Goal: Task Accomplishment & Management: Use online tool/utility

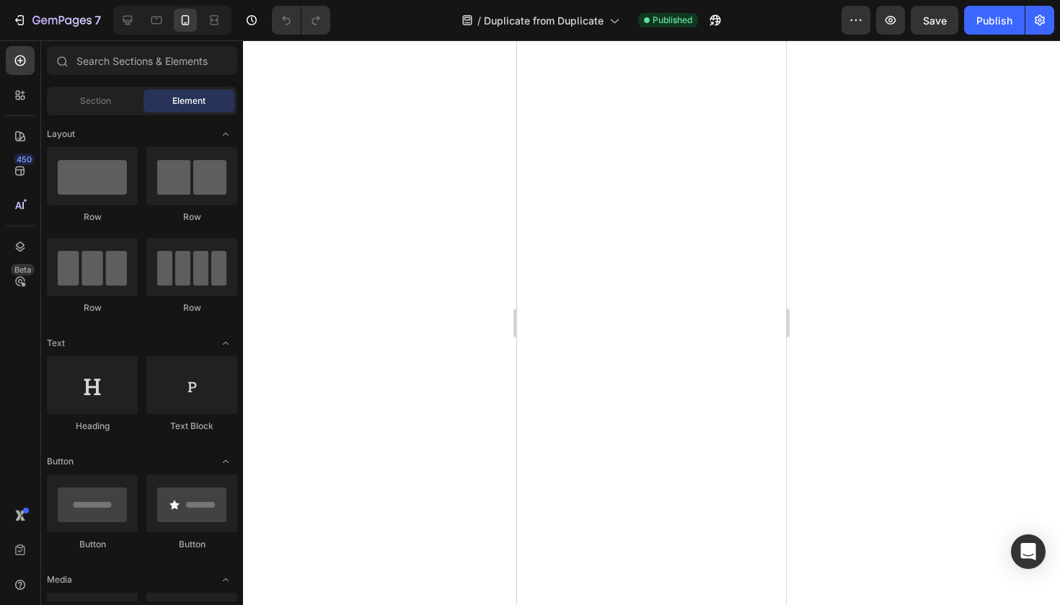
click at [841, 440] on div at bounding box center [651, 322] width 817 height 565
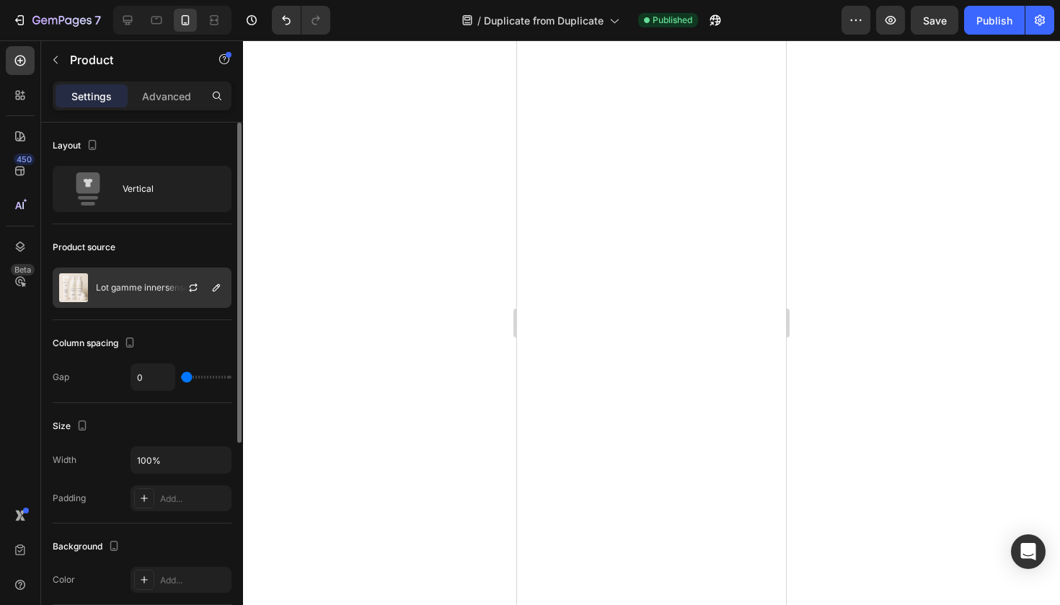
click at [156, 283] on p "Lot gamme innersense" at bounding box center [142, 288] width 93 height 10
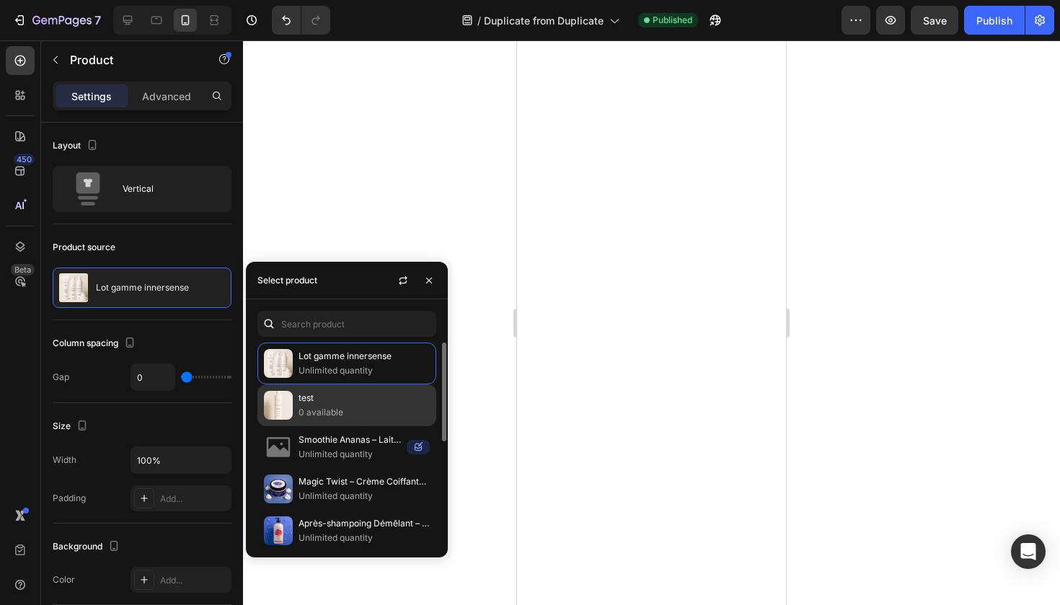
click at [344, 405] on p "test" at bounding box center [364, 398] width 131 height 14
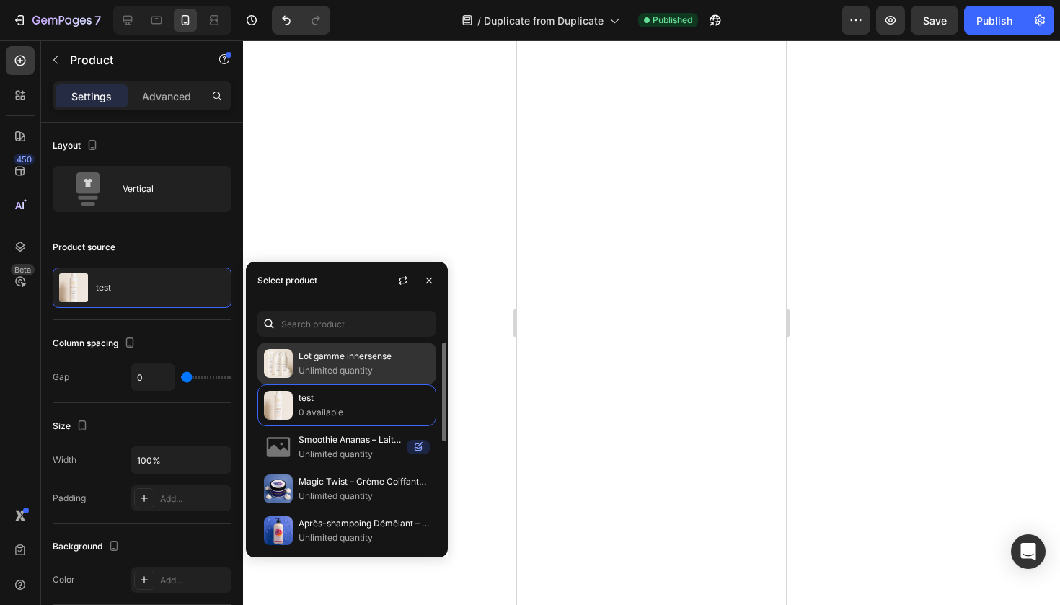
click at [328, 358] on p "Lot gamme innersense" at bounding box center [364, 356] width 131 height 14
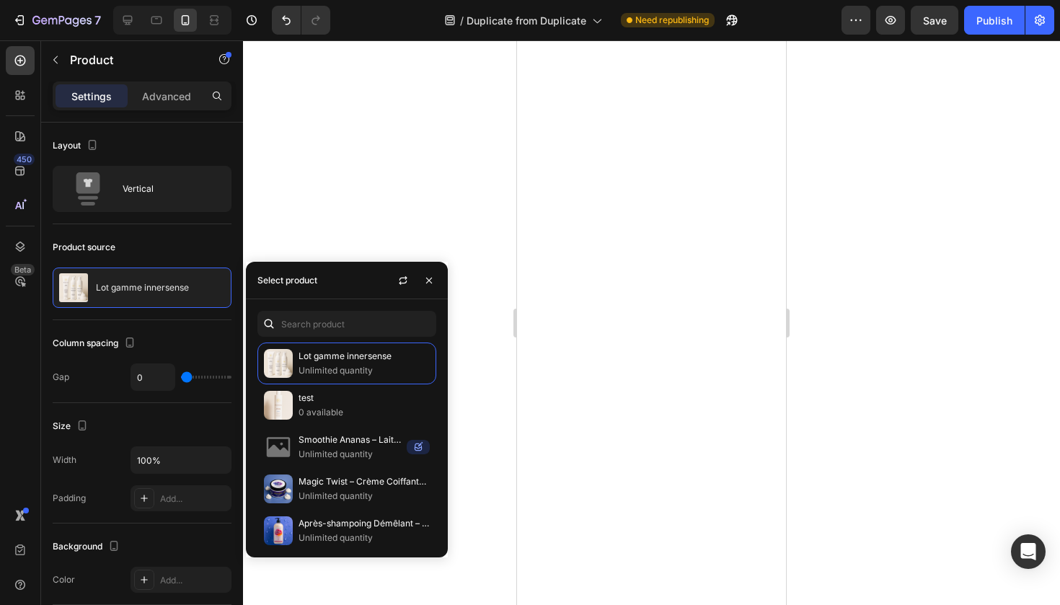
click at [376, 250] on div at bounding box center [651, 322] width 817 height 565
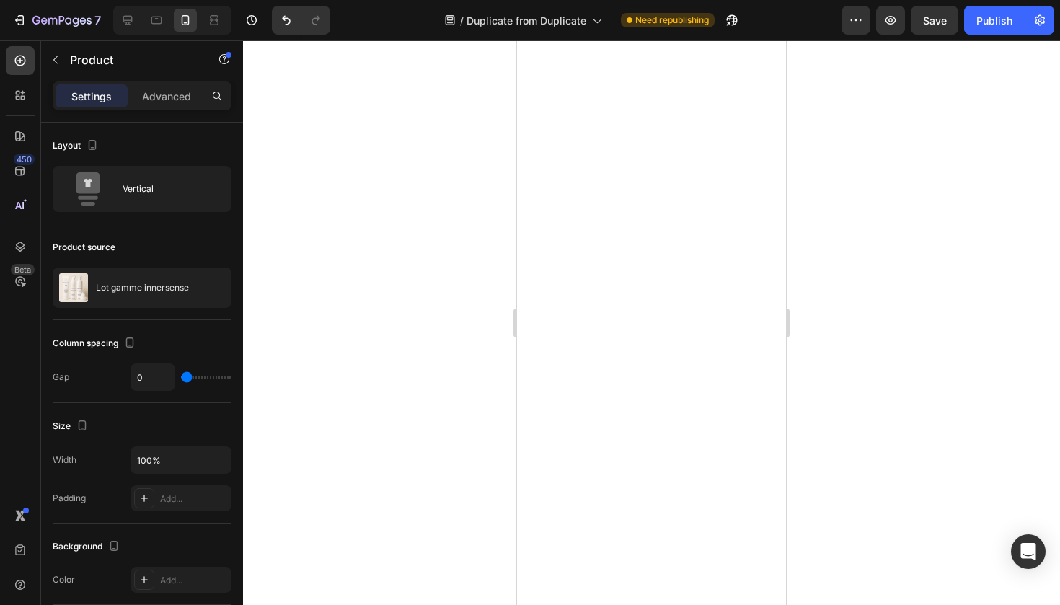
click at [474, 439] on div at bounding box center [651, 322] width 817 height 565
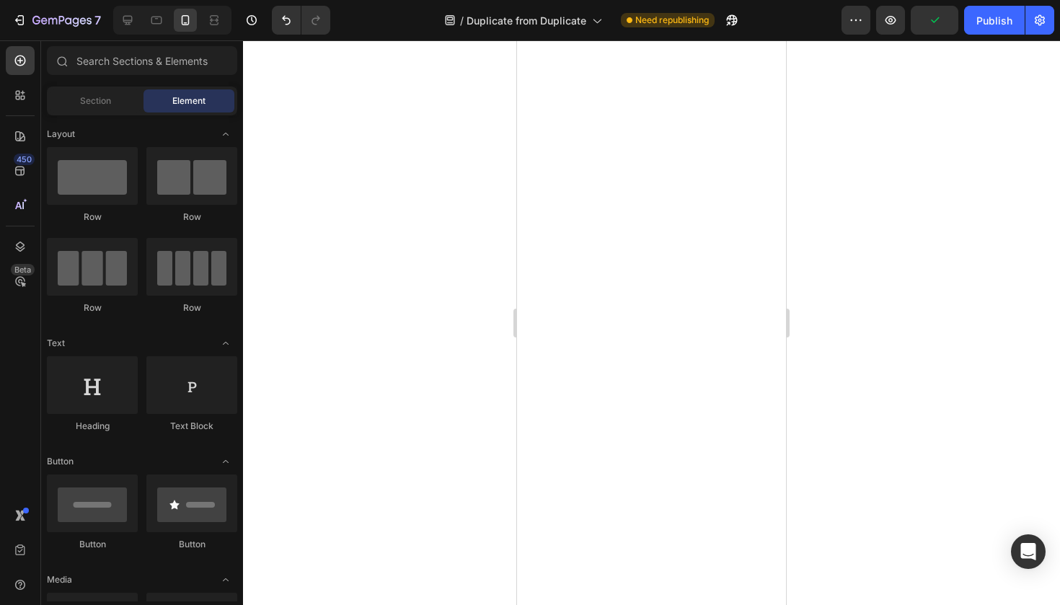
click at [841, 327] on div at bounding box center [651, 322] width 817 height 565
click at [970, 32] on button "Publish" at bounding box center [994, 20] width 61 height 29
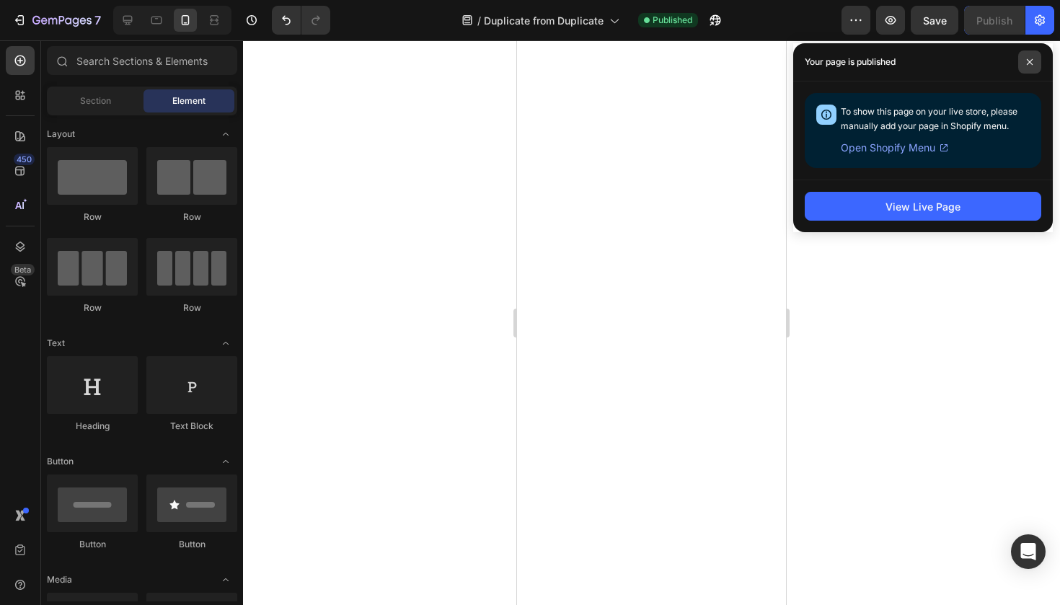
click at [1035, 57] on span at bounding box center [1029, 61] width 23 height 23
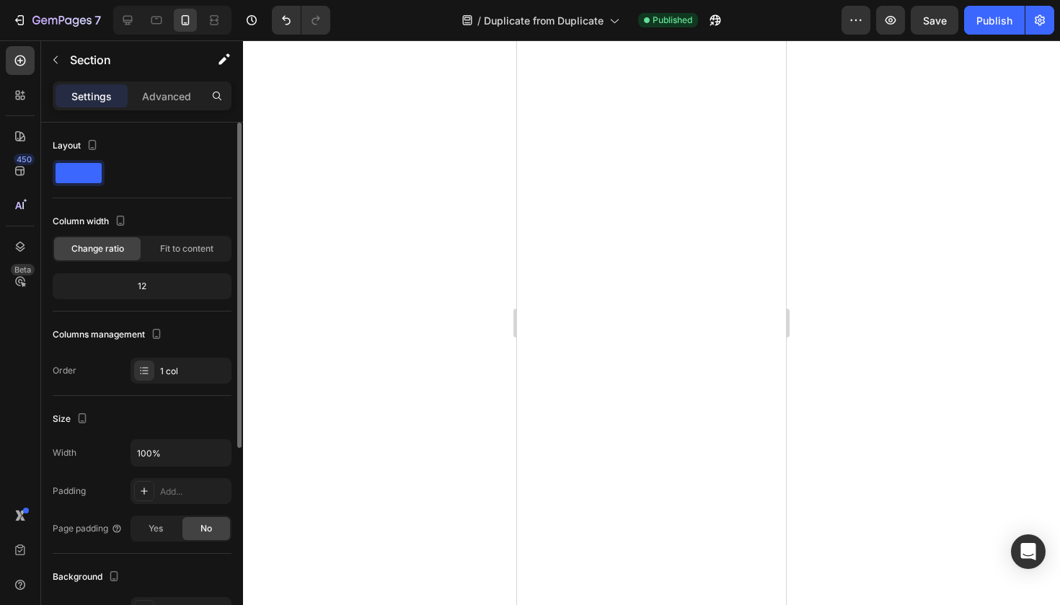
scroll to position [12, 0]
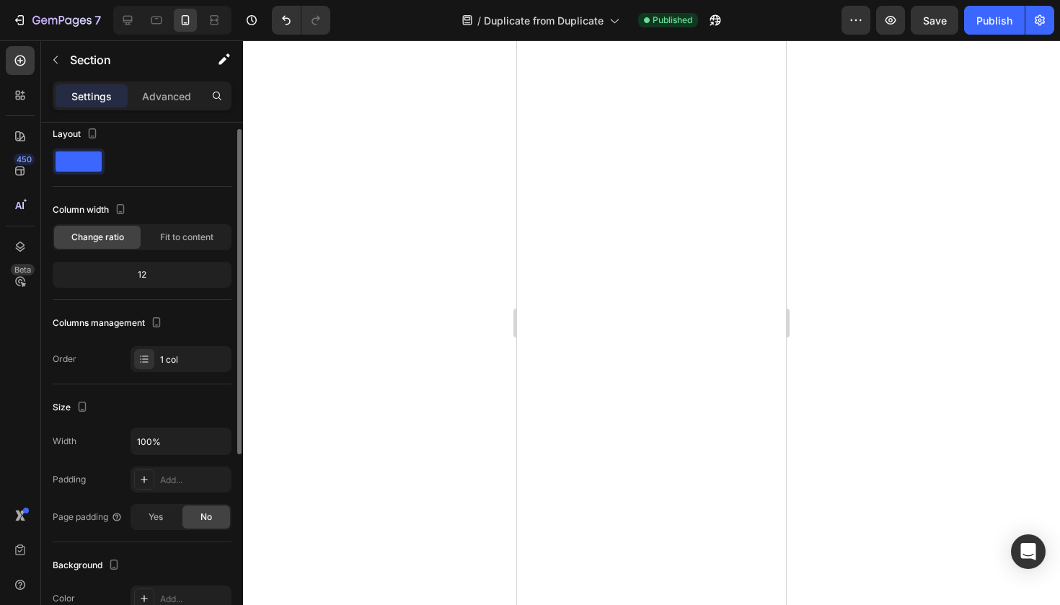
click at [162, 280] on div "12" at bounding box center [142, 275] width 173 height 20
click at [159, 273] on div "12" at bounding box center [142, 275] width 173 height 20
click at [158, 273] on div "12" at bounding box center [142, 275] width 173 height 20
click at [161, 264] on div "12" at bounding box center [142, 275] width 179 height 26
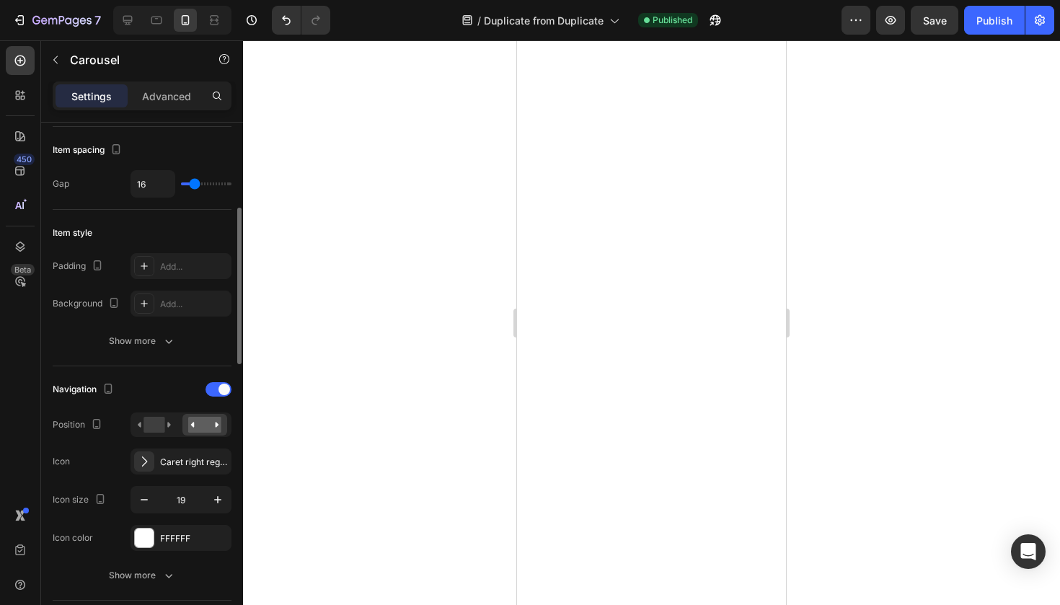
scroll to position [289, 0]
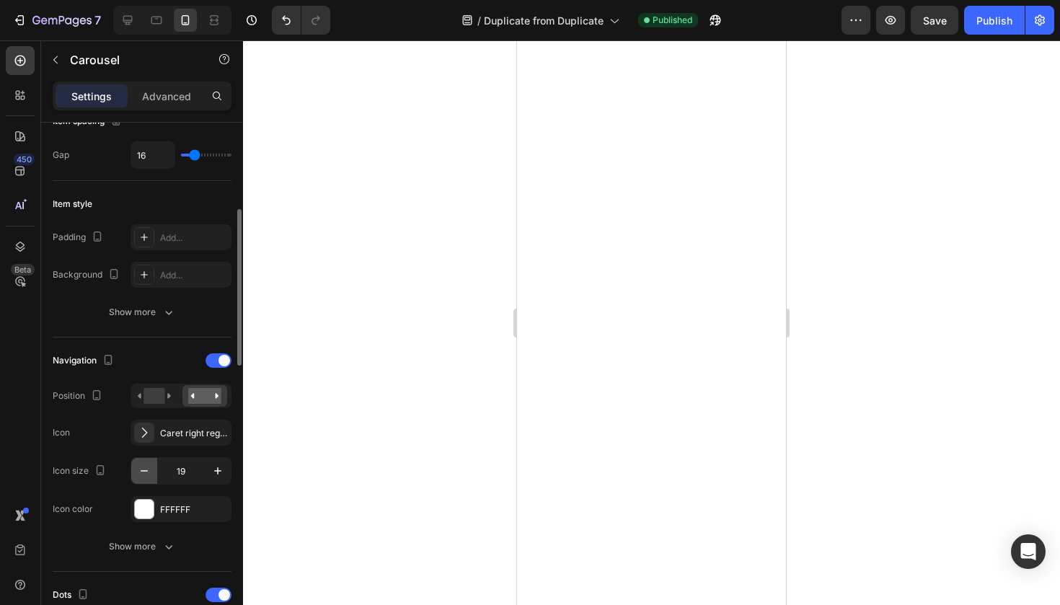
click at [143, 474] on icon "button" at bounding box center [144, 471] width 14 height 14
click at [216, 472] on icon "button" at bounding box center [218, 471] width 14 height 14
click at [146, 463] on button "button" at bounding box center [144, 471] width 26 height 26
type input "18"
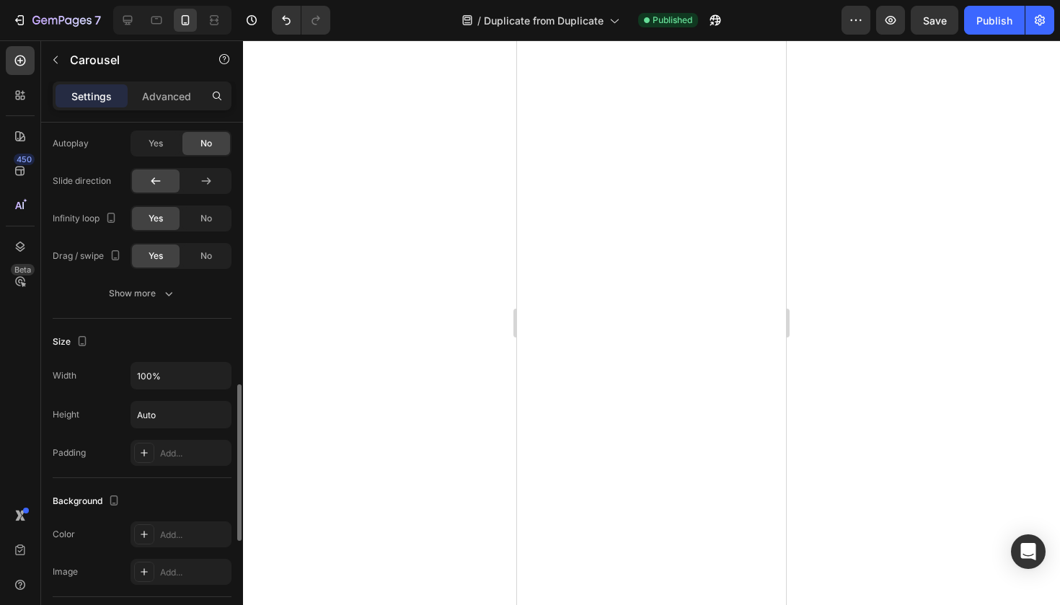
scroll to position [970, 0]
click at [151, 419] on input "Auto" at bounding box center [181, 413] width 100 height 26
click at [217, 413] on icon "button" at bounding box center [218, 413] width 14 height 14
click at [142, 423] on input "Auto" at bounding box center [181, 413] width 100 height 26
click at [195, 420] on input "Auto" at bounding box center [181, 413] width 100 height 26
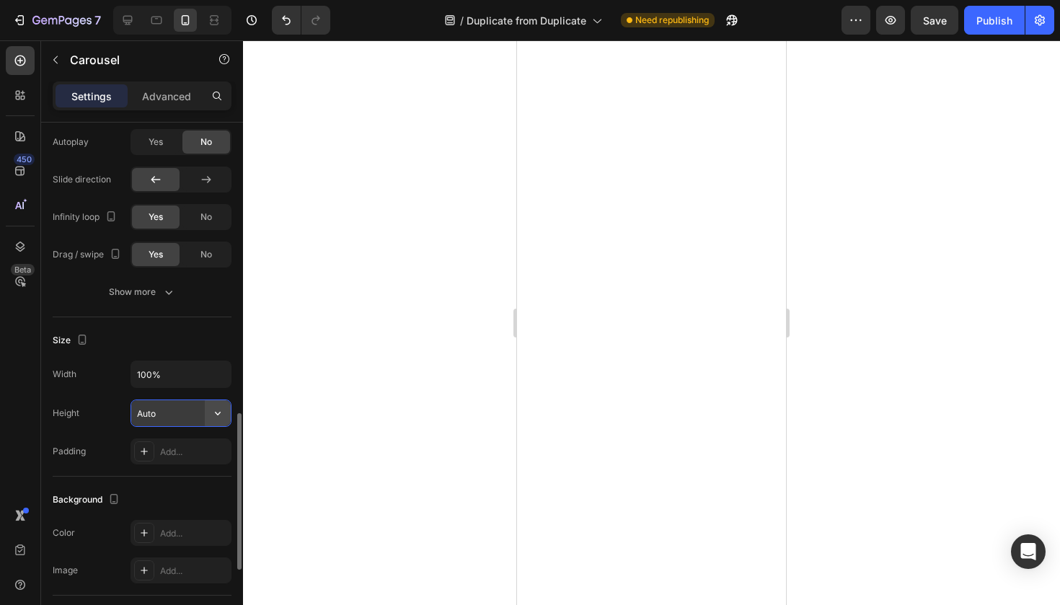
click at [218, 418] on icon "button" at bounding box center [218, 413] width 14 height 14
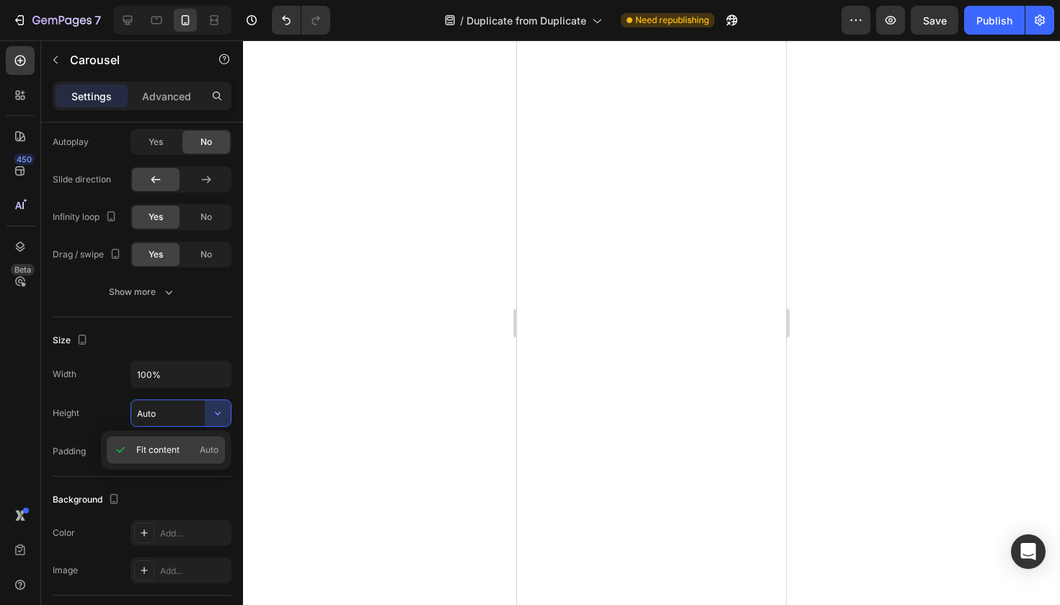
click at [185, 443] on p "Fit content Auto" at bounding box center [177, 449] width 82 height 13
click at [184, 425] on input "Auto" at bounding box center [181, 413] width 100 height 26
click at [135, 413] on input "Auto" at bounding box center [181, 413] width 100 height 26
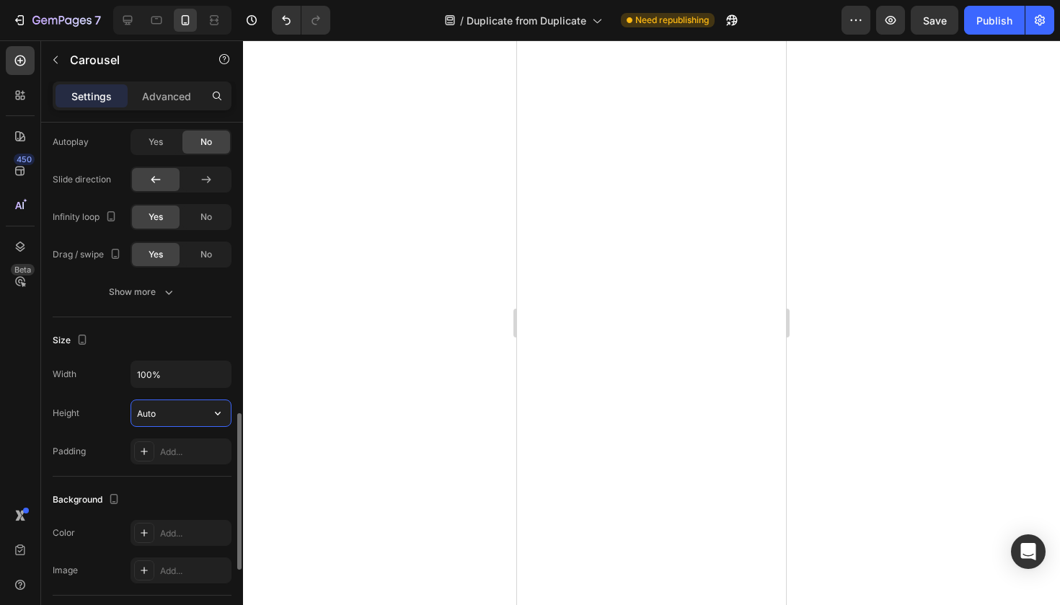
click at [162, 399] on div "Auto" at bounding box center [181, 412] width 101 height 27
click at [146, 399] on div "Auto" at bounding box center [181, 412] width 101 height 27
click at [149, 425] on input "Auto" at bounding box center [181, 413] width 100 height 26
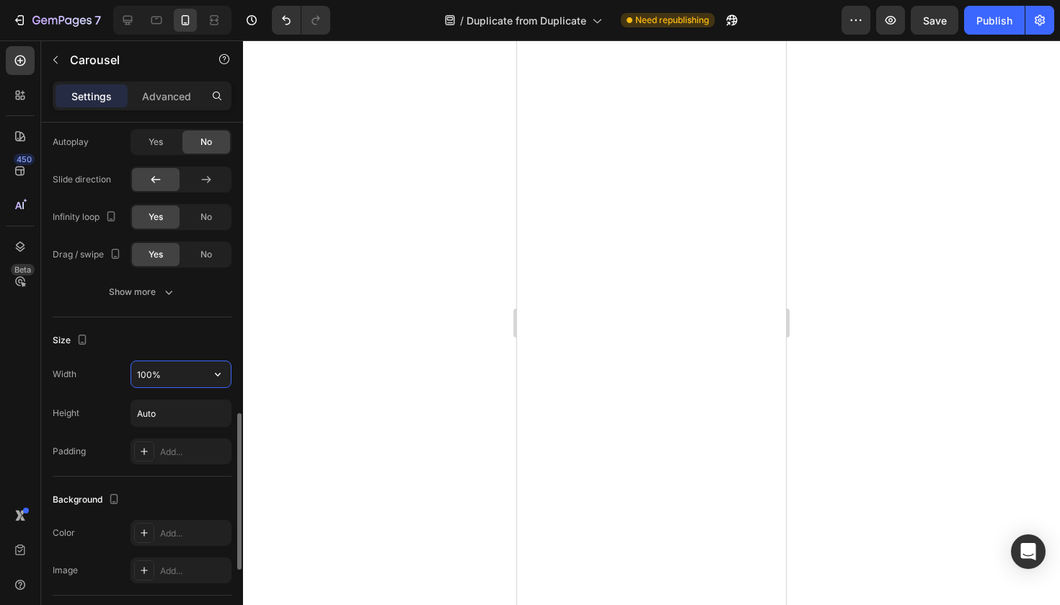
click at [174, 377] on input "100%" at bounding box center [181, 374] width 100 height 26
click at [211, 376] on icon "button" at bounding box center [218, 374] width 14 height 14
click at [171, 411] on p "Default 100%" at bounding box center [177, 410] width 82 height 13
click at [200, 408] on input "Auto" at bounding box center [181, 413] width 100 height 26
type input "A"
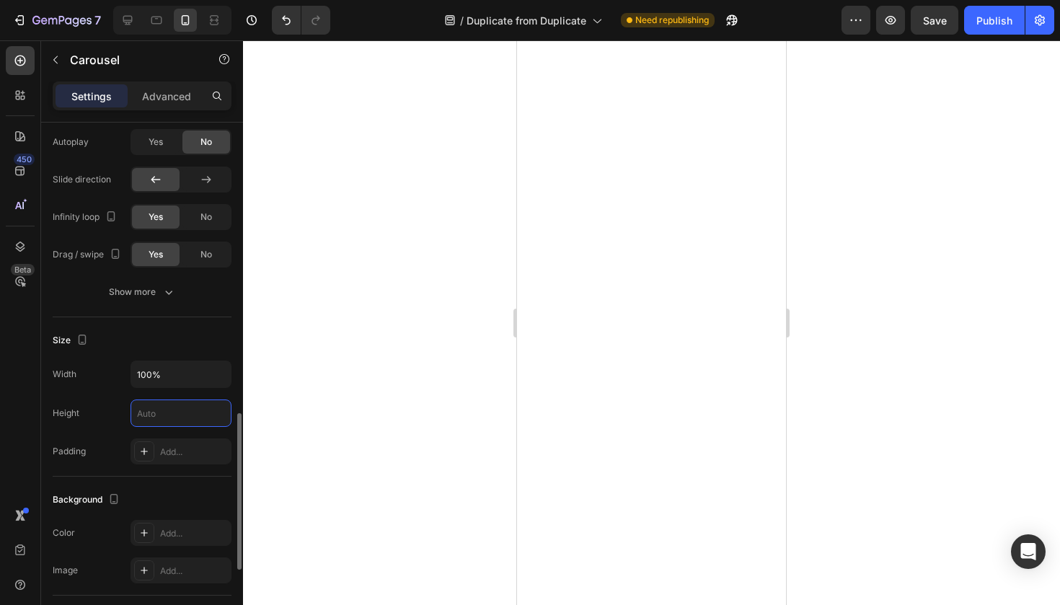
click at [106, 431] on div "Width 100% Height Padding Add..." at bounding box center [142, 413] width 179 height 104
click at [169, 409] on input "text" at bounding box center [181, 413] width 100 height 26
type input "1"
type input "4"
type input "8"
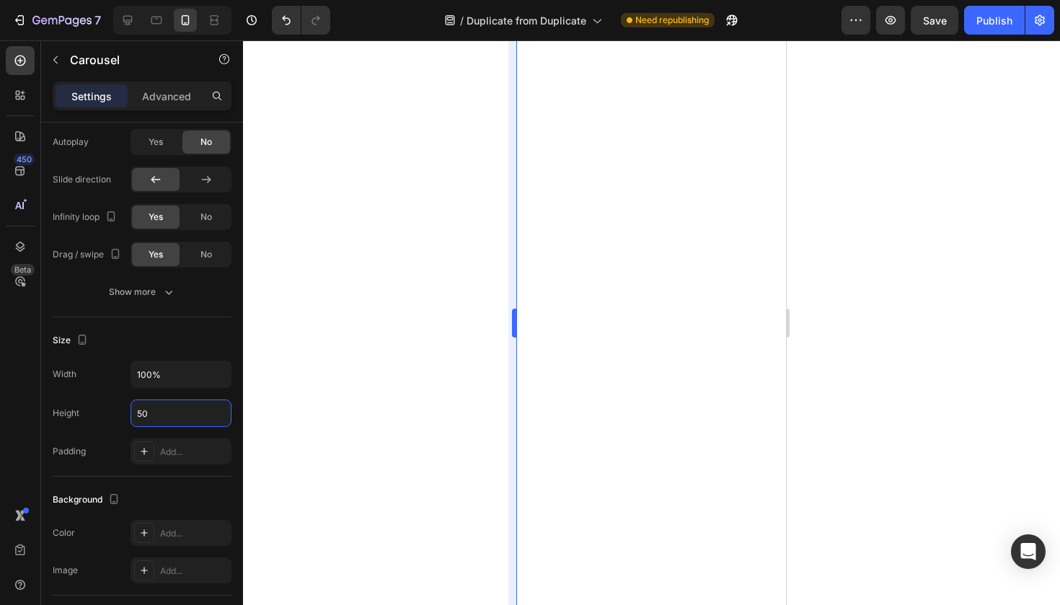
type input "5"
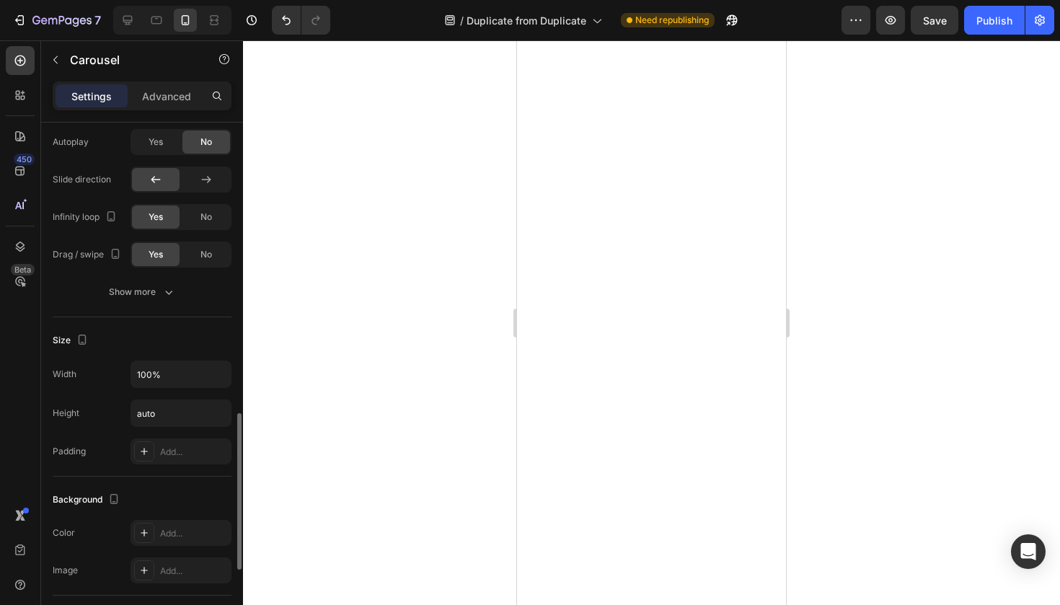
type input "Auto"
click at [116, 408] on div "Height Auto" at bounding box center [142, 412] width 179 height 27
click at [172, 412] on input "Auto" at bounding box center [181, 413] width 100 height 26
click at [173, 412] on input "Auto" at bounding box center [181, 413] width 100 height 26
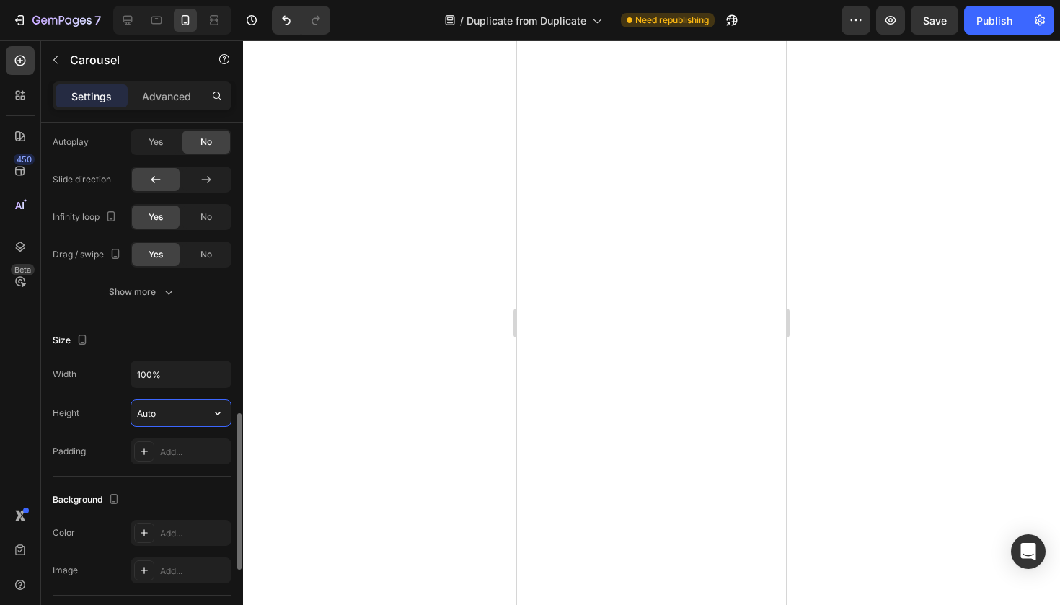
click at [173, 412] on input "Auto" at bounding box center [181, 413] width 100 height 26
type input "3"
type input "450"
type input "4"
type input "500"
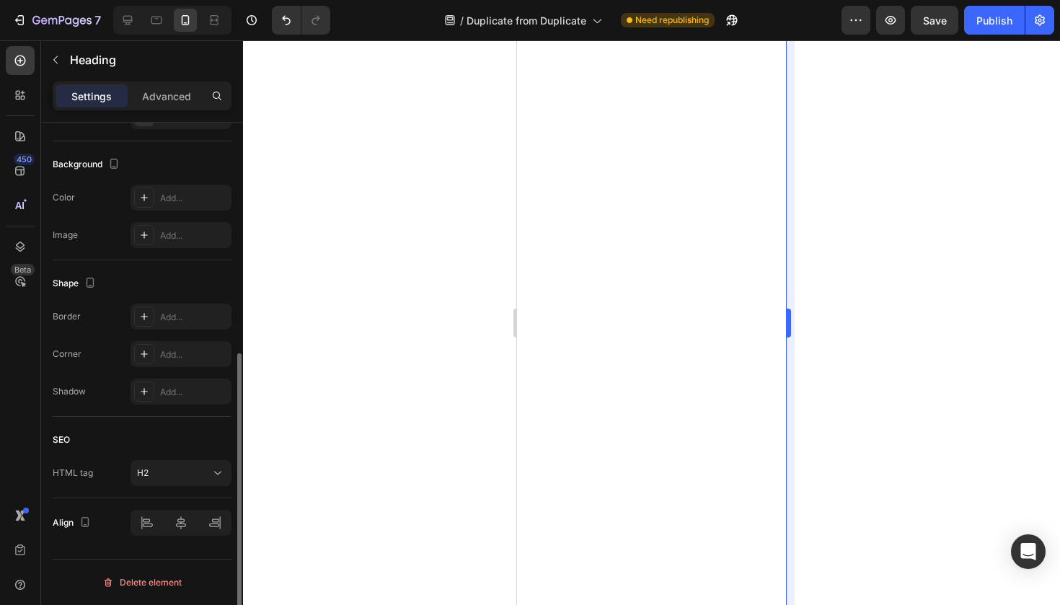
scroll to position [0, 0]
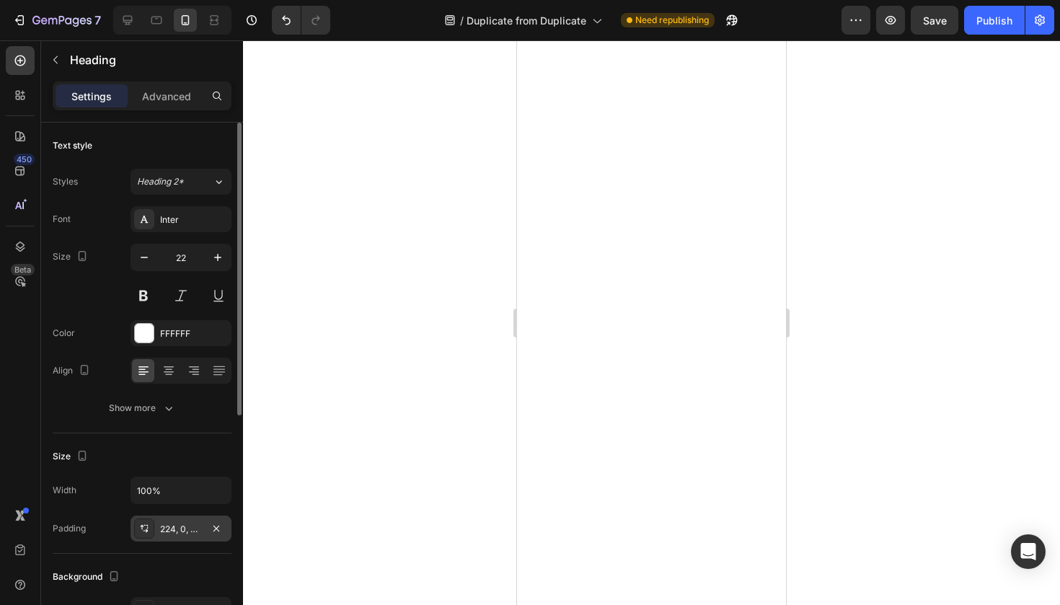
click at [185, 532] on div "224, 0, 0, 0" at bounding box center [181, 529] width 42 height 13
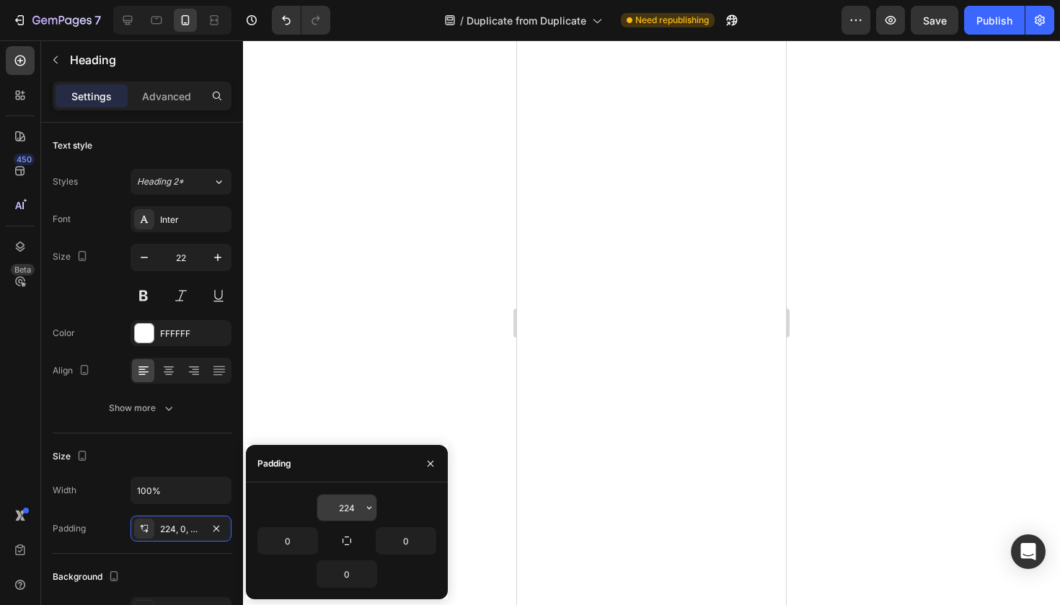
click at [349, 512] on input "224" at bounding box center [346, 508] width 59 height 26
type input "1"
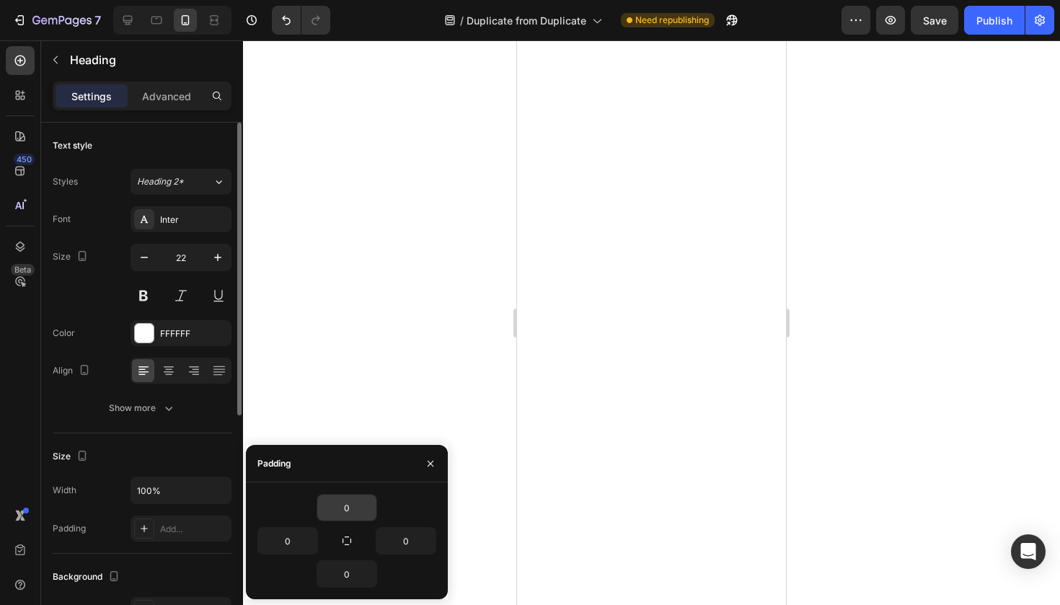
click at [163, 451] on div "Size" at bounding box center [142, 456] width 179 height 23
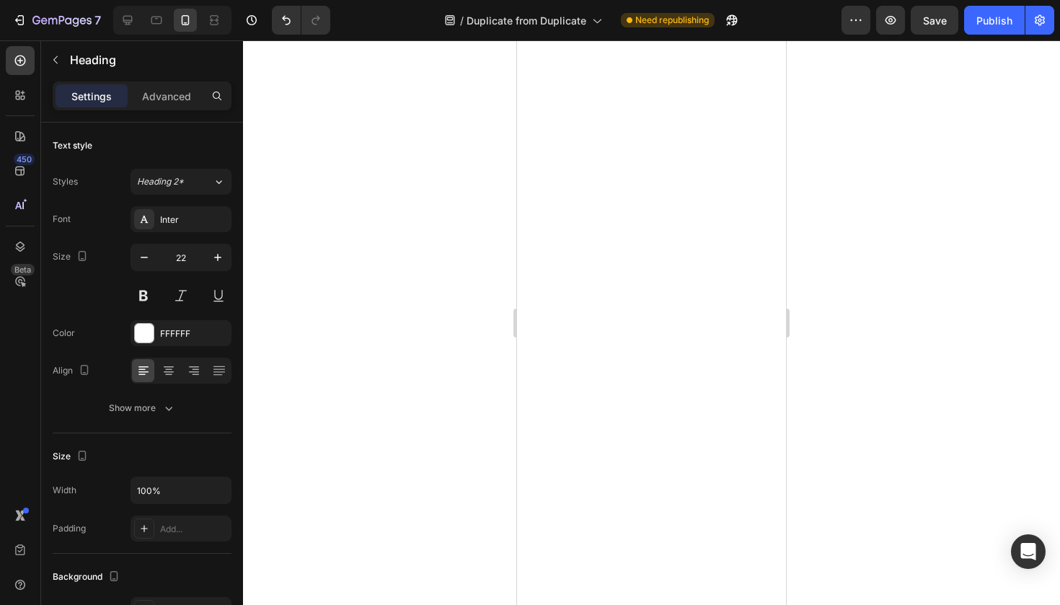
click at [450, 369] on div at bounding box center [651, 322] width 817 height 565
click at [198, 541] on div "Size Width 100% Padding 224, 0, 0, 0" at bounding box center [142, 493] width 179 height 120
click at [198, 534] on div "224, 0, 0, 0" at bounding box center [181, 529] width 42 height 13
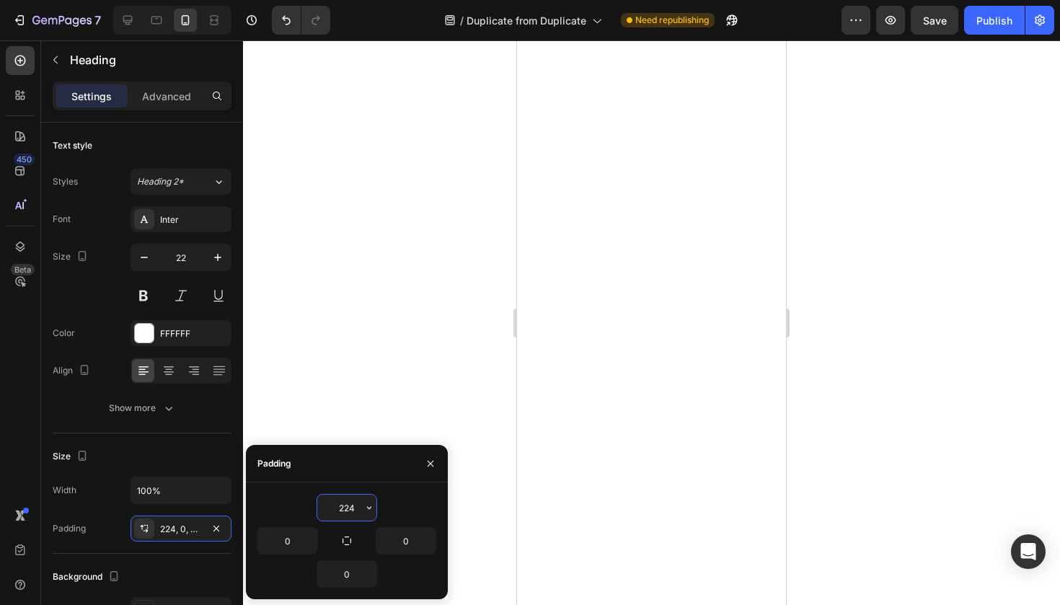
click at [345, 510] on input "224" at bounding box center [346, 508] width 59 height 26
click at [344, 510] on input "224" at bounding box center [346, 508] width 59 height 26
type input "0"
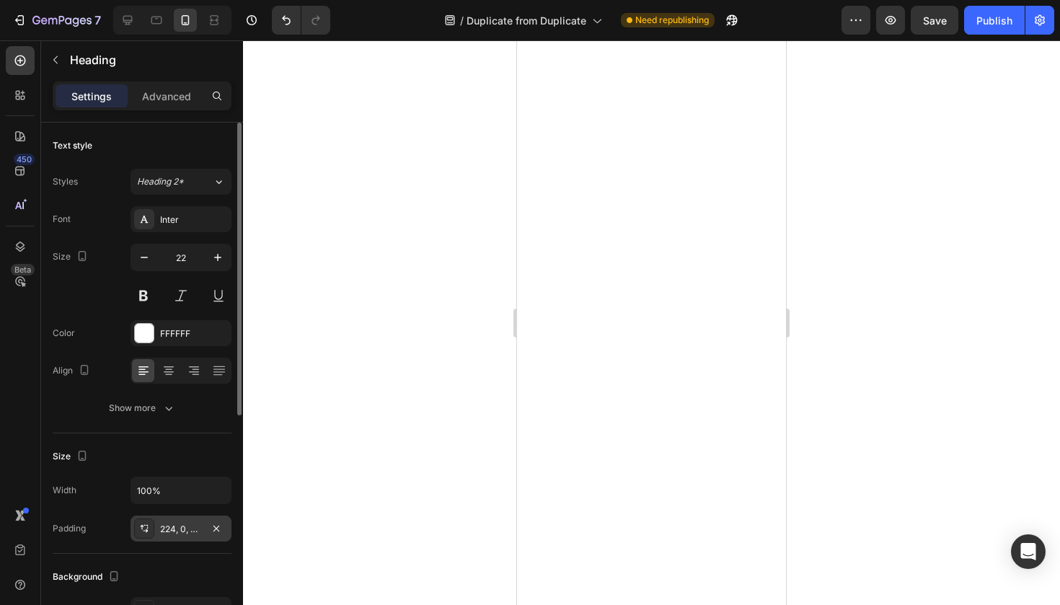
click at [202, 530] on div "224, 0, 0, 0" at bounding box center [181, 529] width 101 height 26
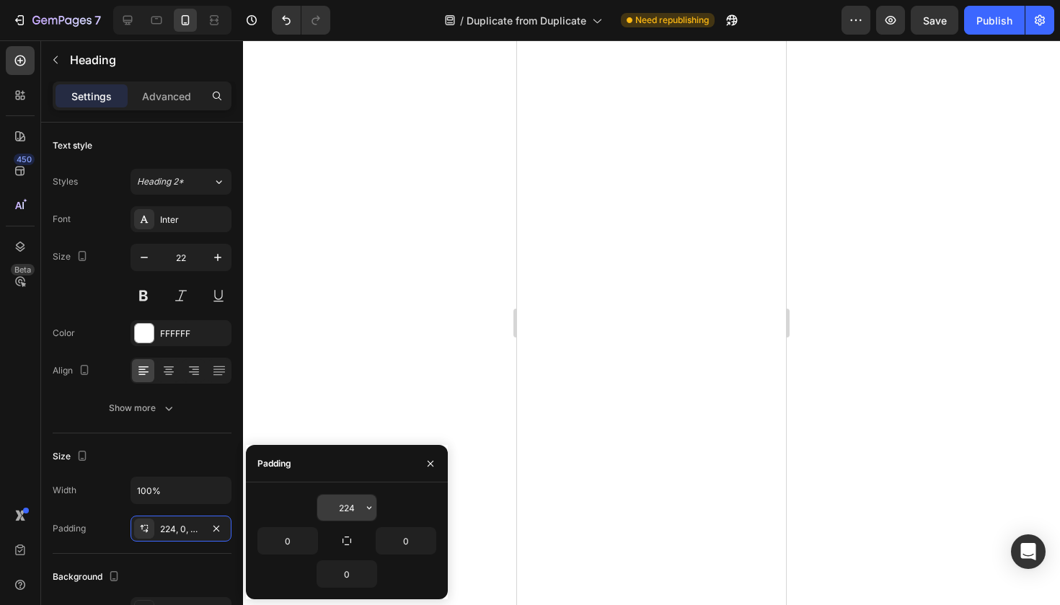
click at [339, 505] on input "224" at bounding box center [346, 508] width 59 height 26
click at [355, 515] on input "224" at bounding box center [346, 508] width 59 height 26
type input "0"
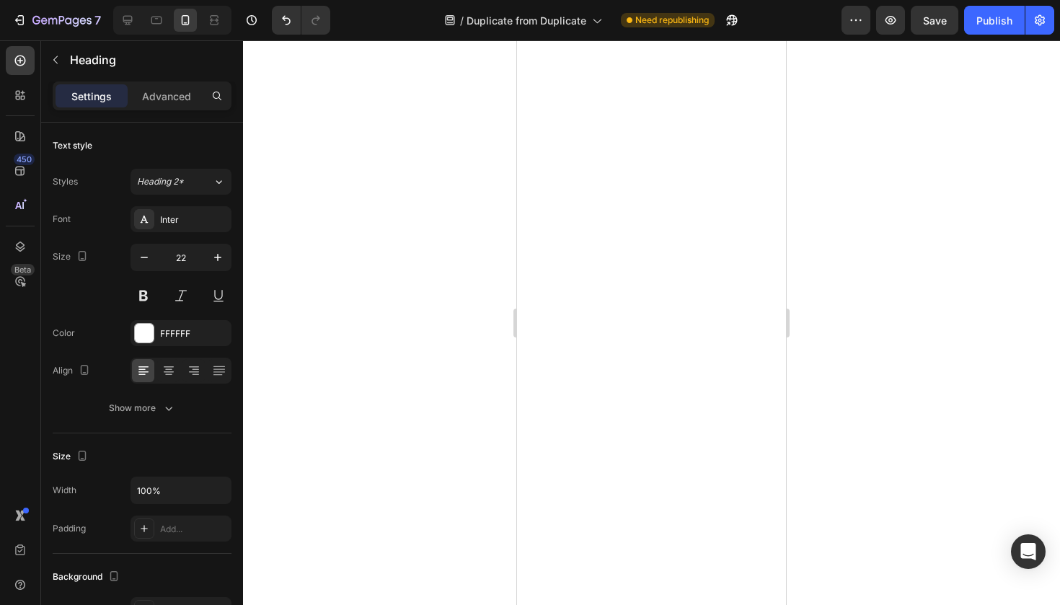
click at [367, 369] on div at bounding box center [651, 322] width 817 height 565
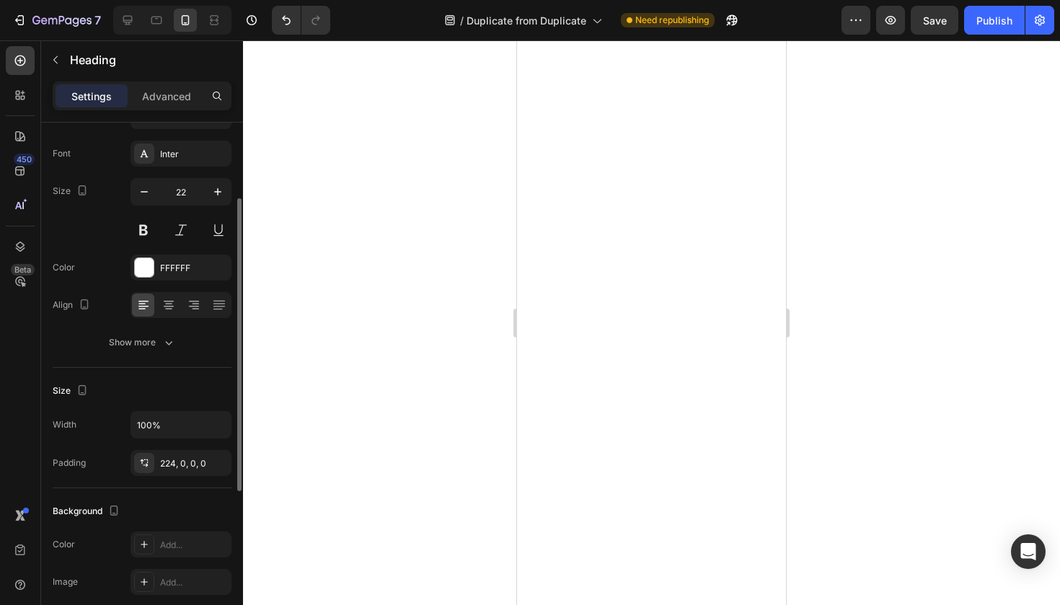
scroll to position [149, 0]
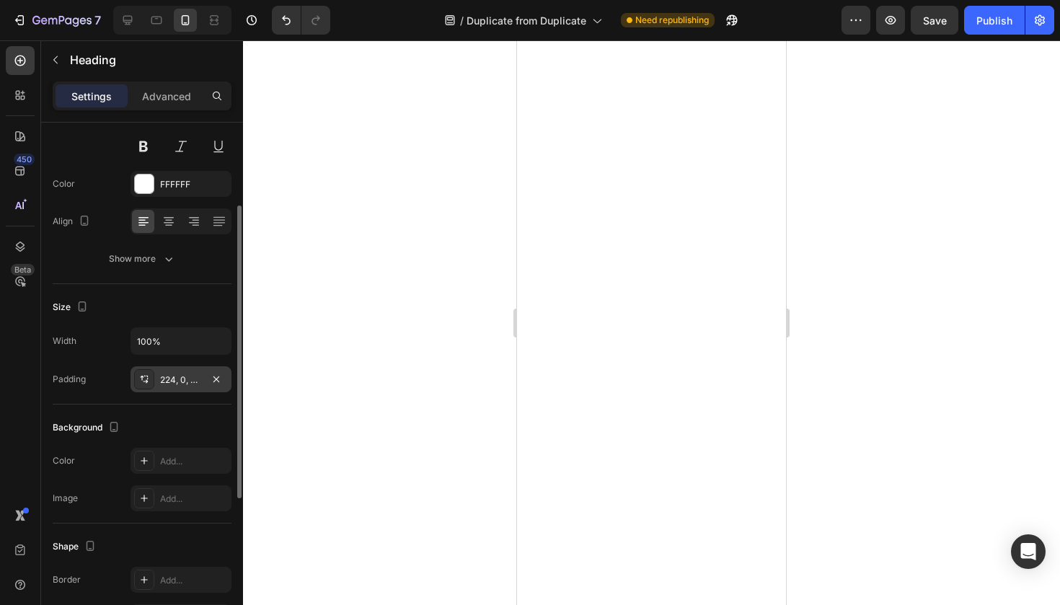
click at [198, 381] on div "224, 0, 0, 0" at bounding box center [181, 379] width 42 height 13
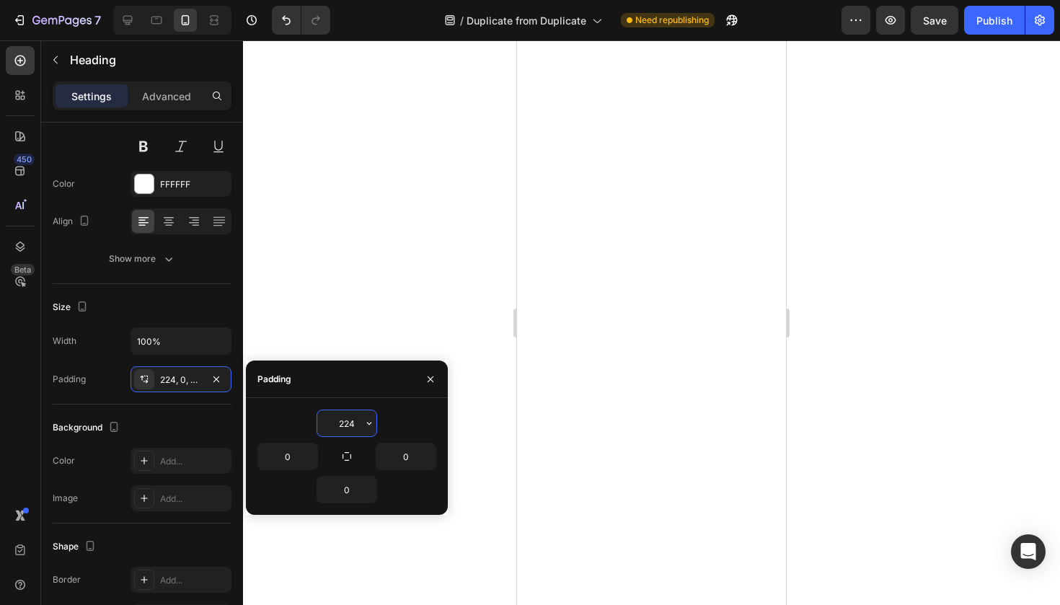
click at [338, 414] on input "224" at bounding box center [346, 423] width 59 height 26
type input "0"
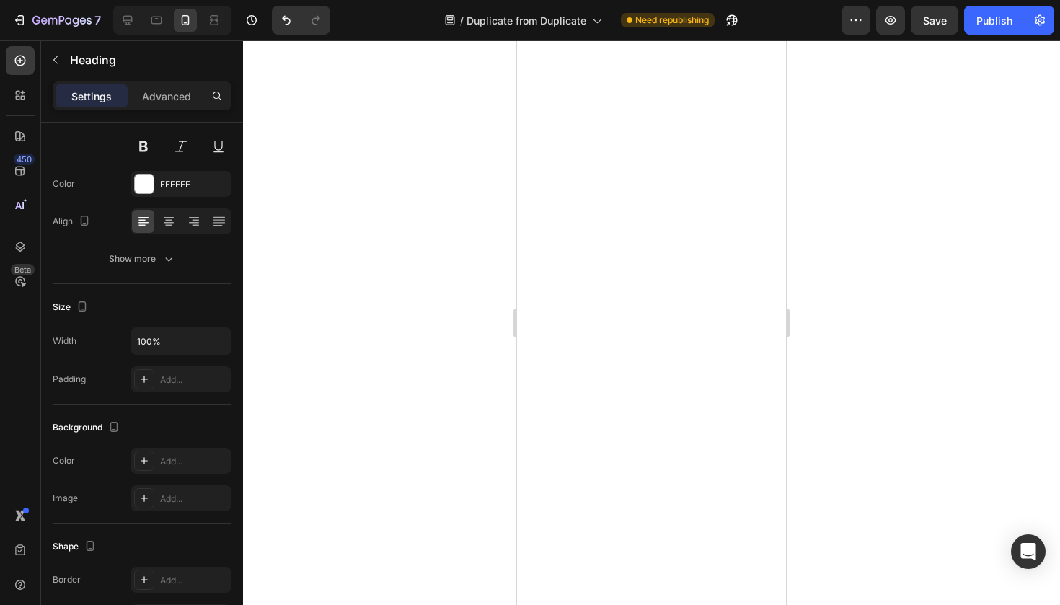
click at [482, 292] on div at bounding box center [651, 322] width 817 height 565
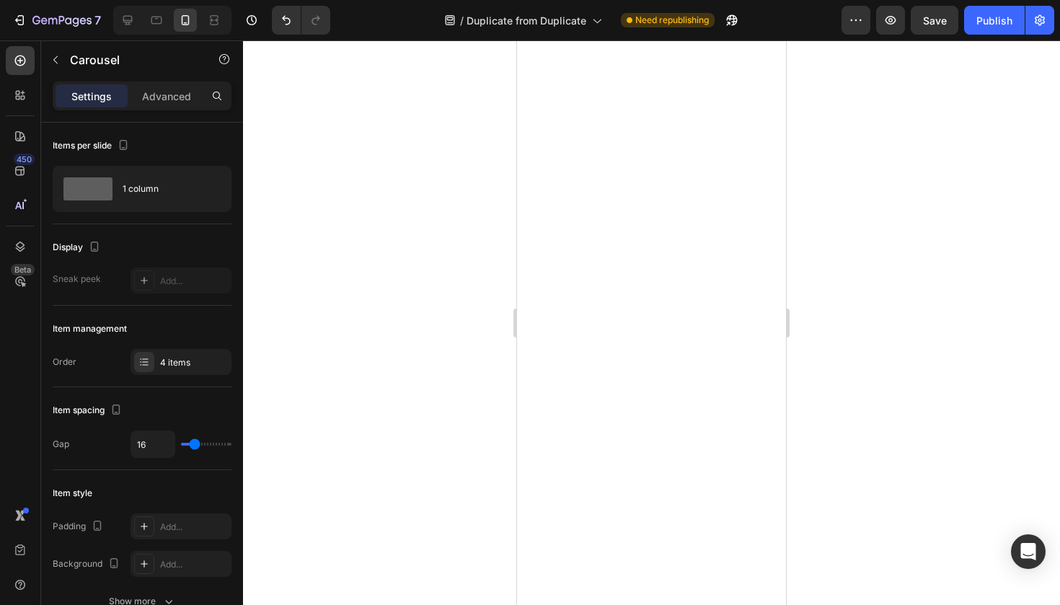
click at [306, 208] on div at bounding box center [651, 322] width 817 height 565
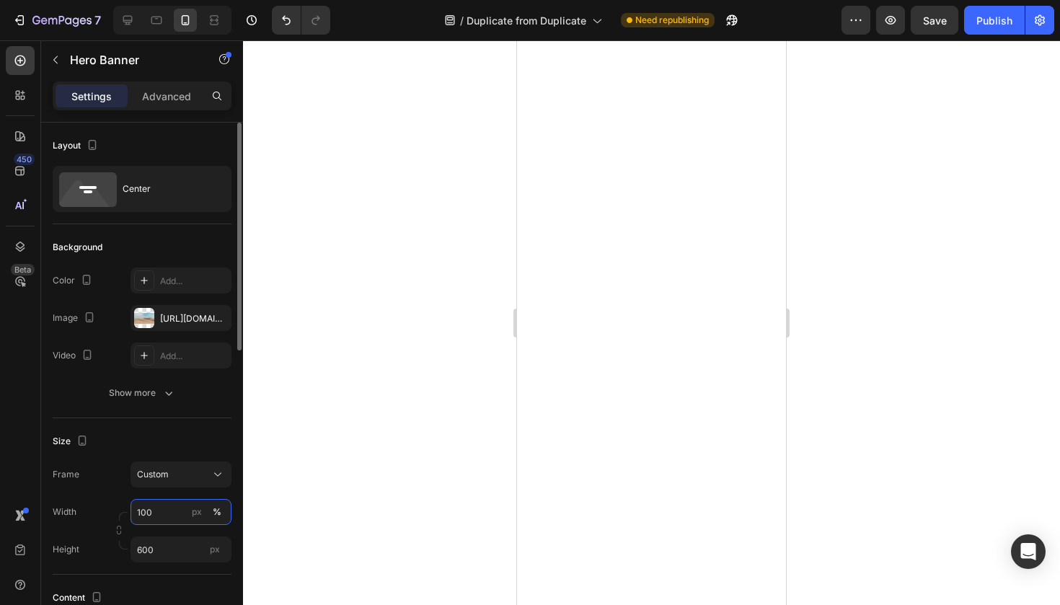
click at [151, 510] on input "100" at bounding box center [181, 512] width 101 height 26
click at [147, 509] on input "100" at bounding box center [181, 512] width 101 height 26
click at [221, 511] on button "%" at bounding box center [216, 511] width 17 height 17
click at [153, 513] on input "100" at bounding box center [181, 512] width 101 height 26
type input "110"
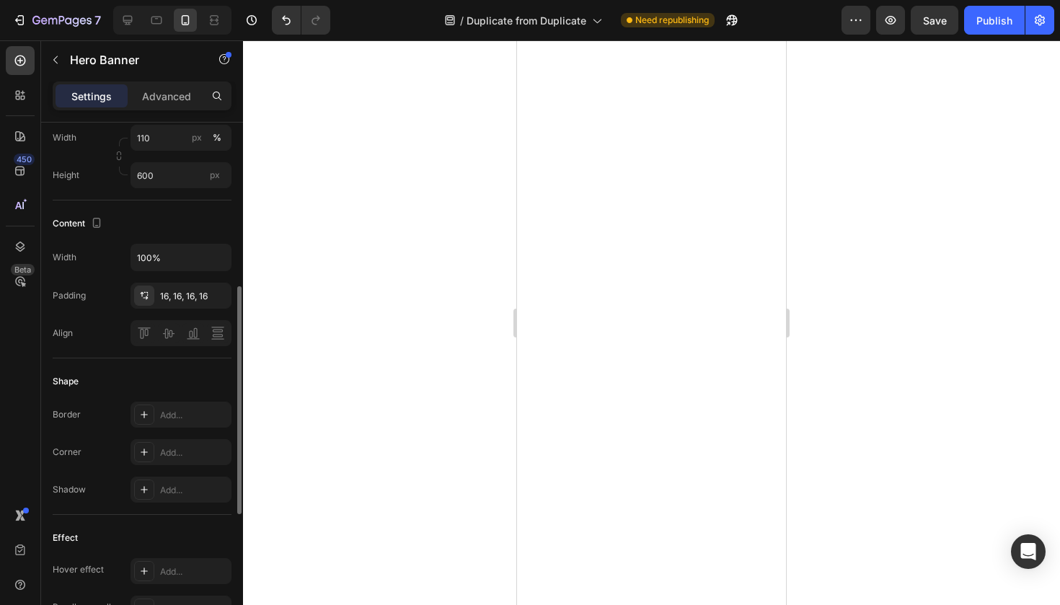
scroll to position [0, 0]
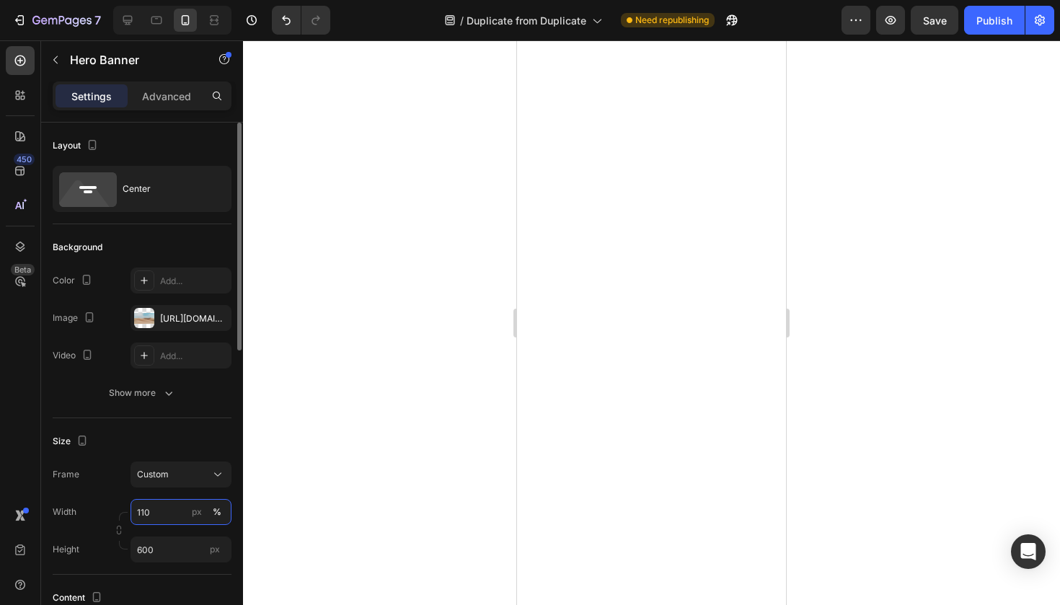
click at [166, 516] on input "110" at bounding box center [181, 512] width 101 height 26
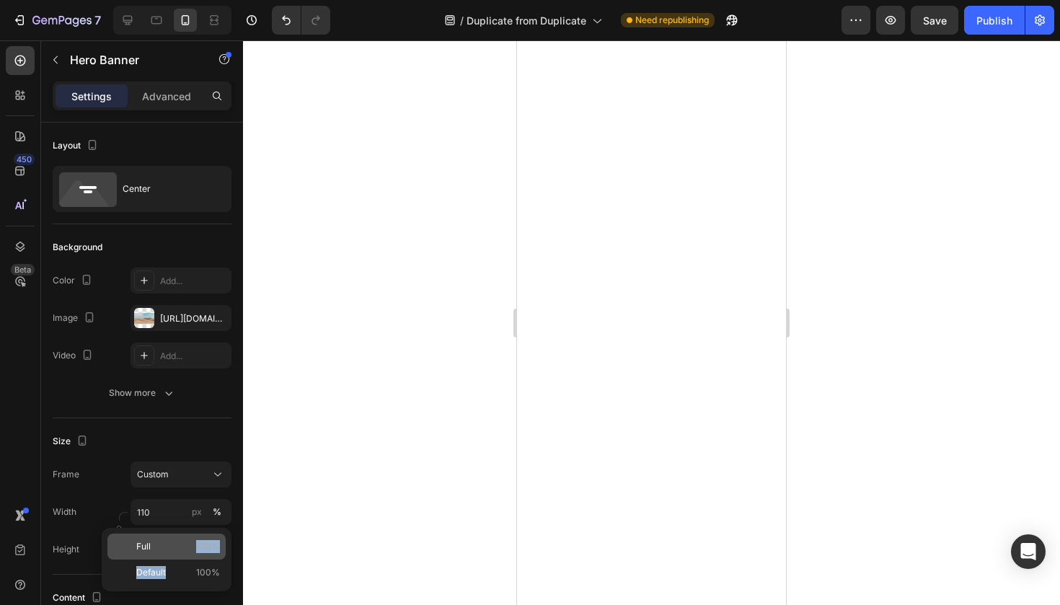
drag, startPoint x: 185, startPoint y: 560, endPoint x: 188, endPoint y: 551, distance: 9.1
click at [188, 551] on div "Full 100% Default 100%" at bounding box center [167, 559] width 130 height 63
click at [187, 551] on p "Full 100%" at bounding box center [178, 546] width 84 height 13
type input "100"
click at [299, 409] on div at bounding box center [651, 322] width 817 height 565
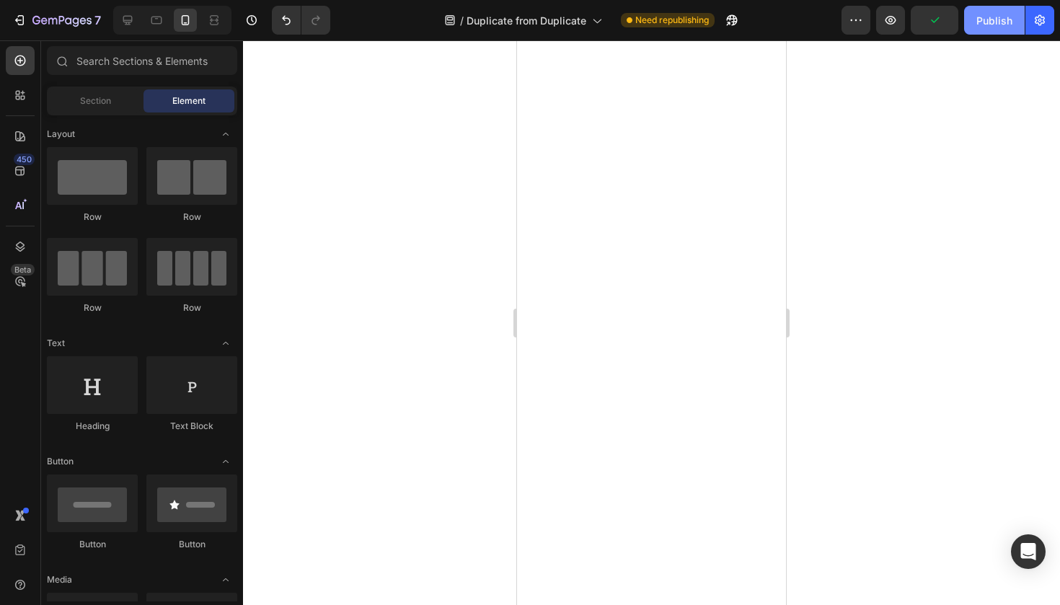
click at [991, 18] on div "Publish" at bounding box center [994, 20] width 36 height 15
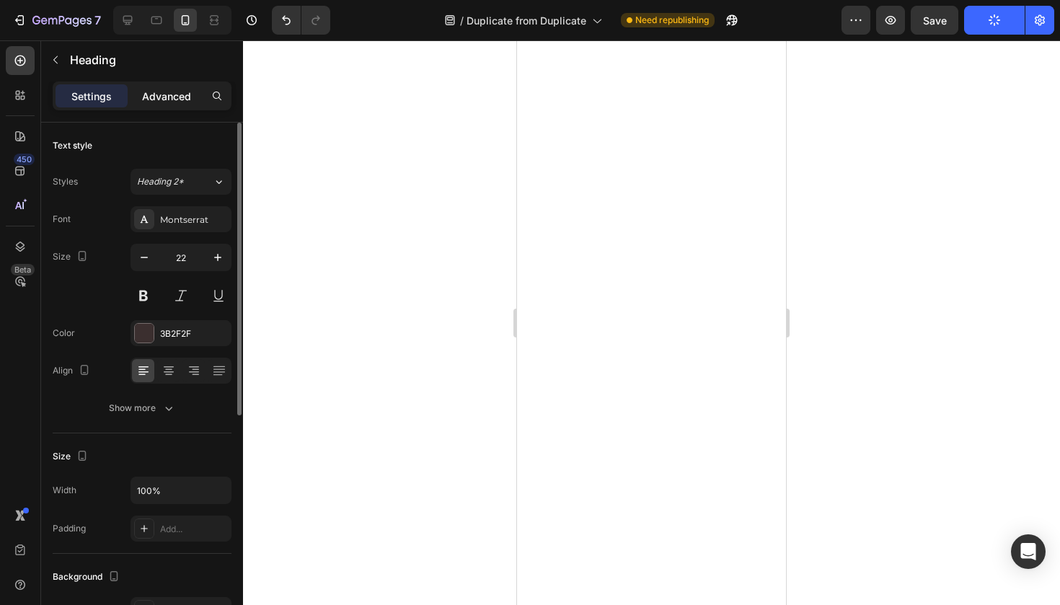
click at [185, 87] on div "Advanced" at bounding box center [167, 95] width 72 height 23
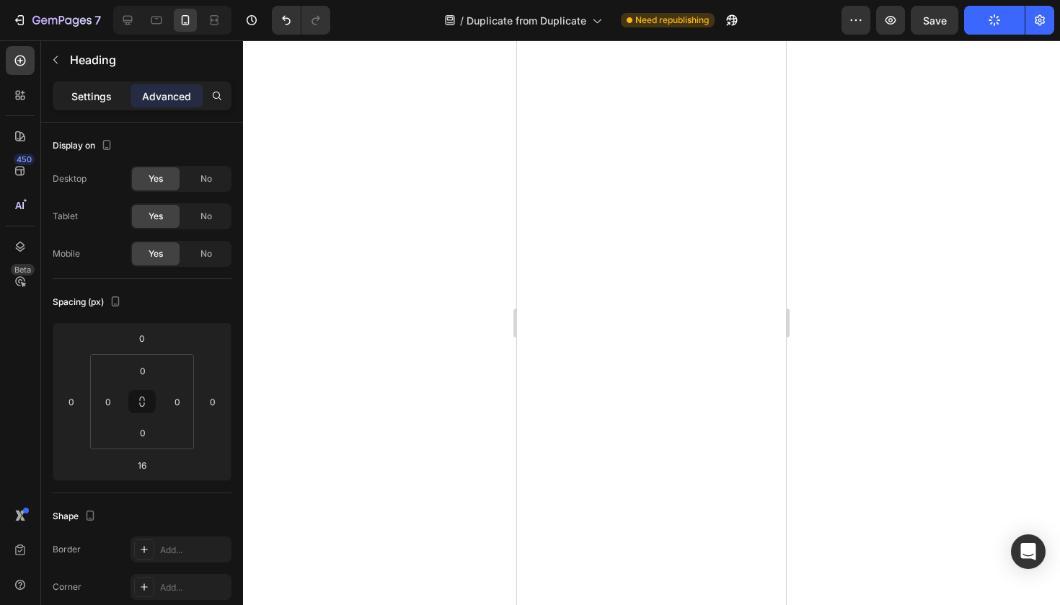
click at [106, 94] on p "Settings" at bounding box center [91, 96] width 40 height 15
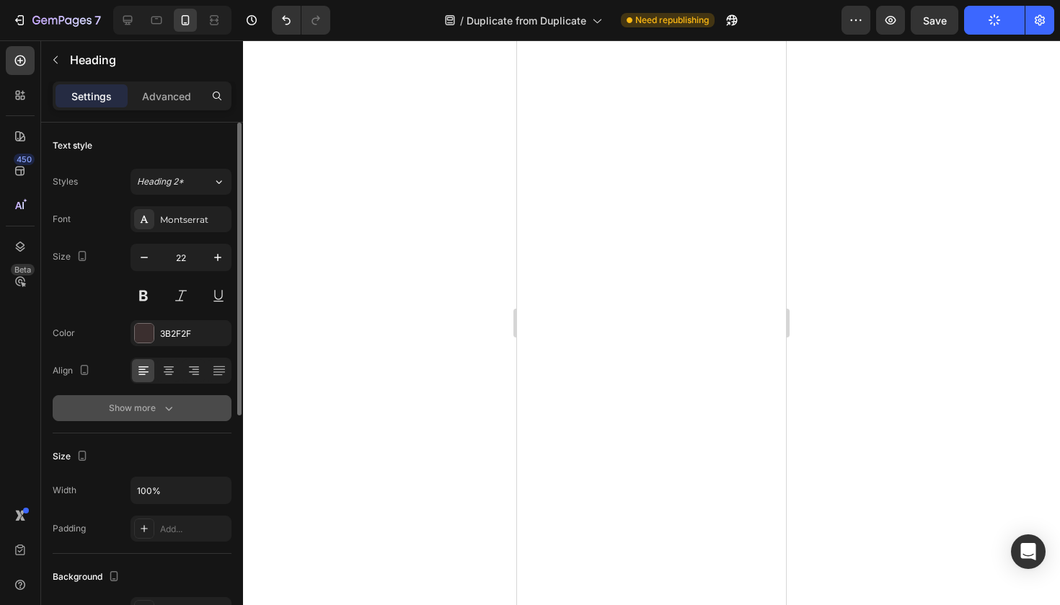
click at [154, 415] on button "Show more" at bounding box center [142, 408] width 179 height 26
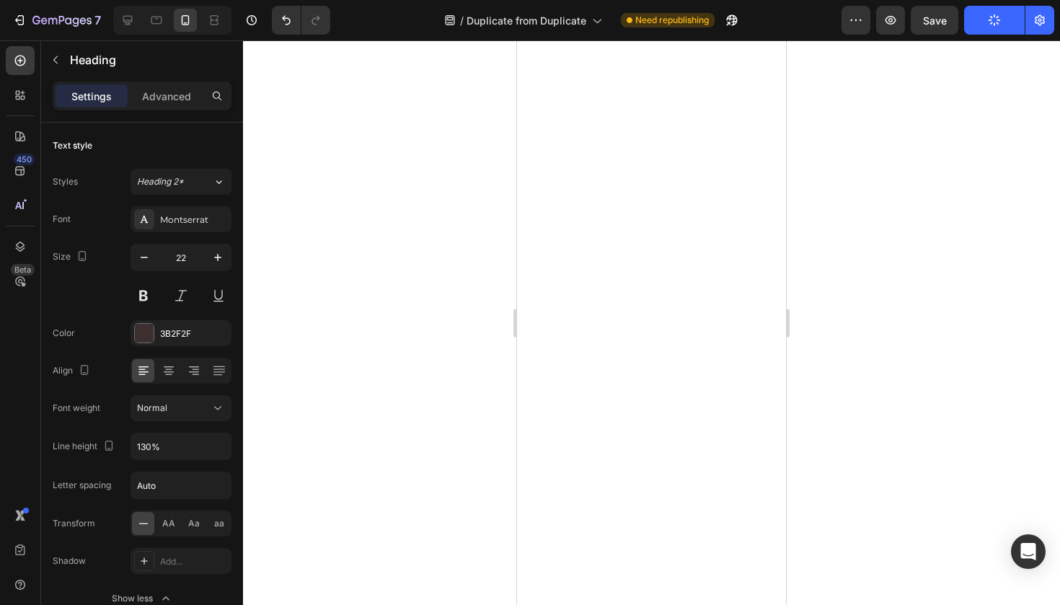
click at [168, 118] on div "Settings Advanced" at bounding box center [142, 101] width 202 height 41
click at [168, 105] on div "Advanced" at bounding box center [167, 95] width 72 height 23
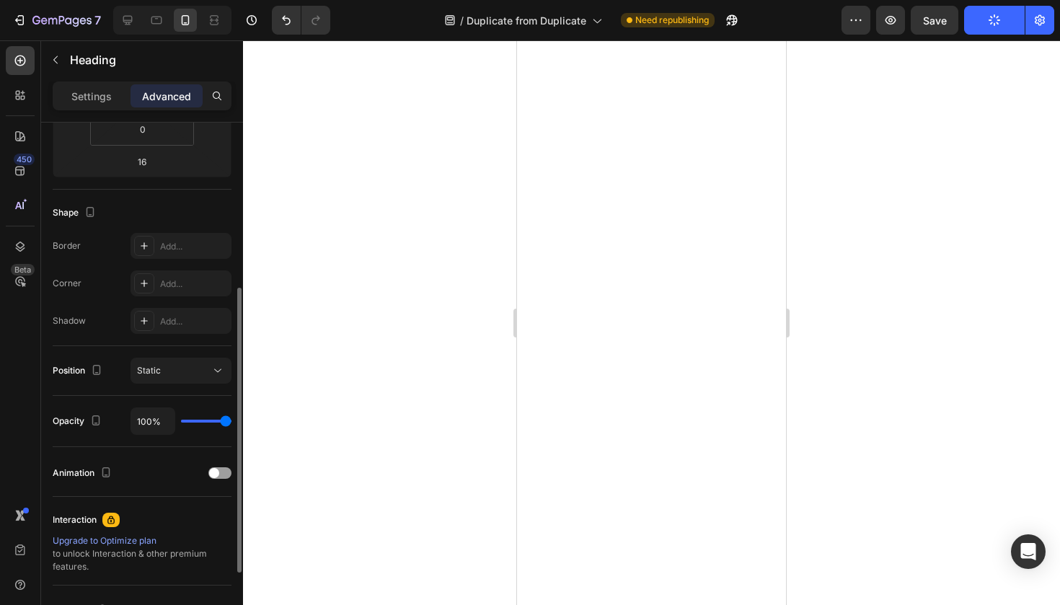
scroll to position [301, 0]
click at [219, 471] on div at bounding box center [219, 475] width 23 height 12
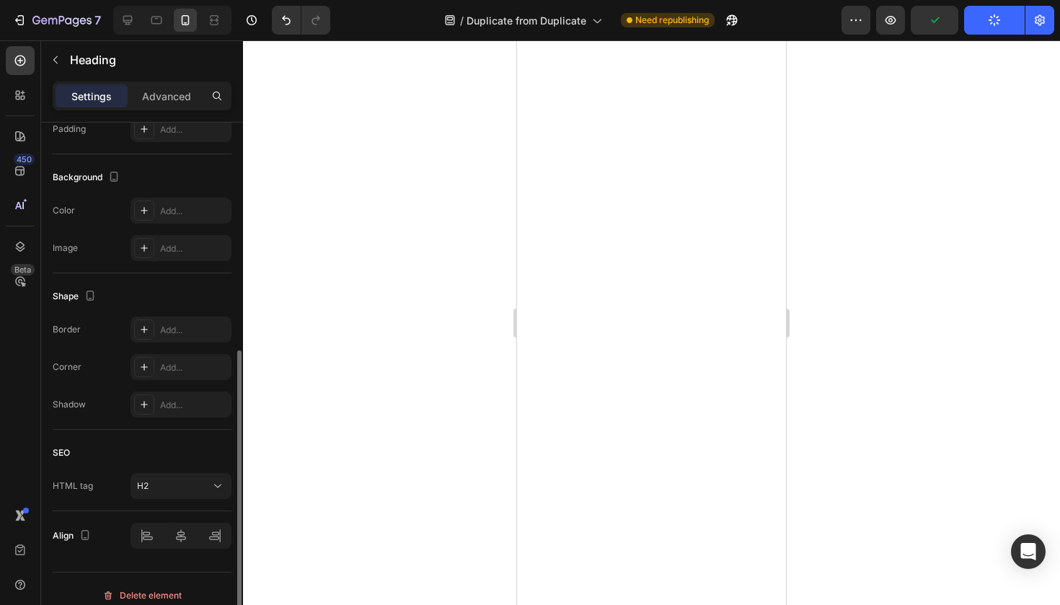
scroll to position [410, 0]
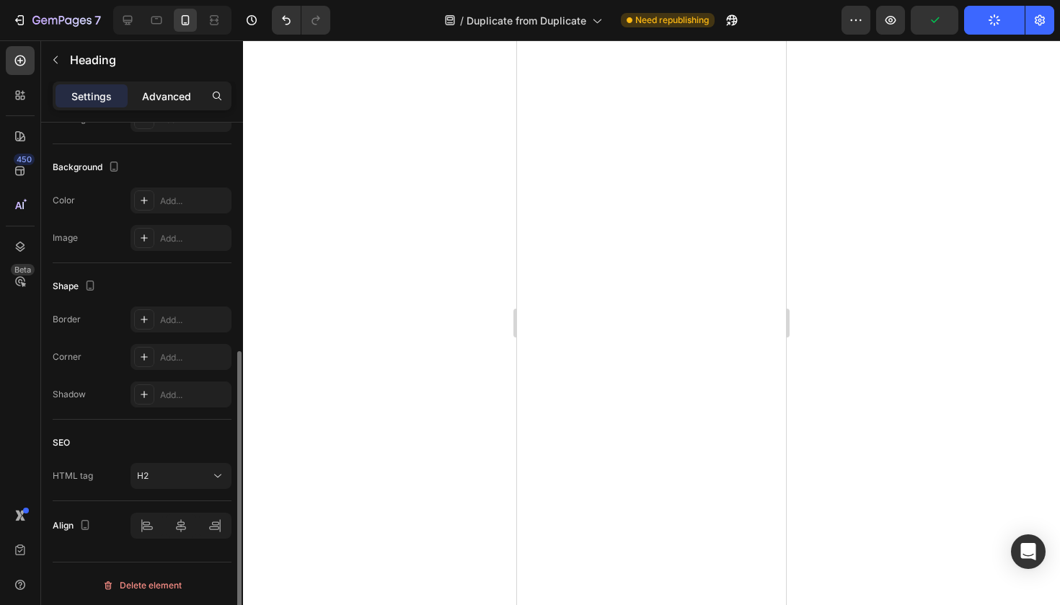
click at [171, 102] on p "Advanced" at bounding box center [166, 96] width 49 height 15
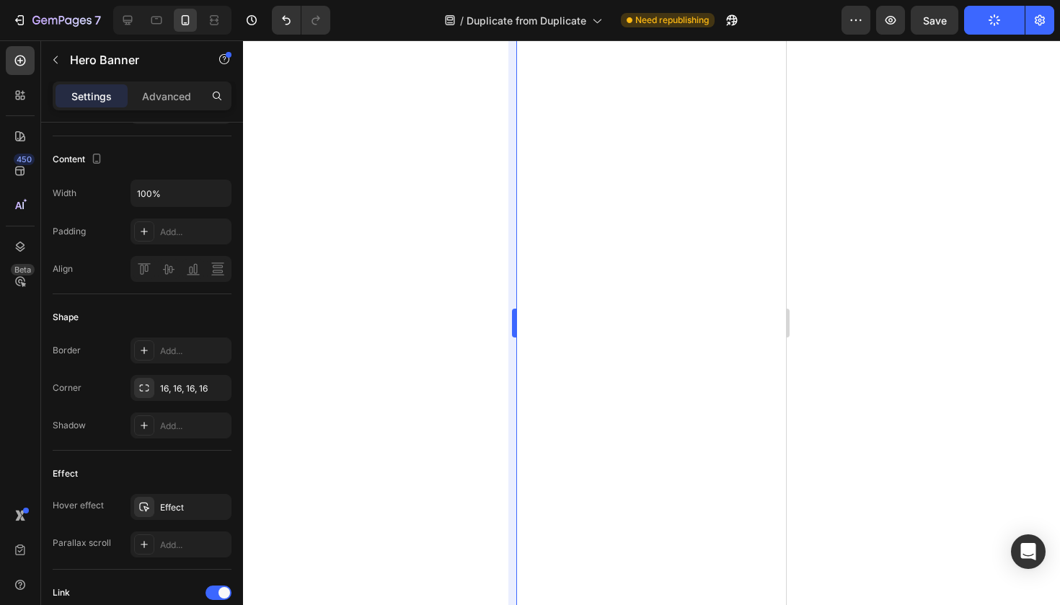
scroll to position [0, 0]
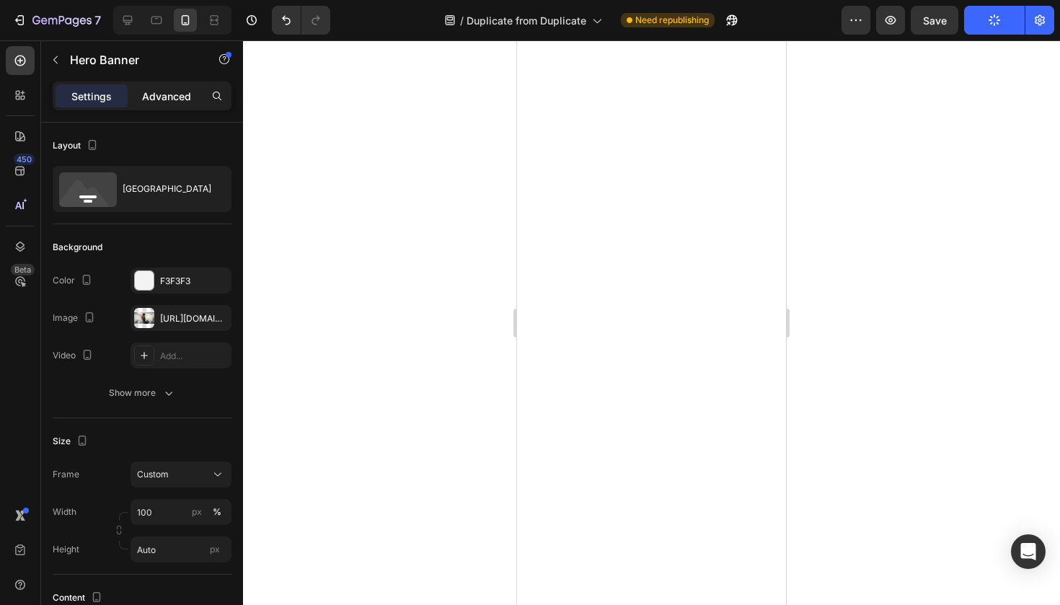
click at [162, 89] on p "Advanced" at bounding box center [166, 96] width 49 height 15
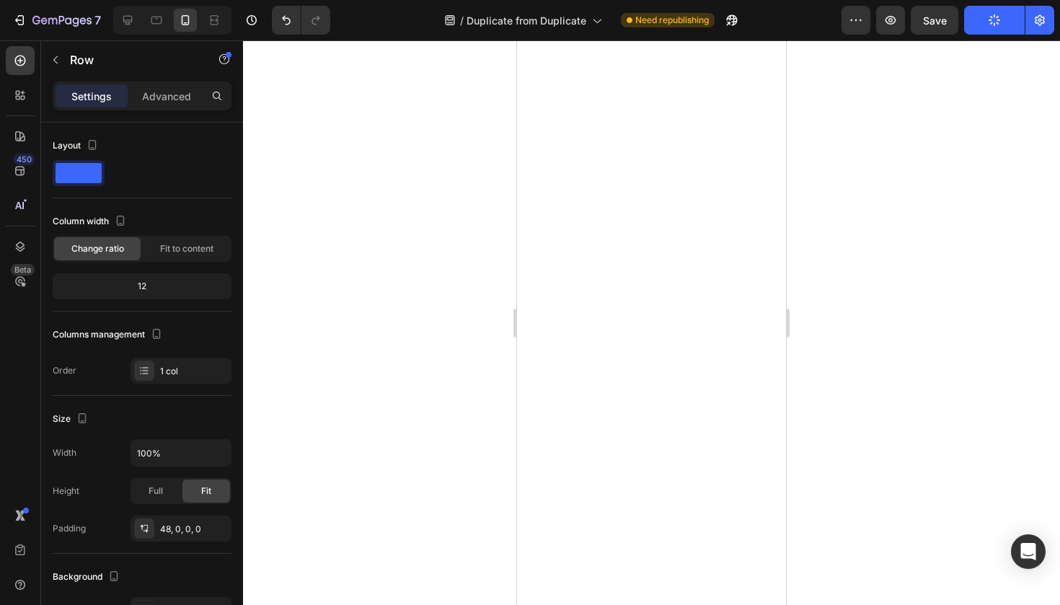
scroll to position [319, 0]
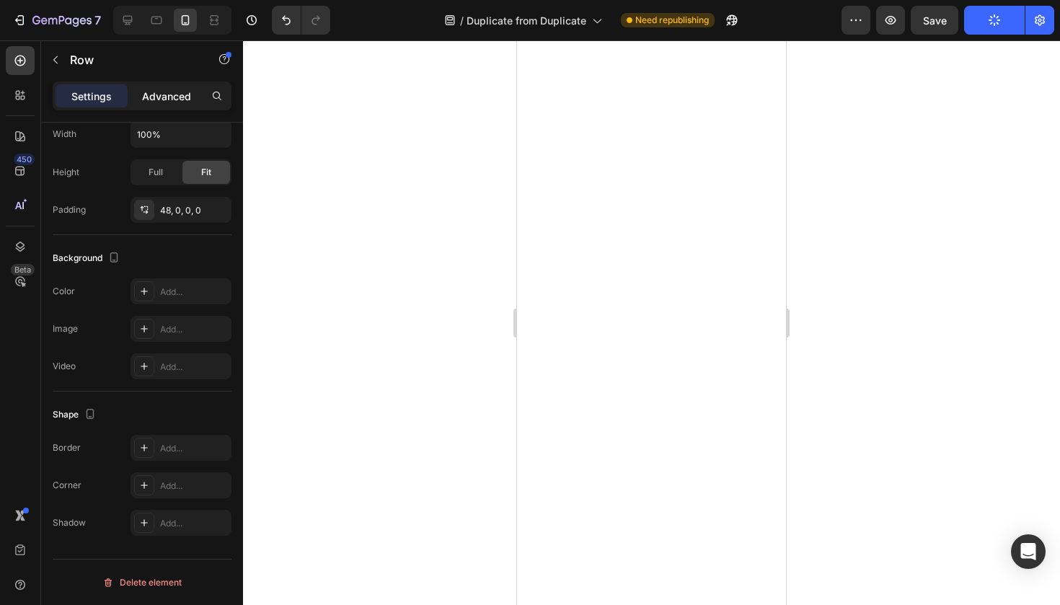
click at [161, 96] on p "Advanced" at bounding box center [166, 96] width 49 height 15
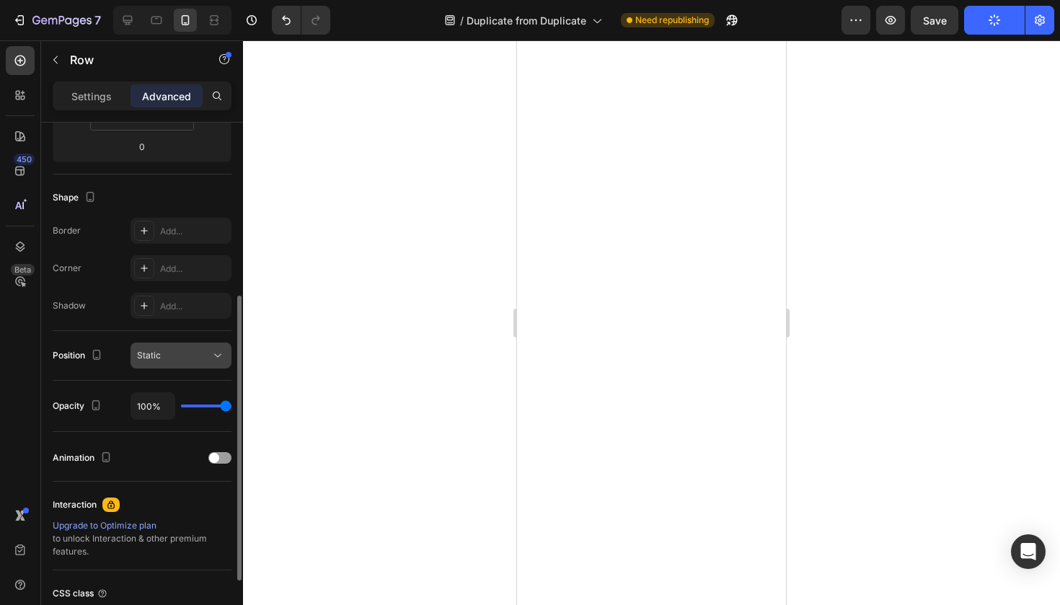
scroll to position [438, 0]
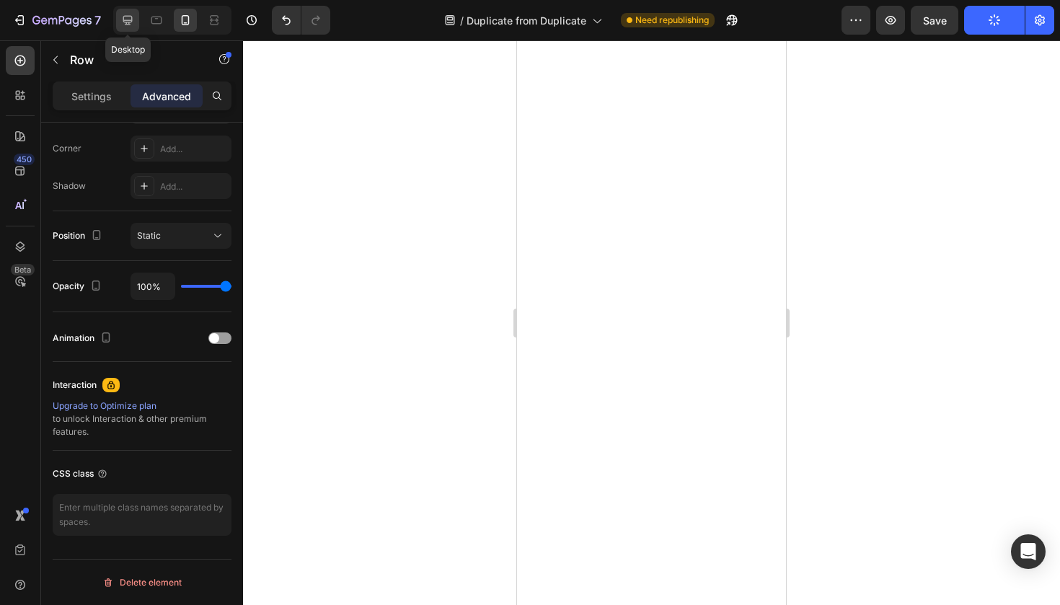
click at [128, 27] on div at bounding box center [127, 20] width 23 height 23
type input "24"
type input "80"
type input "24"
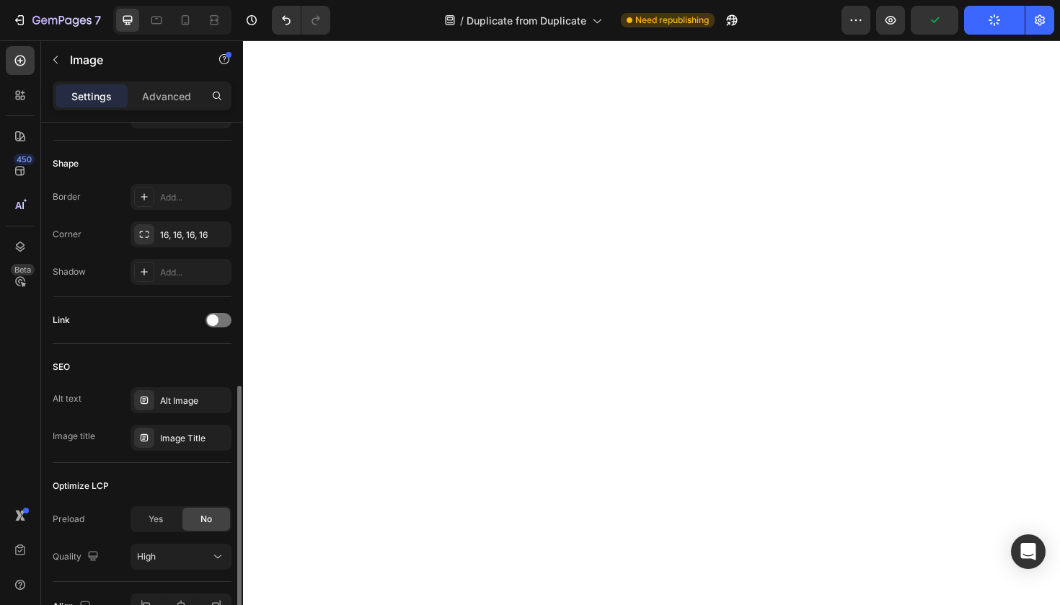
scroll to position [565, 0]
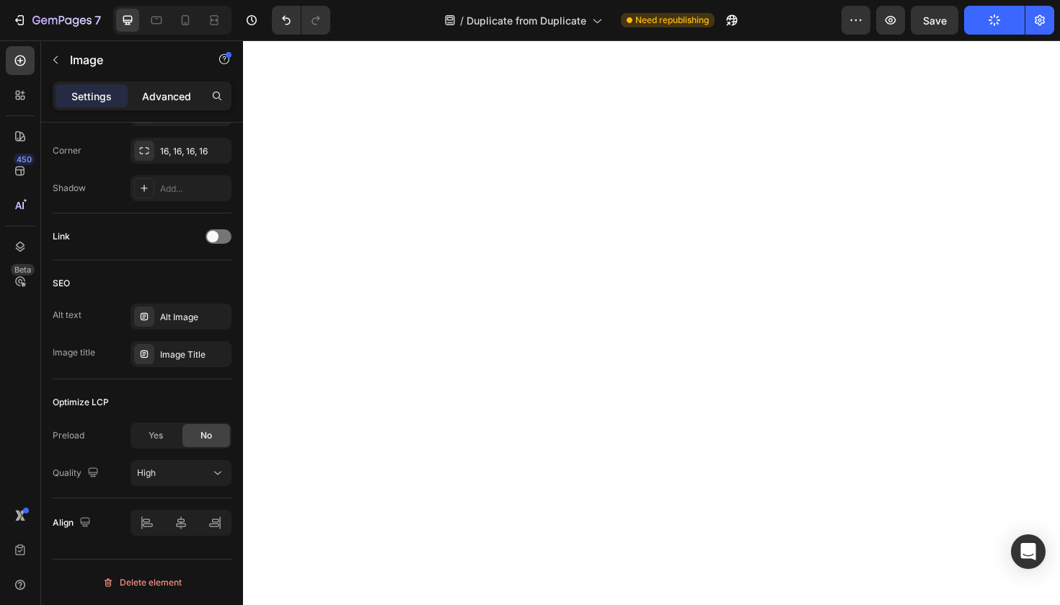
click at [158, 91] on p "Advanced" at bounding box center [166, 96] width 49 height 15
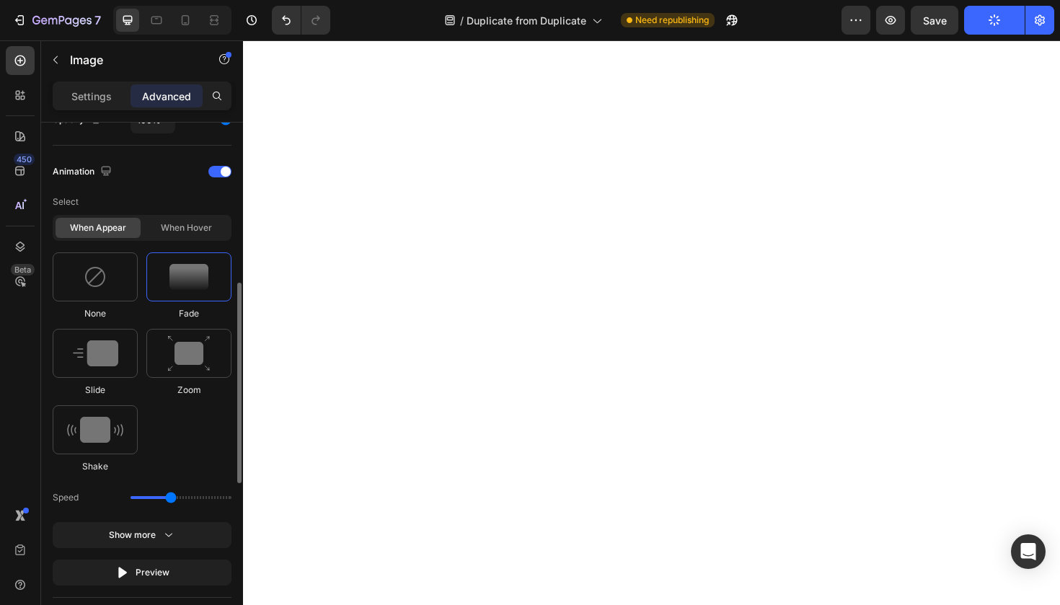
scroll to position [553, 0]
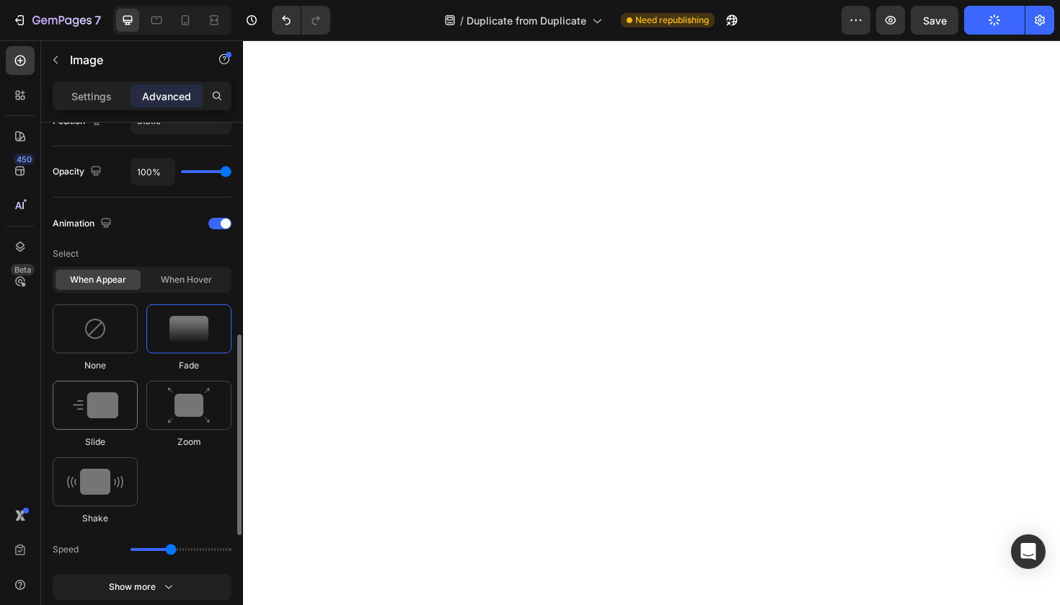
click at [117, 417] on img at bounding box center [95, 405] width 45 height 26
type input "3.1"
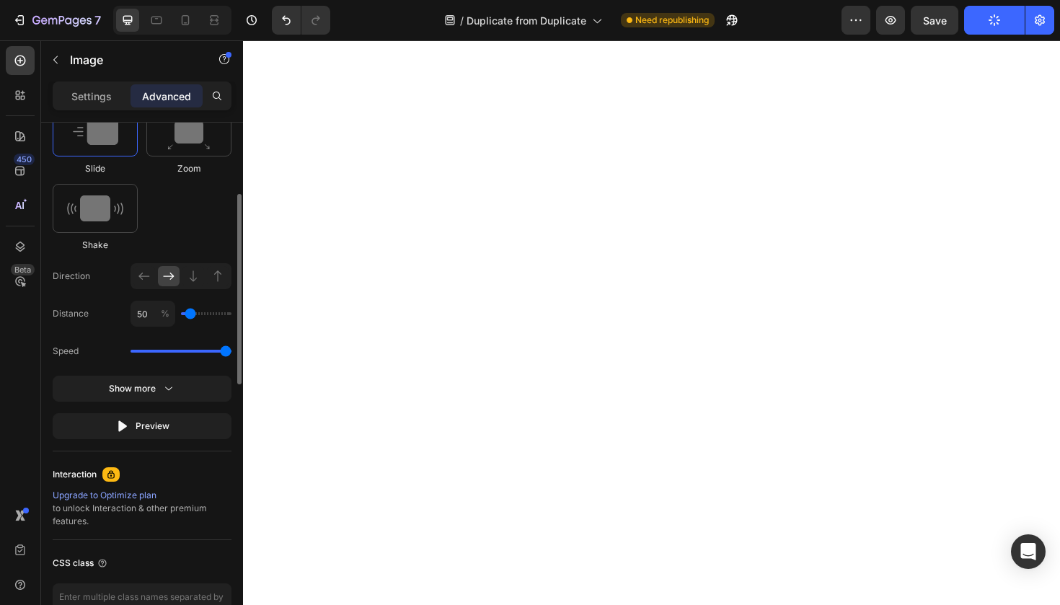
scroll to position [916, 0]
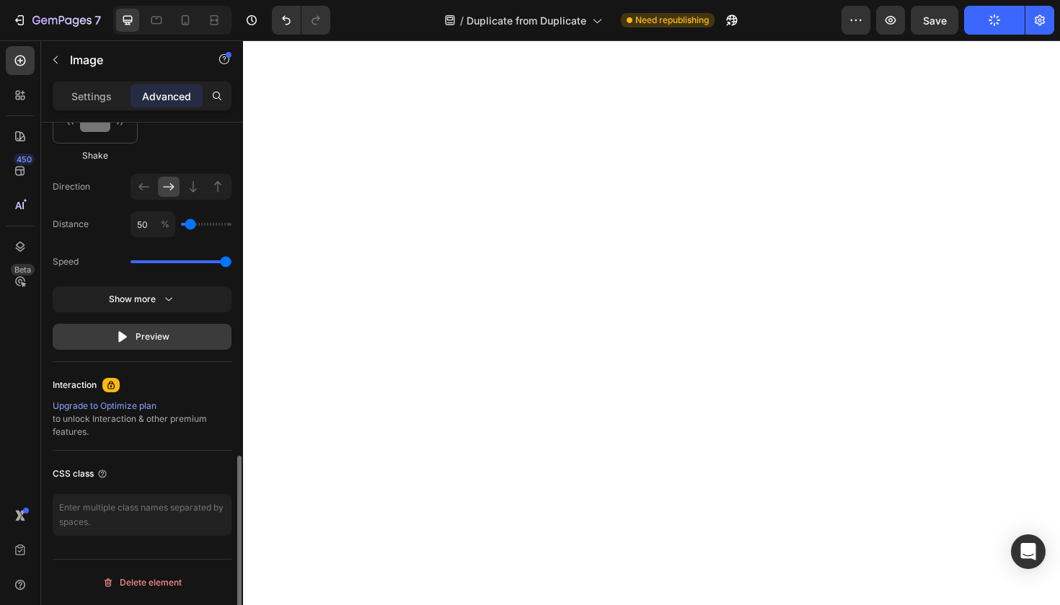
click at [147, 345] on button "Preview" at bounding box center [142, 337] width 179 height 26
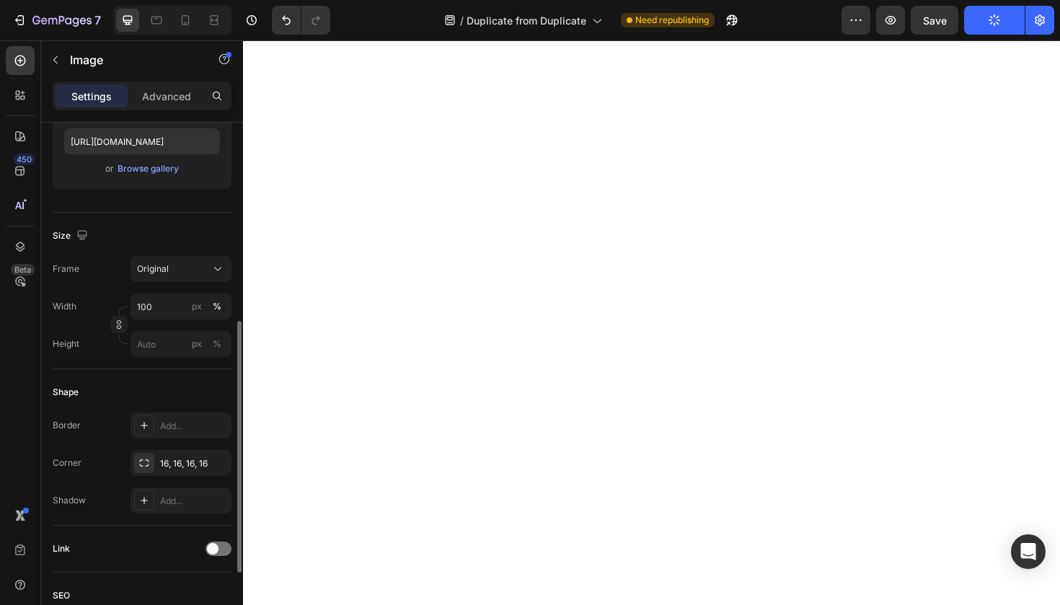
scroll to position [305, 0]
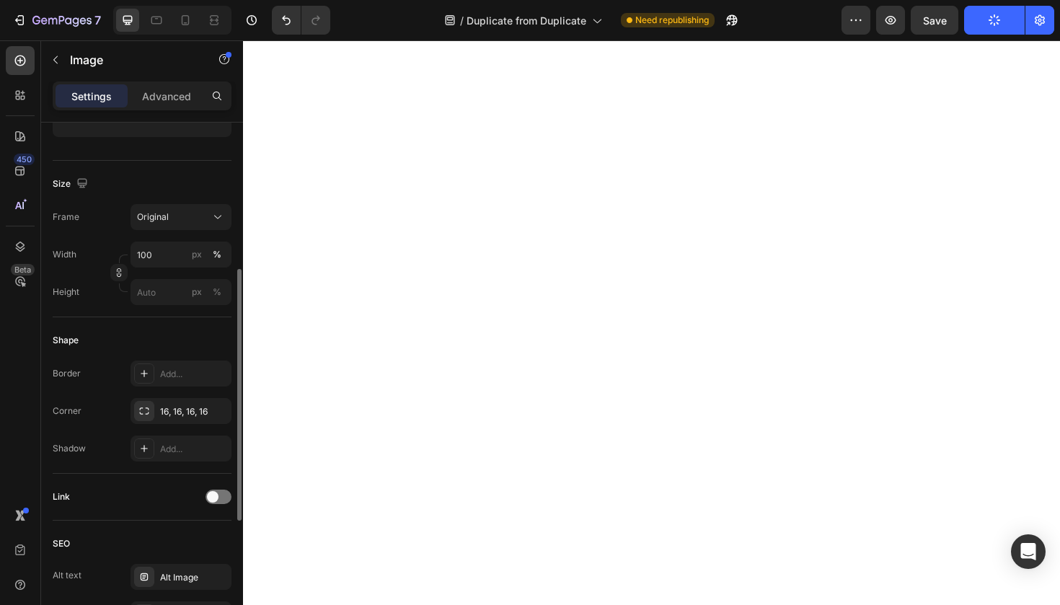
click at [175, 108] on div "Settings Advanced" at bounding box center [142, 95] width 179 height 29
click at [173, 96] on p "Advanced" at bounding box center [166, 96] width 49 height 15
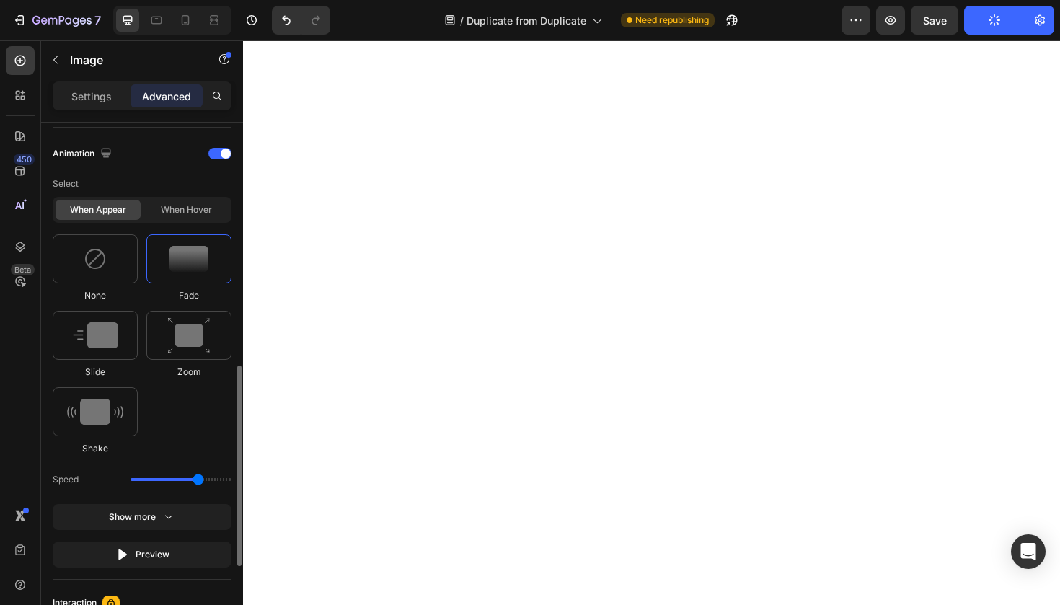
scroll to position [626, 0]
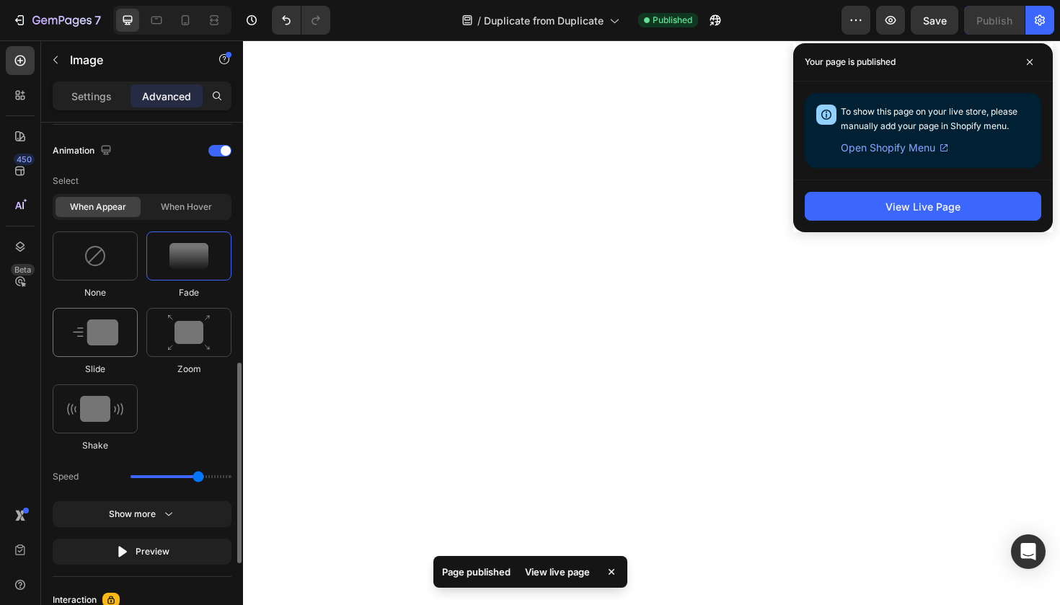
click at [110, 344] on img at bounding box center [95, 332] width 45 height 26
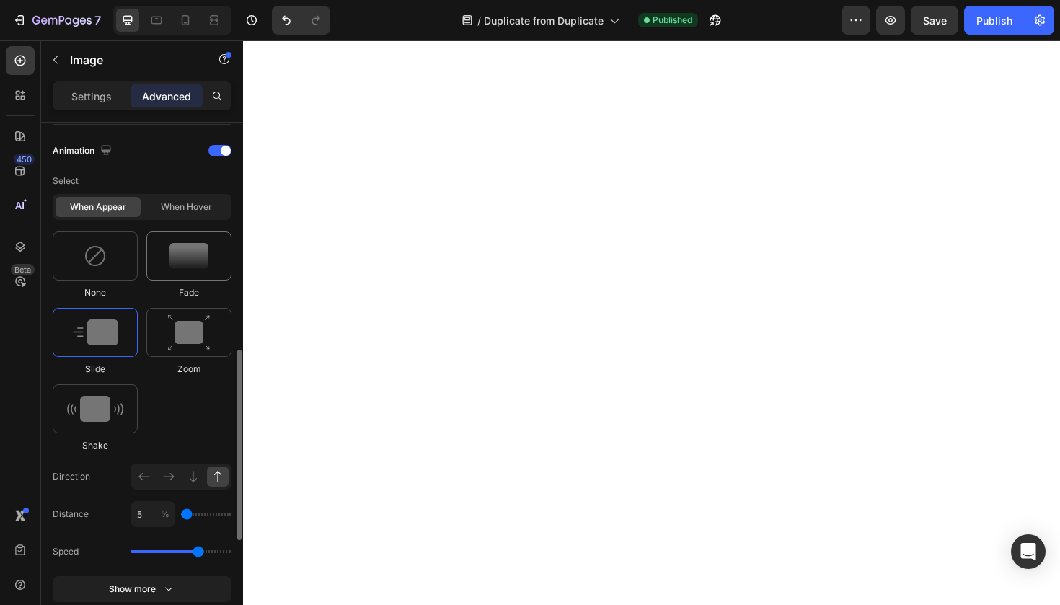
click at [199, 268] on img at bounding box center [188, 256] width 39 height 26
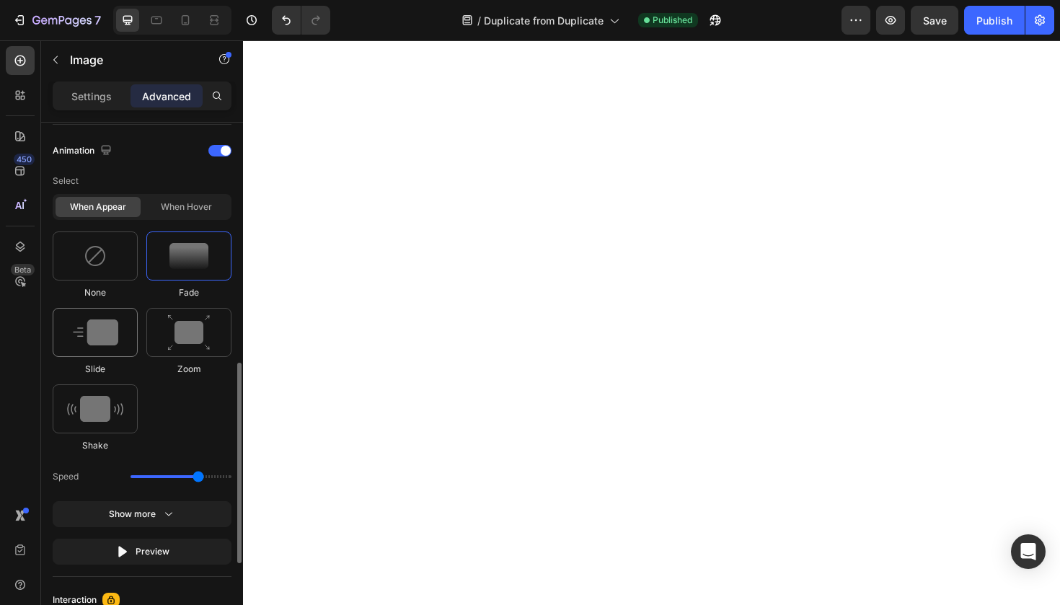
click at [107, 321] on img at bounding box center [95, 332] width 45 height 26
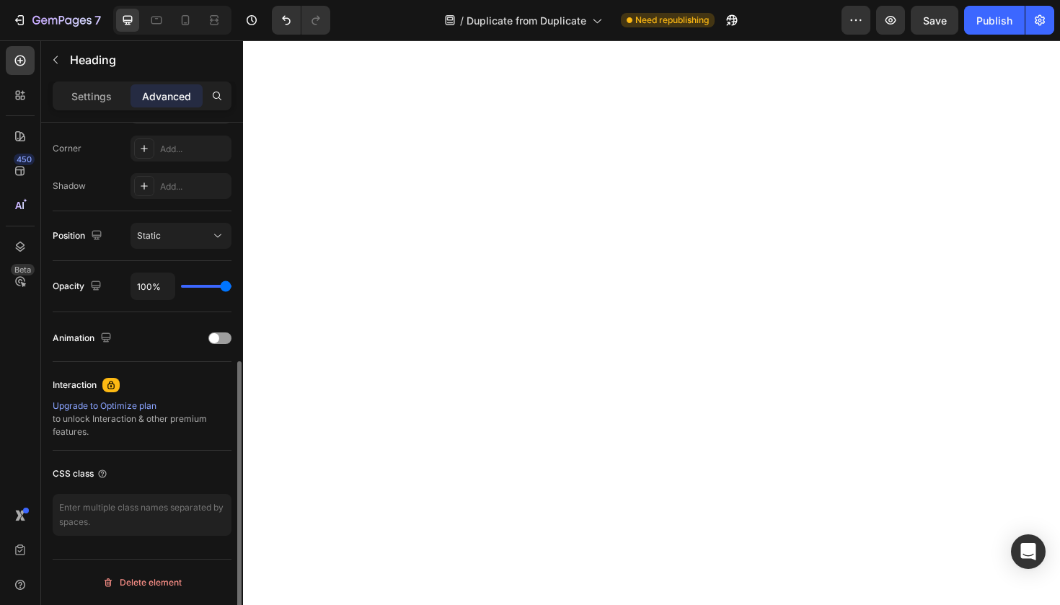
scroll to position [438, 0]
click at [222, 355] on div "Animation" at bounding box center [142, 337] width 179 height 50
click at [222, 349] on div "Animation" at bounding box center [142, 338] width 179 height 23
click at [222, 342] on div at bounding box center [219, 338] width 23 height 12
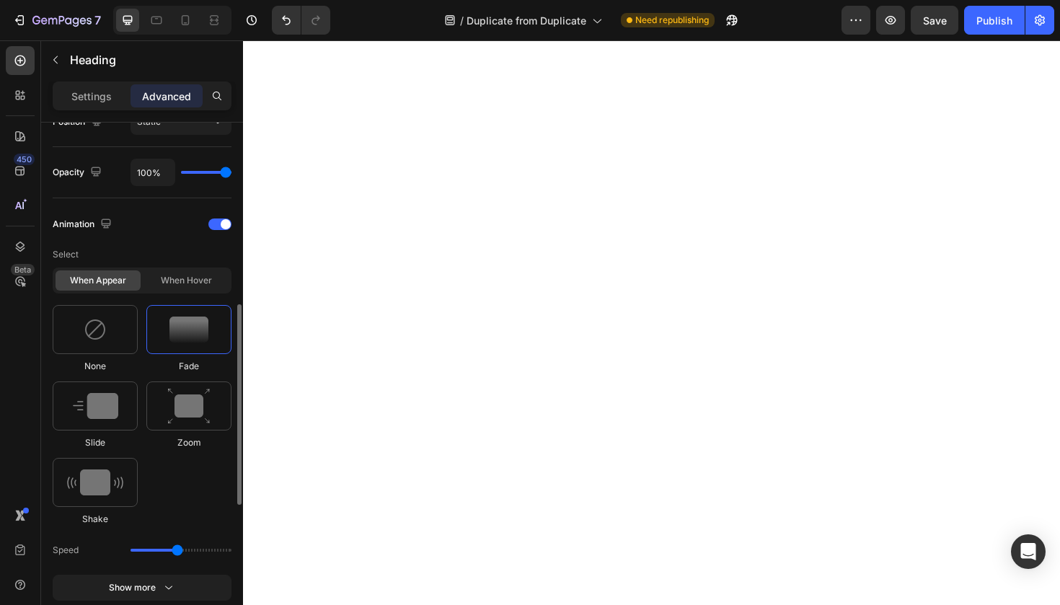
scroll to position [595, 0]
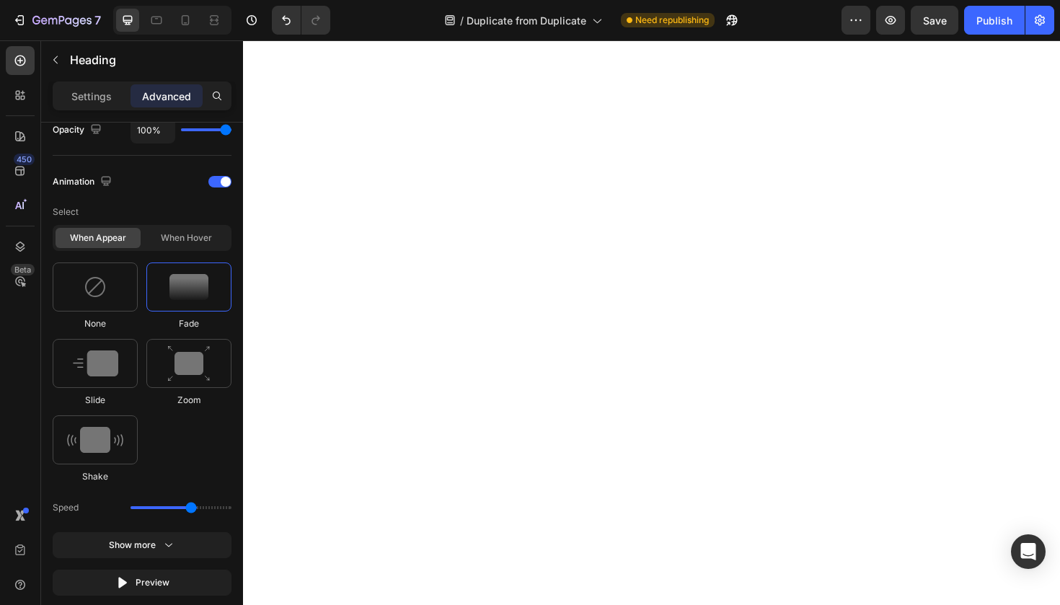
type input "2.1"
click at [188, 508] on input "range" at bounding box center [181, 507] width 101 height 3
click at [192, 549] on button "Show more" at bounding box center [142, 545] width 179 height 26
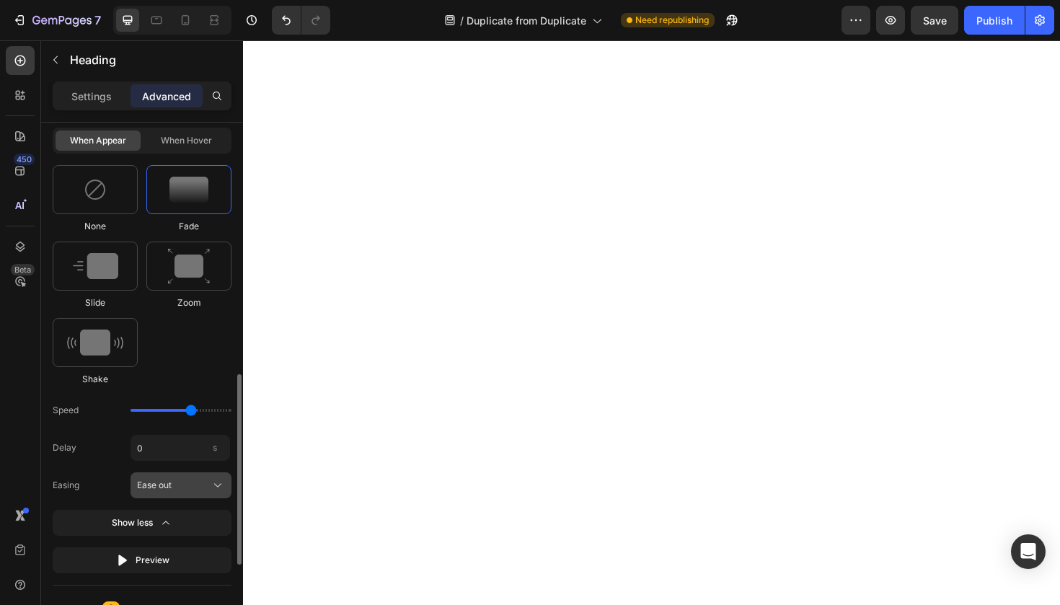
scroll to position [709, 0]
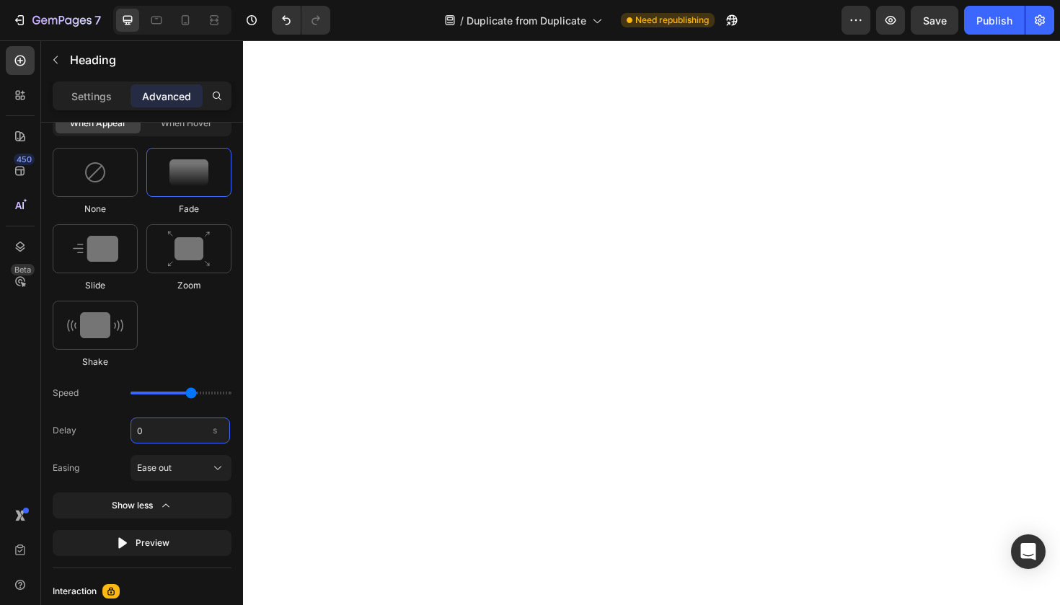
click at [182, 433] on input "0" at bounding box center [181, 430] width 100 height 26
type input "0.08"
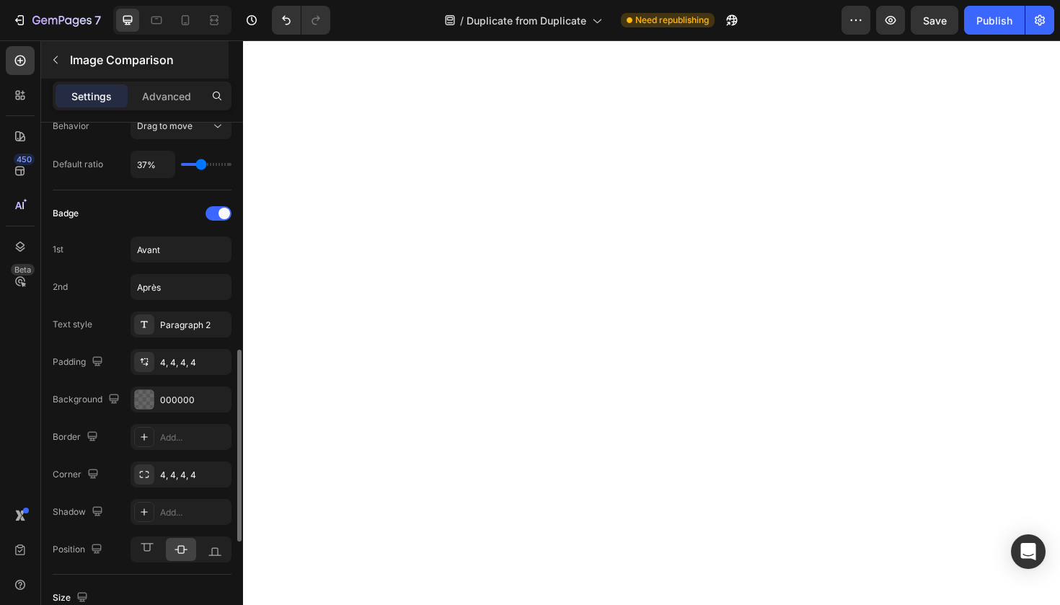
scroll to position [392, 0]
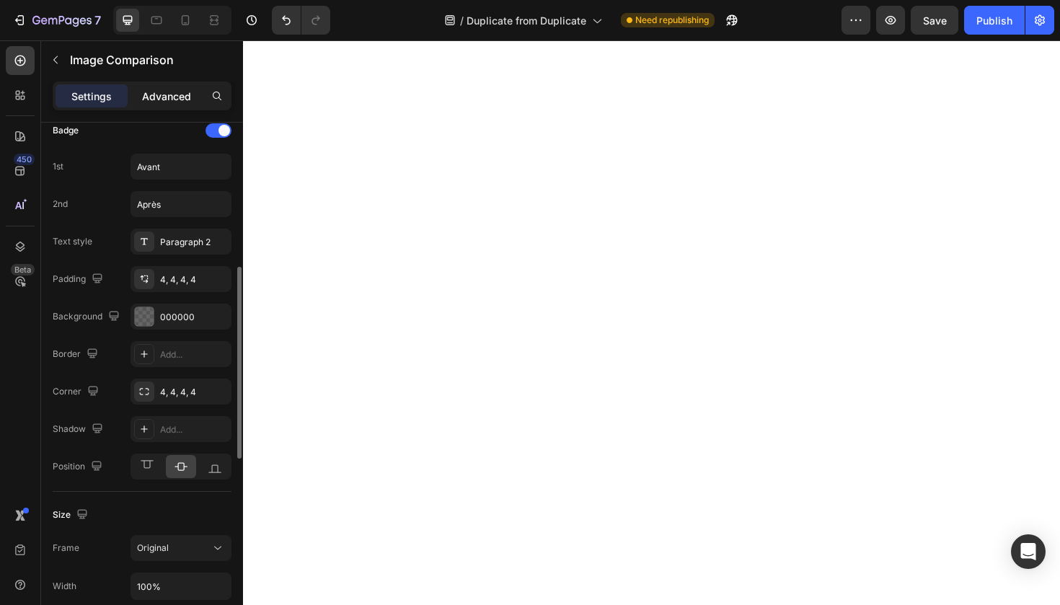
click at [154, 99] on p "Advanced" at bounding box center [166, 96] width 49 height 15
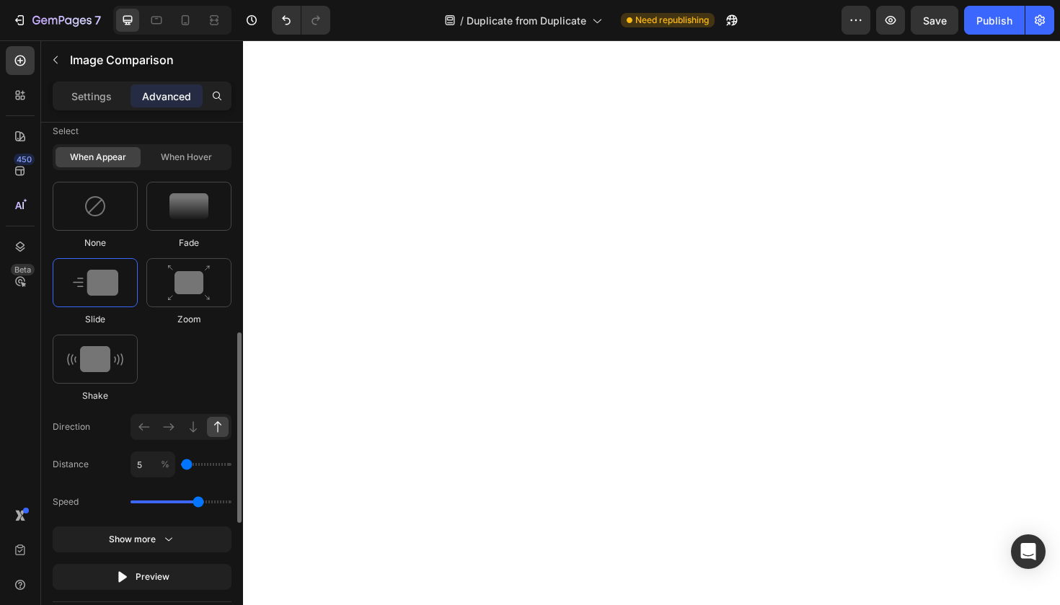
scroll to position [640, 0]
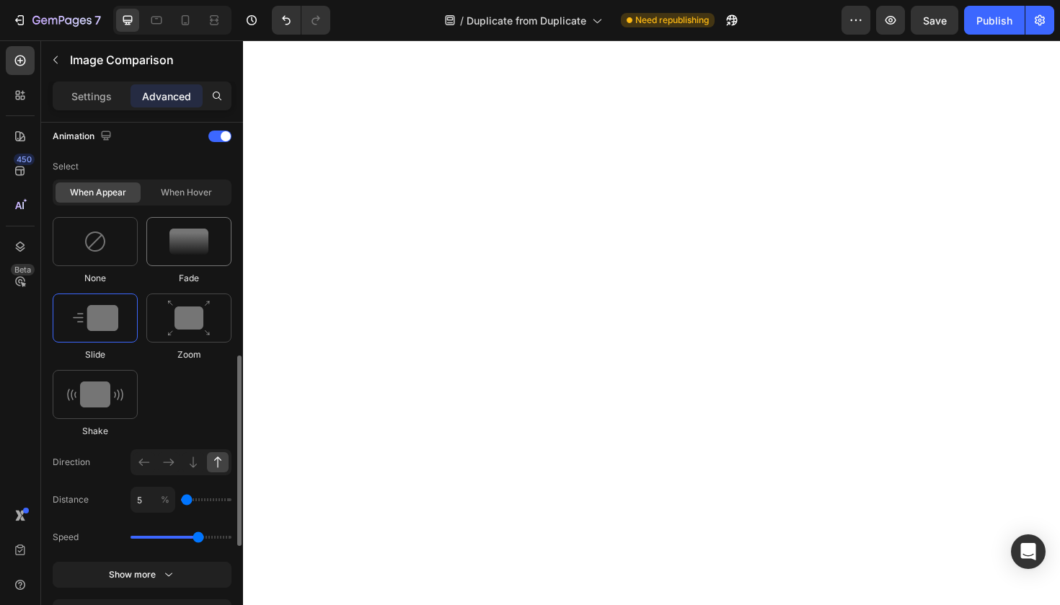
click at [184, 249] on img at bounding box center [188, 242] width 39 height 26
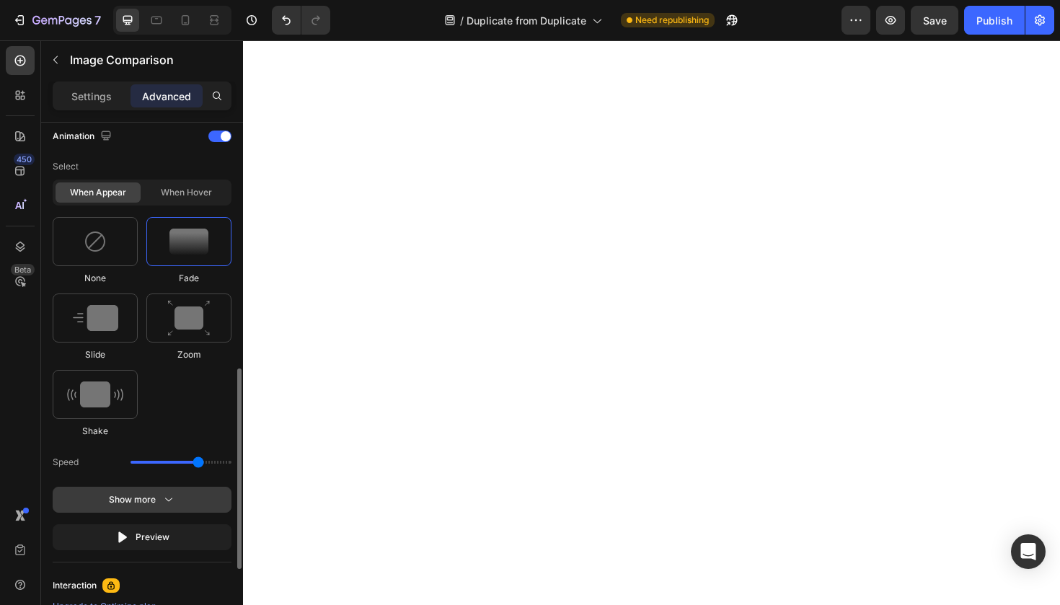
click at [144, 498] on div "Show more" at bounding box center [142, 499] width 67 height 14
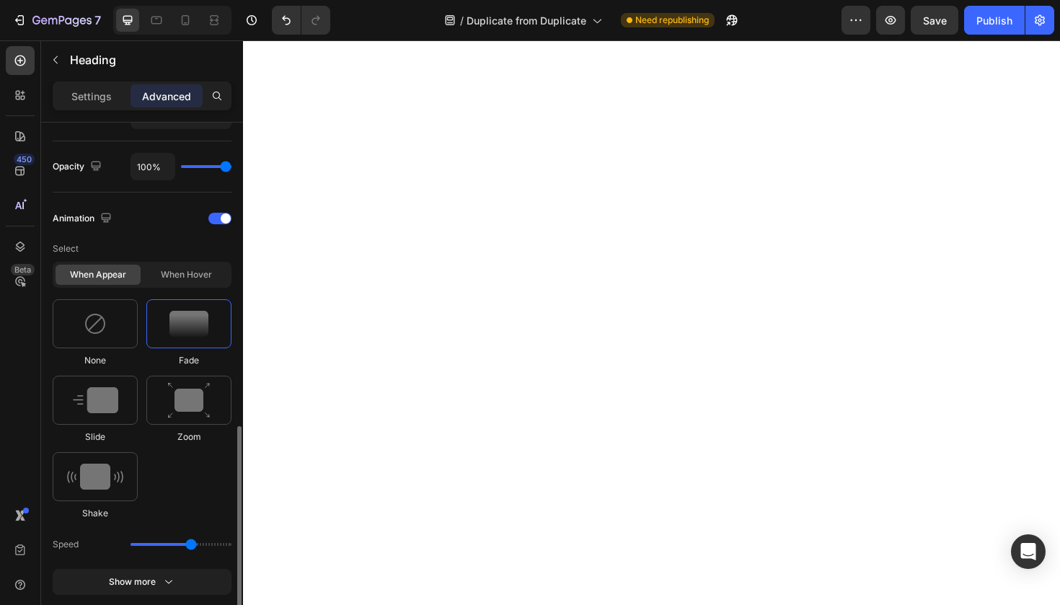
scroll to position [660, 0]
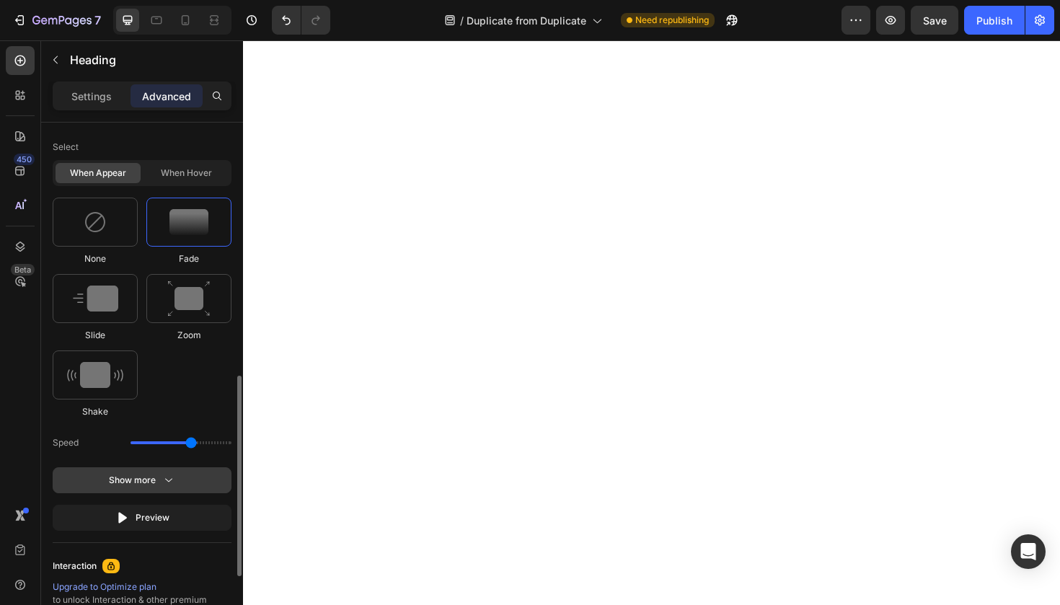
click at [166, 475] on icon "button" at bounding box center [169, 480] width 14 height 14
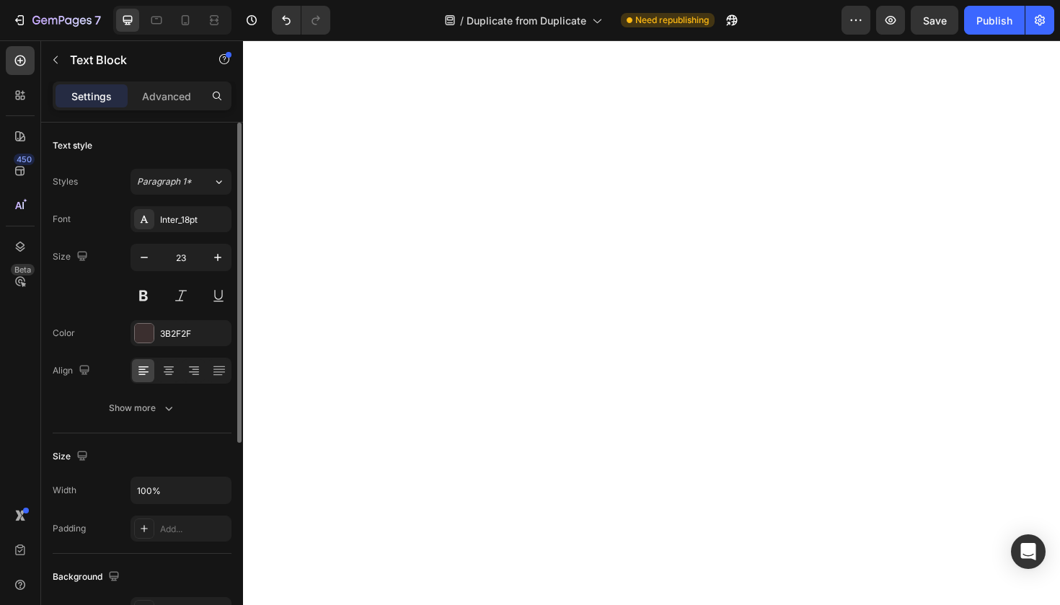
scroll to position [331, 0]
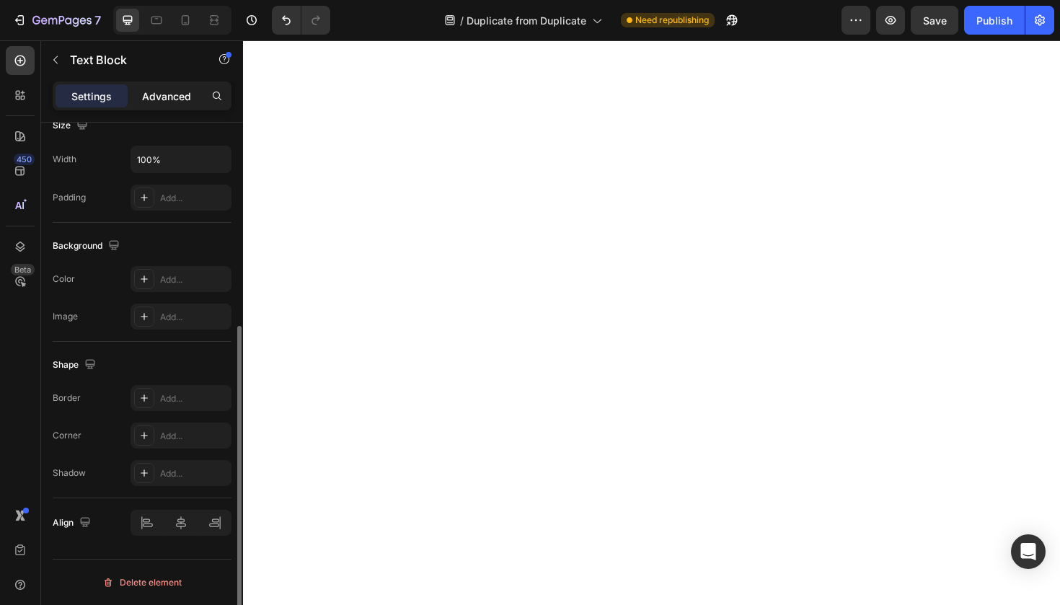
click at [176, 94] on p "Advanced" at bounding box center [166, 96] width 49 height 15
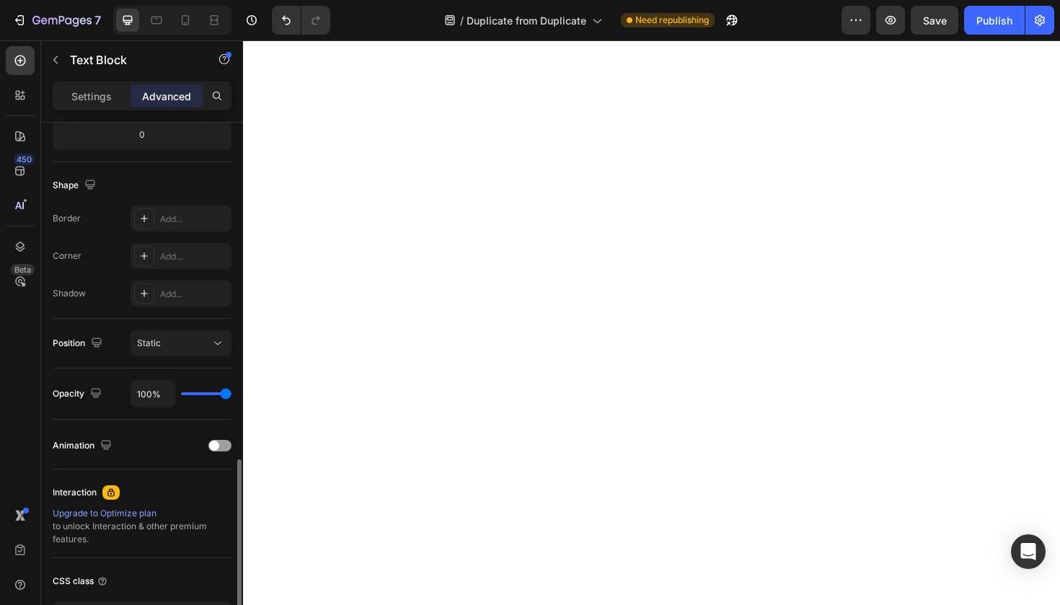
scroll to position [438, 0]
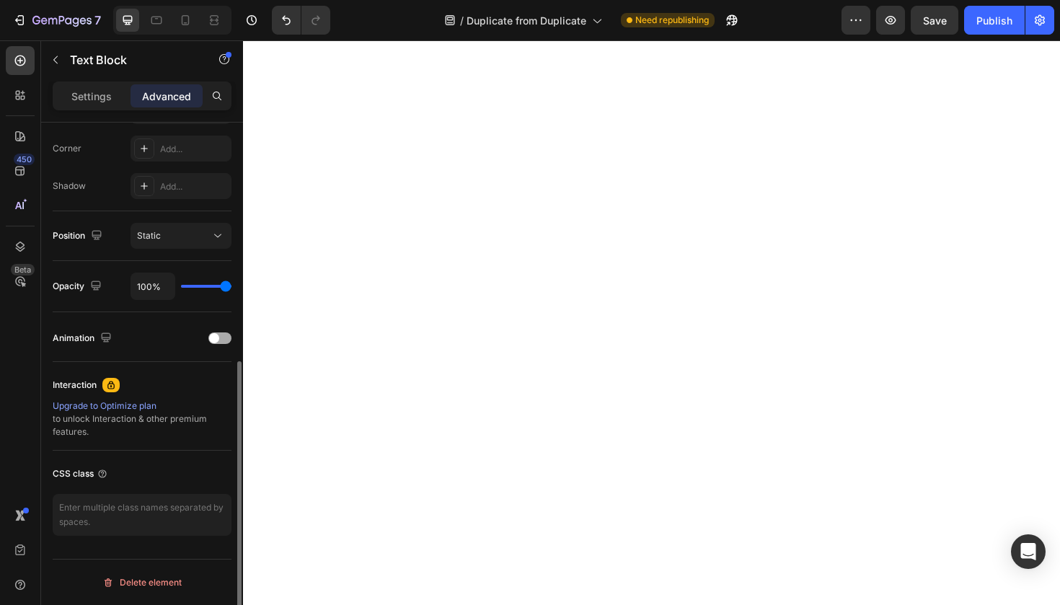
click at [224, 340] on div at bounding box center [219, 338] width 23 height 12
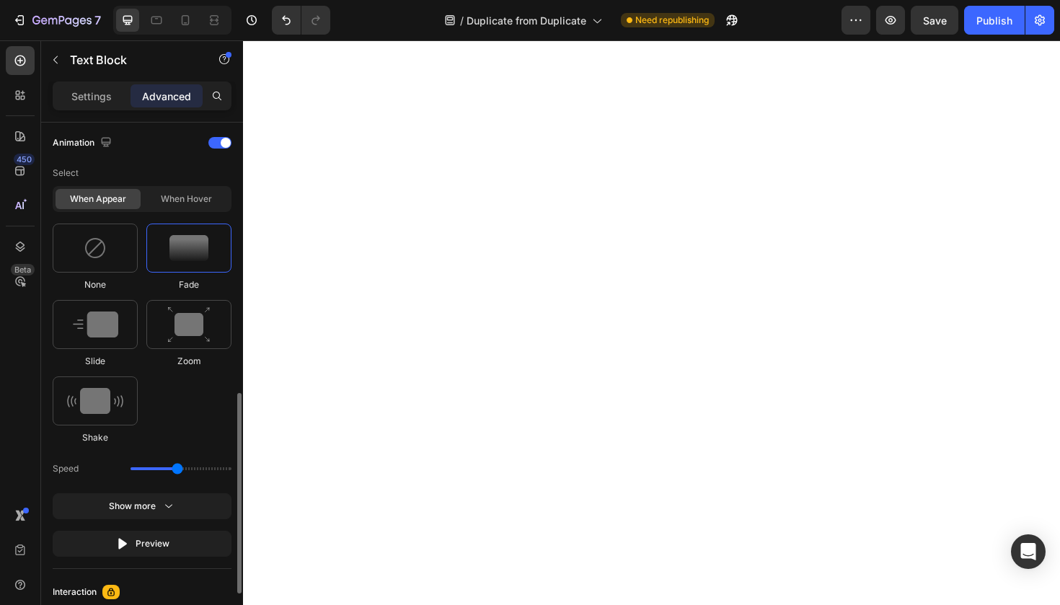
scroll to position [653, 0]
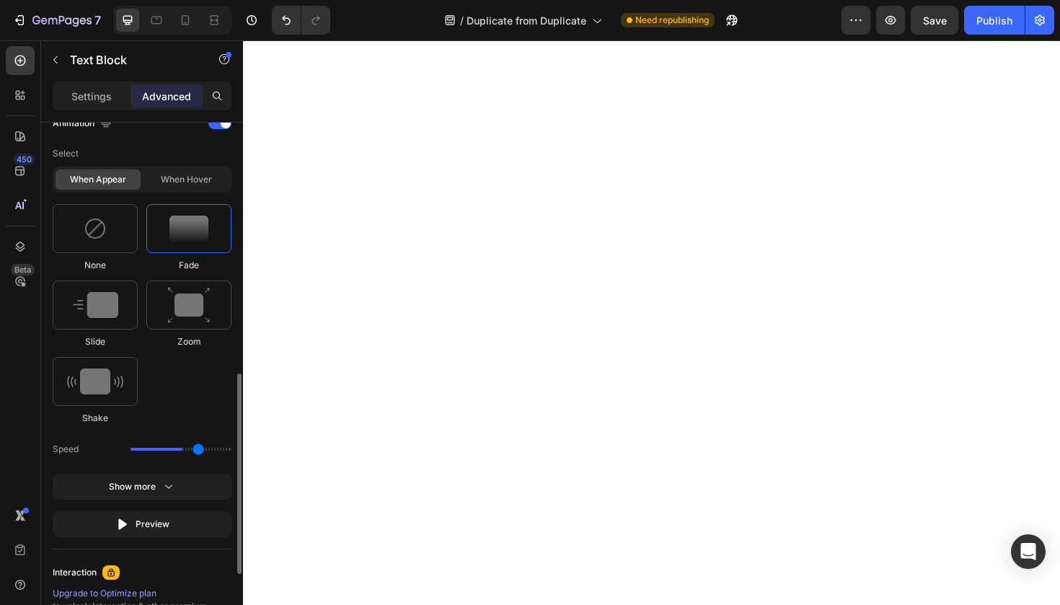
type input "2.3"
click at [199, 449] on input "range" at bounding box center [181, 449] width 101 height 3
click at [191, 488] on button "Show more" at bounding box center [142, 487] width 179 height 26
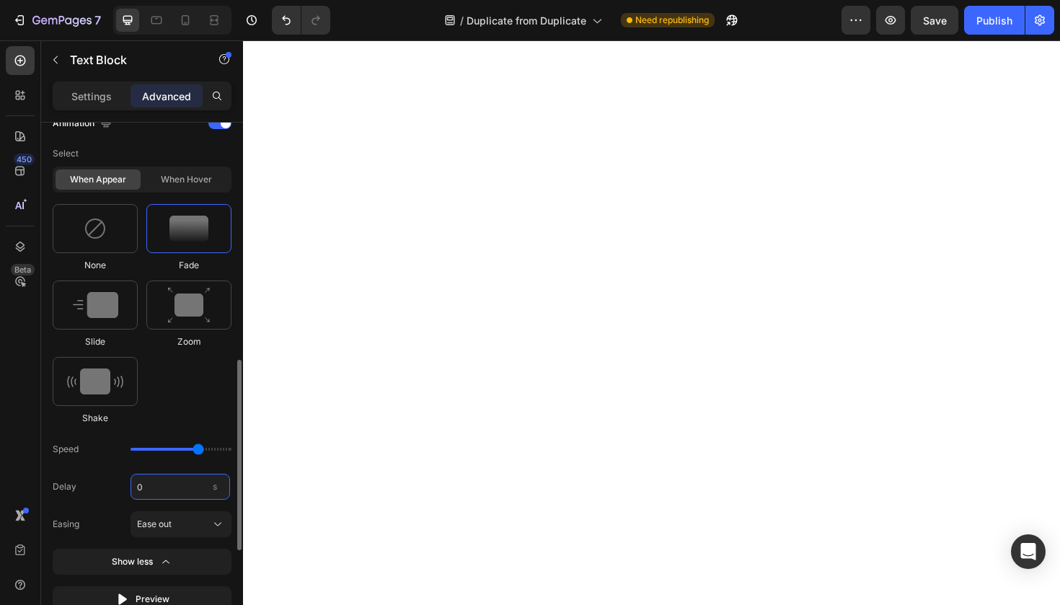
click at [175, 487] on input "0" at bounding box center [181, 487] width 100 height 26
type input "0.08"
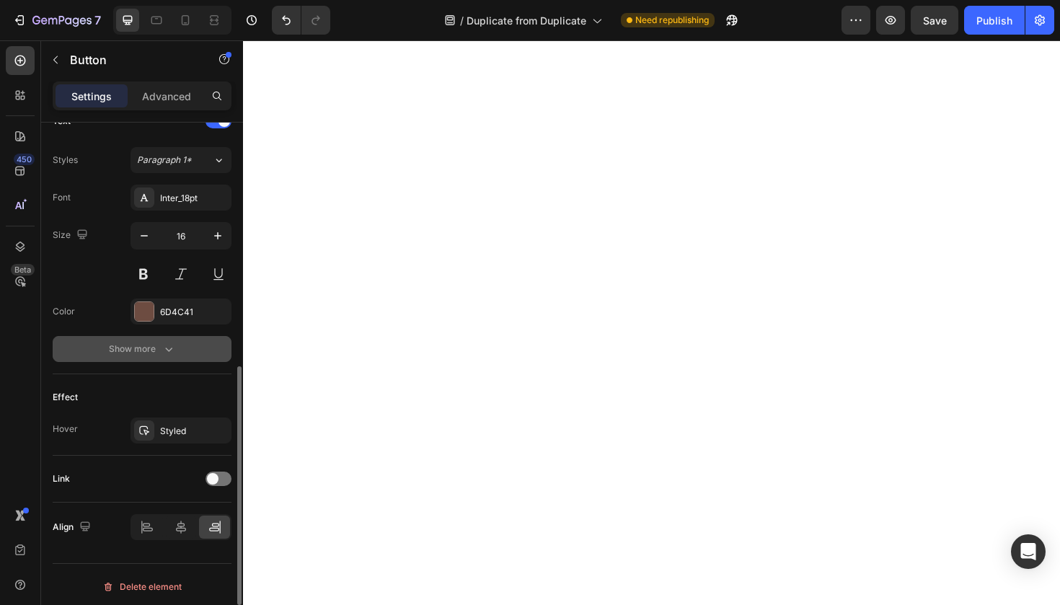
scroll to position [624, 0]
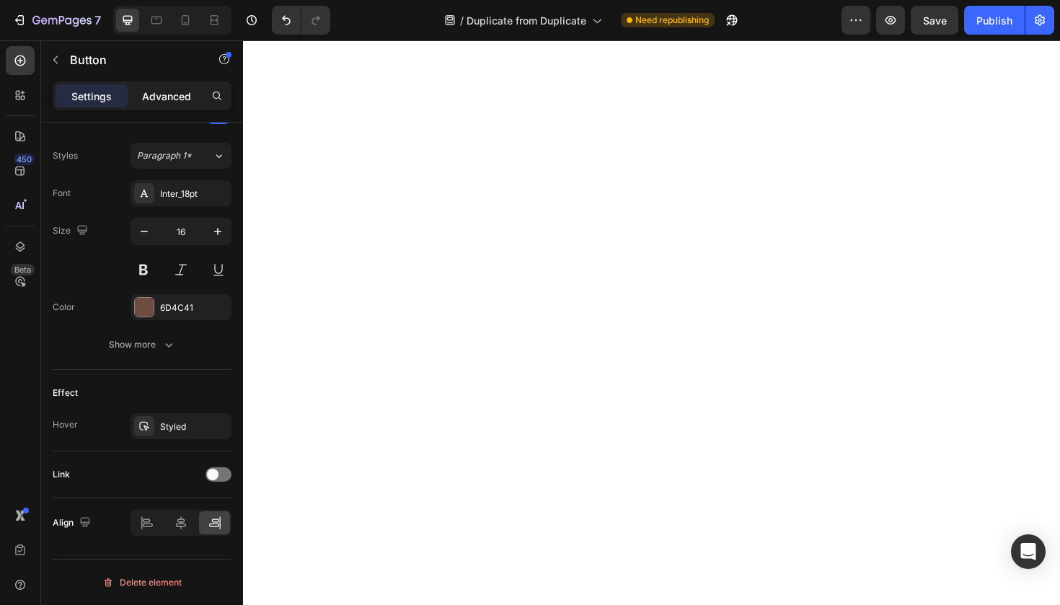
click at [189, 87] on div "Advanced" at bounding box center [167, 95] width 72 height 23
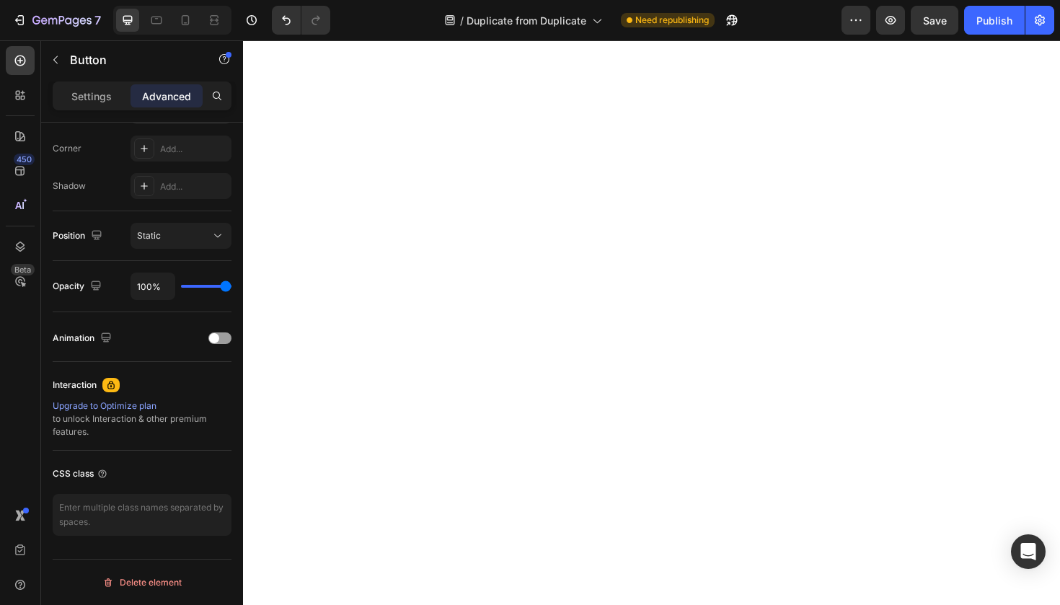
scroll to position [438, 0]
click at [213, 347] on div "Animation" at bounding box center [142, 338] width 179 height 23
click at [214, 343] on div at bounding box center [219, 338] width 23 height 12
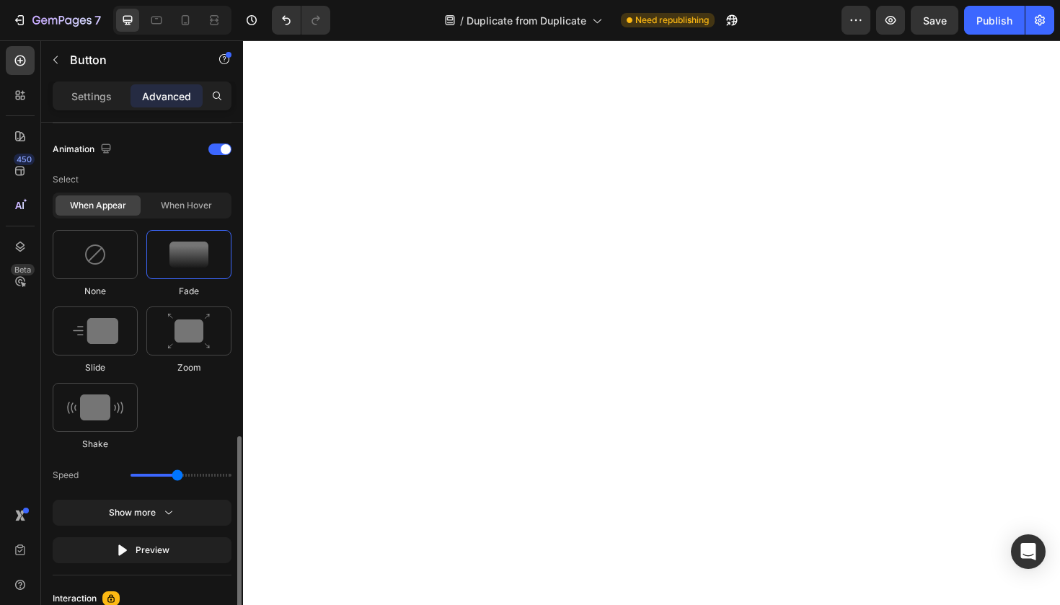
scroll to position [680, 0]
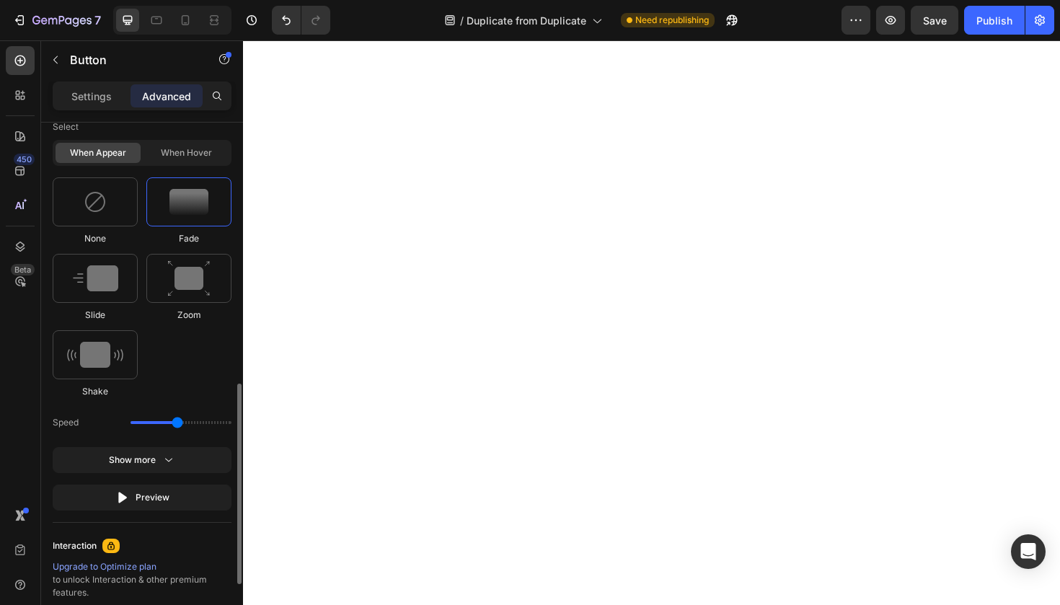
click at [196, 420] on div "Speed" at bounding box center [142, 423] width 179 height 26
drag, startPoint x: 179, startPoint y: 424, endPoint x: 203, endPoint y: 425, distance: 23.8
click at [203, 424] on input "range" at bounding box center [181, 422] width 101 height 3
drag, startPoint x: 200, startPoint y: 424, endPoint x: 190, endPoint y: 422, distance: 10.3
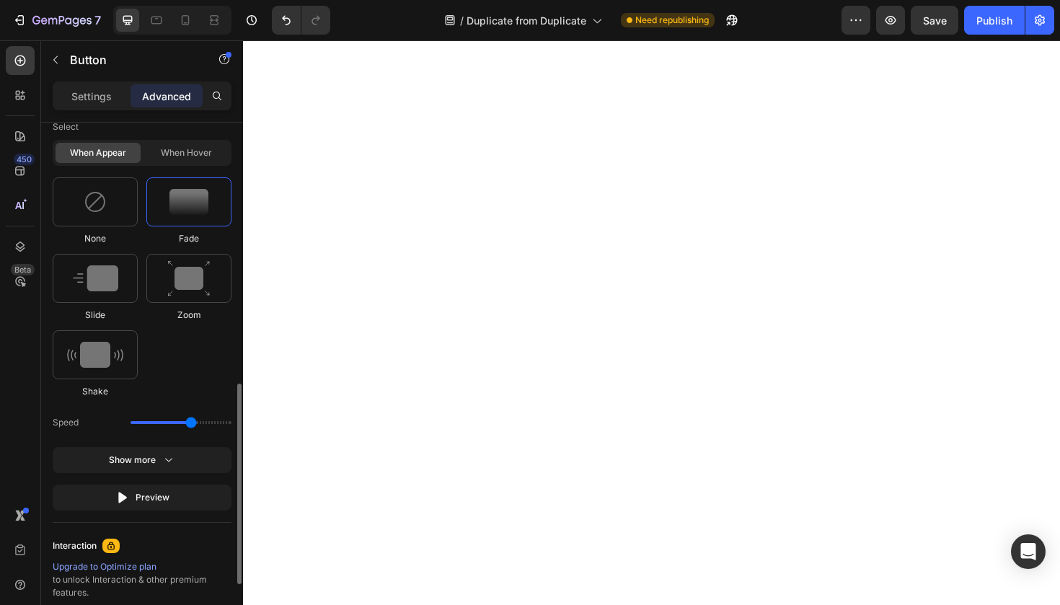
click at [190, 422] on input "range" at bounding box center [181, 422] width 101 height 3
type input "2.3"
click at [197, 423] on input "range" at bounding box center [181, 422] width 101 height 3
click at [193, 464] on button "Show more" at bounding box center [142, 460] width 179 height 26
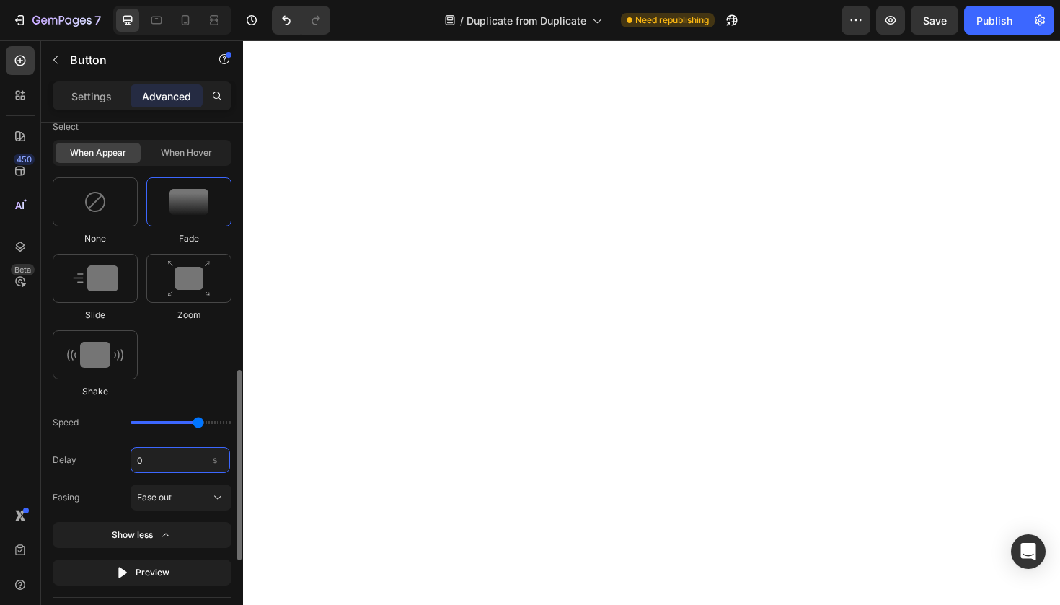
click at [175, 464] on input "0" at bounding box center [181, 460] width 100 height 26
type input "0.08"
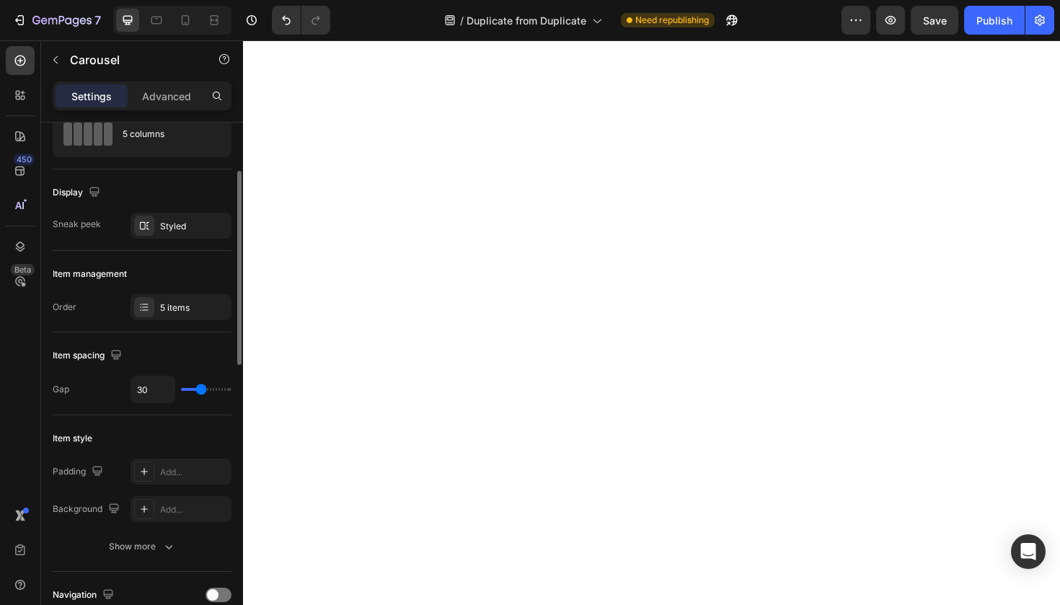
scroll to position [76, 0]
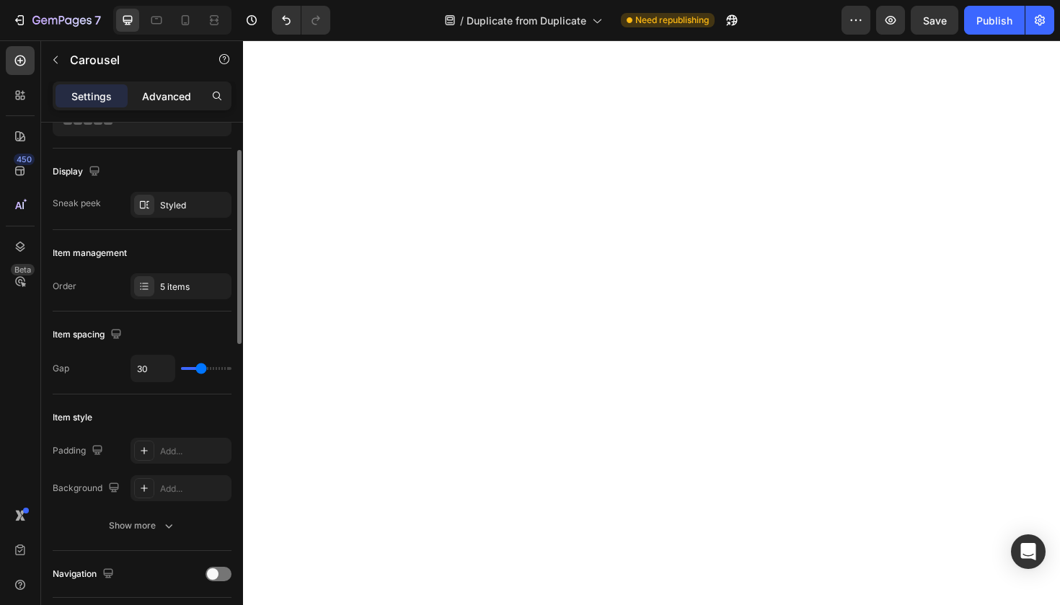
click at [172, 99] on p "Advanced" at bounding box center [166, 96] width 49 height 15
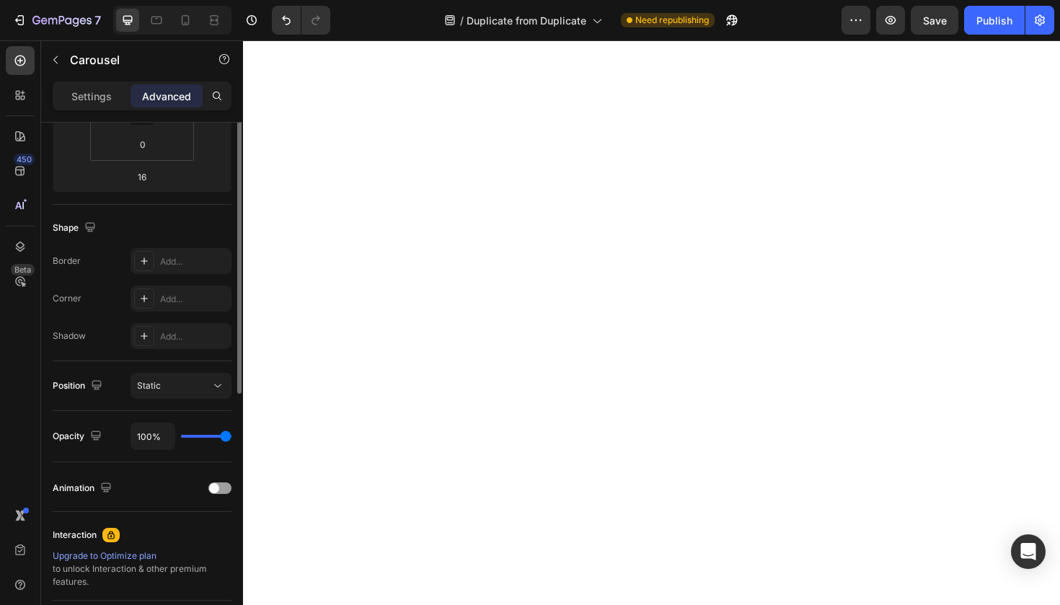
scroll to position [332, 0]
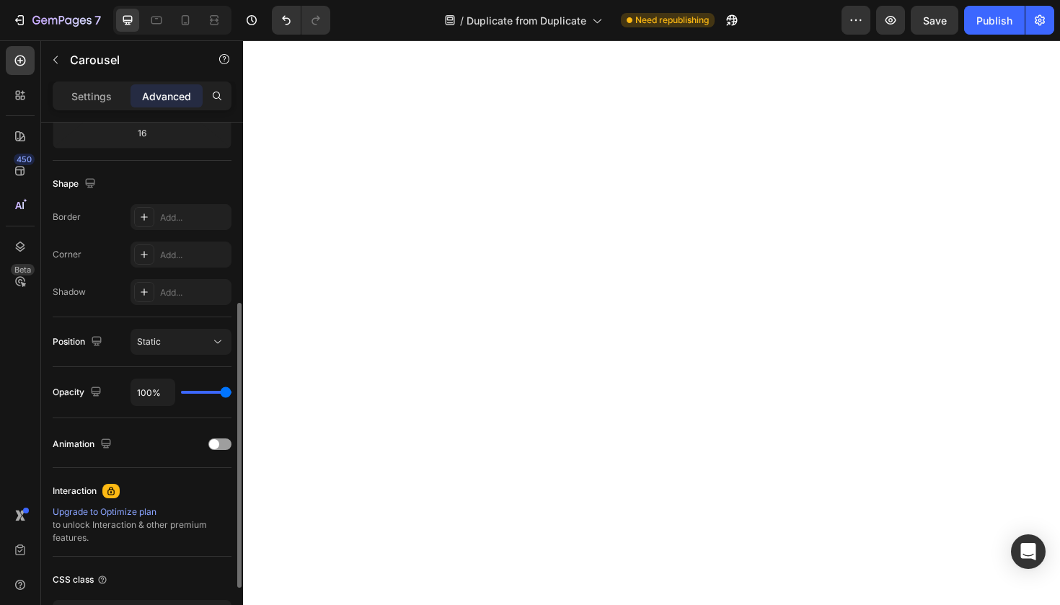
drag, startPoint x: 214, startPoint y: 440, endPoint x: 215, endPoint y: 457, distance: 17.3
click at [214, 440] on span at bounding box center [214, 444] width 10 height 10
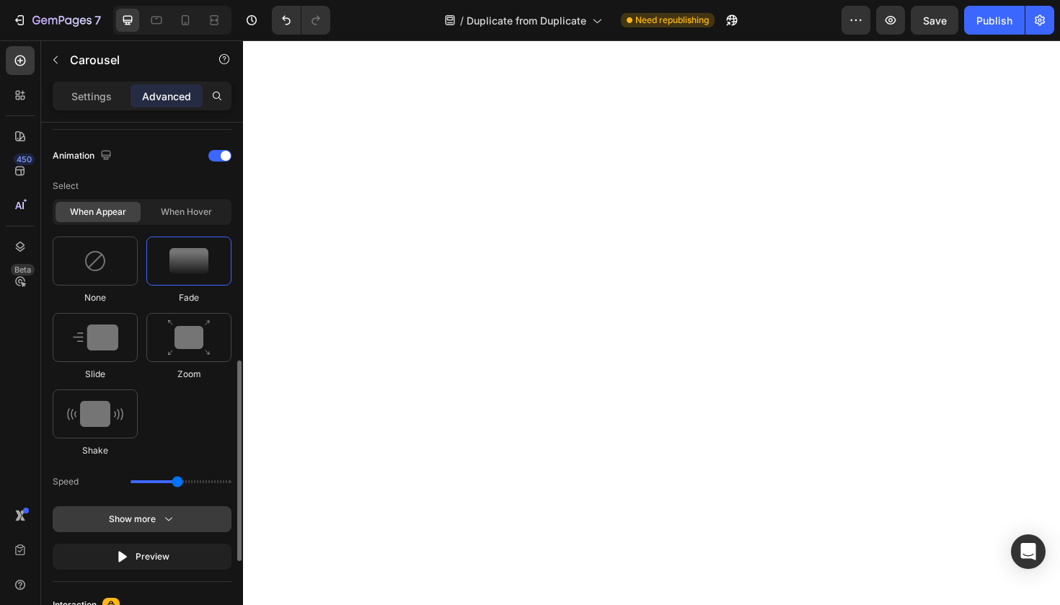
scroll to position [621, 0]
drag, startPoint x: 177, startPoint y: 485, endPoint x: 195, endPoint y: 487, distance: 17.4
type input "2.3"
click at [195, 483] on input "range" at bounding box center [181, 481] width 101 height 3
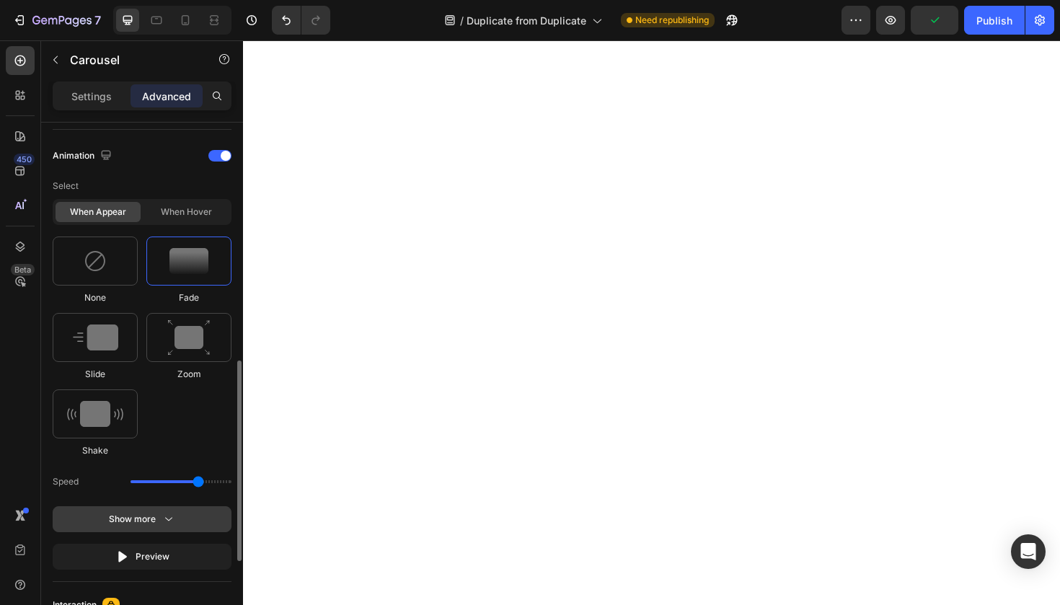
click at [184, 518] on button "Show more" at bounding box center [142, 519] width 179 height 26
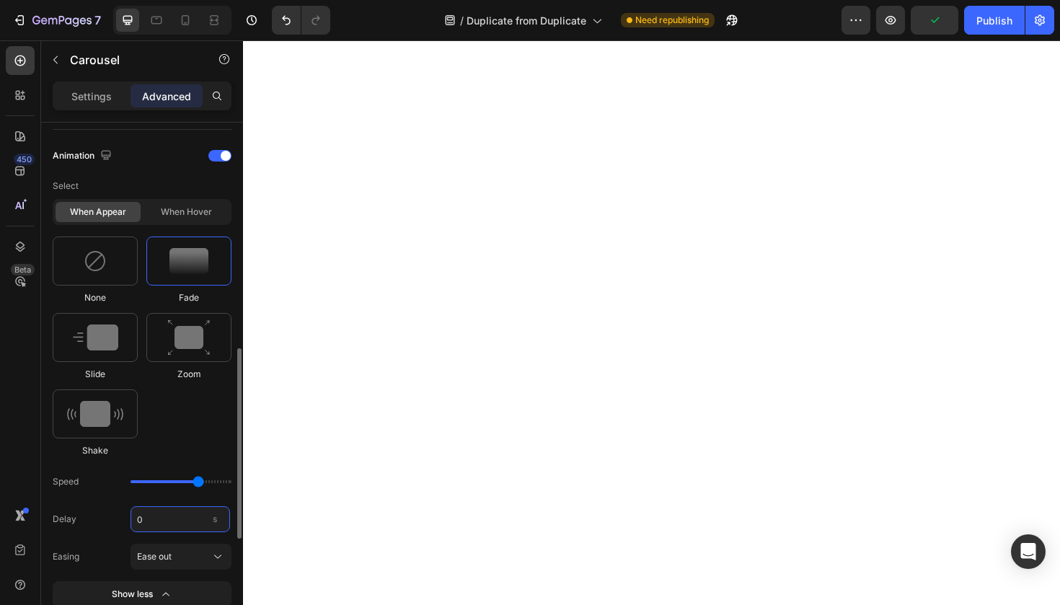
click at [181, 526] on input "0" at bounding box center [181, 519] width 100 height 26
type input "0.08"
drag, startPoint x: 115, startPoint y: 362, endPoint x: 115, endPoint y: 350, distance: 12.3
click at [115, 362] on div "Slide" at bounding box center [95, 347] width 85 height 68
type input "1.7"
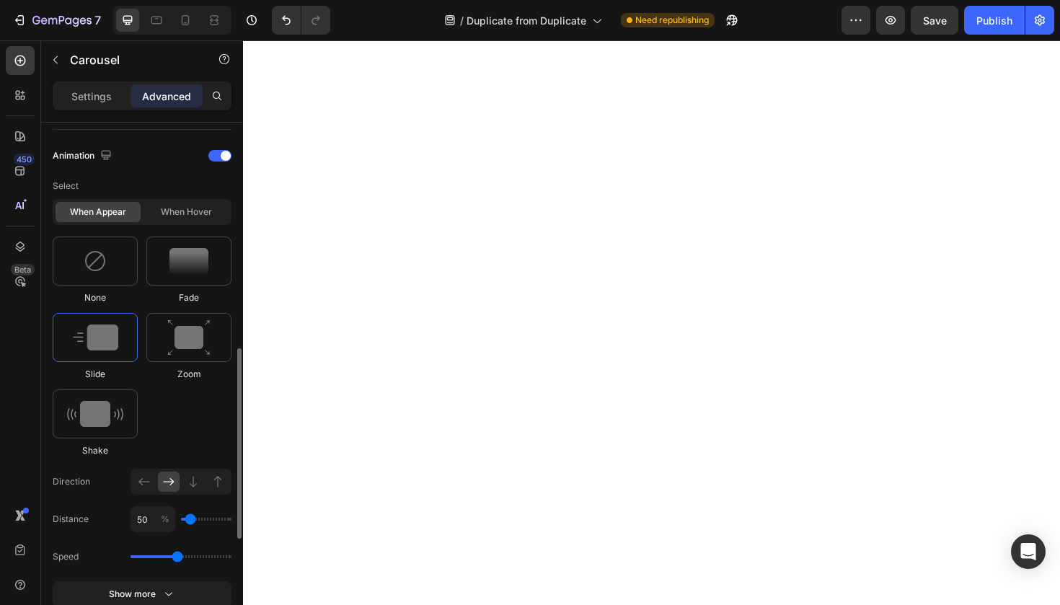
click at [115, 350] on img at bounding box center [95, 337] width 45 height 26
click at [210, 484] on div at bounding box center [218, 482] width 22 height 20
type input "100"
click at [146, 521] on input "100" at bounding box center [153, 519] width 45 height 26
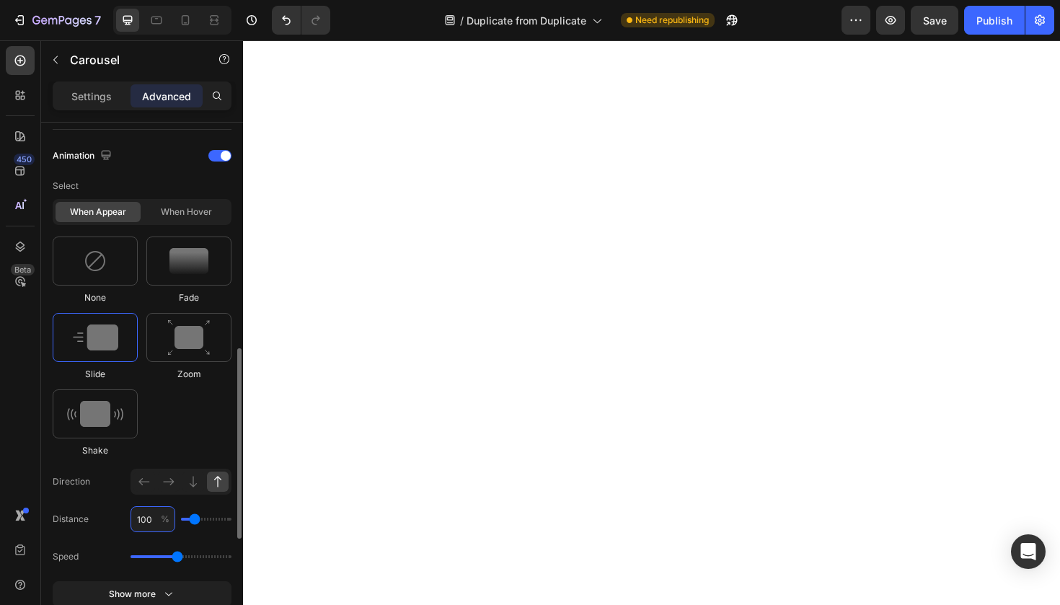
click at [146, 521] on input "100" at bounding box center [153, 519] width 45 height 26
type input "5"
type input "0"
type input "5"
drag, startPoint x: 182, startPoint y: 557, endPoint x: 196, endPoint y: 555, distance: 13.8
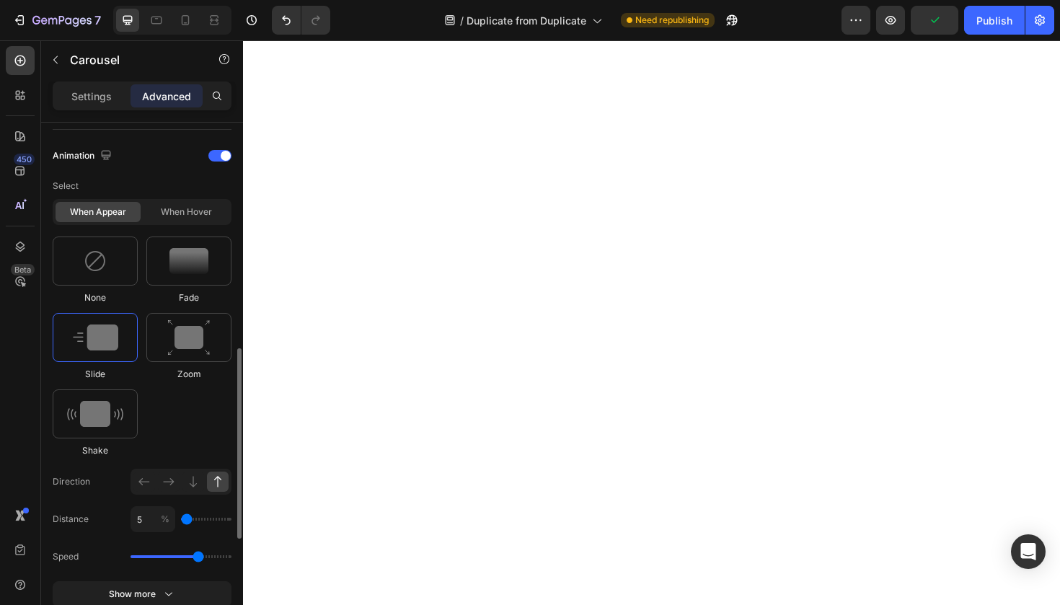
type input "2.3"
click at [196, 555] on input "range" at bounding box center [181, 556] width 101 height 3
click at [193, 588] on button "Show more" at bounding box center [142, 594] width 179 height 26
click at [190, 592] on input "0" at bounding box center [181, 594] width 100 height 26
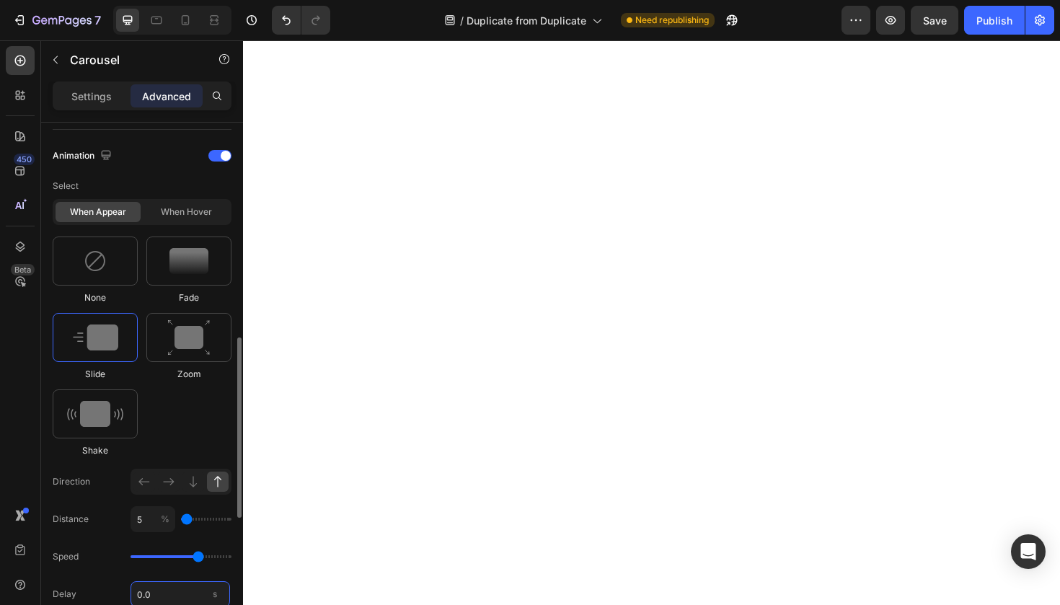
type input "0.08"
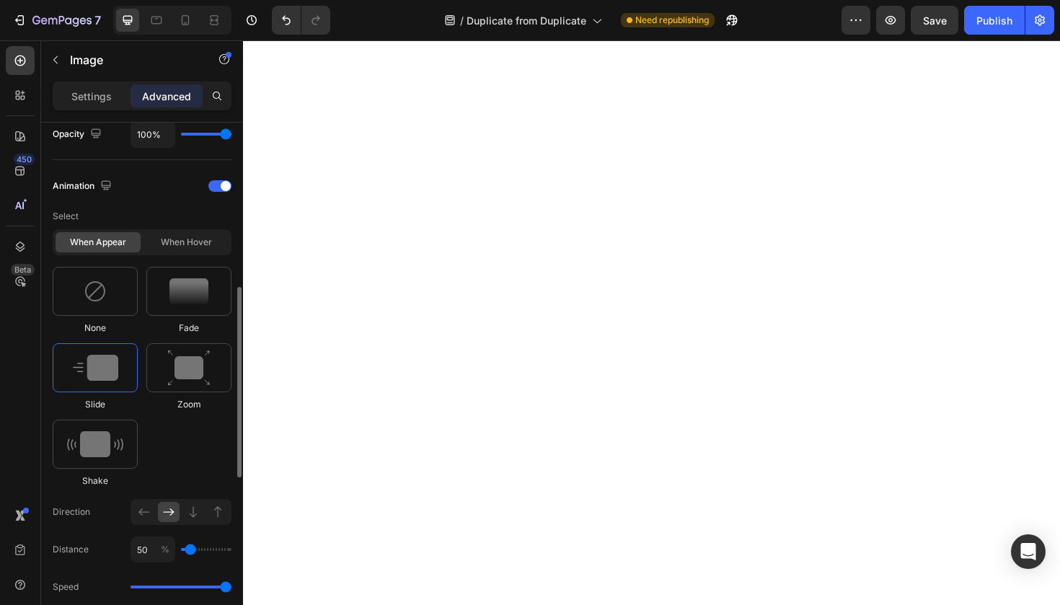
scroll to position [663, 0]
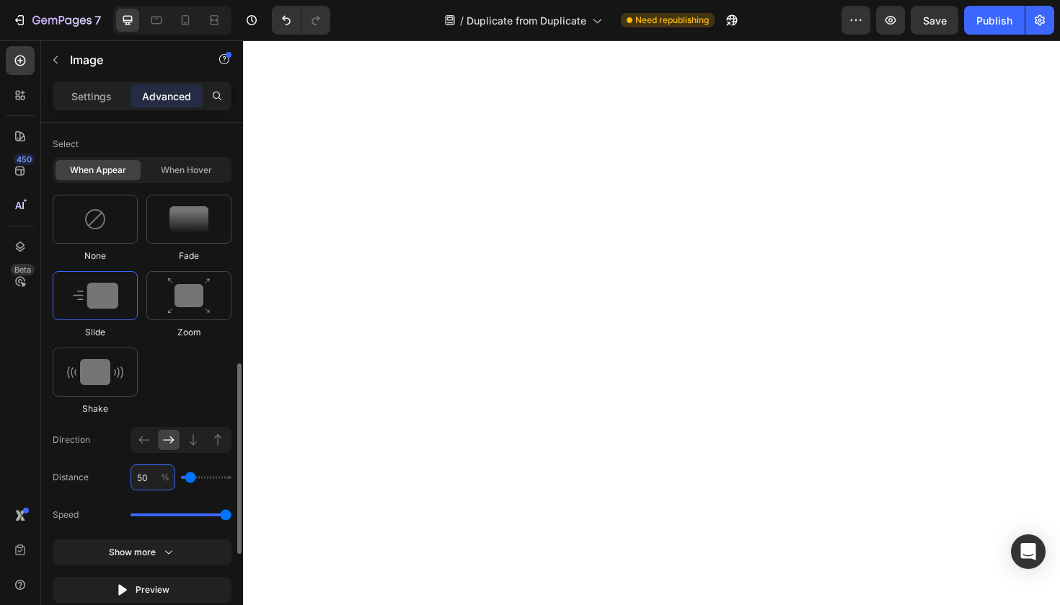
click at [147, 481] on input "50" at bounding box center [153, 477] width 45 height 26
type input "5"
type input "0"
type input "5"
click at [193, 498] on div "Select When appear When hover None Fade Slide Zoom Shake Direction Distance 5 %…" at bounding box center [142, 367] width 179 height 472
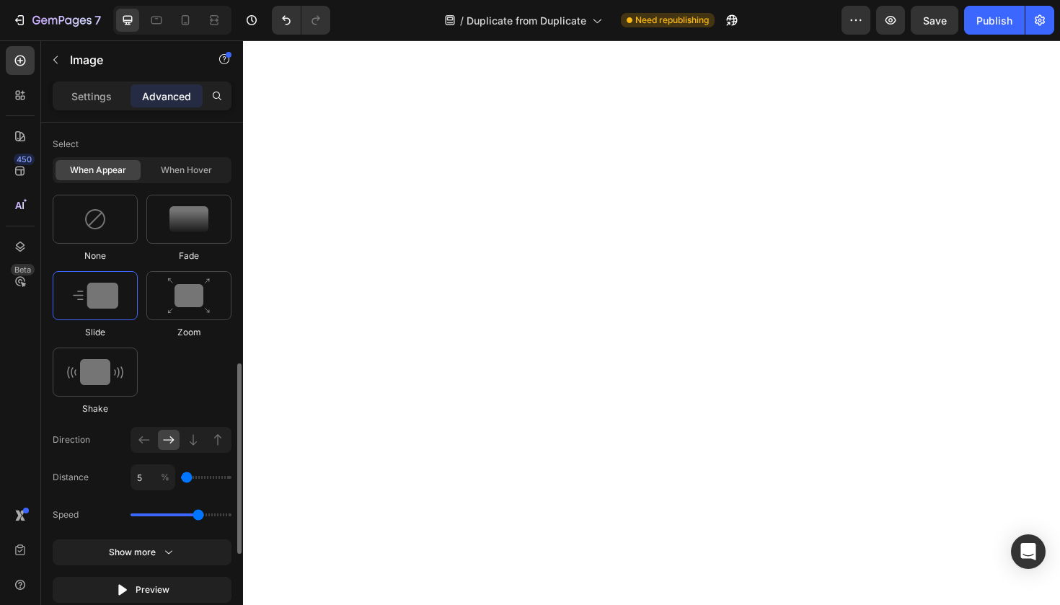
drag, startPoint x: 221, startPoint y: 513, endPoint x: 198, endPoint y: 515, distance: 22.5
type input "2.3"
click at [198, 515] on input "range" at bounding box center [181, 514] width 101 height 3
click at [176, 555] on button "Show more" at bounding box center [142, 552] width 179 height 26
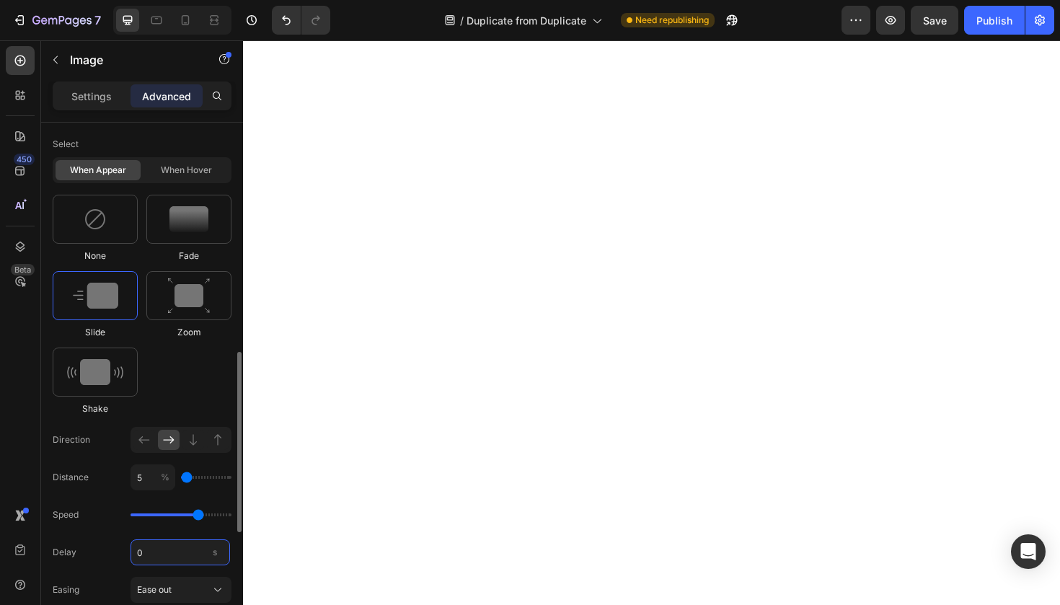
click at [176, 555] on input "0" at bounding box center [181, 552] width 100 height 26
type input "0.08"
click at [211, 540] on div "s" at bounding box center [215, 552] width 22 height 26
click at [211, 540] on input "0.08" at bounding box center [181, 552] width 100 height 26
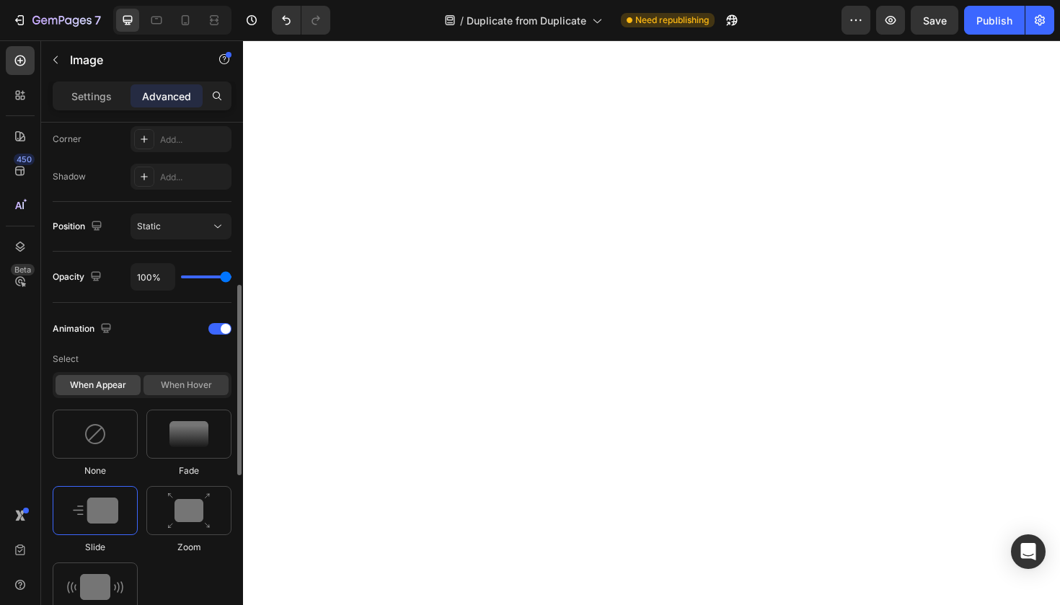
scroll to position [590, 0]
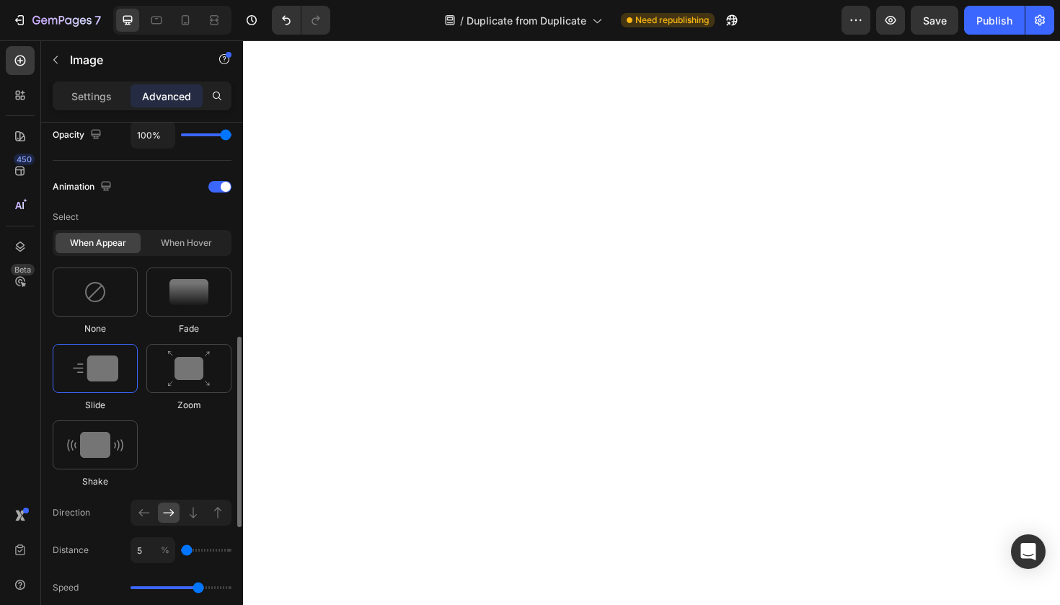
click at [189, 322] on span "Fade" at bounding box center [189, 328] width 20 height 13
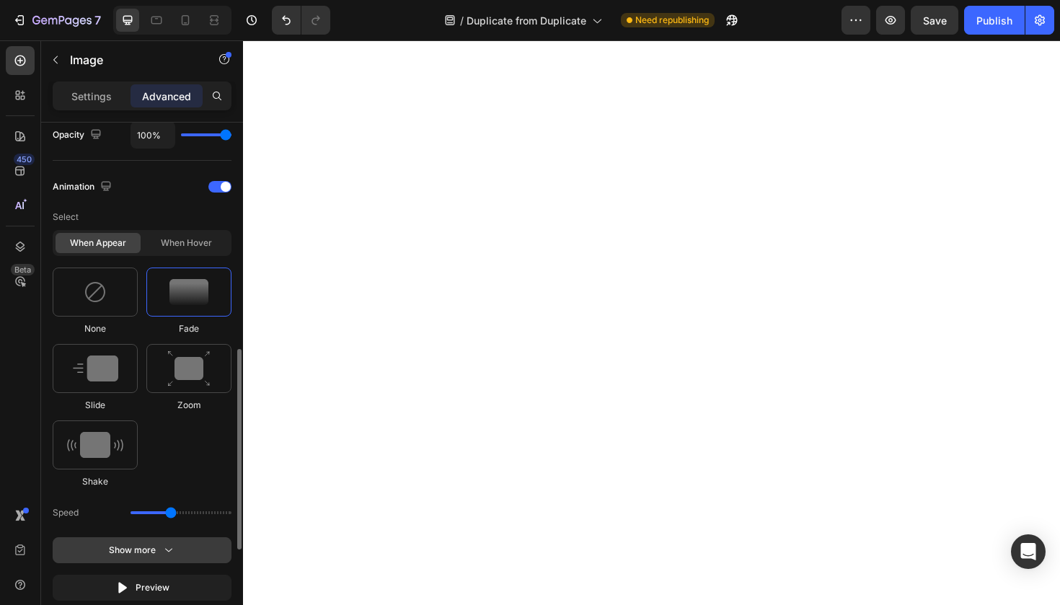
click at [170, 562] on button "Show more" at bounding box center [142, 550] width 179 height 26
drag, startPoint x: 174, startPoint y: 516, endPoint x: 197, endPoint y: 516, distance: 22.4
type input "2.3"
click at [197, 514] on input "range" at bounding box center [181, 512] width 101 height 3
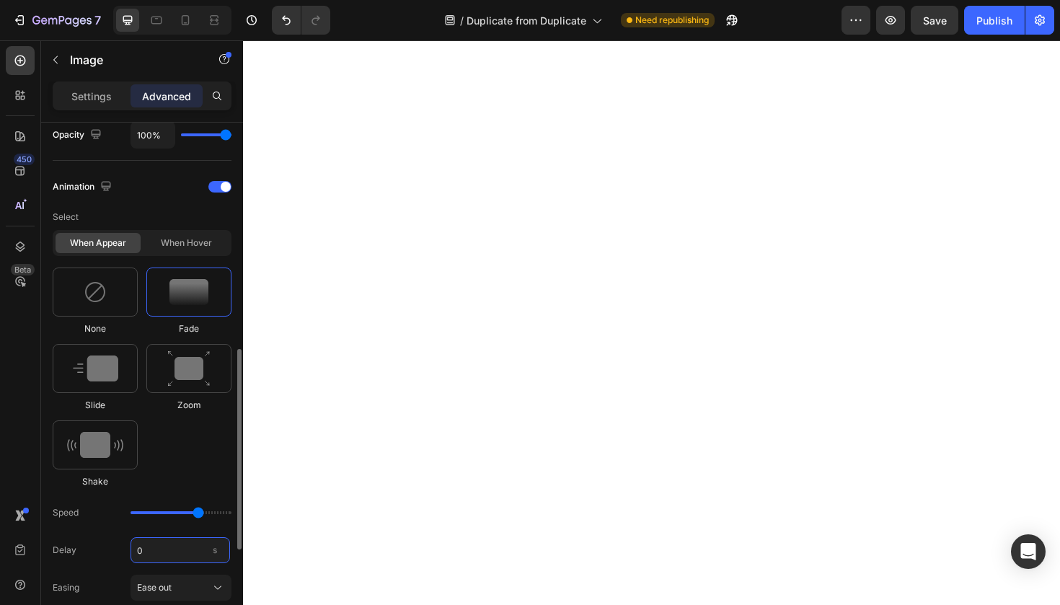
click at [190, 552] on input "0" at bounding box center [181, 550] width 100 height 26
type input "0.08"
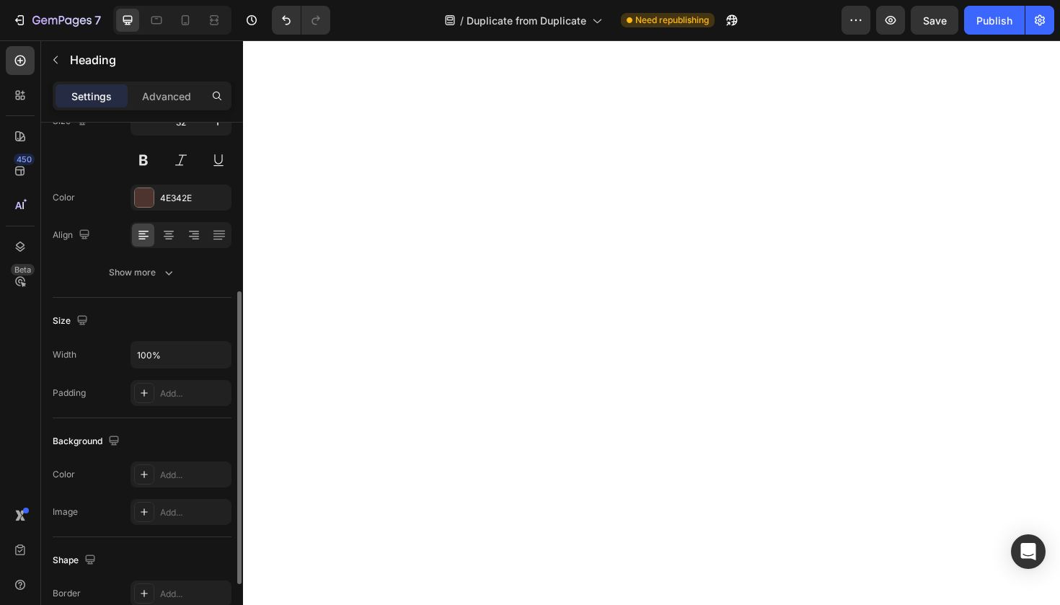
scroll to position [412, 0]
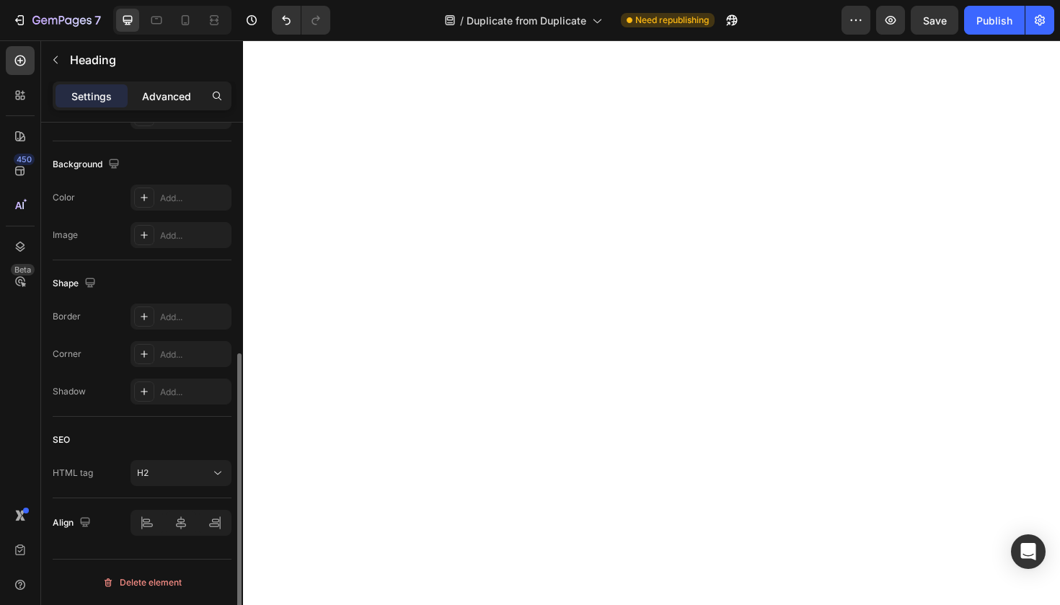
click at [161, 99] on p "Advanced" at bounding box center [166, 96] width 49 height 15
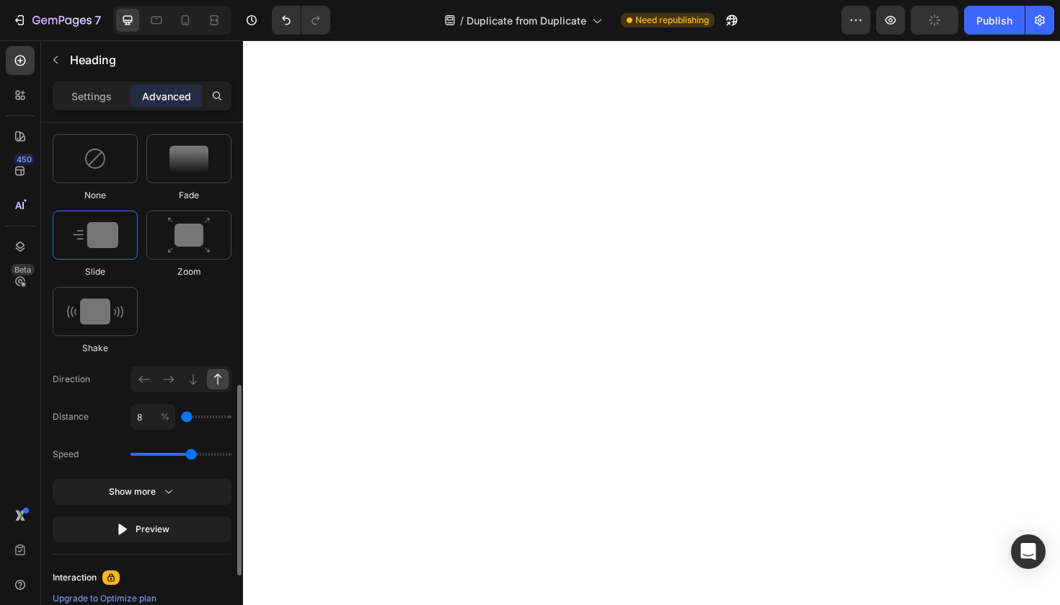
scroll to position [709, 0]
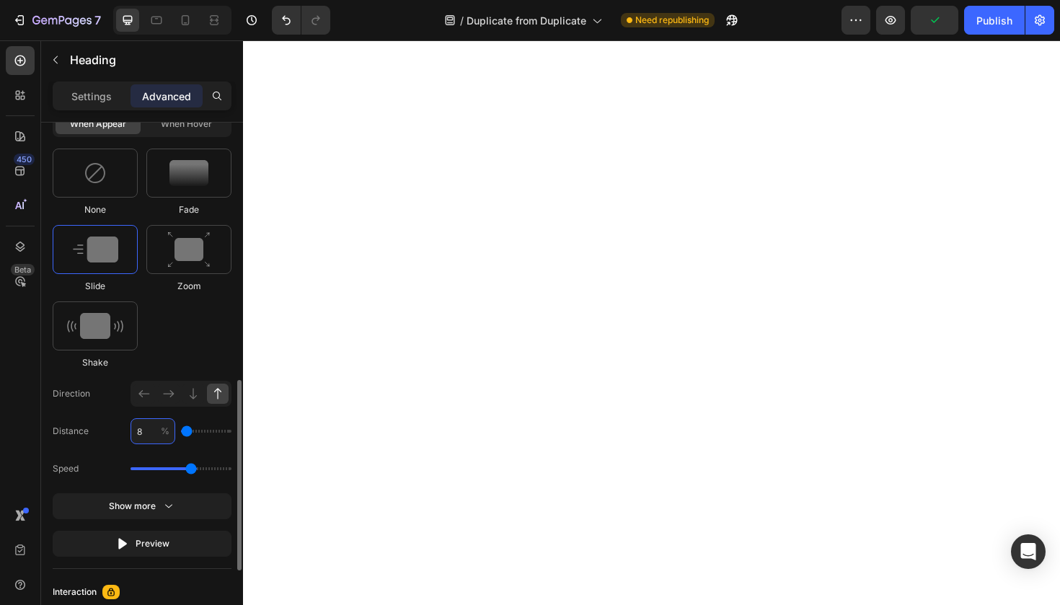
click at [154, 433] on input "8" at bounding box center [153, 431] width 45 height 26
click at [166, 500] on icon "button" at bounding box center [169, 506] width 14 height 14
click at [151, 432] on input "8" at bounding box center [153, 431] width 45 height 26
type input "5"
type input "0"
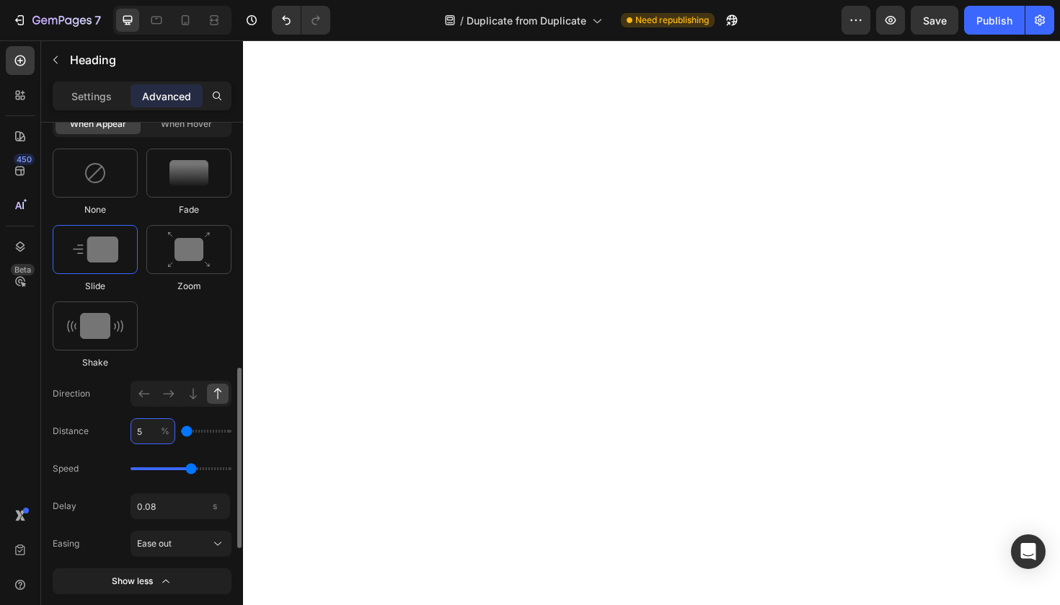
type input "5"
click at [211, 370] on div "Select When appear When hover None Fade Slide Zoom Shake Direction Distance 5 %…" at bounding box center [142, 358] width 179 height 547
click at [183, 179] on img at bounding box center [188, 173] width 39 height 26
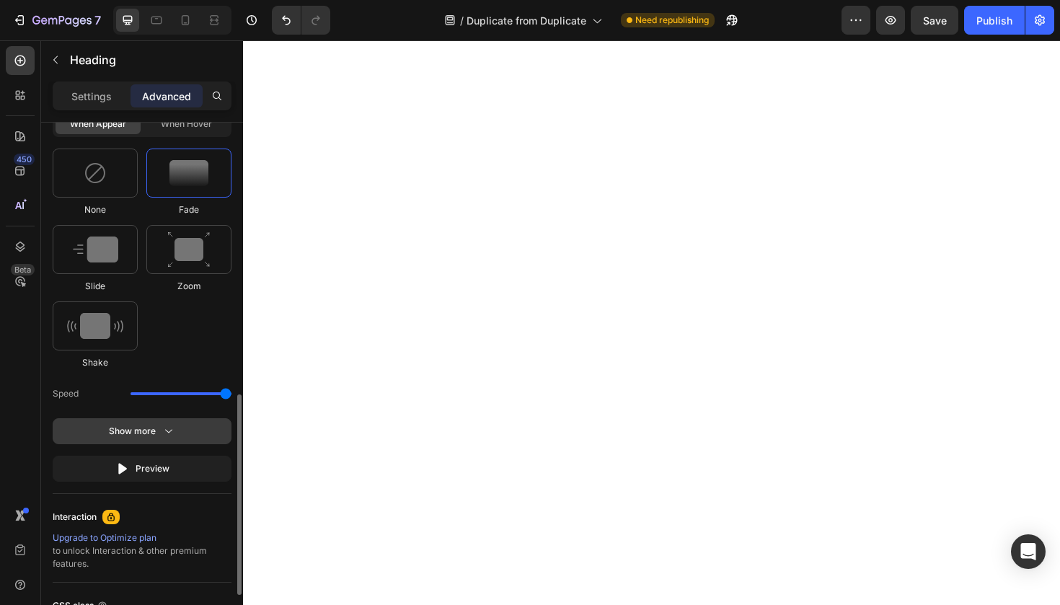
click at [172, 424] on icon "button" at bounding box center [169, 431] width 14 height 14
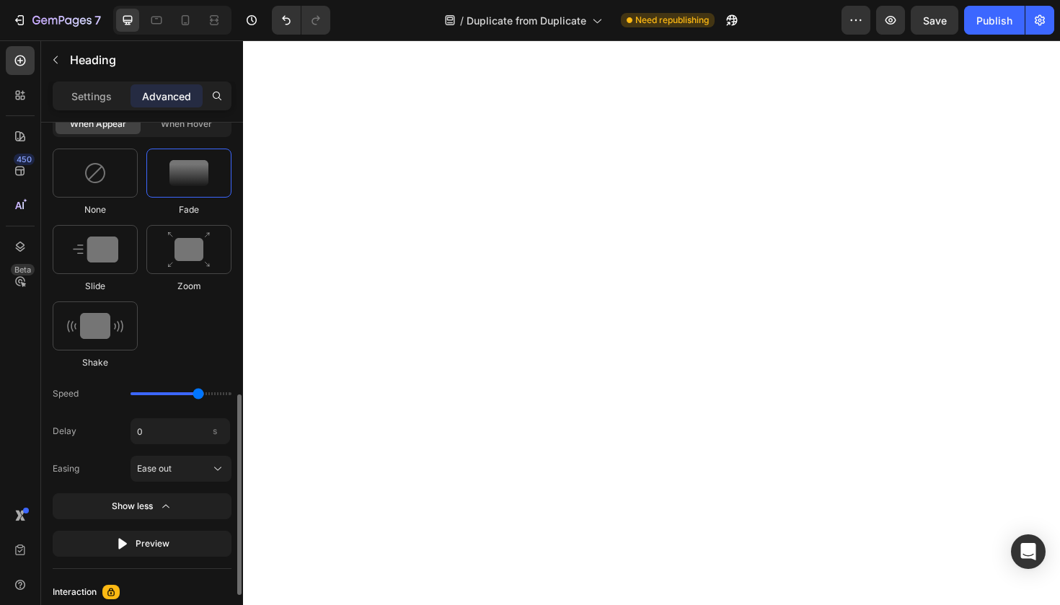
drag, startPoint x: 221, startPoint y: 395, endPoint x: 198, endPoint y: 397, distance: 23.8
type input "2.3"
click at [198, 395] on input "range" at bounding box center [181, 393] width 101 height 3
click at [191, 428] on input "0" at bounding box center [181, 431] width 100 height 26
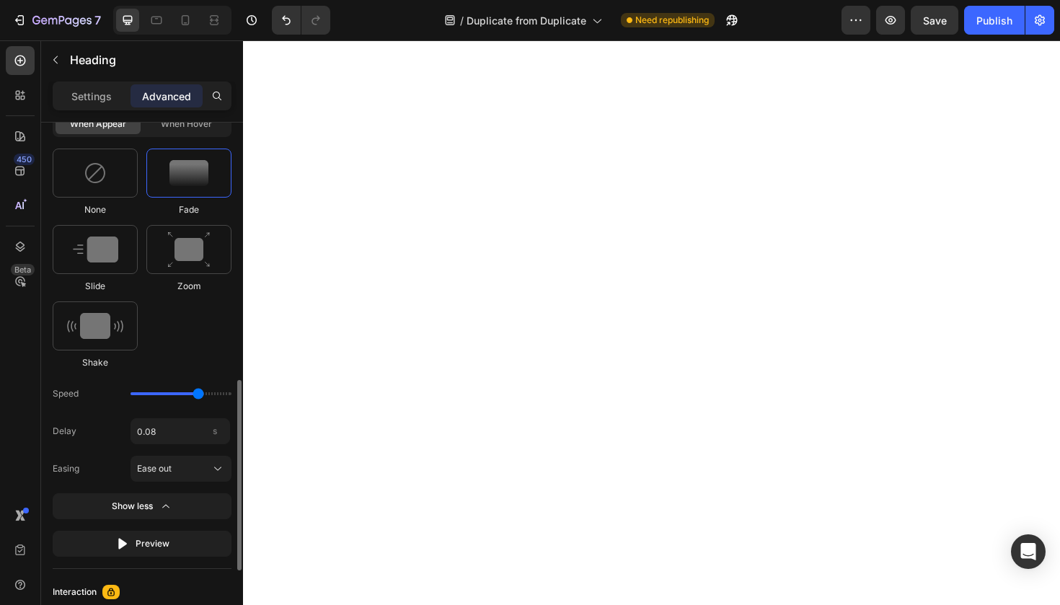
type input "0.08"
click at [77, 438] on div "Delay 0.08 s" at bounding box center [142, 431] width 179 height 26
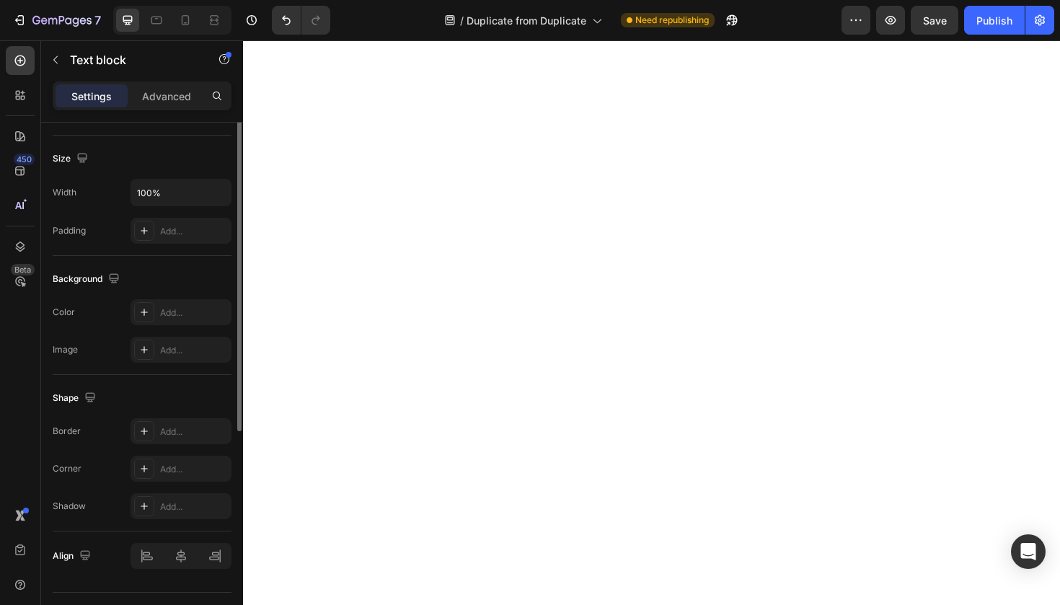
scroll to position [331, 0]
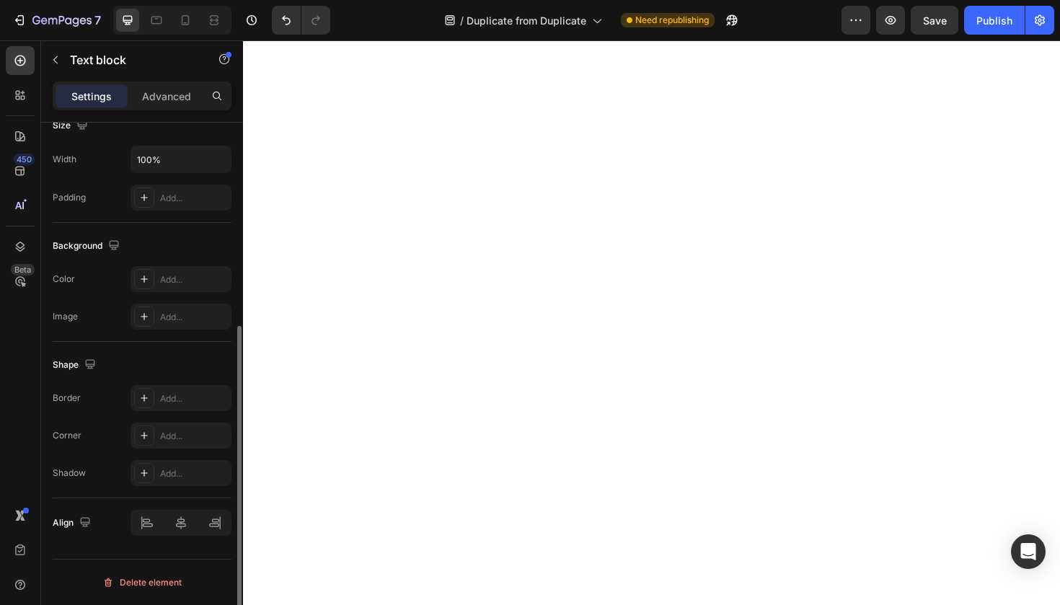
drag, startPoint x: 167, startPoint y: 94, endPoint x: 167, endPoint y: 112, distance: 18.7
click at [167, 94] on p "Advanced" at bounding box center [166, 96] width 49 height 15
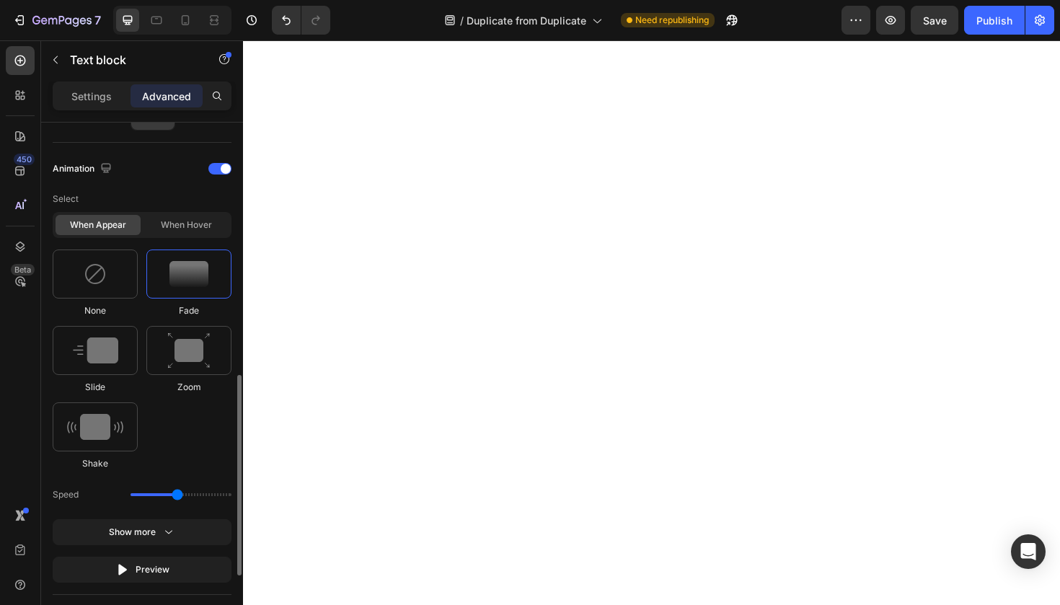
scroll to position [622, 0]
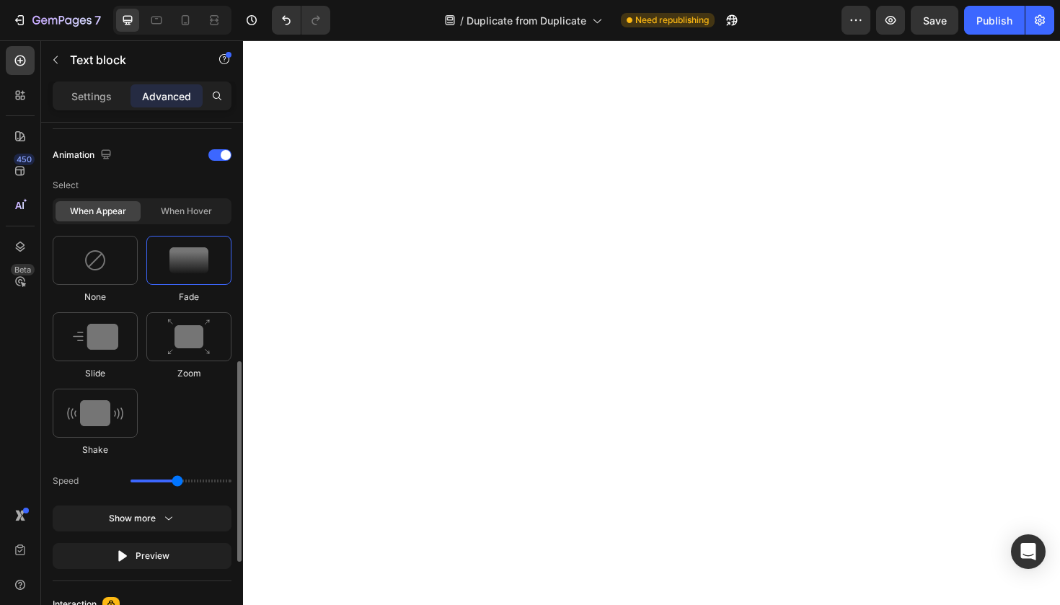
click at [190, 483] on div "Speed" at bounding box center [142, 481] width 179 height 26
drag, startPoint x: 182, startPoint y: 482, endPoint x: 198, endPoint y: 482, distance: 16.6
type input "2.3"
click at [198, 482] on input "range" at bounding box center [181, 480] width 101 height 3
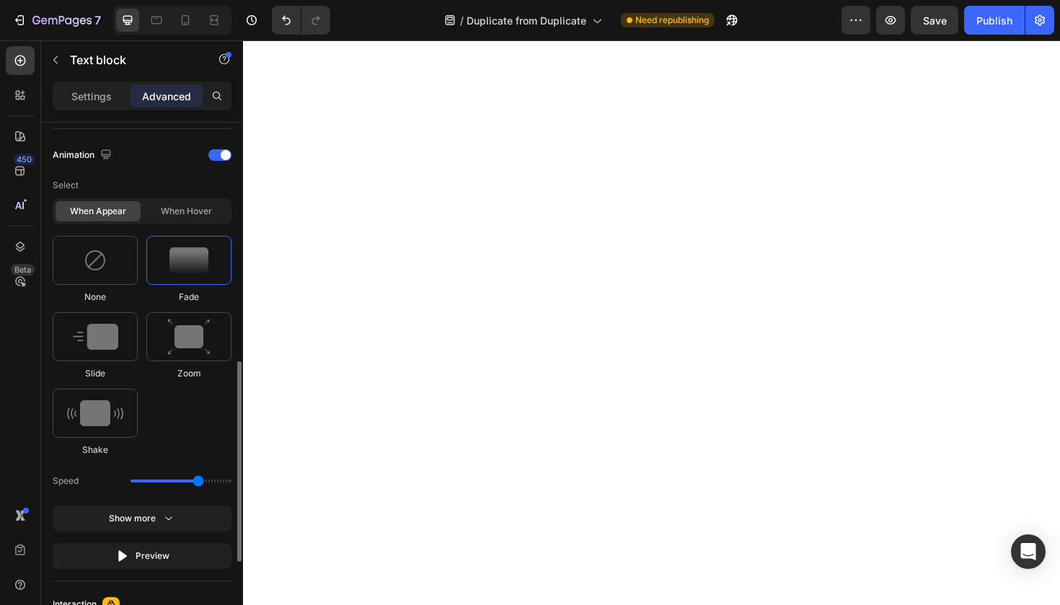
click at [195, 505] on div "Select When appear When hover None Fade Slide Zoom Shake Speed Show more Preview" at bounding box center [142, 370] width 179 height 397
click at [194, 519] on button "Show more" at bounding box center [142, 518] width 179 height 26
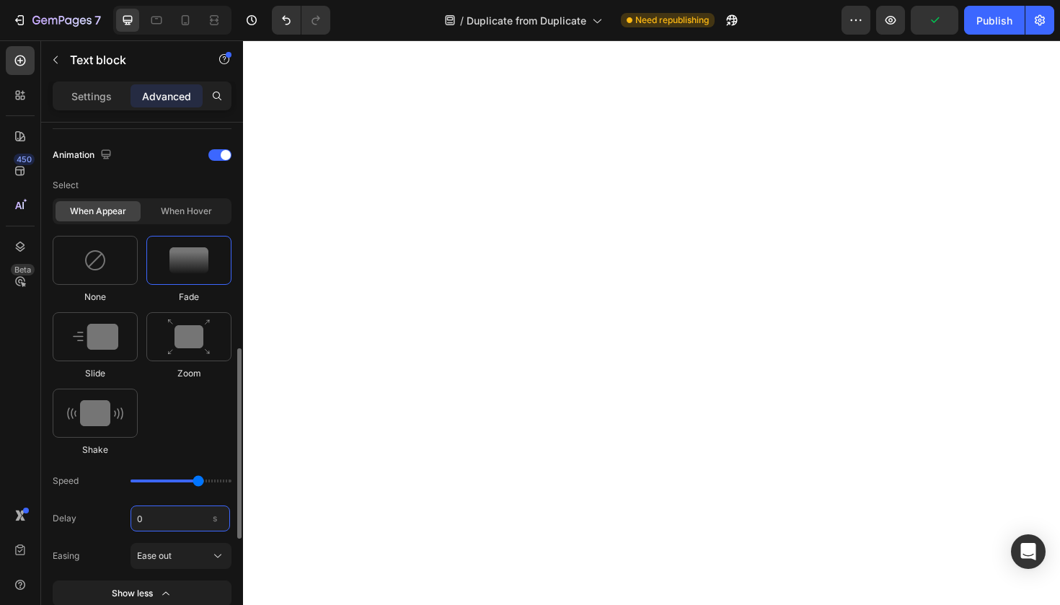
click at [164, 529] on input "0" at bounding box center [181, 518] width 100 height 26
type input "0.08"
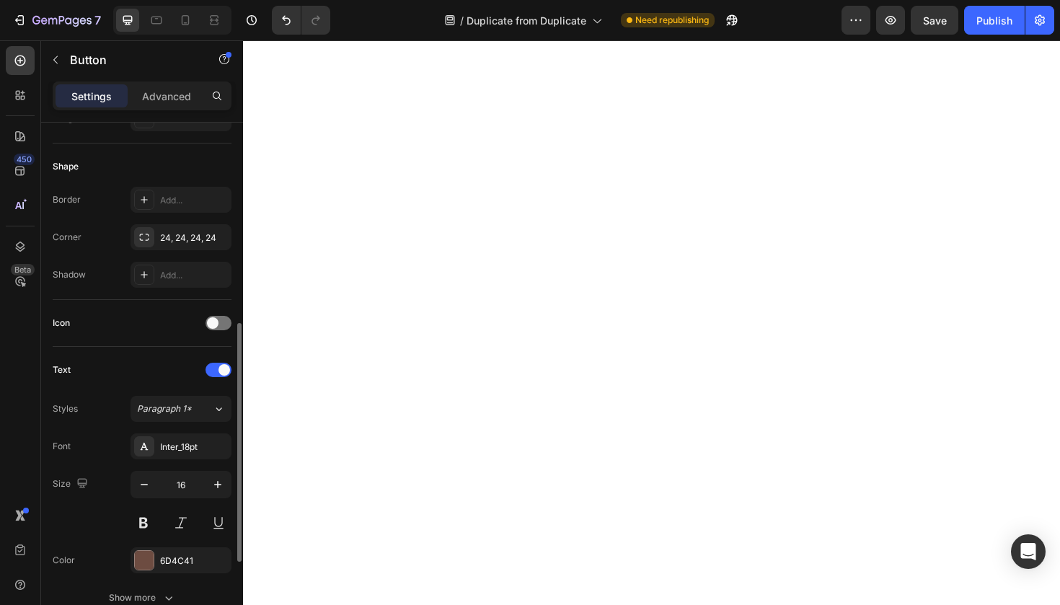
scroll to position [314, 0]
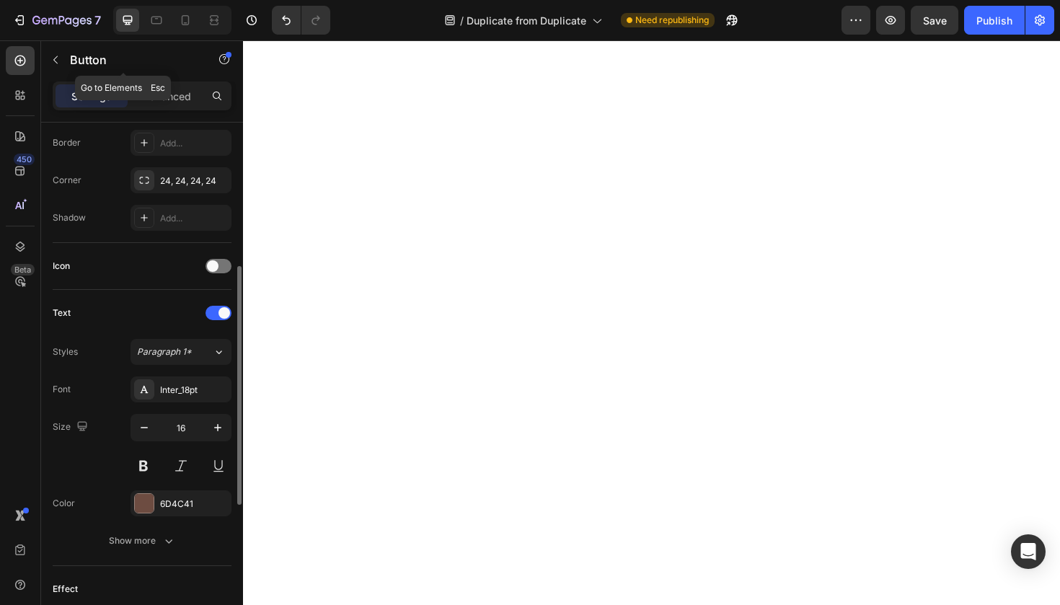
click at [160, 81] on div "Button" at bounding box center [123, 60] width 164 height 41
click at [162, 94] on p "Advanced" at bounding box center [166, 96] width 49 height 15
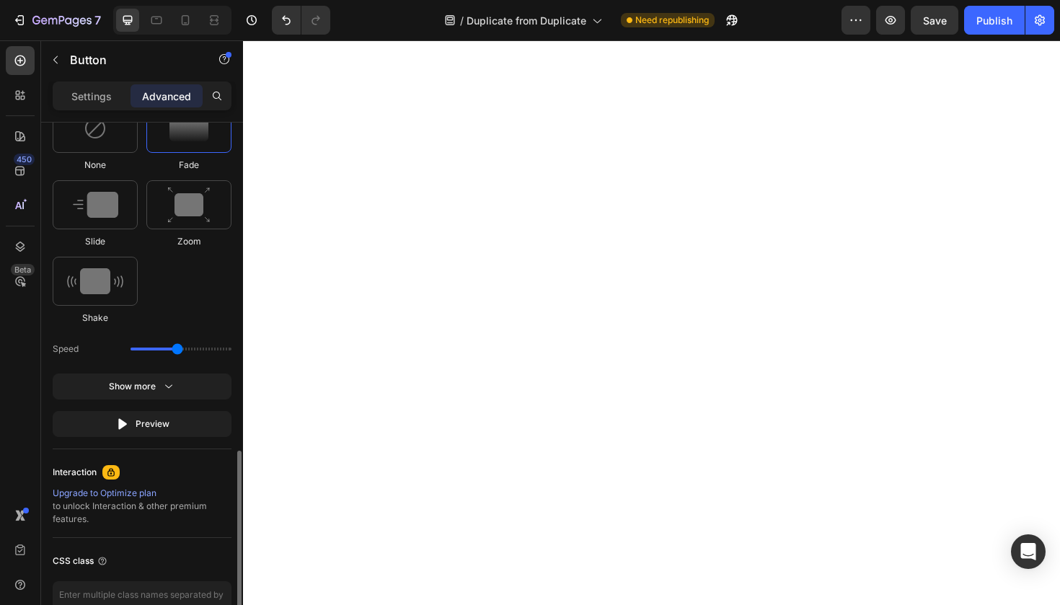
scroll to position [716, 0]
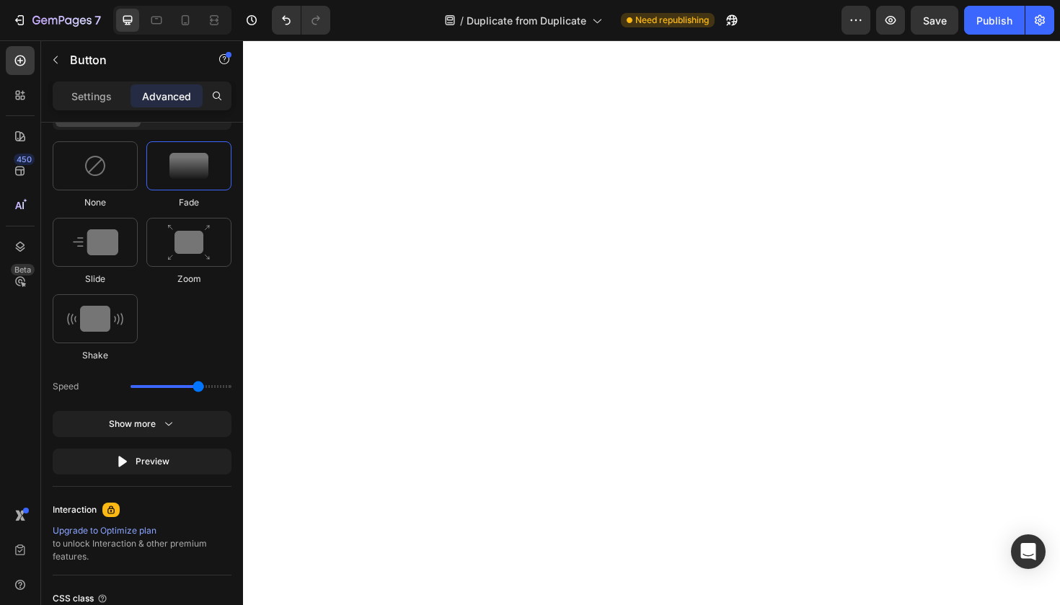
drag, startPoint x: 175, startPoint y: 389, endPoint x: 198, endPoint y: 389, distance: 23.1
type input "2.3"
click at [198, 388] on input "range" at bounding box center [181, 386] width 101 height 3
click at [187, 424] on button "Show more" at bounding box center [142, 424] width 179 height 26
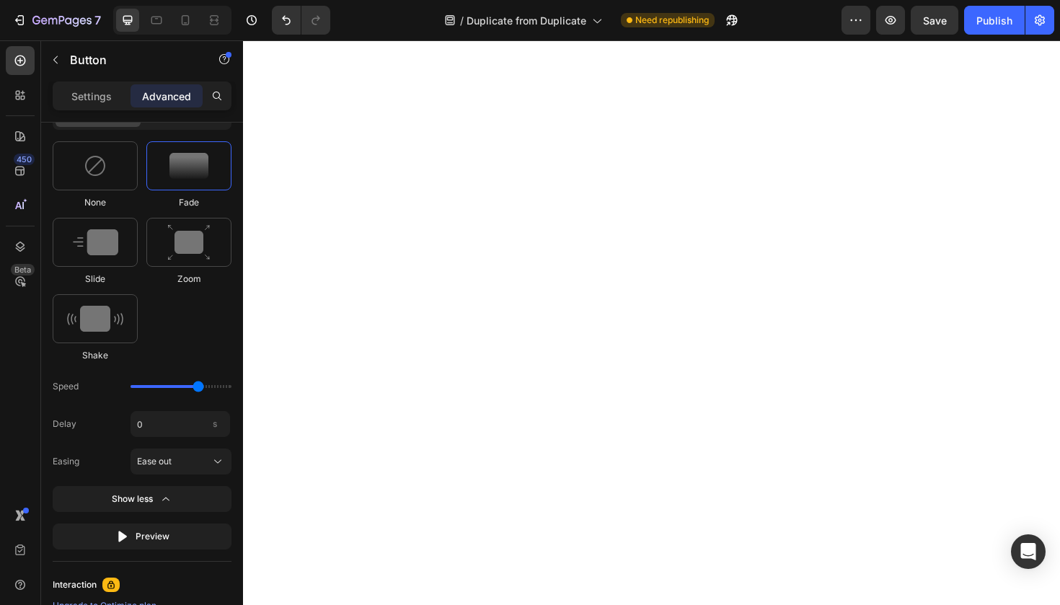
click at [161, 439] on div "Delay 0 s Easing Ease out" at bounding box center [142, 442] width 179 height 63
drag, startPoint x: 162, startPoint y: 427, endPoint x: 162, endPoint y: 415, distance: 12.3
click at [162, 427] on input "0" at bounding box center [181, 424] width 100 height 26
click at [162, 415] on input "0" at bounding box center [181, 424] width 100 height 26
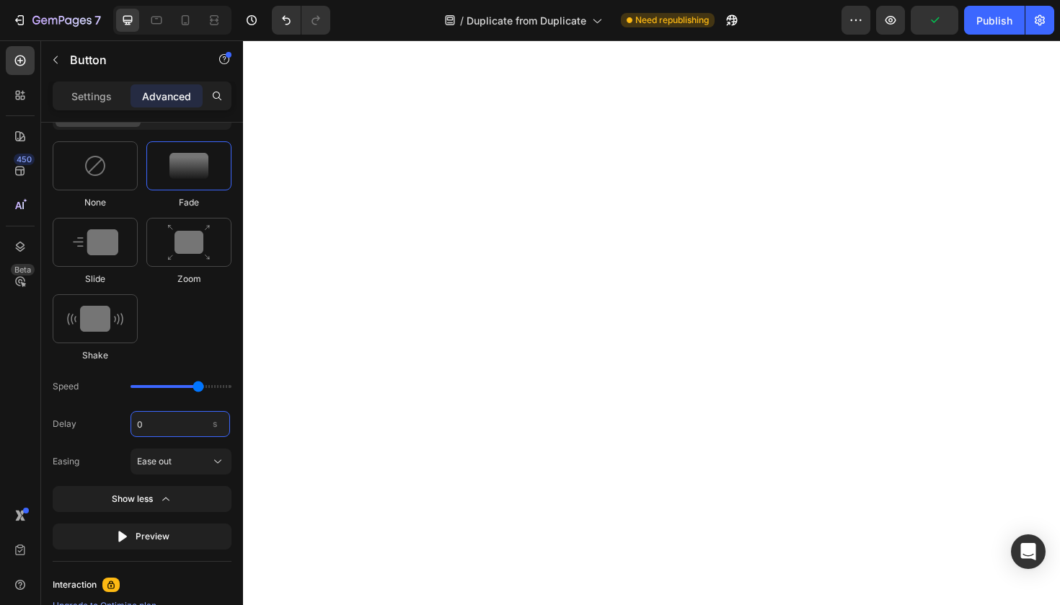
click at [162, 428] on input "0" at bounding box center [181, 424] width 100 height 26
type input "0.08"
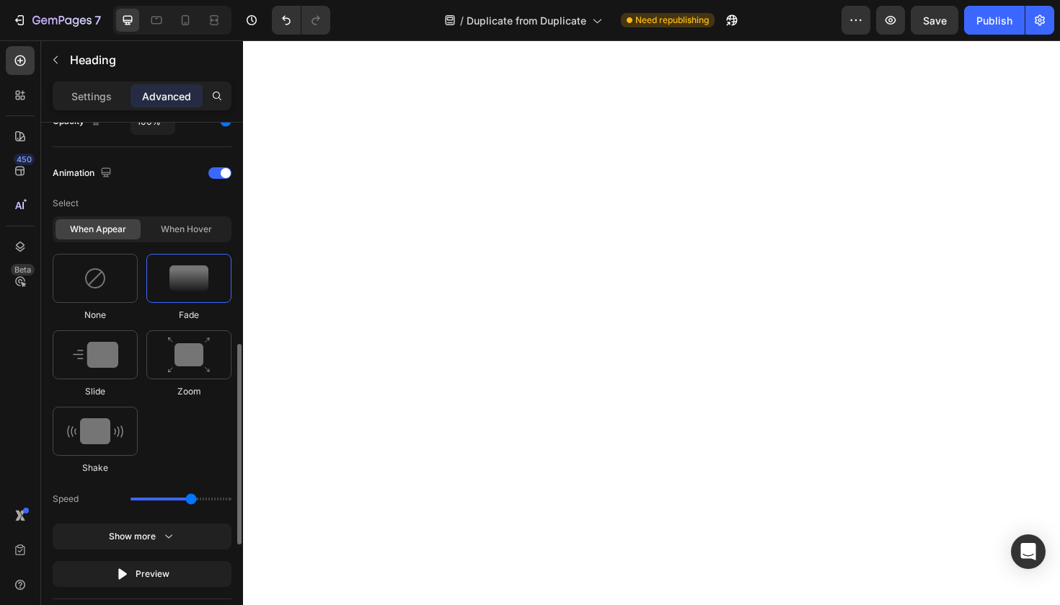
scroll to position [607, 0]
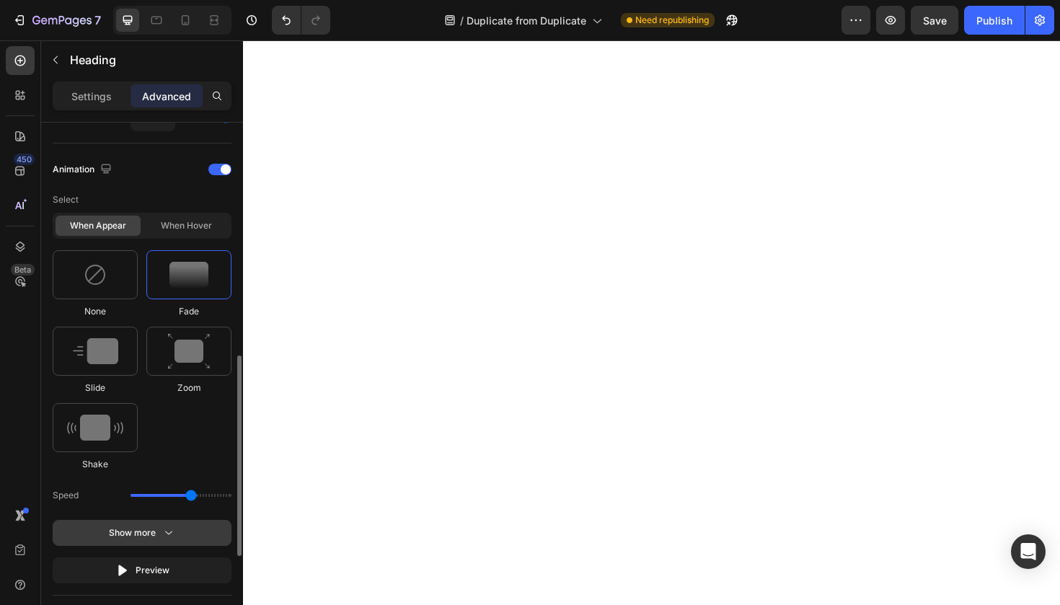
click at [181, 544] on button "Show more" at bounding box center [142, 533] width 179 height 26
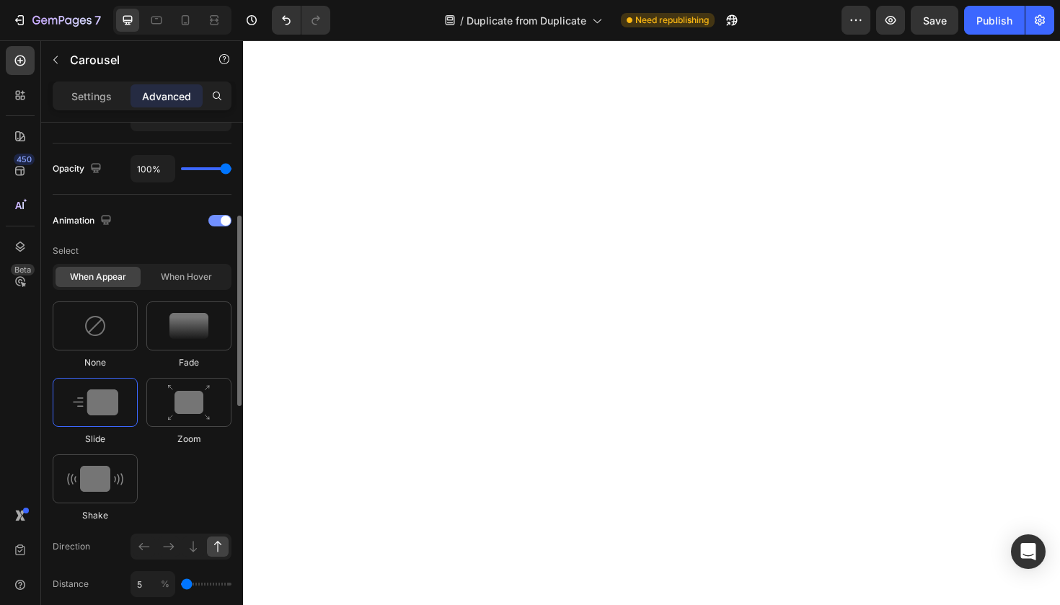
scroll to position [661, 0]
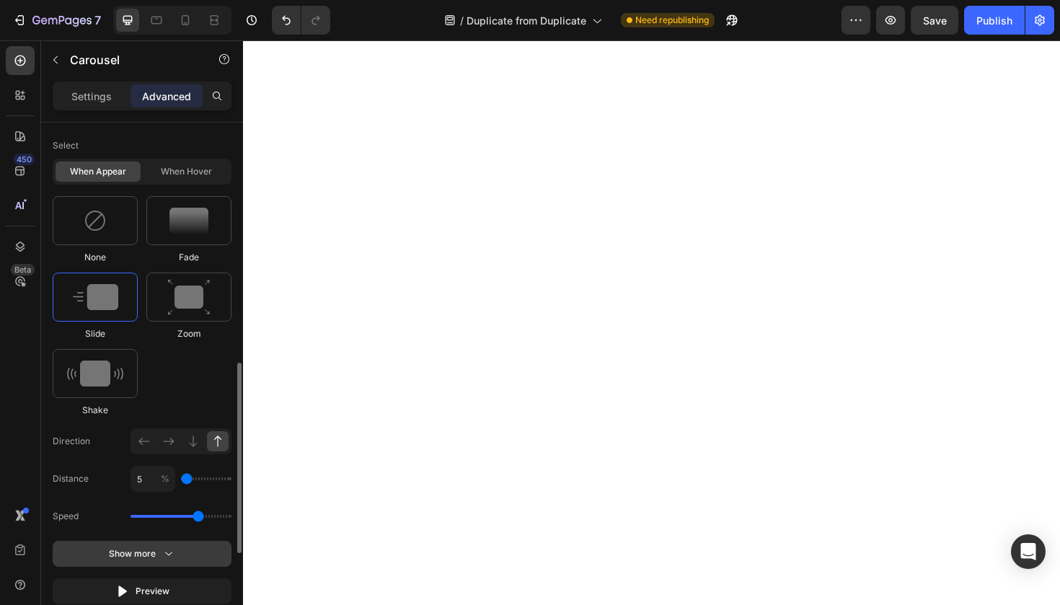
click at [174, 549] on icon "button" at bounding box center [169, 554] width 14 height 14
click at [200, 246] on div "Fade" at bounding box center [188, 230] width 85 height 68
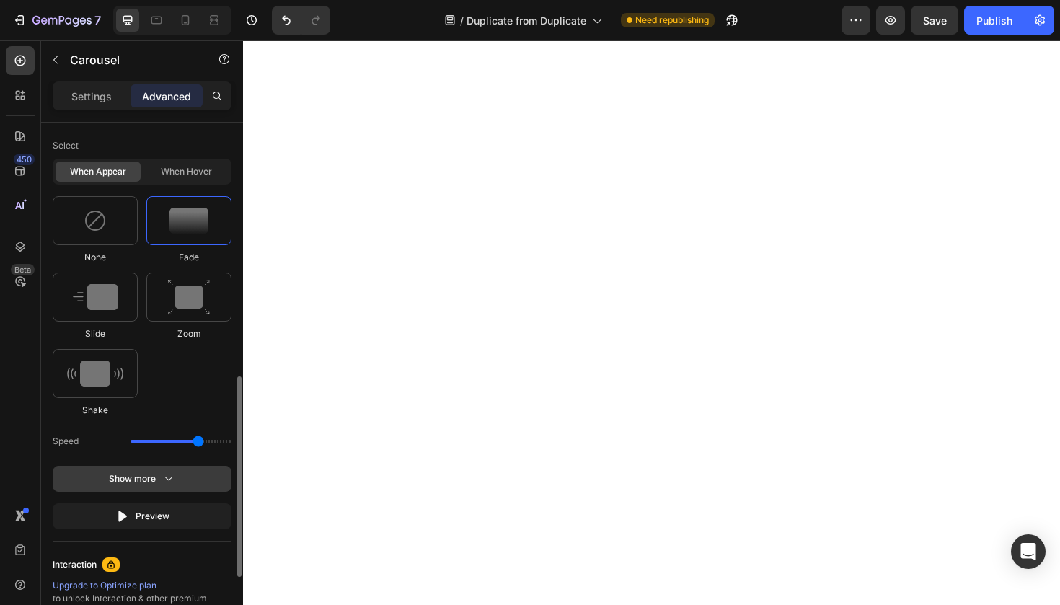
click at [193, 472] on button "Show more" at bounding box center [142, 479] width 179 height 26
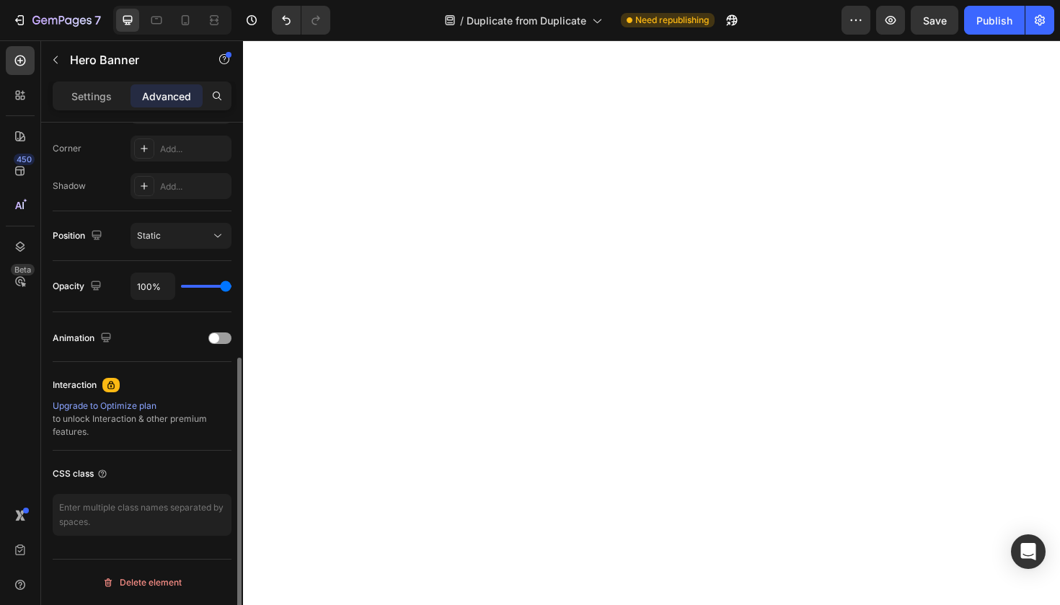
scroll to position [436, 0]
click at [235, 337] on div at bounding box center [237, 384] width 11 height 523
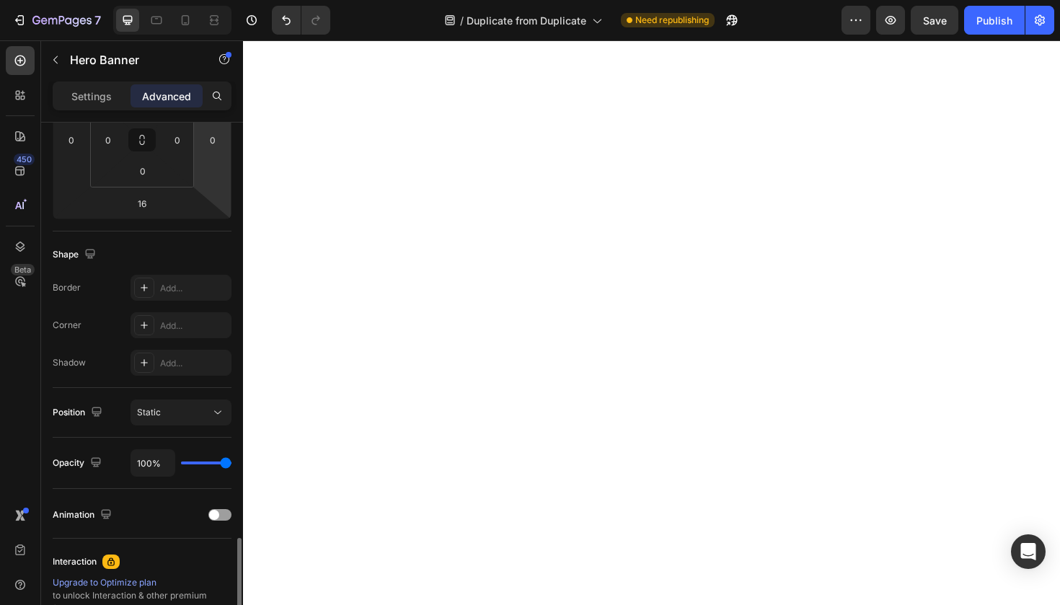
scroll to position [438, 0]
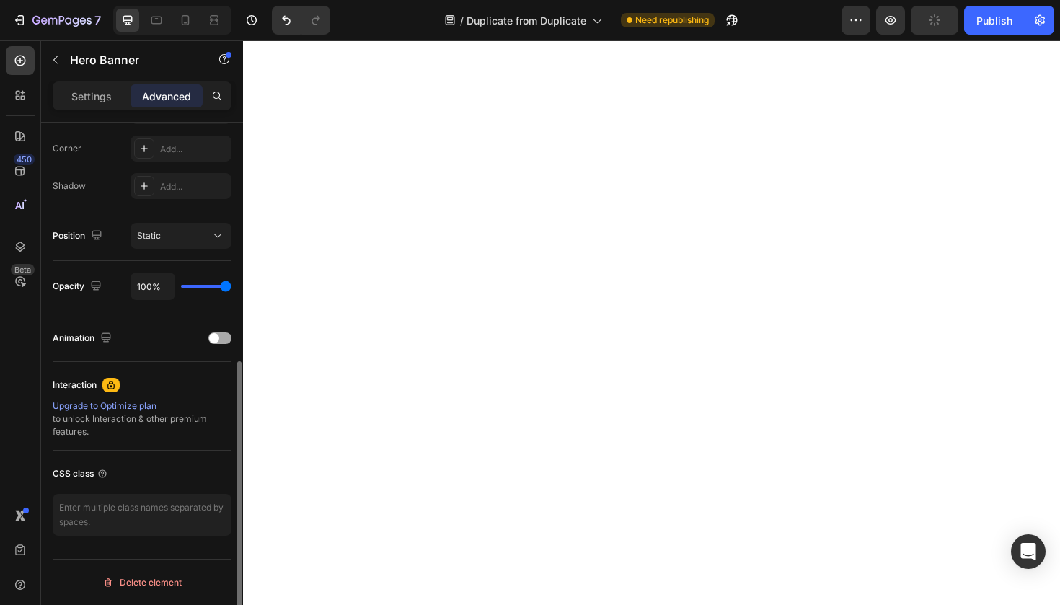
click at [214, 341] on span at bounding box center [214, 338] width 10 height 10
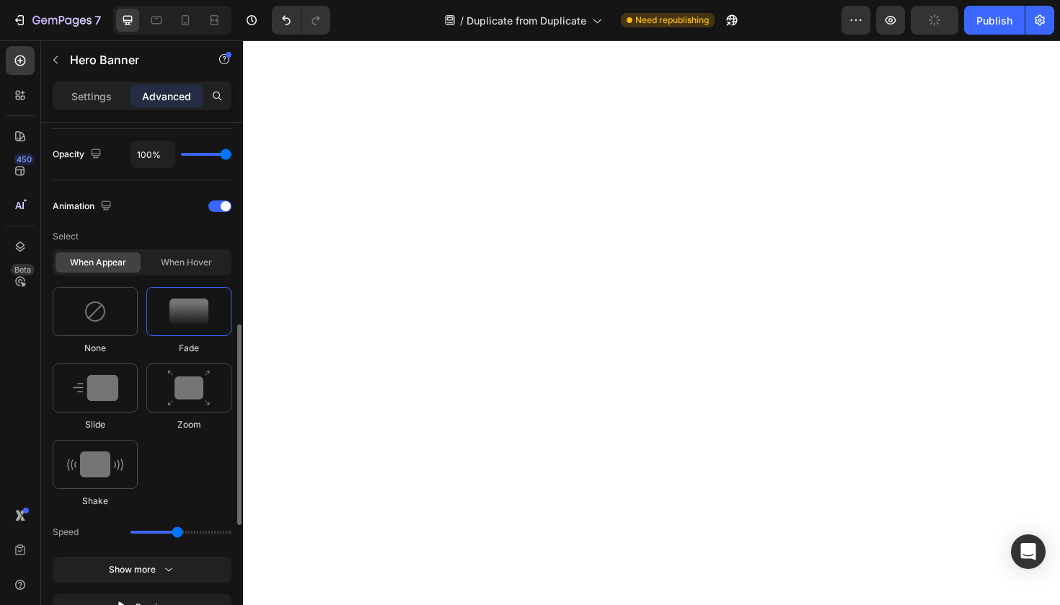
scroll to position [582, 0]
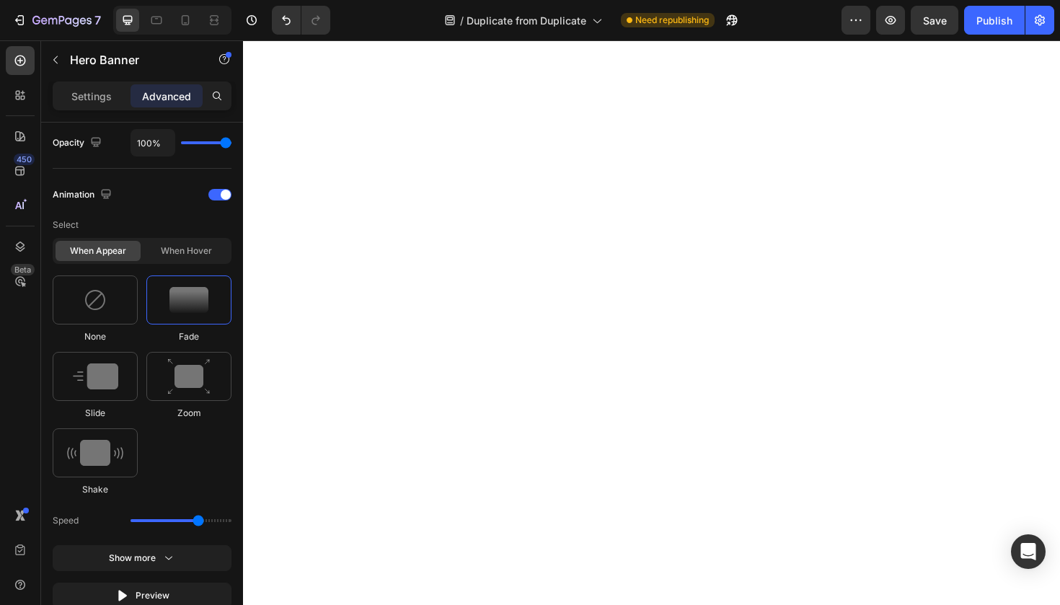
drag, startPoint x: 180, startPoint y: 523, endPoint x: 199, endPoint y: 522, distance: 18.8
type input "2.3"
click at [199, 522] on input "range" at bounding box center [181, 520] width 101 height 3
click at [193, 543] on div "Select When appear When hover None Fade Slide Zoom Shake Speed Show more Preview" at bounding box center [142, 410] width 179 height 397
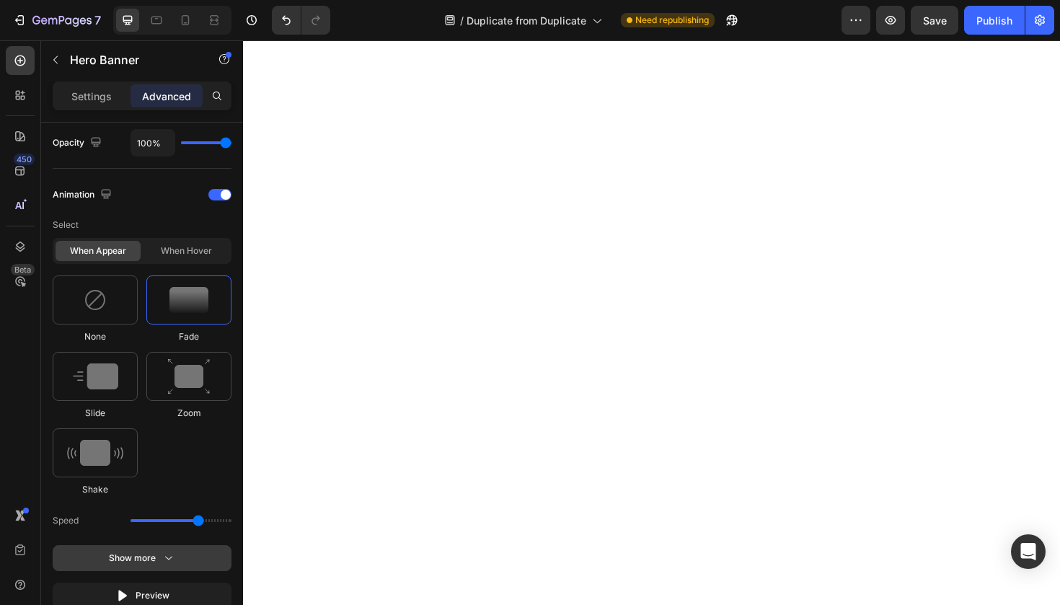
click at [193, 559] on button "Show more" at bounding box center [142, 558] width 179 height 26
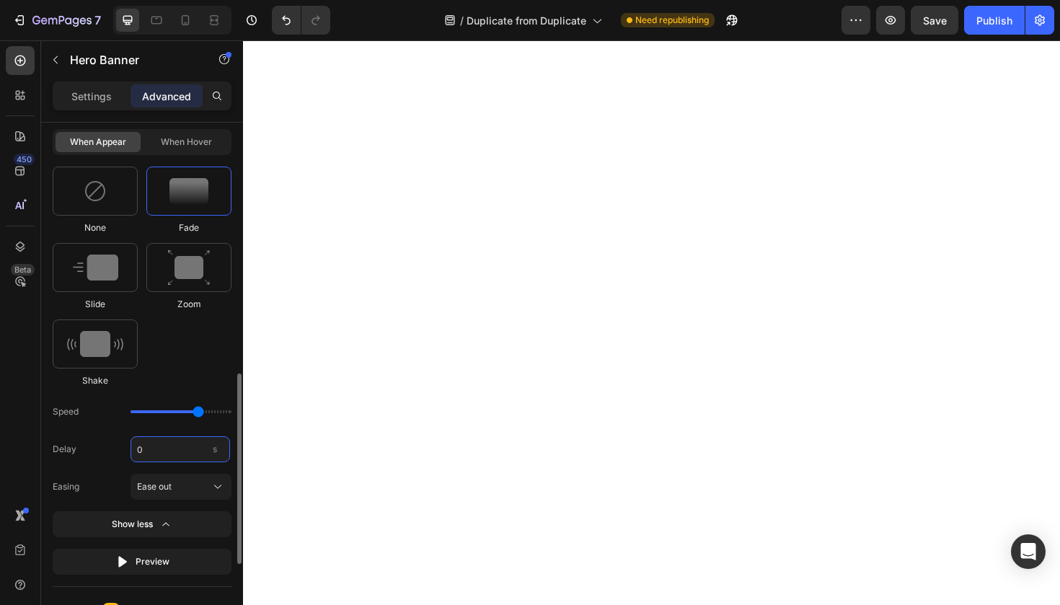
click at [161, 449] on input "0" at bounding box center [181, 449] width 100 height 26
type input "0.08"
click at [173, 345] on div "None Fade Slide Zoom Shake" at bounding box center [142, 277] width 179 height 221
click at [93, 265] on img at bounding box center [95, 268] width 45 height 26
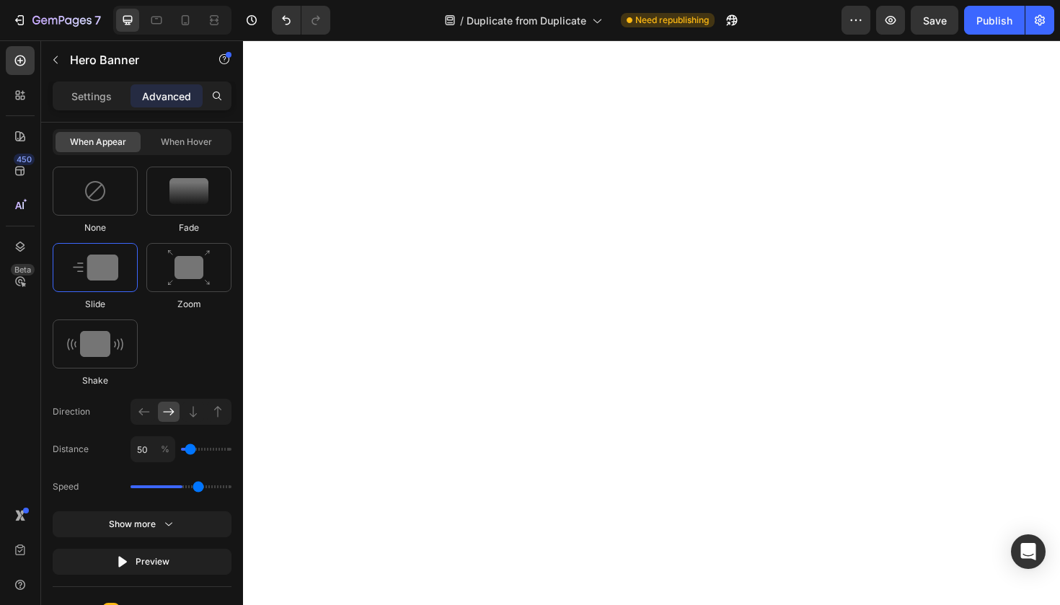
type input "1.7"
click at [154, 450] on input "50" at bounding box center [153, 449] width 45 height 26
type input "5"
type input "0"
click at [195, 408] on icon at bounding box center [193, 411] width 14 height 14
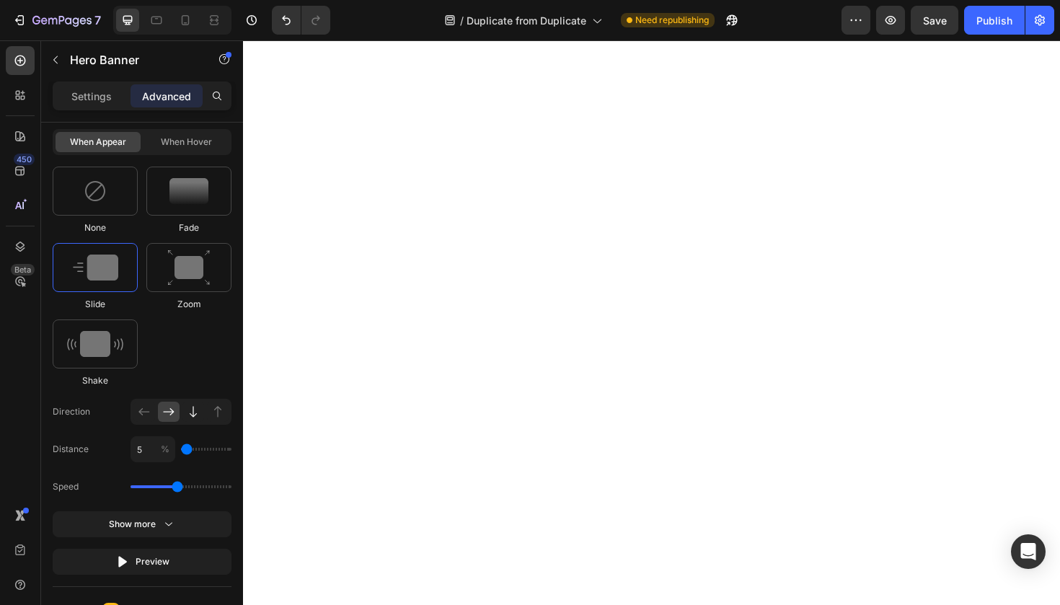
type input "100"
click at [208, 412] on div at bounding box center [218, 412] width 22 height 20
click at [159, 449] on input "100" at bounding box center [153, 449] width 45 height 26
type input "10"
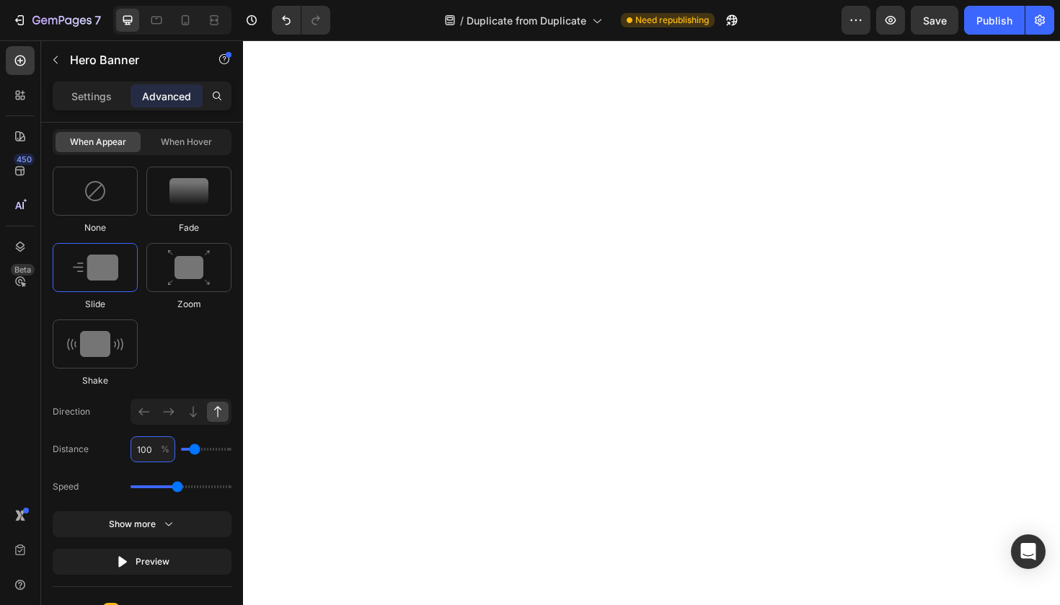
type input "0"
type input "1"
type input "0"
type input "5"
type input "0"
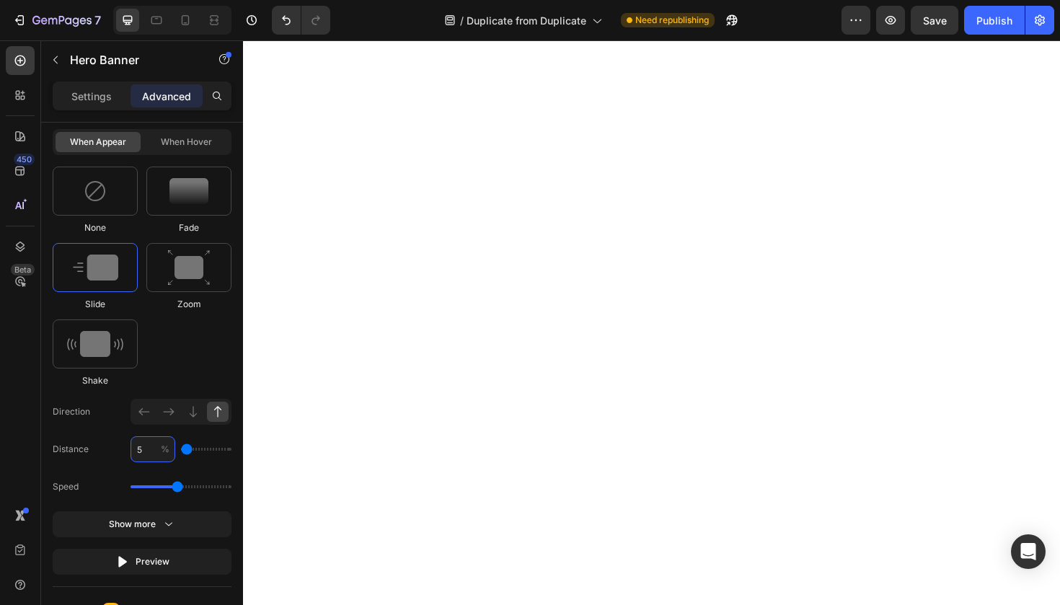
type input "5"
drag, startPoint x: 182, startPoint y: 487, endPoint x: 199, endPoint y: 487, distance: 17.3
type input "2.3"
click at [199, 487] on input "range" at bounding box center [181, 486] width 101 height 3
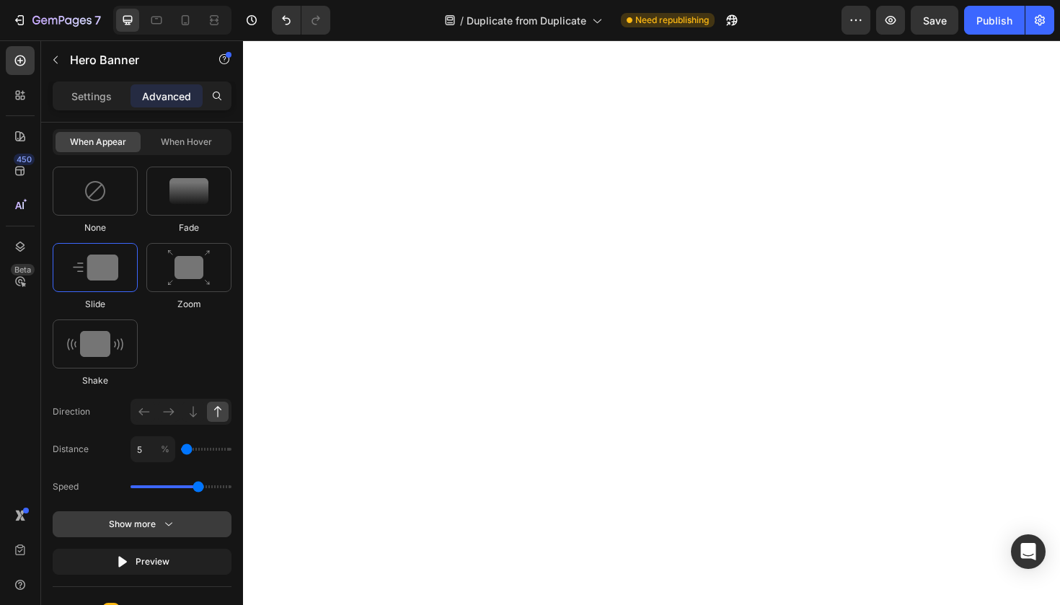
click at [185, 518] on button "Show more" at bounding box center [142, 524] width 179 height 26
click at [154, 534] on input "0" at bounding box center [181, 524] width 100 height 26
type input "0.08"
click at [71, 544] on div "Delay 0.08 s Easing Ease out" at bounding box center [142, 542] width 179 height 63
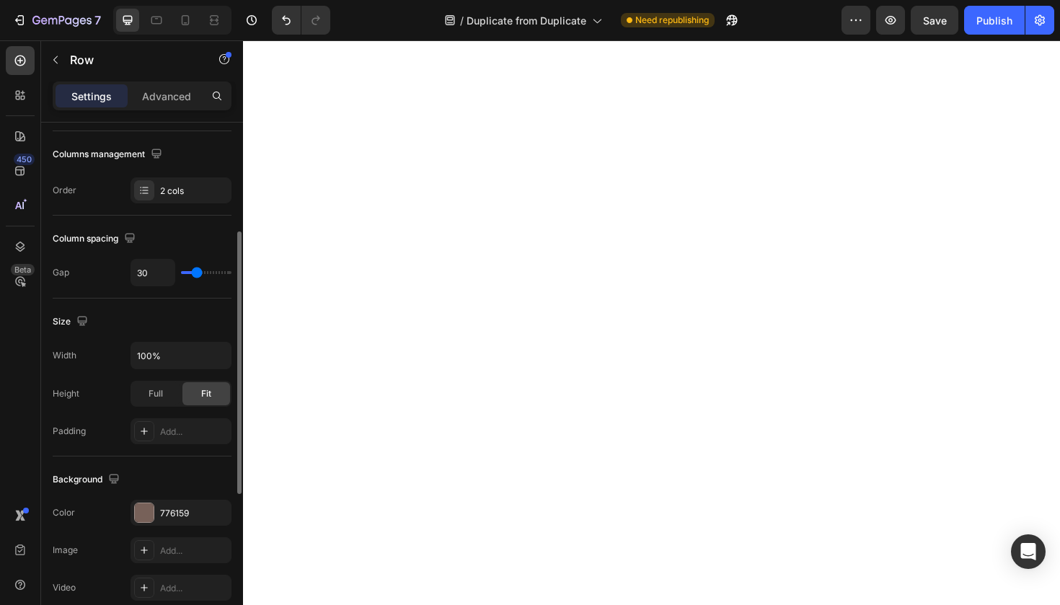
scroll to position [521, 0]
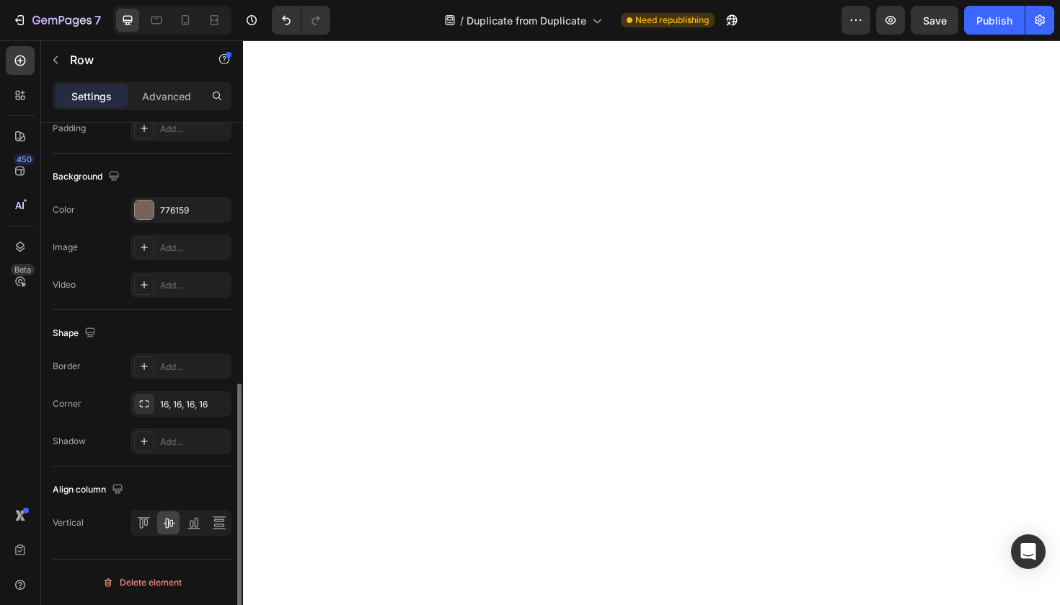
click at [189, 111] on div "Settings Advanced" at bounding box center [142, 101] width 202 height 41
click at [188, 102] on p "Advanced" at bounding box center [166, 96] width 49 height 15
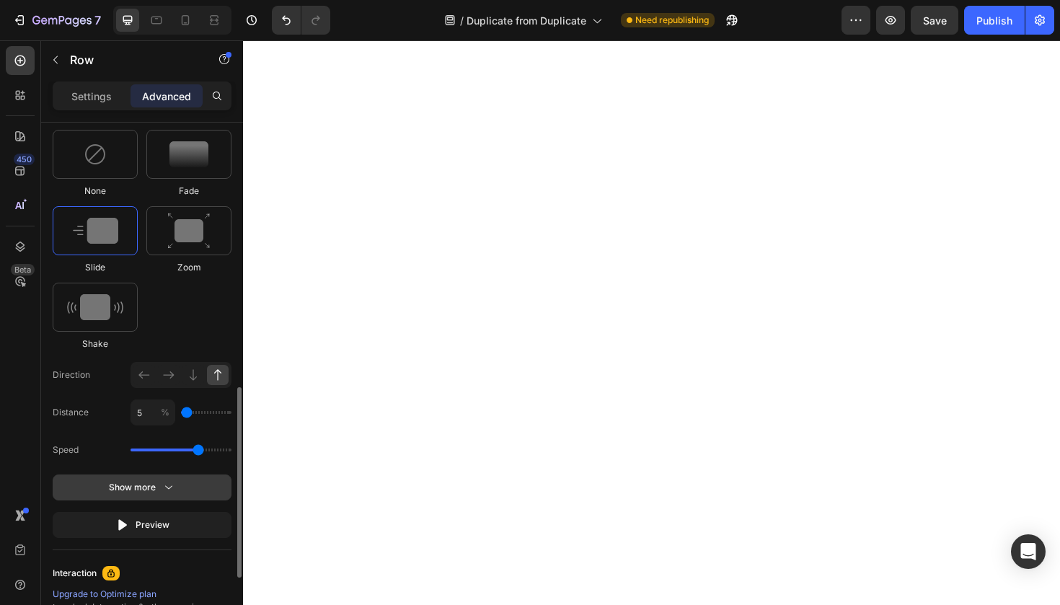
click at [189, 489] on button "Show more" at bounding box center [142, 487] width 179 height 26
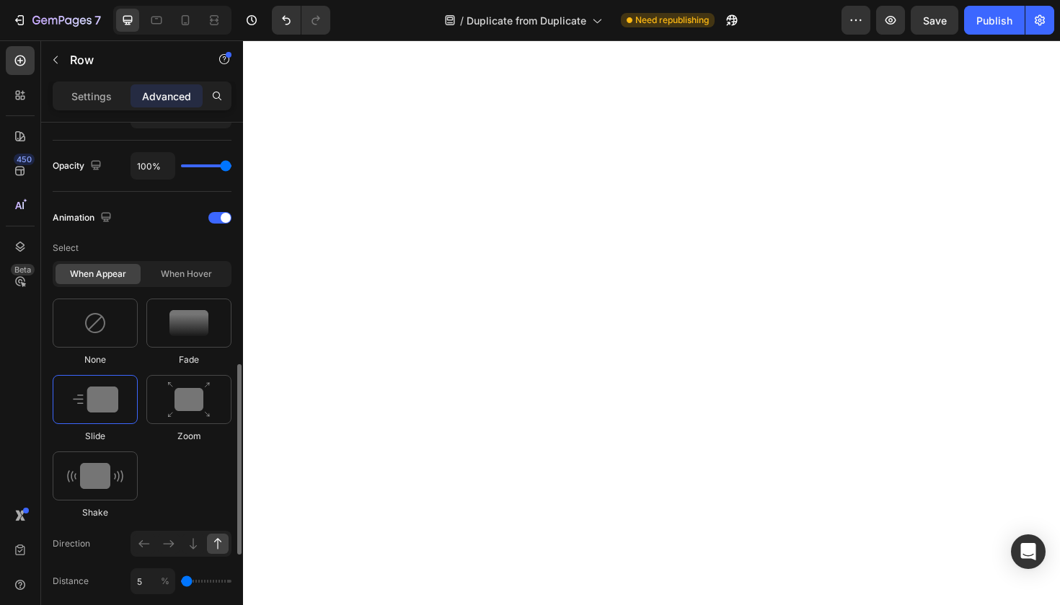
scroll to position [587, 0]
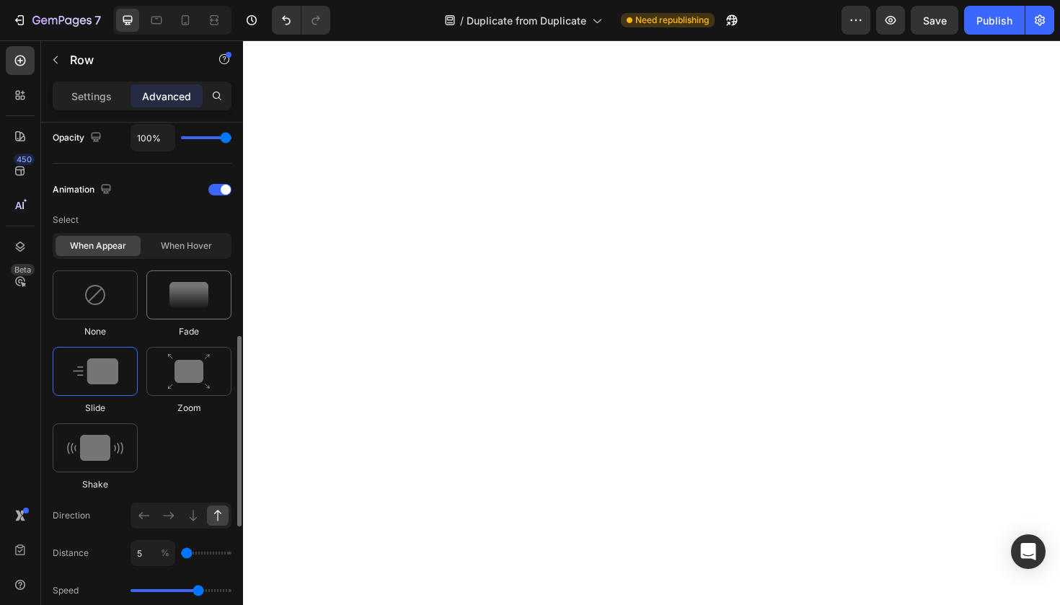
click at [176, 301] on img at bounding box center [188, 295] width 39 height 26
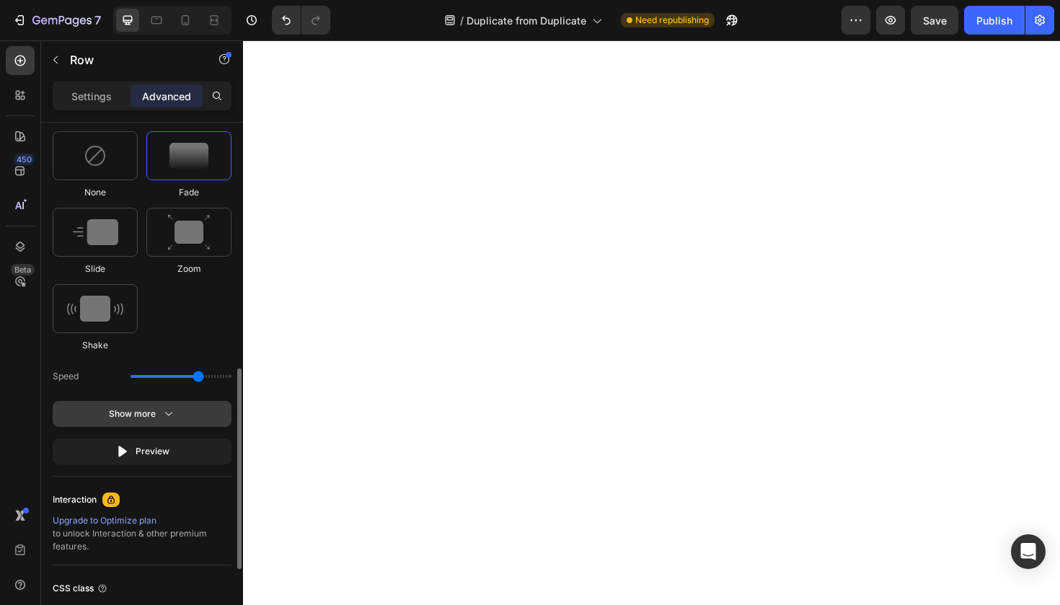
scroll to position [736, 0]
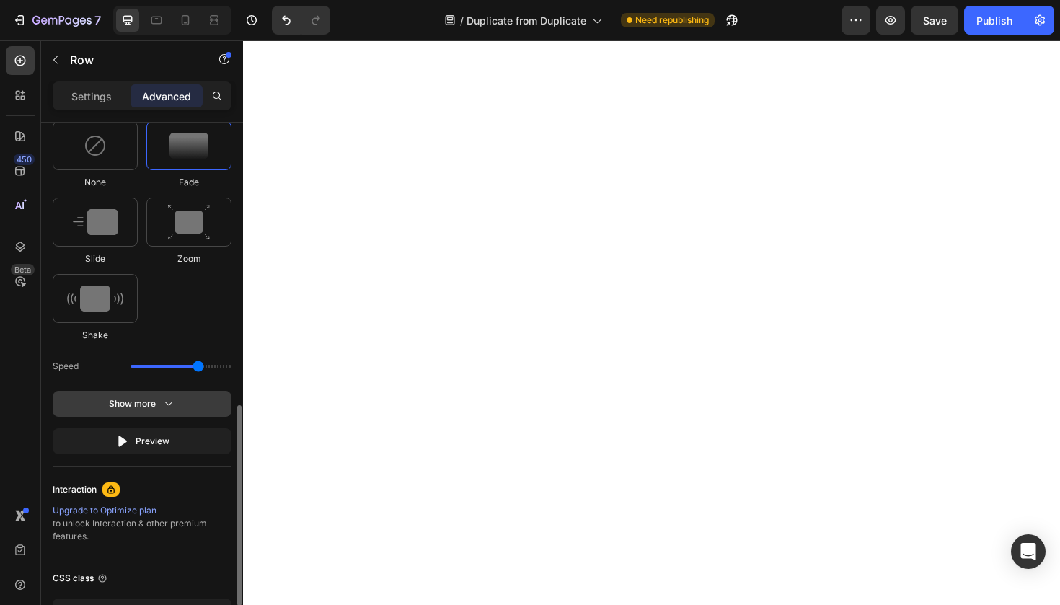
click at [172, 410] on icon "button" at bounding box center [169, 404] width 14 height 14
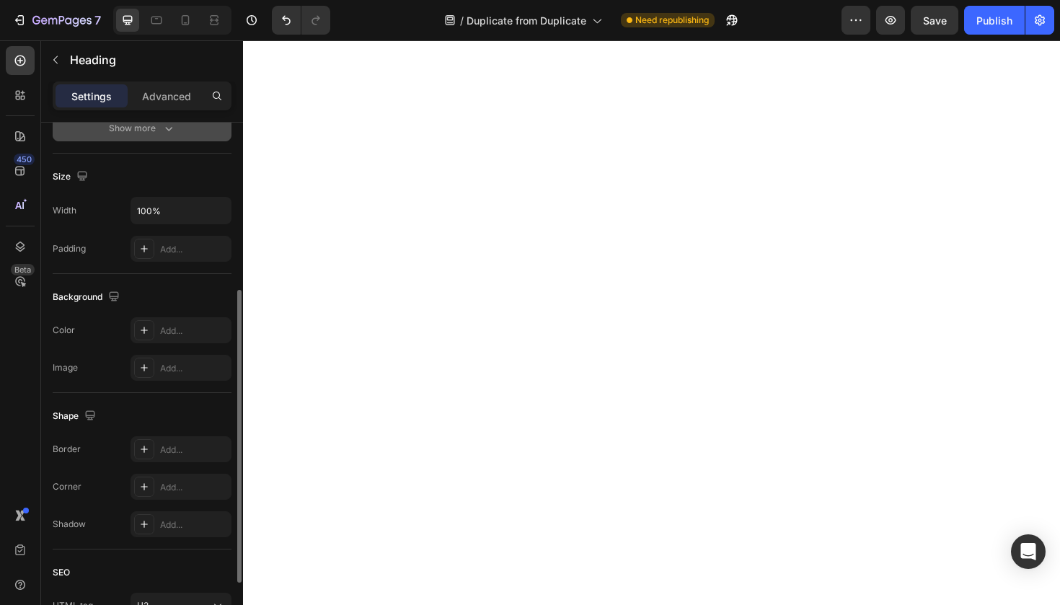
scroll to position [412, 0]
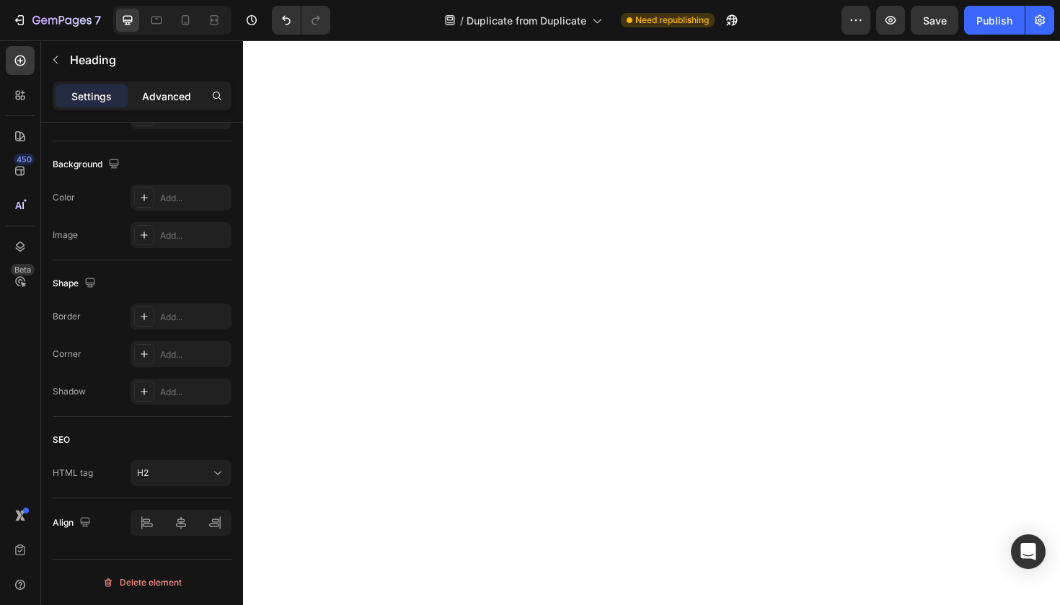
click at [182, 97] on p "Advanced" at bounding box center [166, 96] width 49 height 15
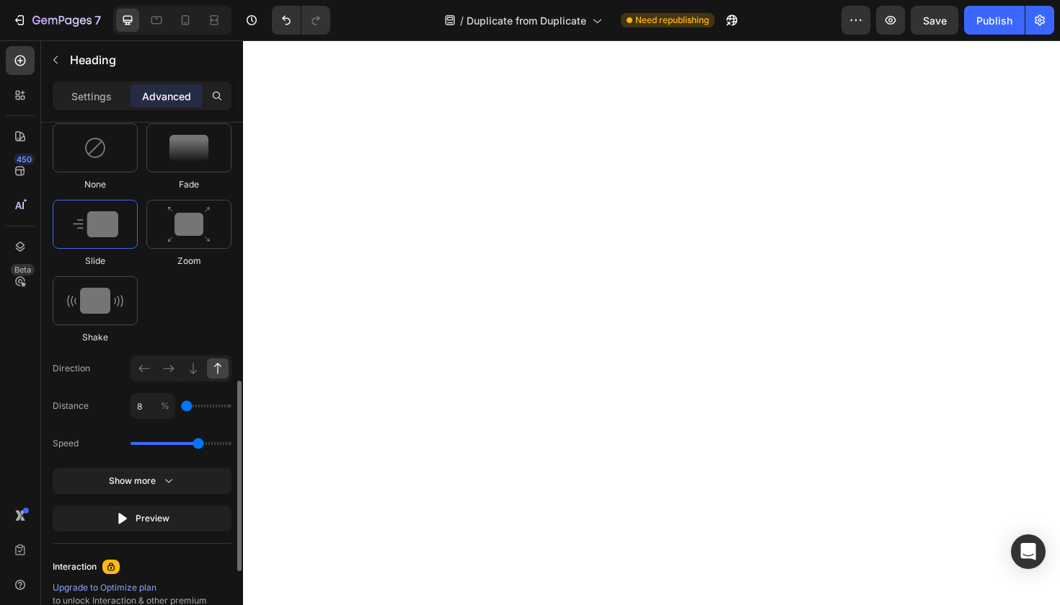
scroll to position [728, 0]
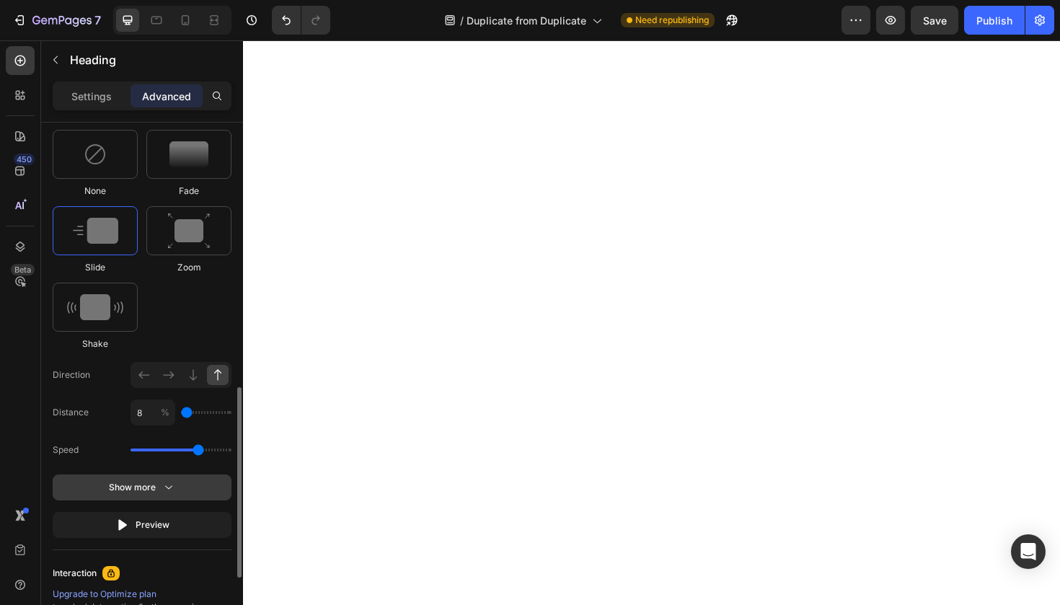
click at [166, 491] on icon "button" at bounding box center [169, 487] width 14 height 14
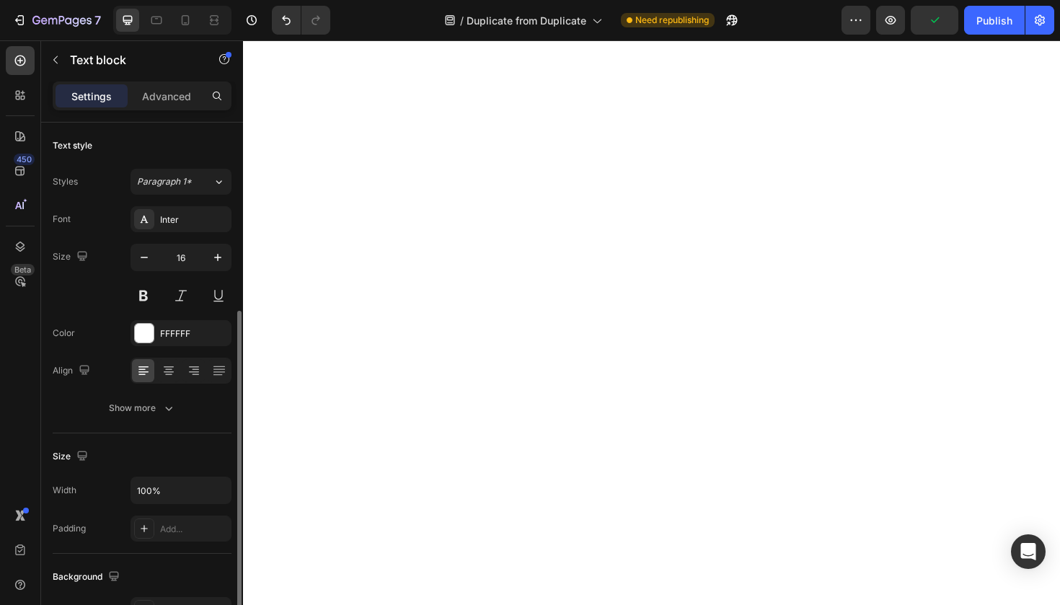
scroll to position [331, 0]
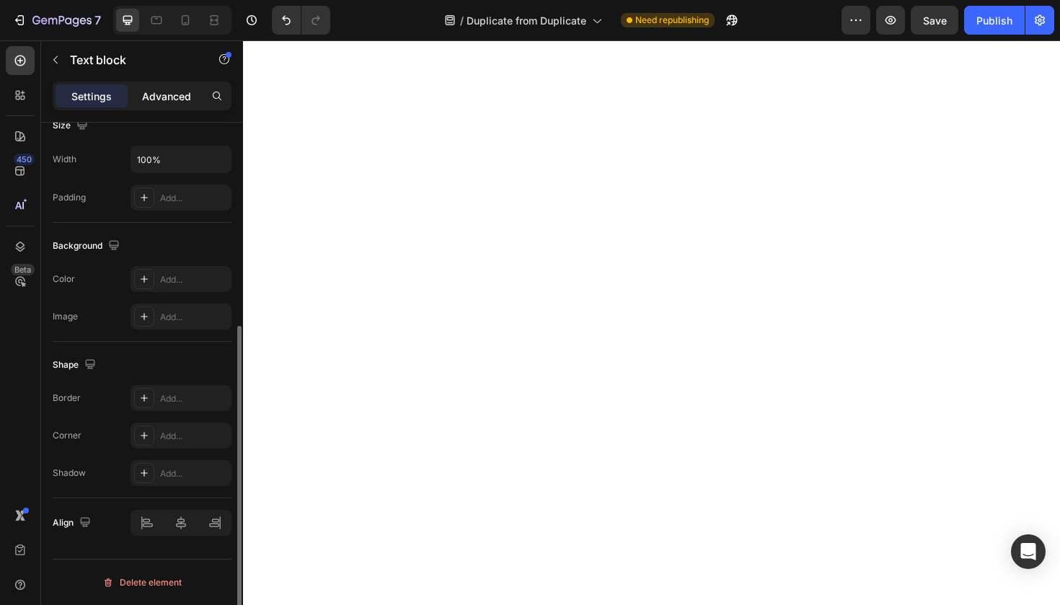
click at [188, 97] on p "Advanced" at bounding box center [166, 96] width 49 height 15
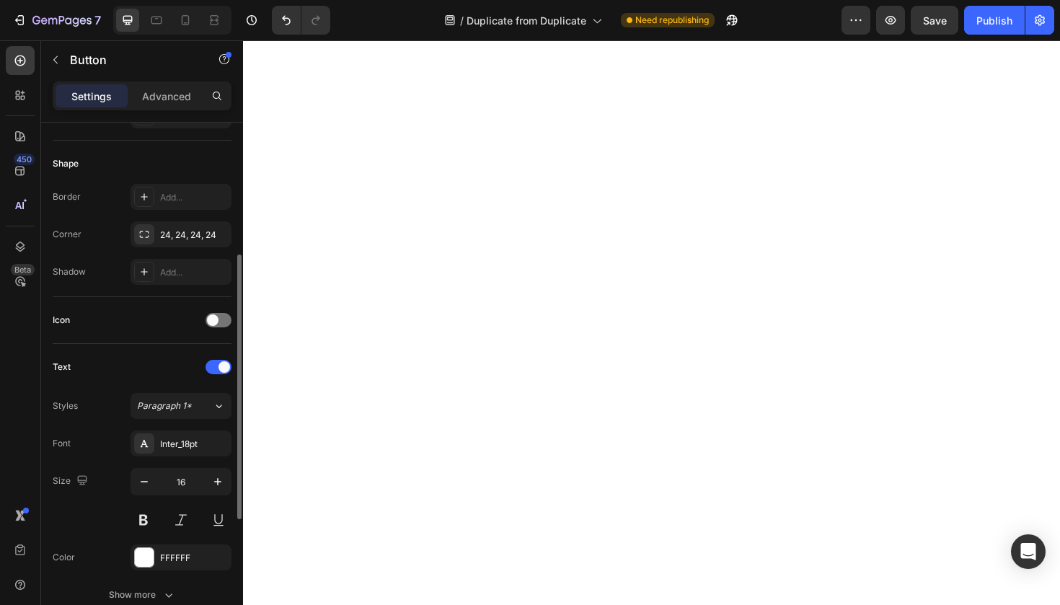
scroll to position [260, 0]
click at [182, 92] on p "Advanced" at bounding box center [166, 96] width 49 height 15
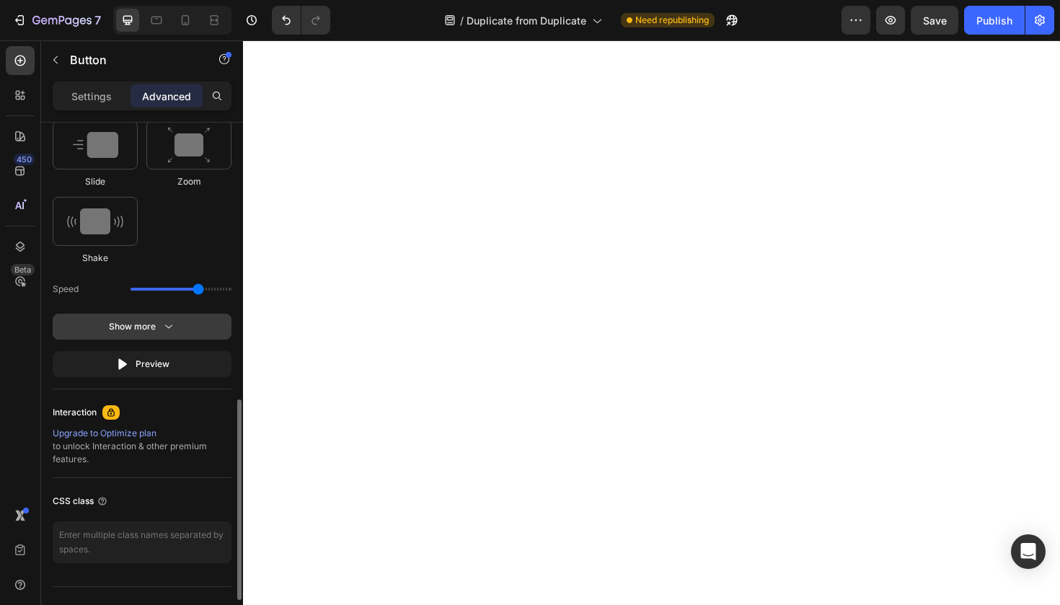
scroll to position [772, 0]
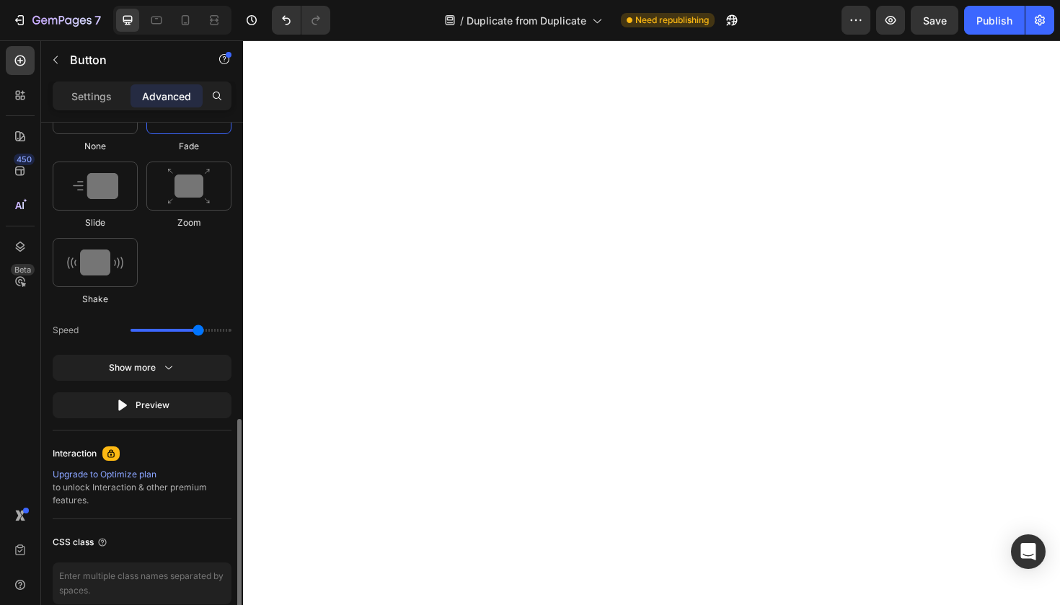
click at [171, 388] on div "Select When appear When hover None Fade Slide Zoom Shake Speed Show more Preview" at bounding box center [142, 220] width 179 height 397
click at [171, 381] on div "Select When appear When hover None Fade Slide Zoom Shake Speed Show more Preview" at bounding box center [142, 220] width 179 height 397
click at [172, 363] on icon "button" at bounding box center [169, 368] width 14 height 14
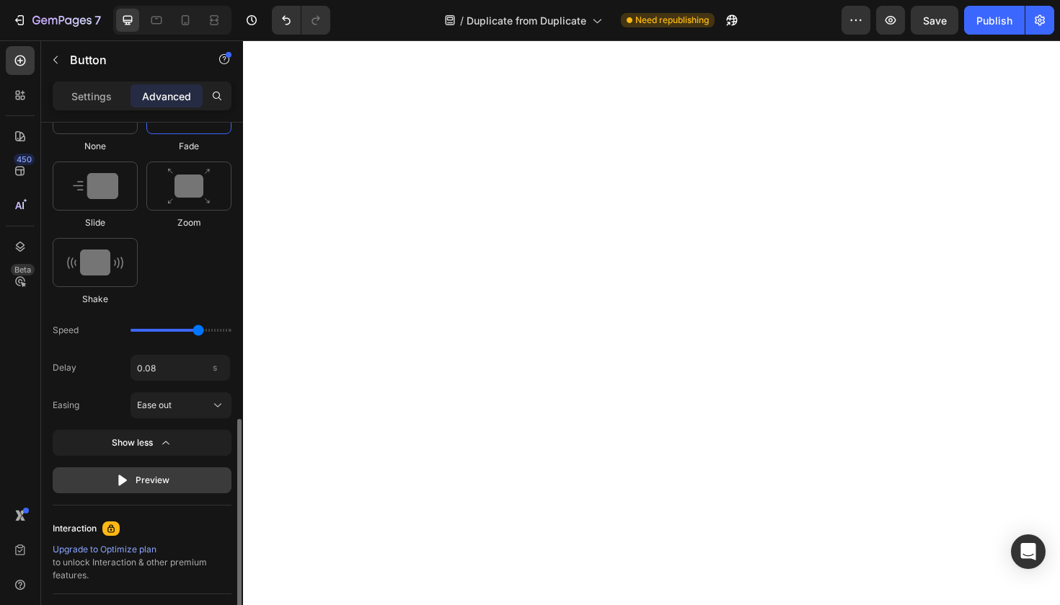
click at [162, 476] on div "Preview" at bounding box center [142, 480] width 54 height 14
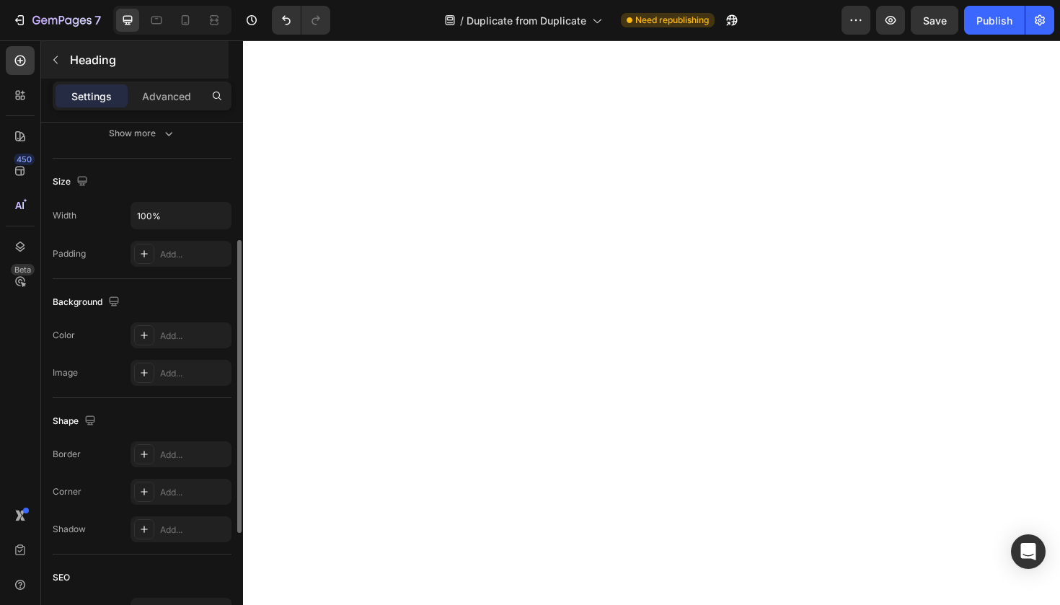
scroll to position [296, 0]
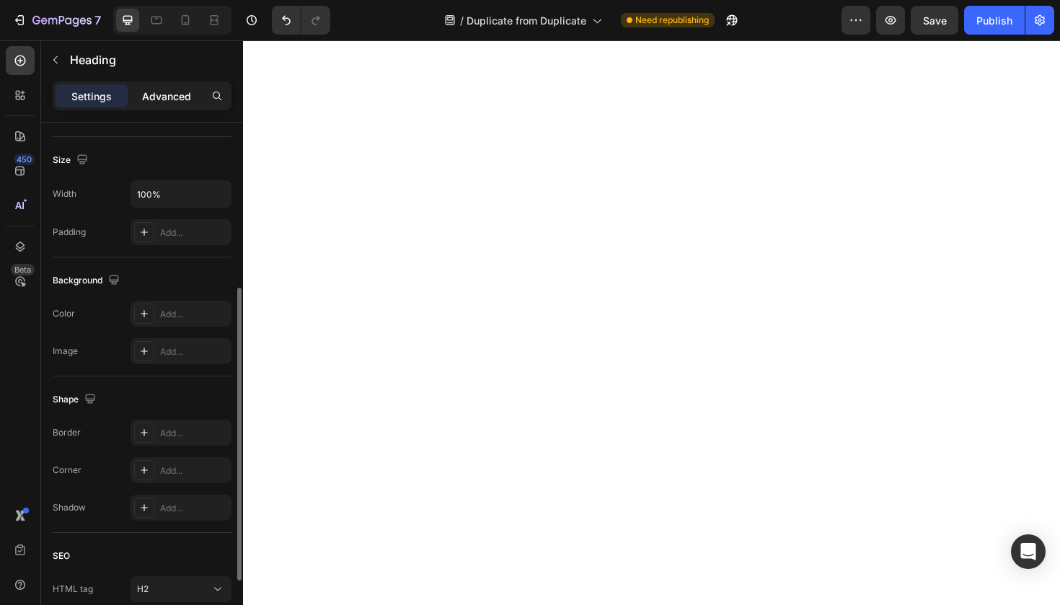
click at [165, 97] on p "Advanced" at bounding box center [166, 96] width 49 height 15
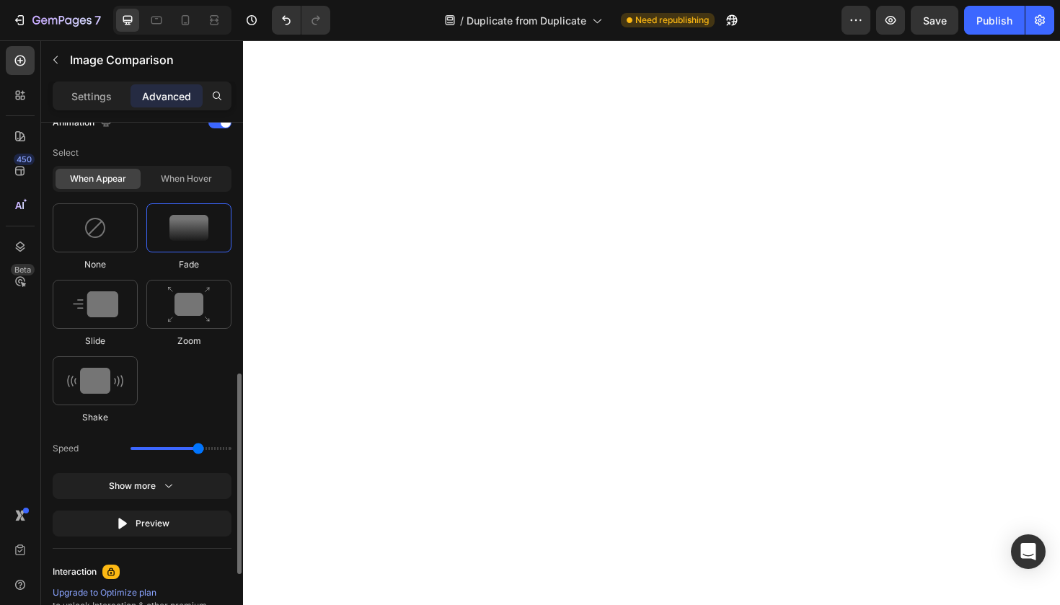
scroll to position [660, 0]
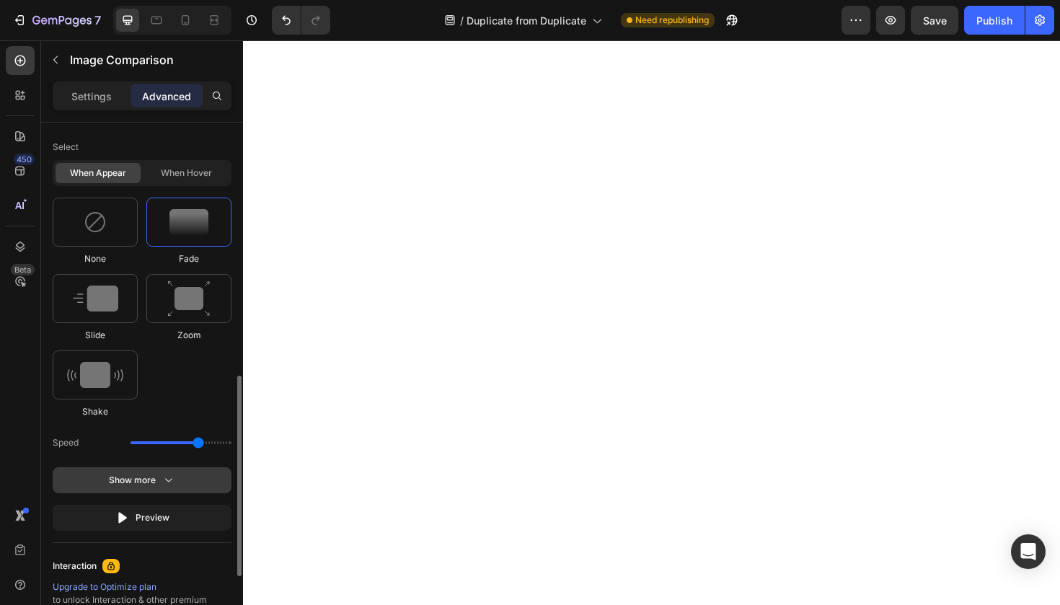
click at [167, 469] on button "Show more" at bounding box center [142, 480] width 179 height 26
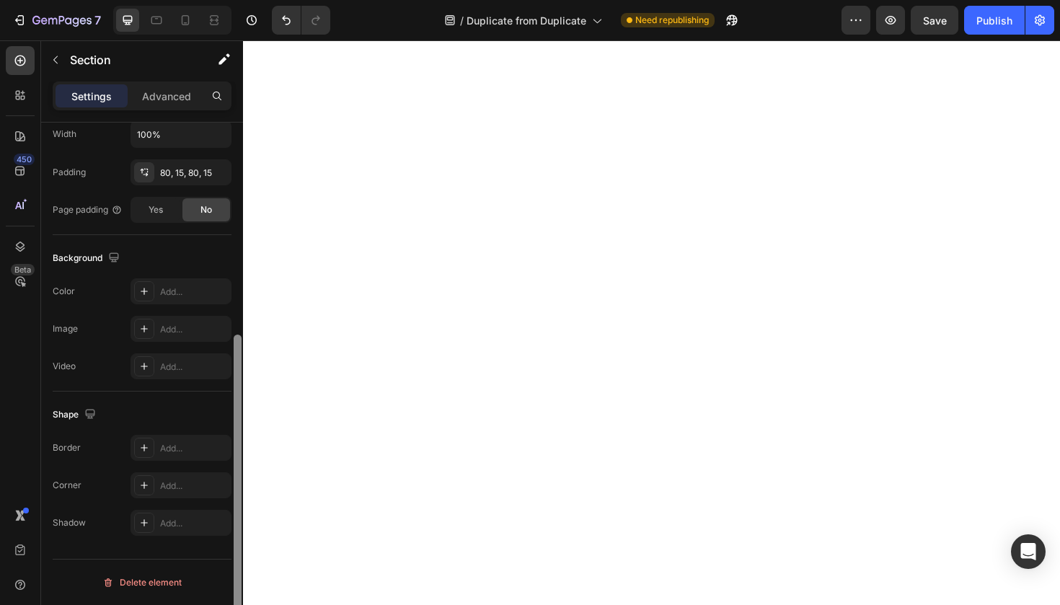
scroll to position [0, 0]
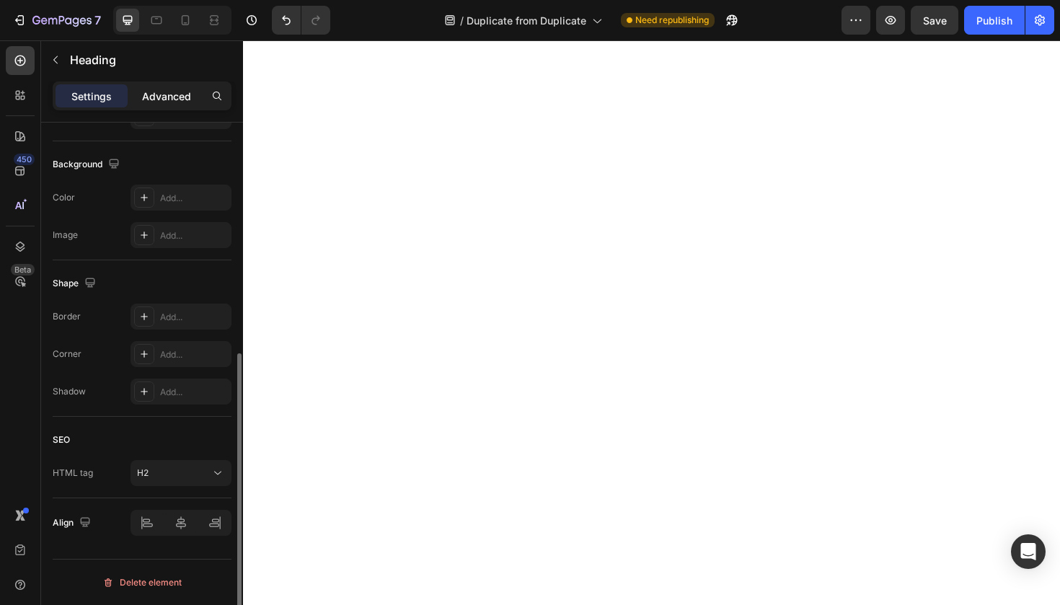
click at [166, 102] on p "Advanced" at bounding box center [166, 96] width 49 height 15
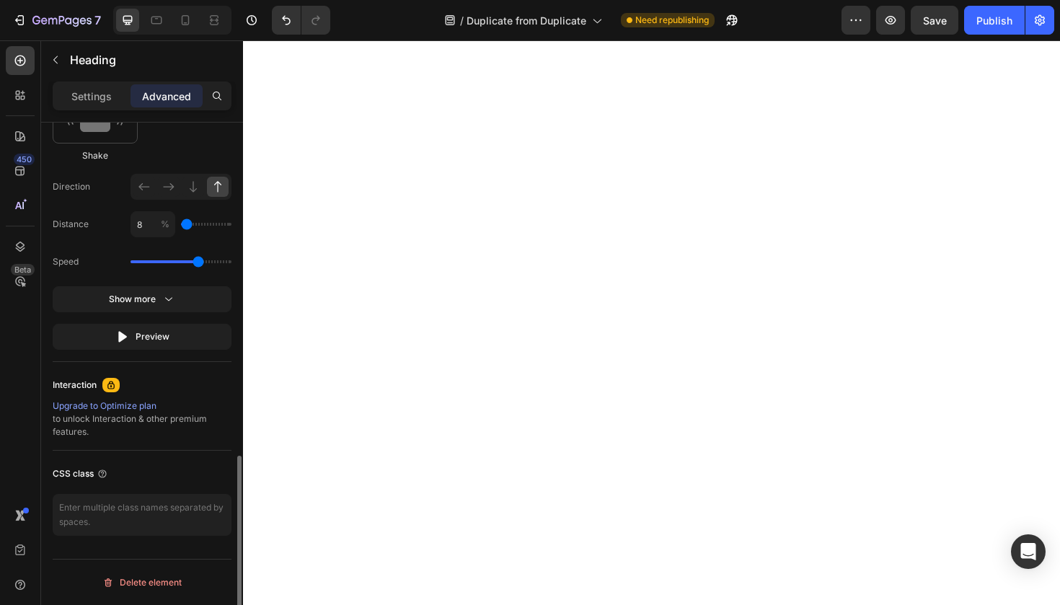
scroll to position [916, 0]
click at [151, 228] on input "8" at bounding box center [153, 224] width 45 height 26
type input "5"
type input "0"
type input "5"
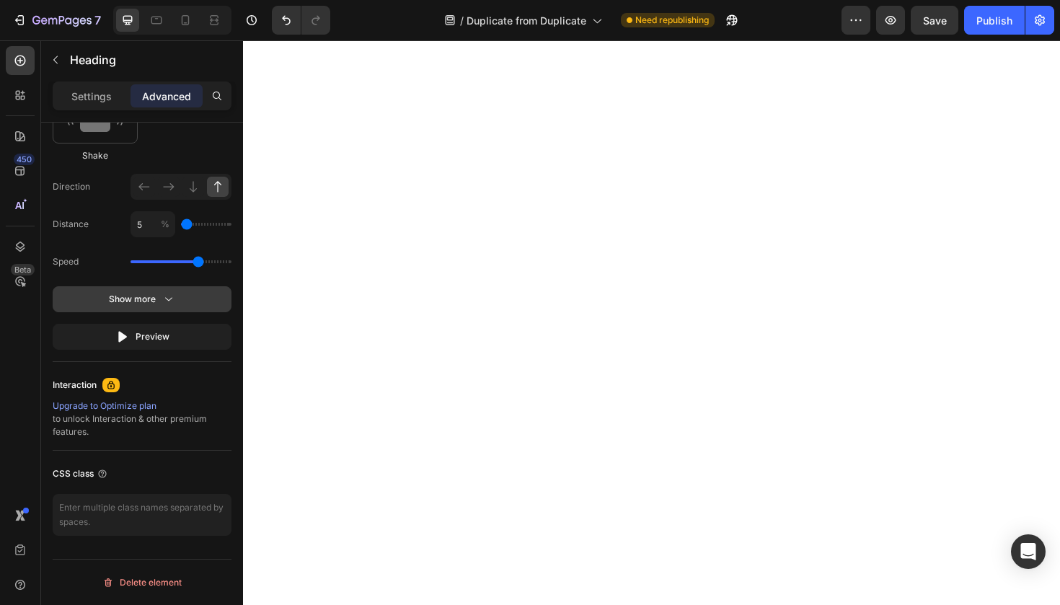
click at [146, 311] on button "Show more" at bounding box center [142, 299] width 179 height 26
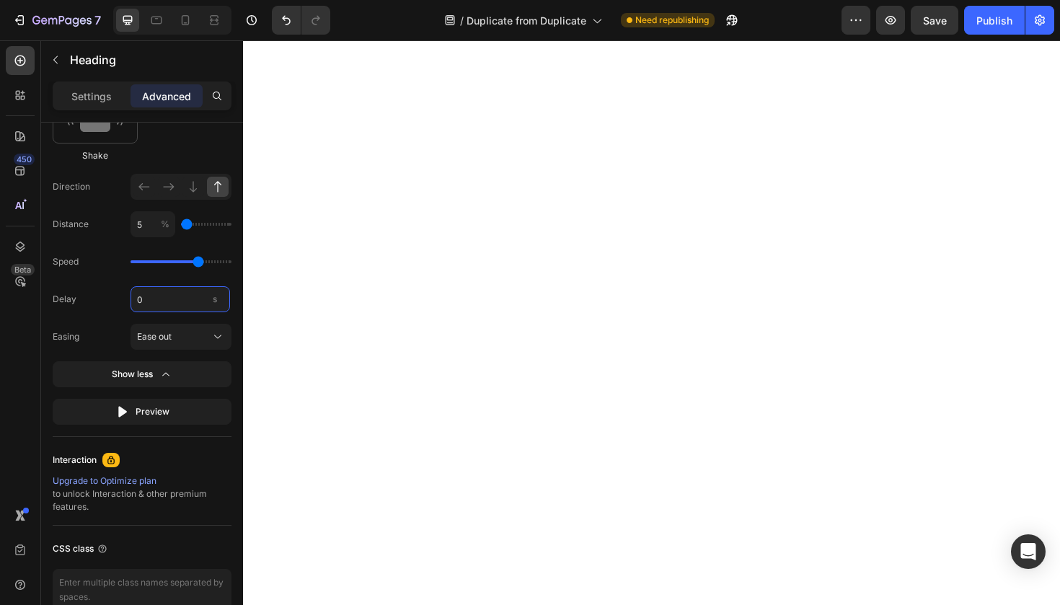
click at [187, 309] on input "0" at bounding box center [181, 299] width 100 height 26
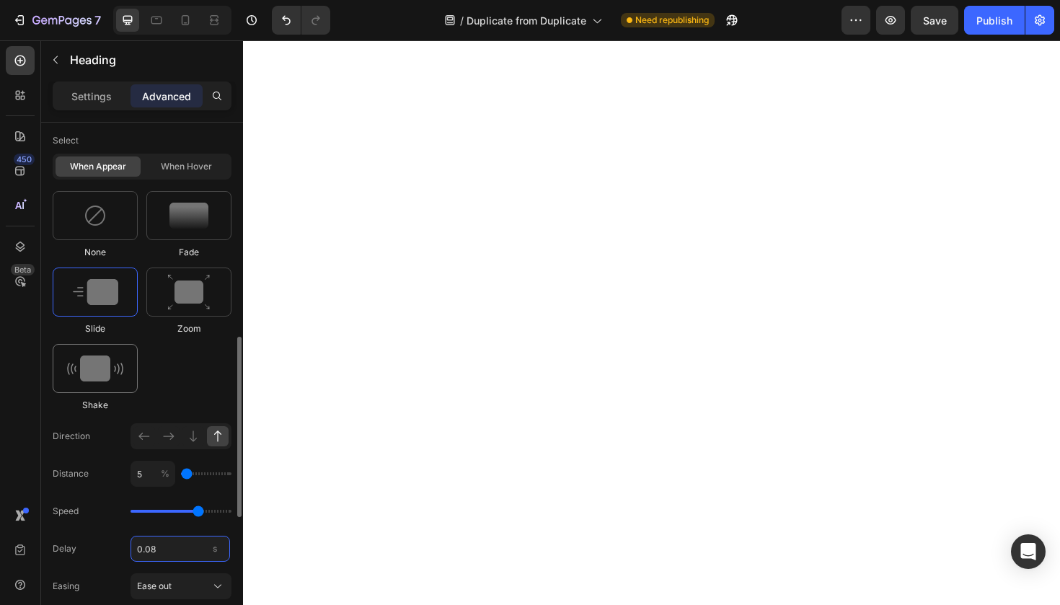
scroll to position [614, 0]
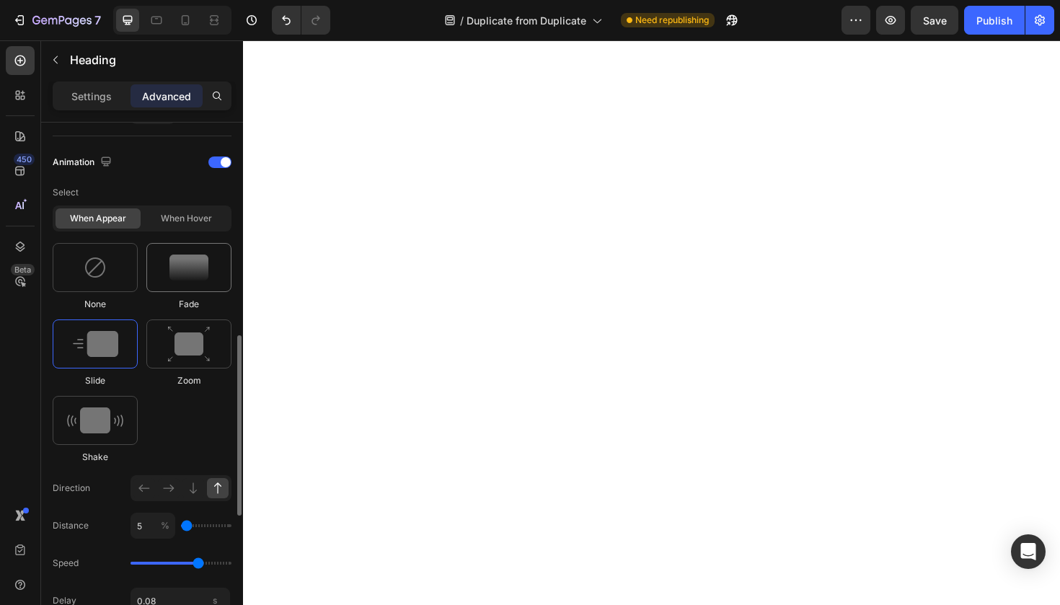
type input "0.08"
click at [184, 270] on img at bounding box center [188, 268] width 39 height 26
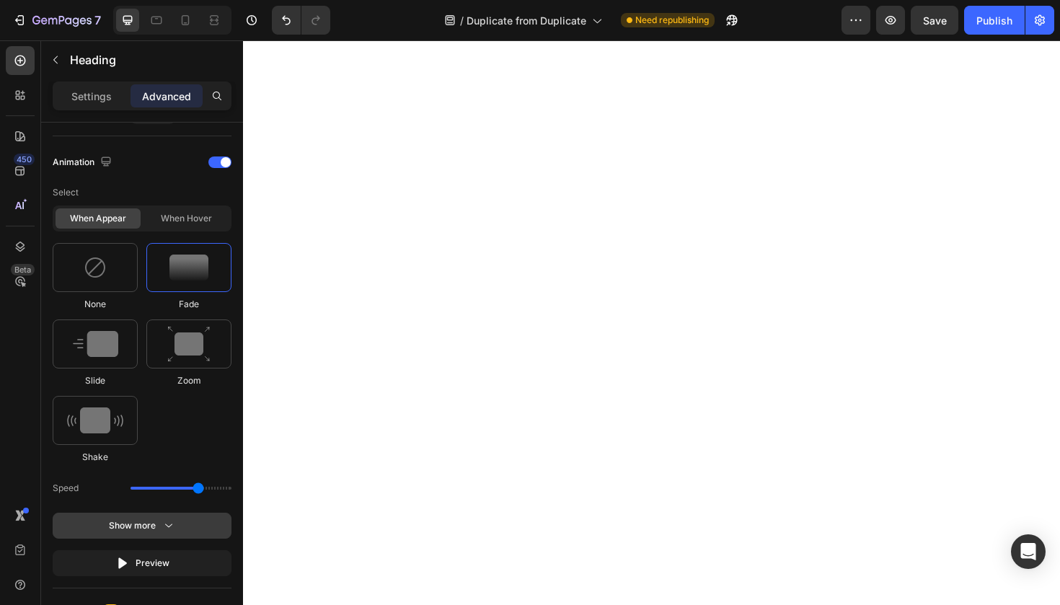
click at [195, 536] on button "Show more" at bounding box center [142, 526] width 179 height 26
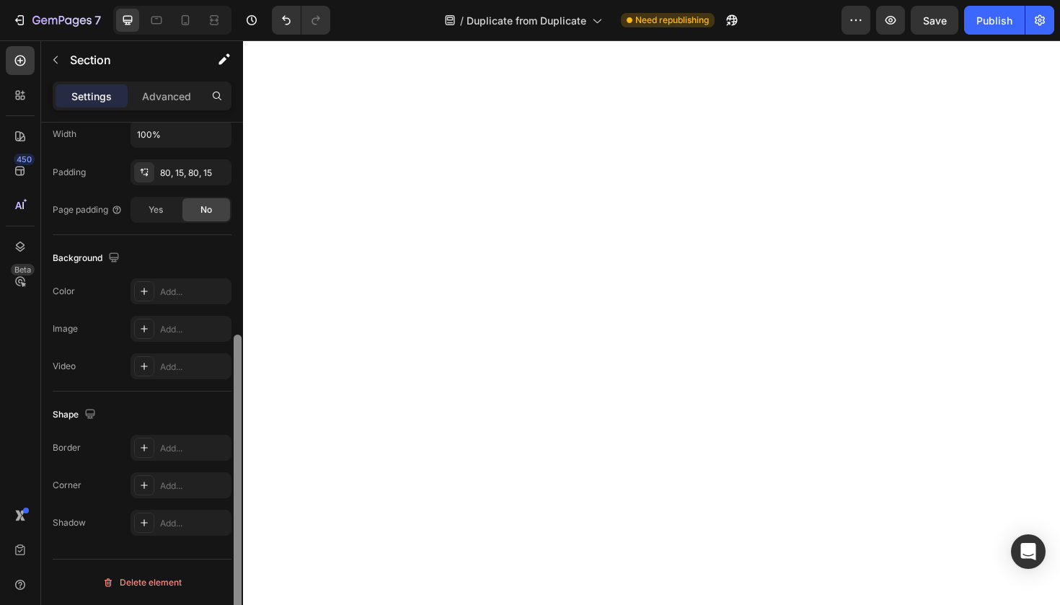
scroll to position [0, 0]
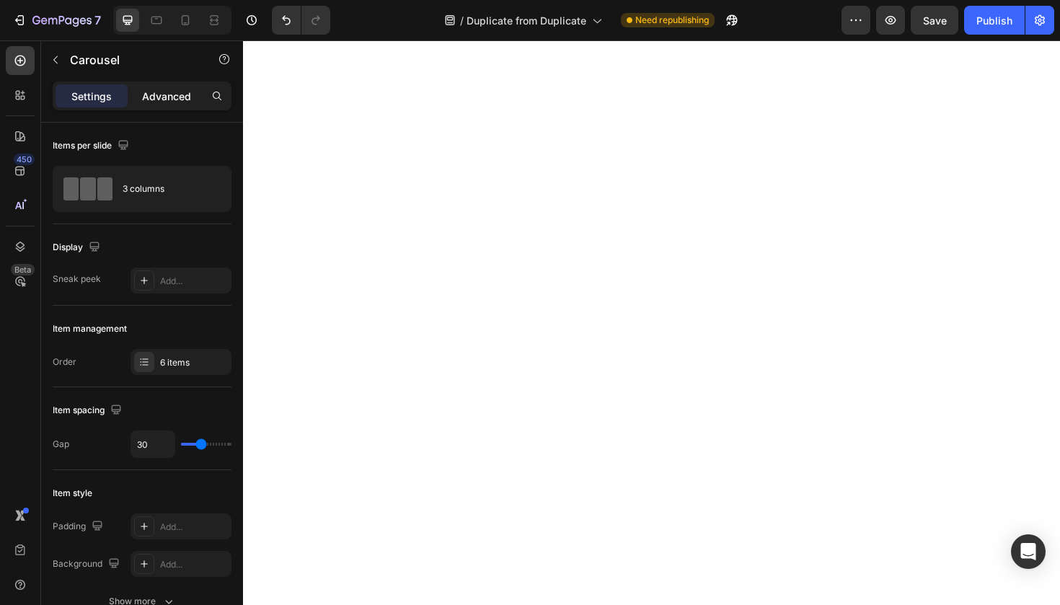
click at [187, 102] on p "Advanced" at bounding box center [166, 96] width 49 height 15
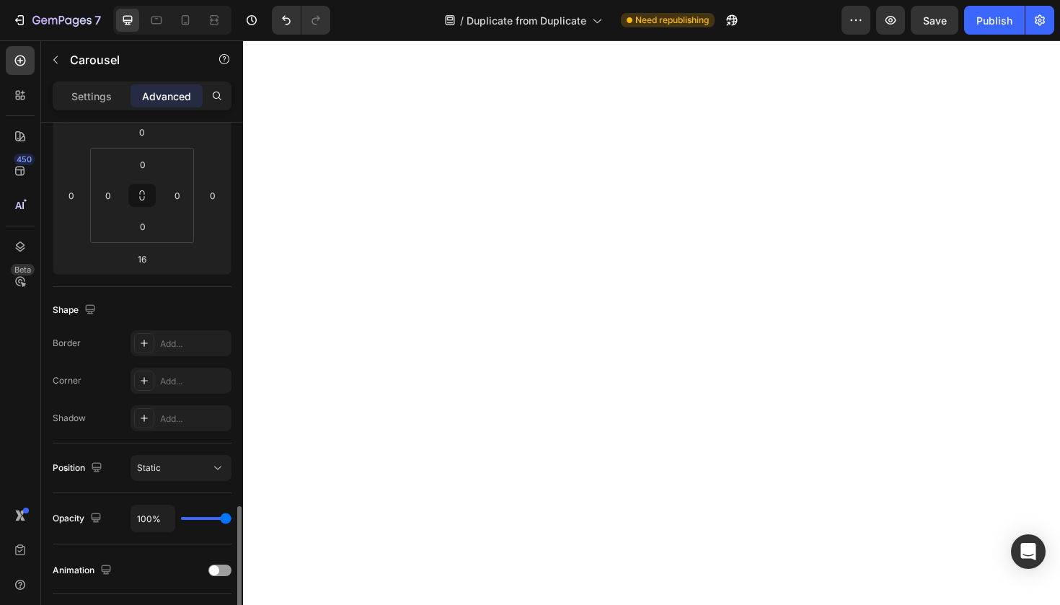
scroll to position [438, 0]
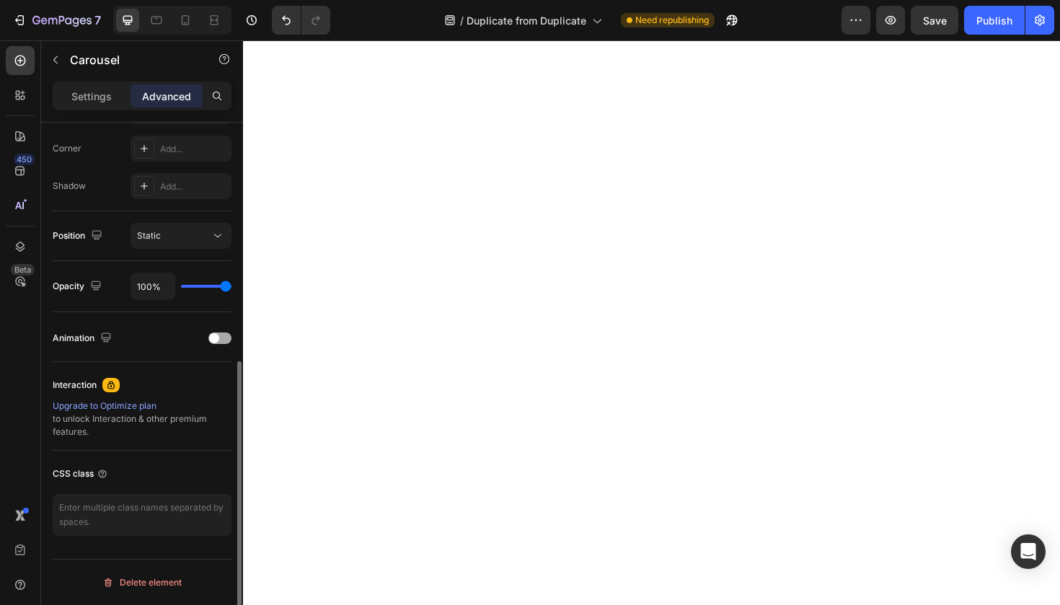
click at [222, 340] on div at bounding box center [219, 338] width 23 height 12
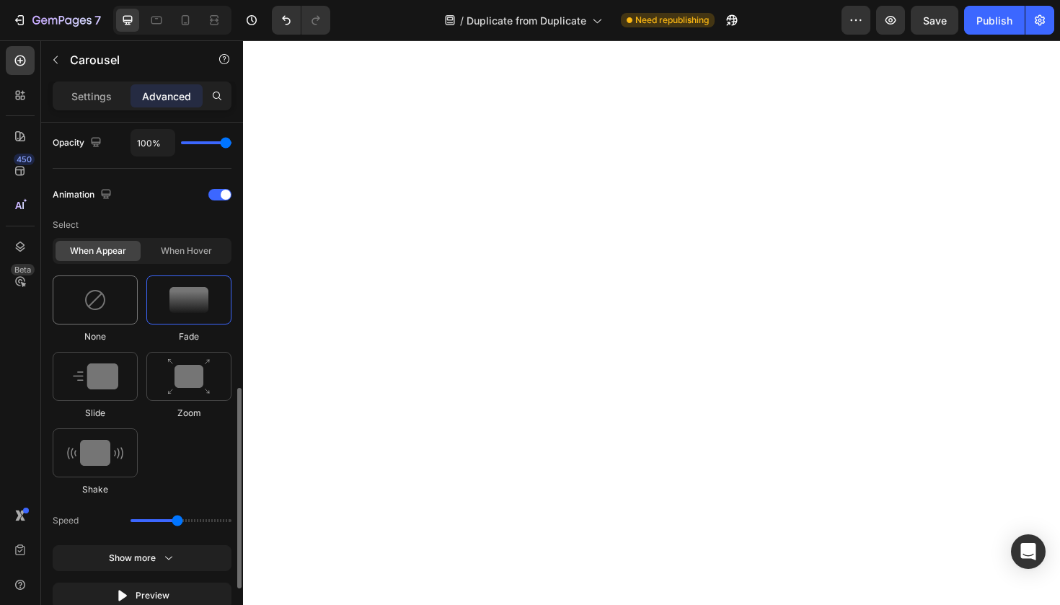
scroll to position [612, 0]
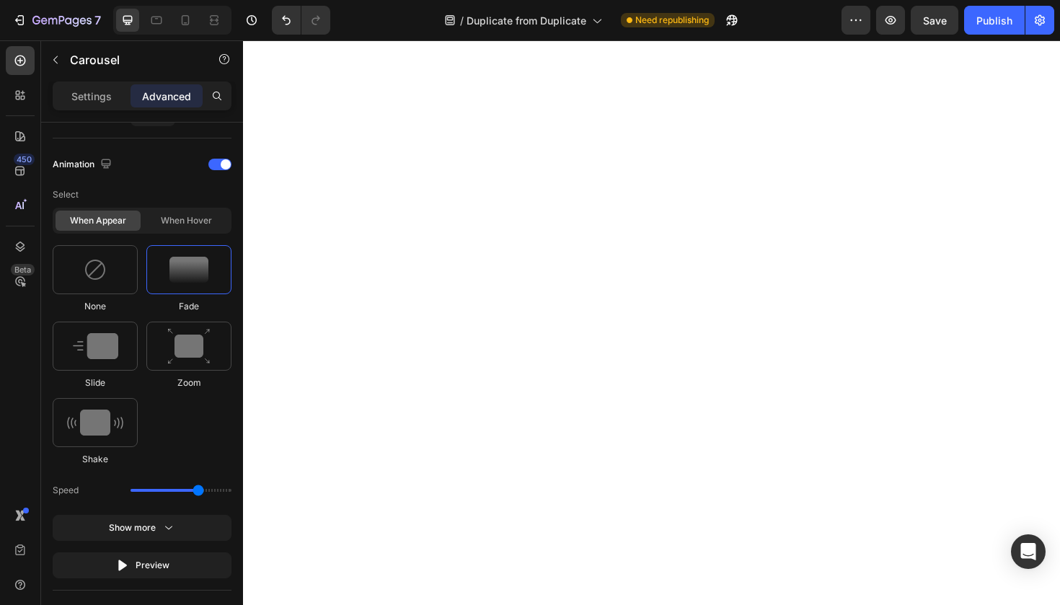
drag, startPoint x: 177, startPoint y: 486, endPoint x: 197, endPoint y: 486, distance: 20.2
type input "2.3"
click at [197, 489] on input "range" at bounding box center [181, 490] width 101 height 3
click at [169, 519] on button "Show more" at bounding box center [142, 528] width 179 height 26
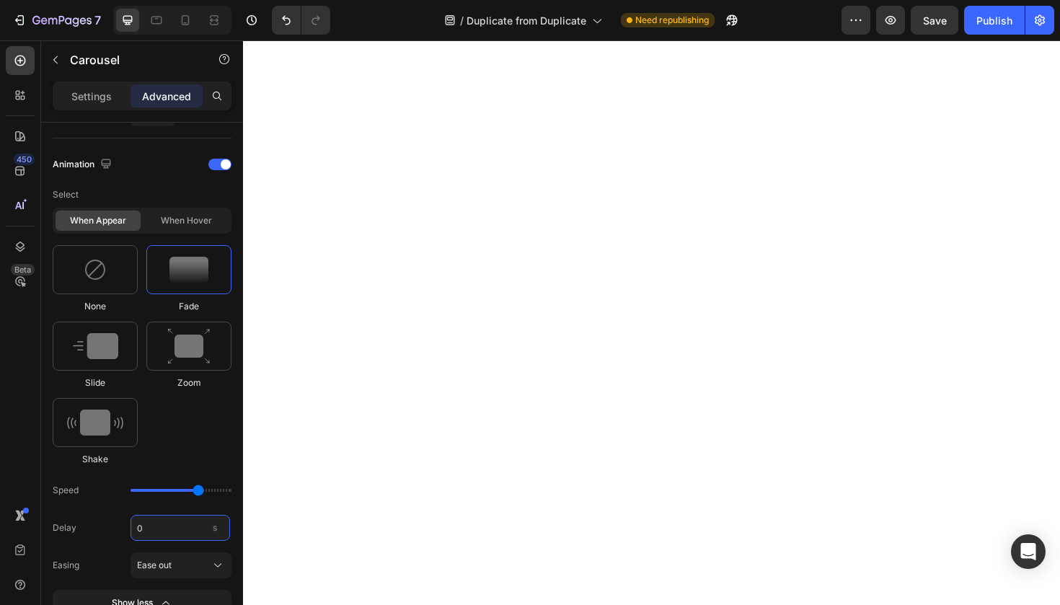
click at [172, 523] on input "0" at bounding box center [181, 528] width 100 height 26
type input "0.08"
drag, startPoint x: 109, startPoint y: 361, endPoint x: 118, endPoint y: 405, distance: 45.5
click at [109, 361] on div at bounding box center [95, 346] width 85 height 49
type input "1.7"
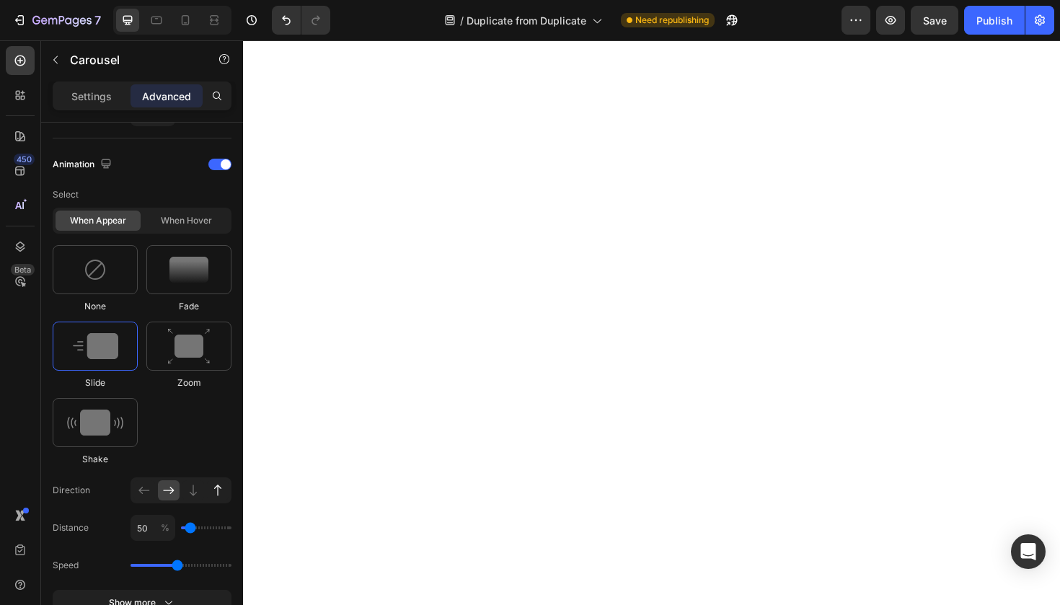
click at [221, 485] on icon at bounding box center [218, 490] width 14 height 14
type input "100"
click at [154, 530] on input "100" at bounding box center [153, 528] width 45 height 26
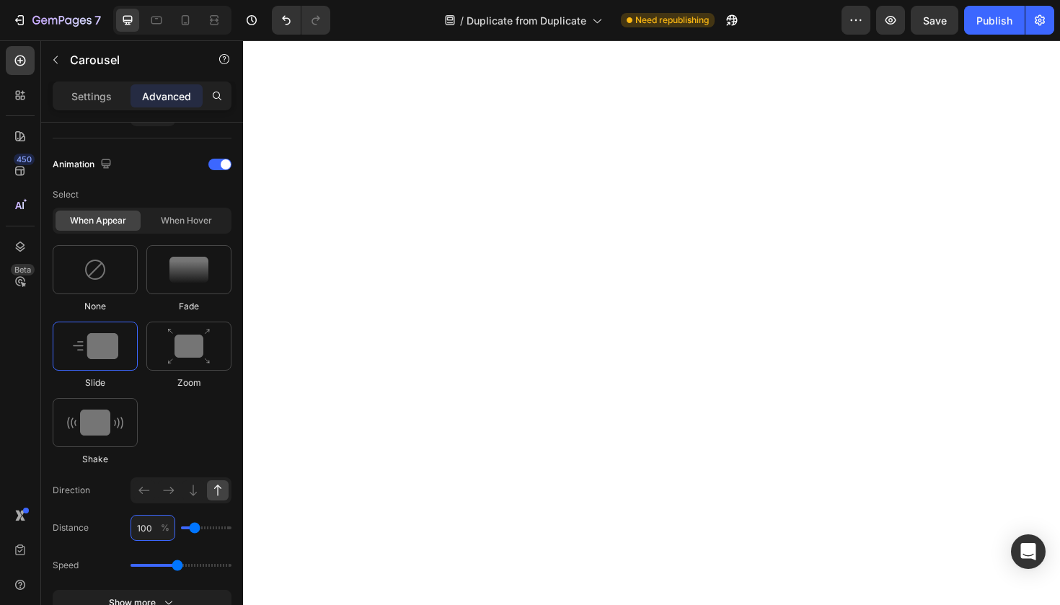
type input "6"
type input "0"
type input "5"
type input "0"
type input "5"
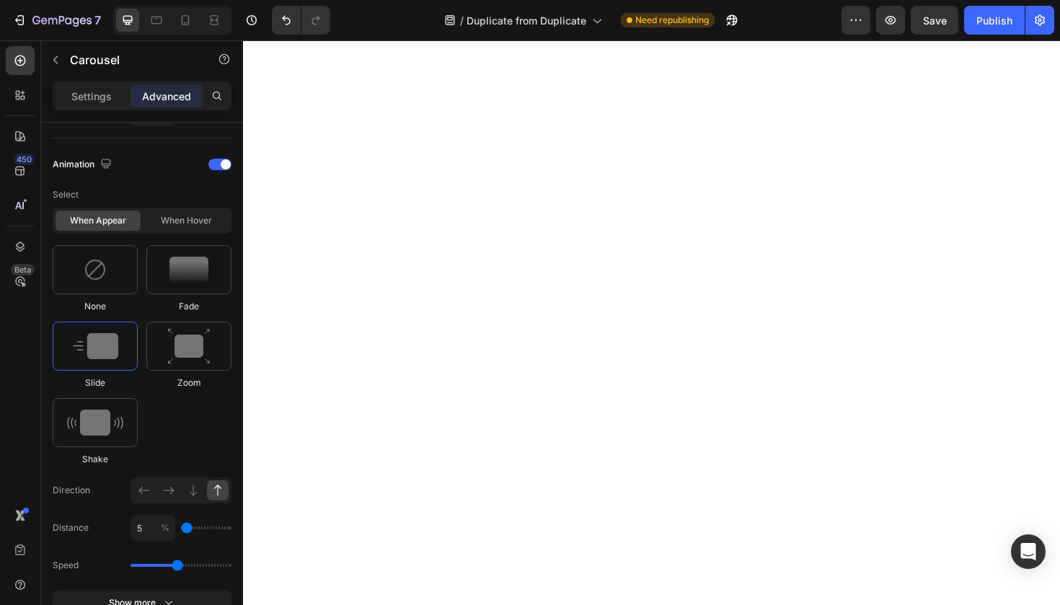
click at [184, 562] on div "Speed" at bounding box center [142, 565] width 179 height 26
click at [188, 567] on div "Speed" at bounding box center [142, 565] width 179 height 26
drag, startPoint x: 182, startPoint y: 567, endPoint x: 198, endPoint y: 566, distance: 16.6
type input "2.3"
click at [198, 566] on input "range" at bounding box center [181, 565] width 101 height 3
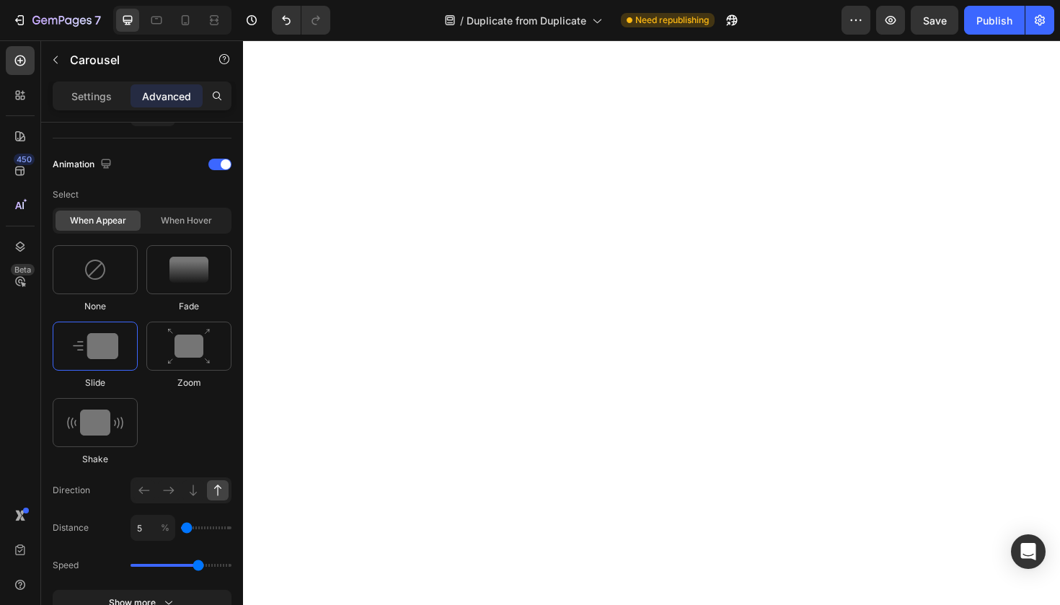
click at [198, 566] on input "range" at bounding box center [181, 565] width 101 height 3
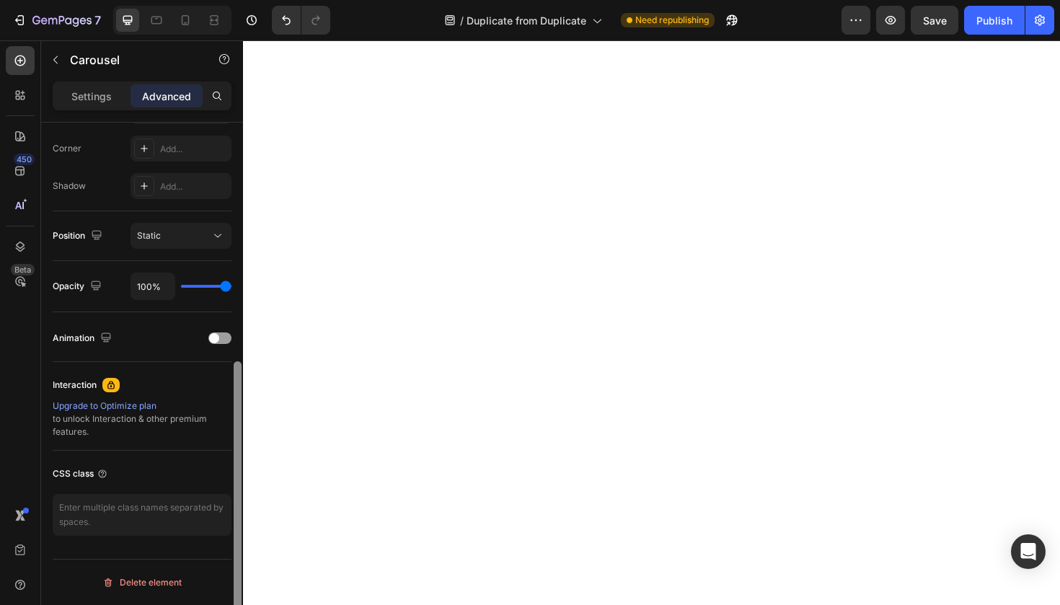
scroll to position [438, 0]
click at [950, 21] on button "Save" at bounding box center [935, 20] width 48 height 29
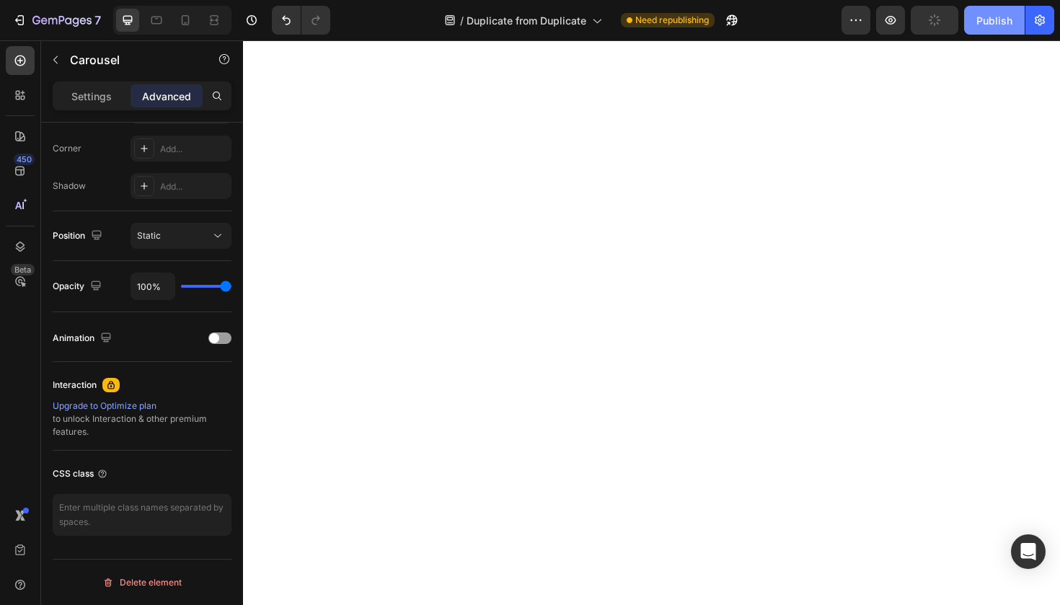
click at [975, 24] on button "Publish" at bounding box center [994, 20] width 61 height 29
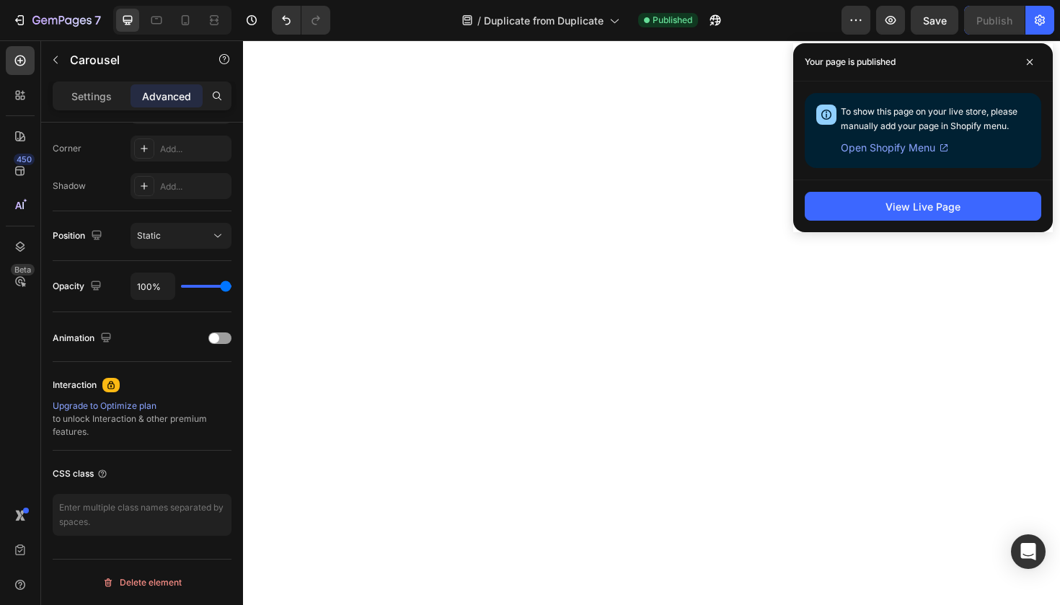
scroll to position [0, 0]
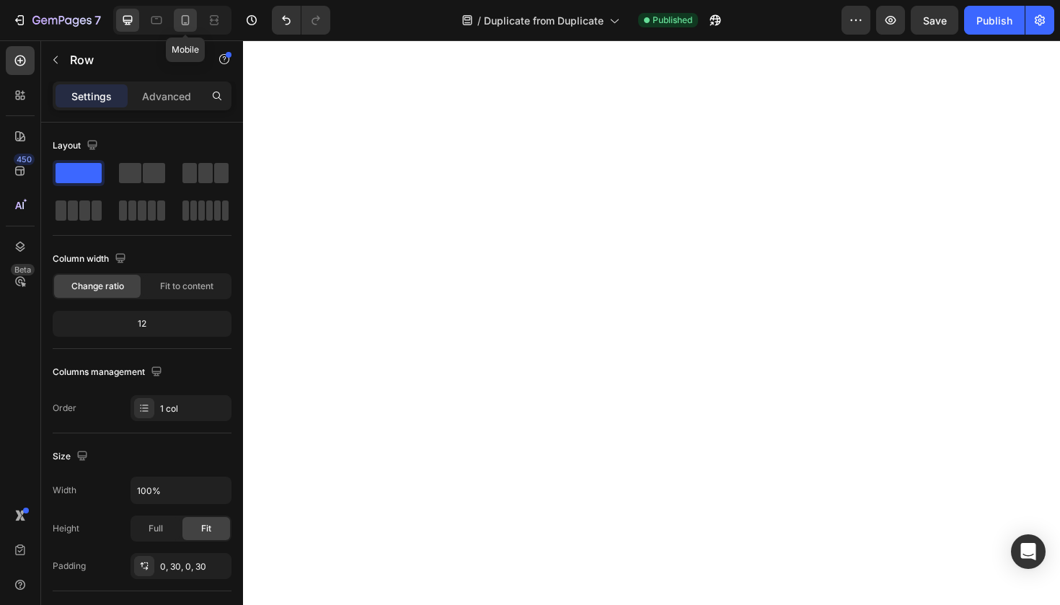
click at [183, 17] on icon at bounding box center [185, 20] width 14 height 14
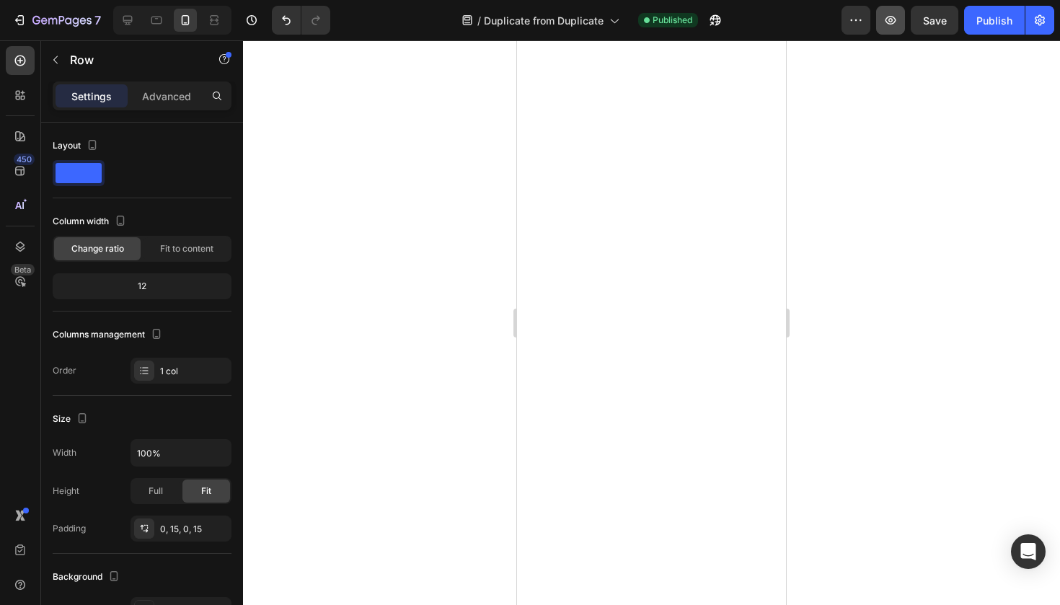
click at [898, 7] on button "button" at bounding box center [890, 20] width 29 height 29
click at [189, 19] on icon at bounding box center [186, 20] width 8 height 10
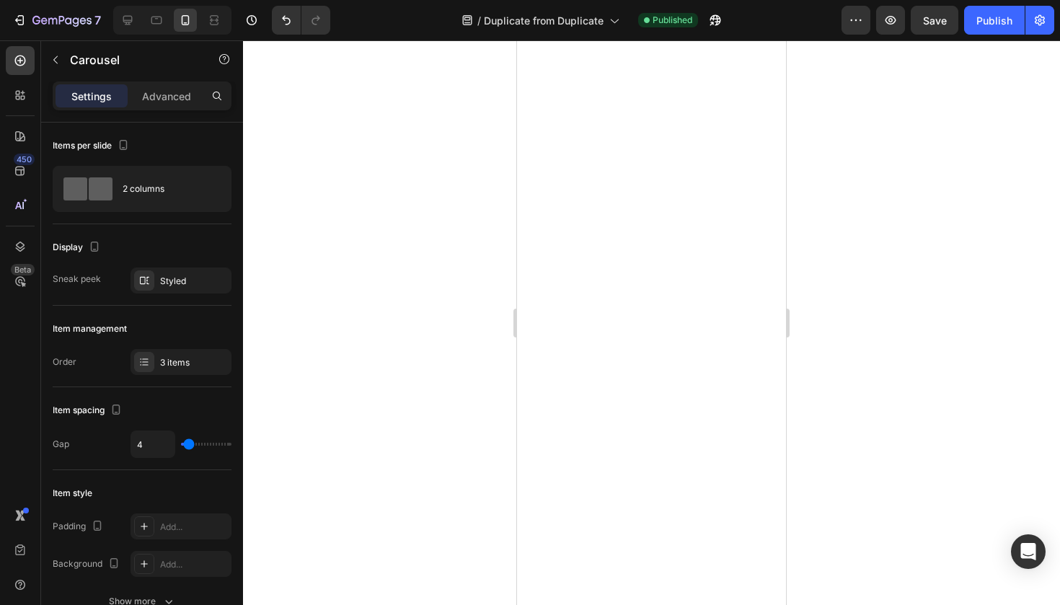
click at [815, 128] on div at bounding box center [651, 322] width 817 height 565
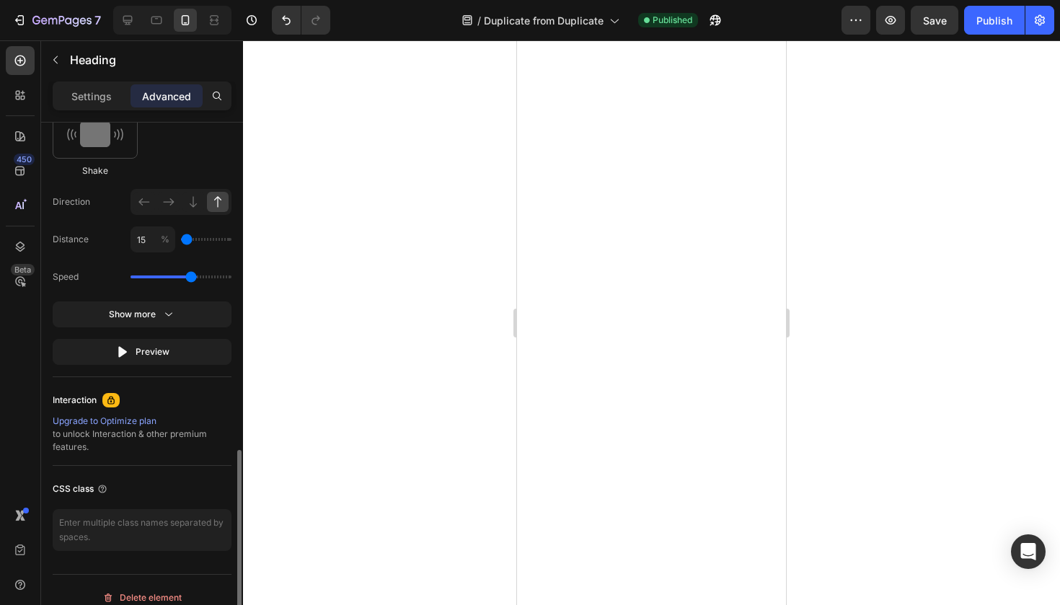
scroll to position [906, 0]
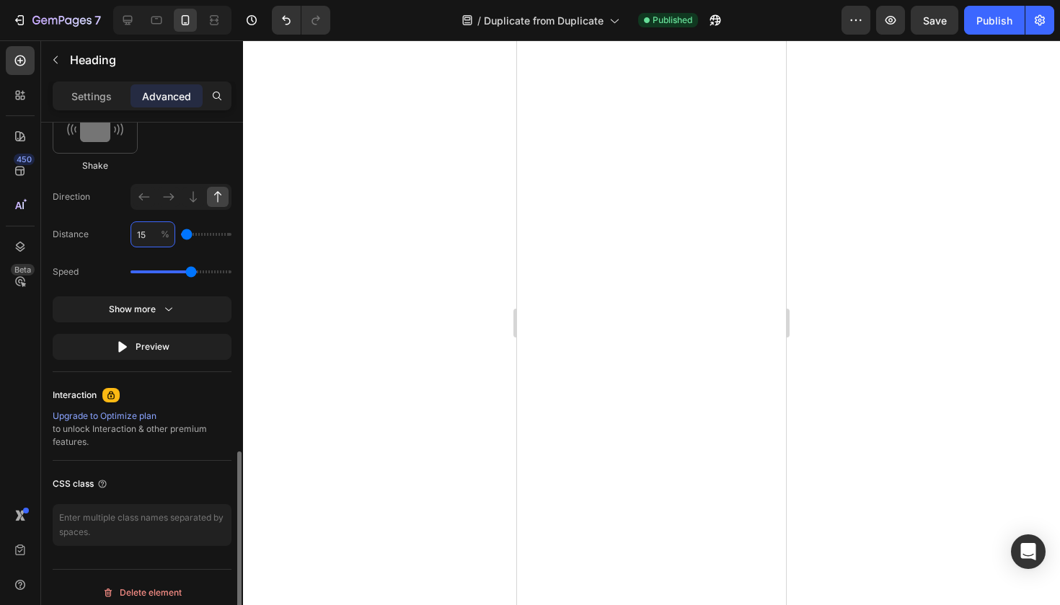
click at [151, 240] on input "15" at bounding box center [153, 234] width 45 height 26
click at [166, 333] on div "Select When appear When hover None Fade Slide Zoom Shake Direction Distance 15 …" at bounding box center [142, 124] width 179 height 472
click at [166, 337] on button "Preview" at bounding box center [142, 347] width 179 height 26
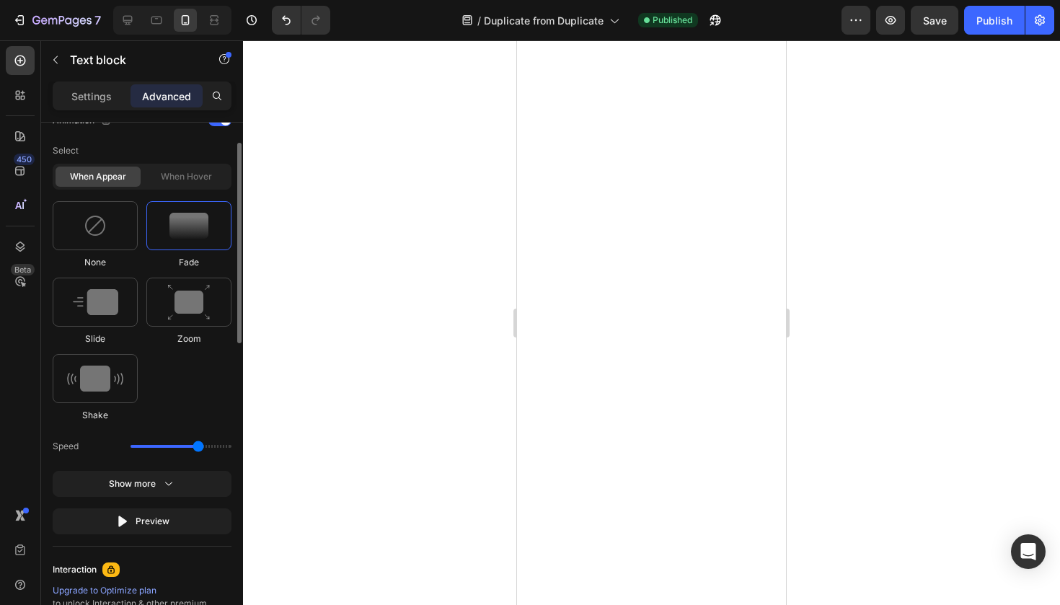
scroll to position [736, 0]
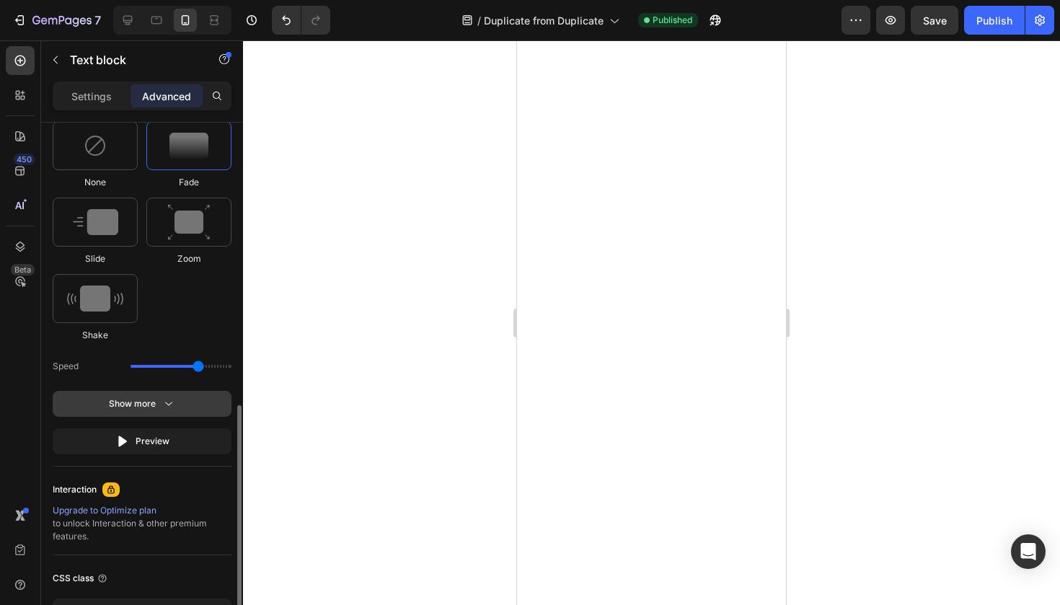
click at [177, 407] on button "Show more" at bounding box center [142, 404] width 179 height 26
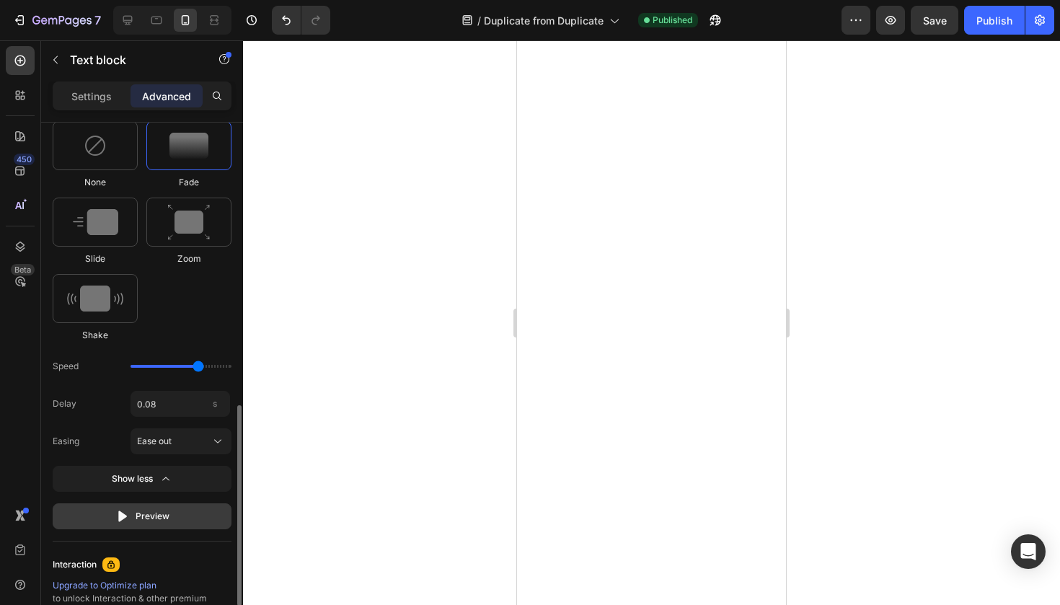
click at [178, 507] on button "Preview" at bounding box center [142, 516] width 179 height 26
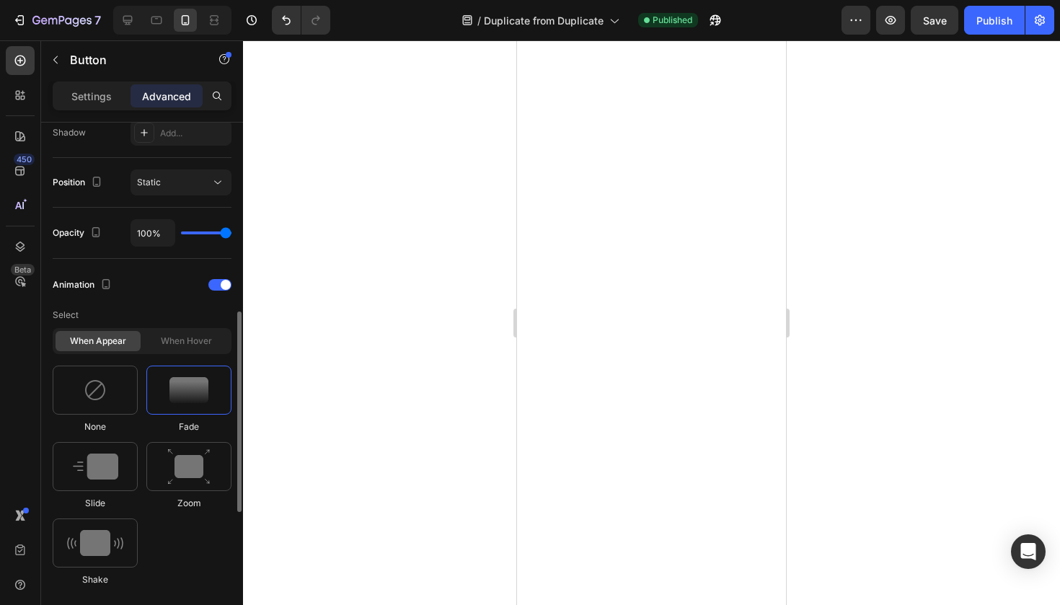
scroll to position [680, 0]
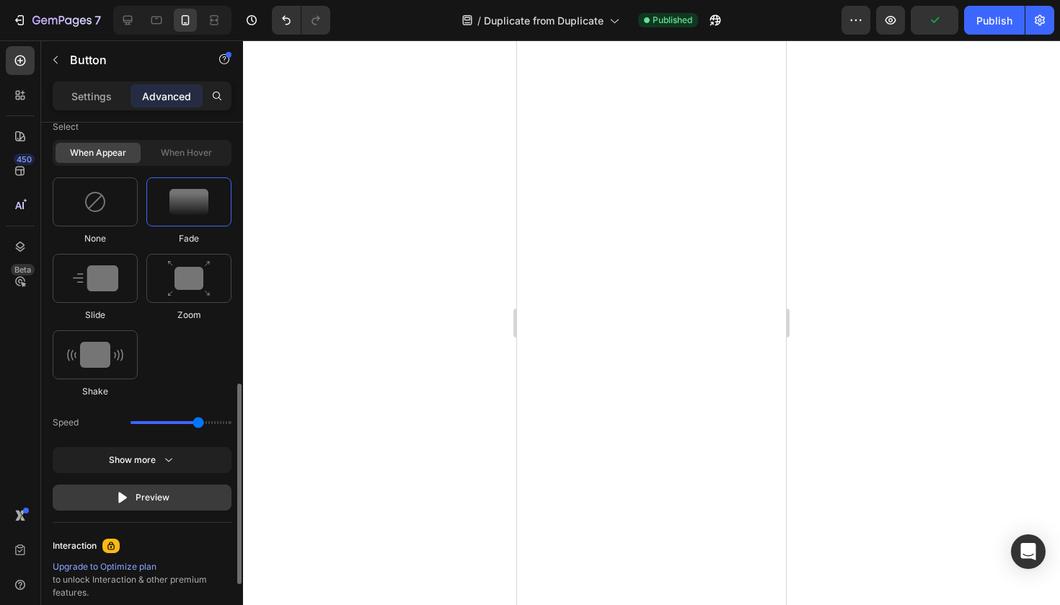
click at [182, 500] on button "Preview" at bounding box center [142, 498] width 179 height 26
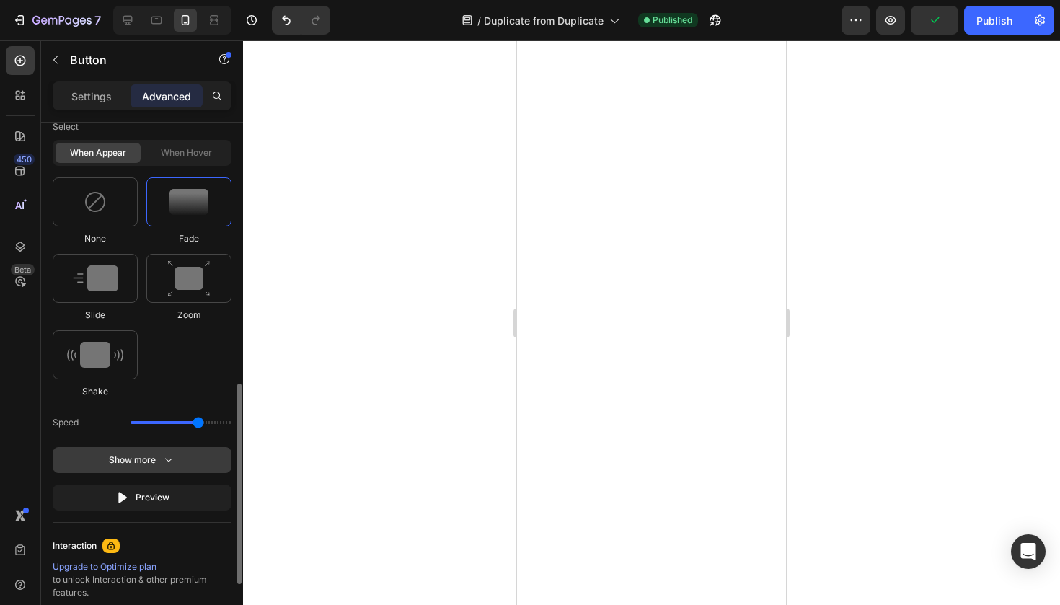
click at [184, 456] on button "Show more" at bounding box center [142, 460] width 179 height 26
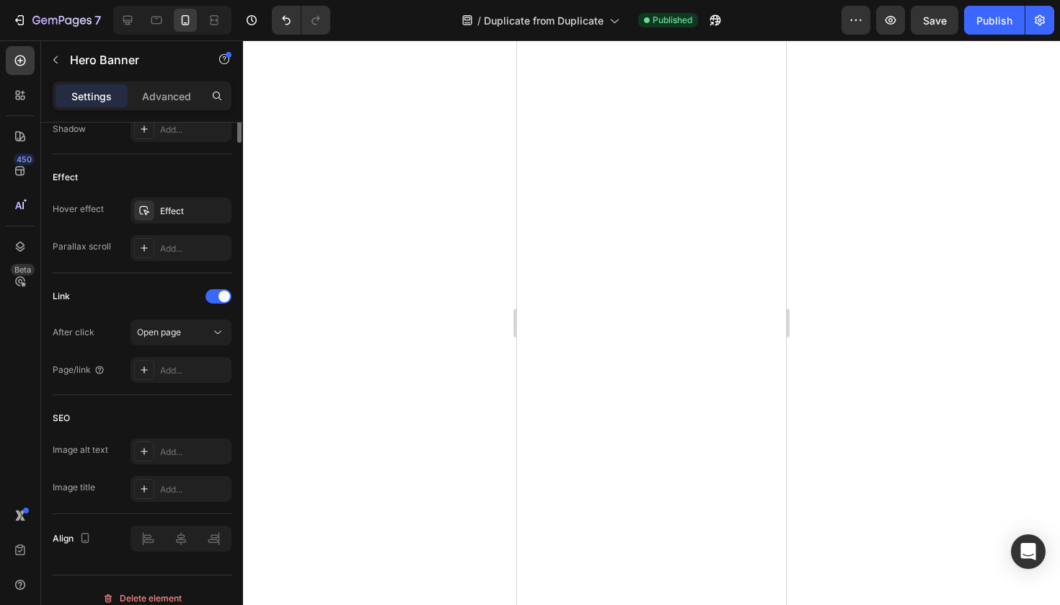
scroll to position [751, 0]
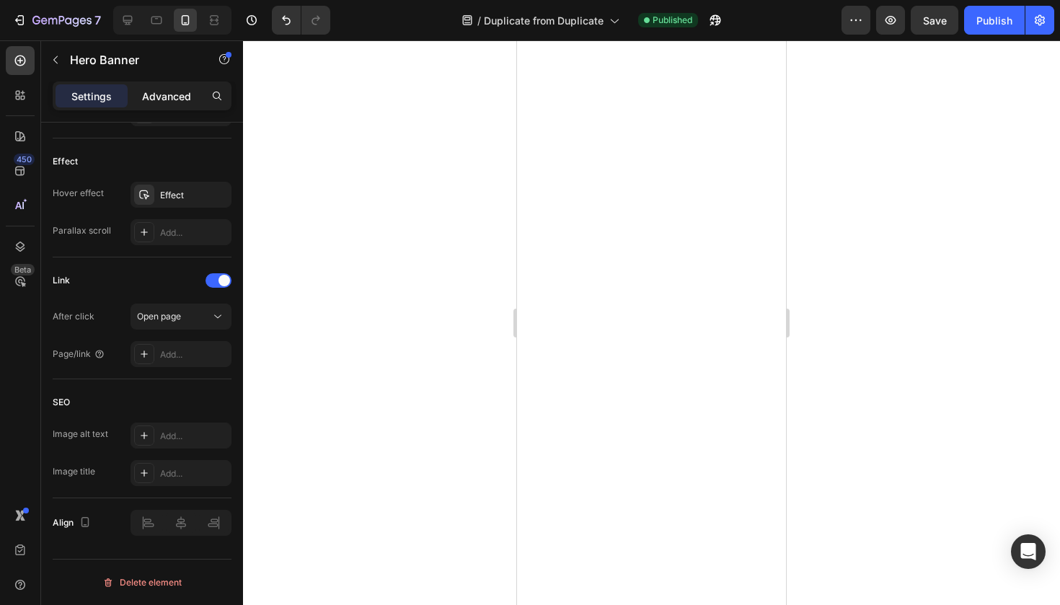
click at [162, 105] on div "Advanced" at bounding box center [167, 95] width 72 height 23
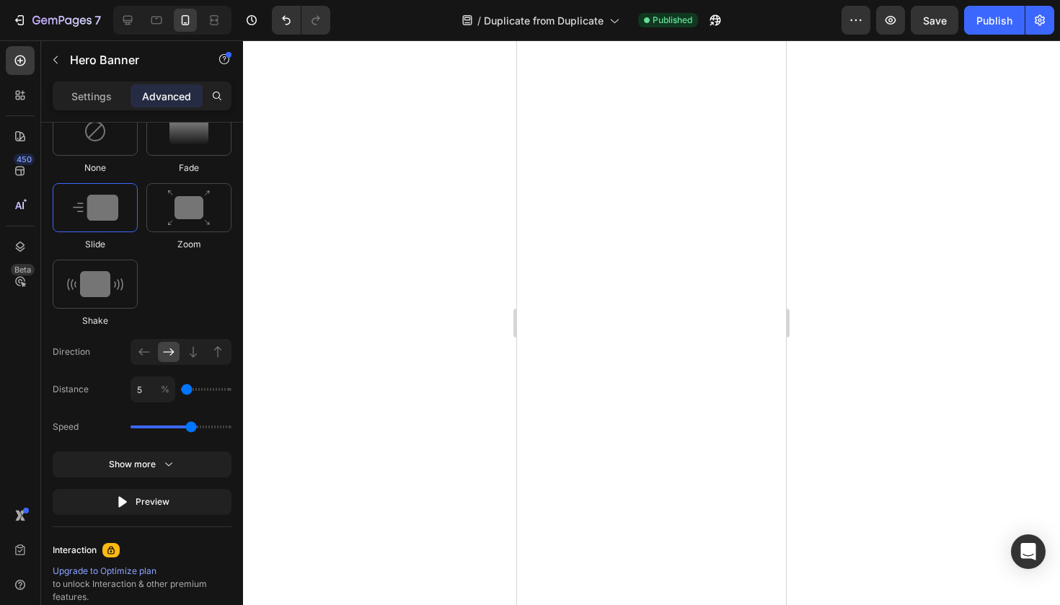
scroll to position [916, 0]
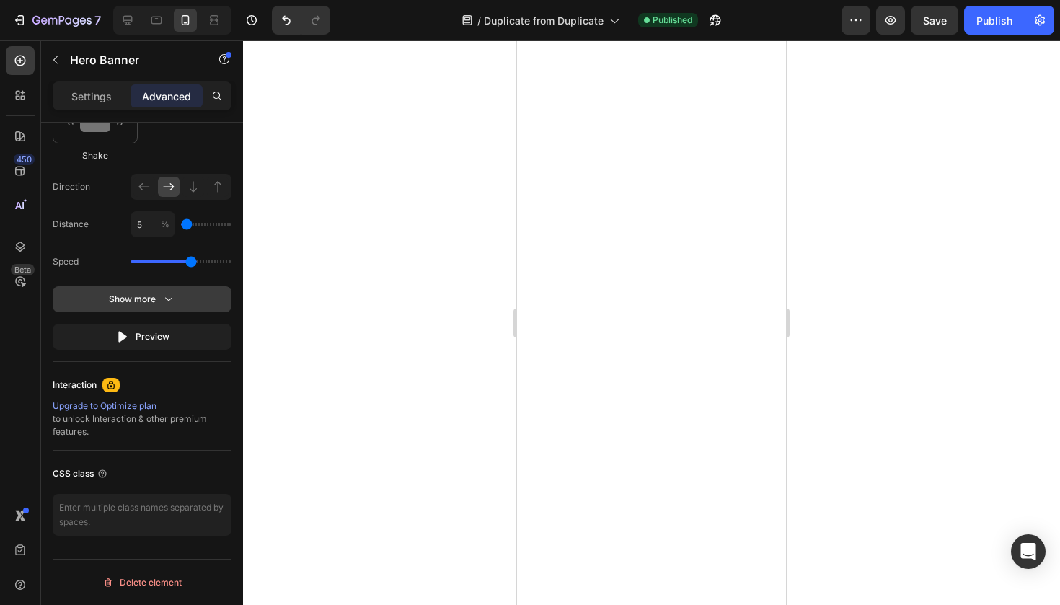
click at [179, 305] on button "Show more" at bounding box center [142, 299] width 179 height 26
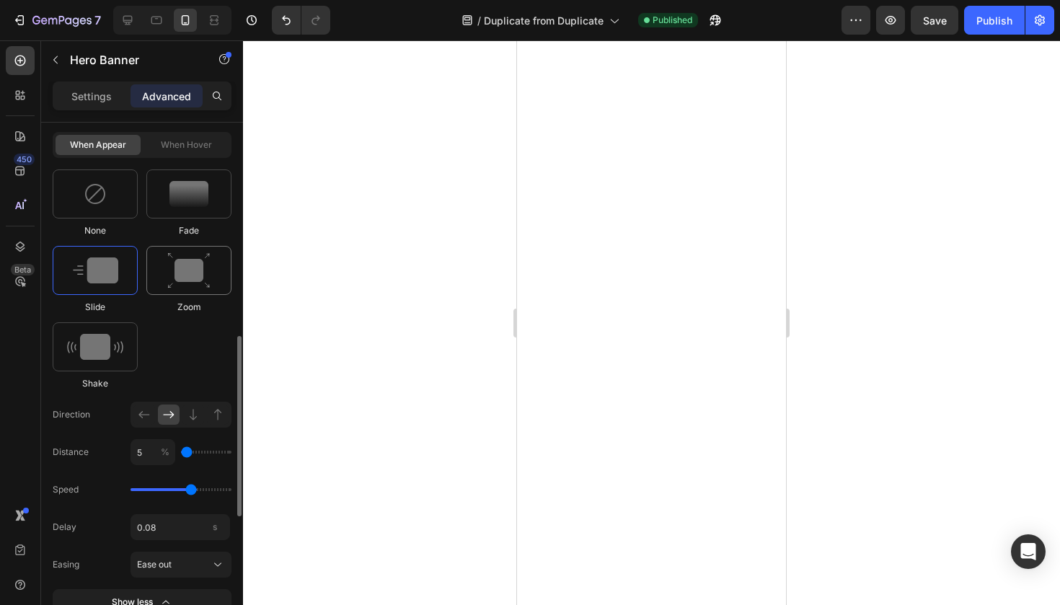
scroll to position [670, 0]
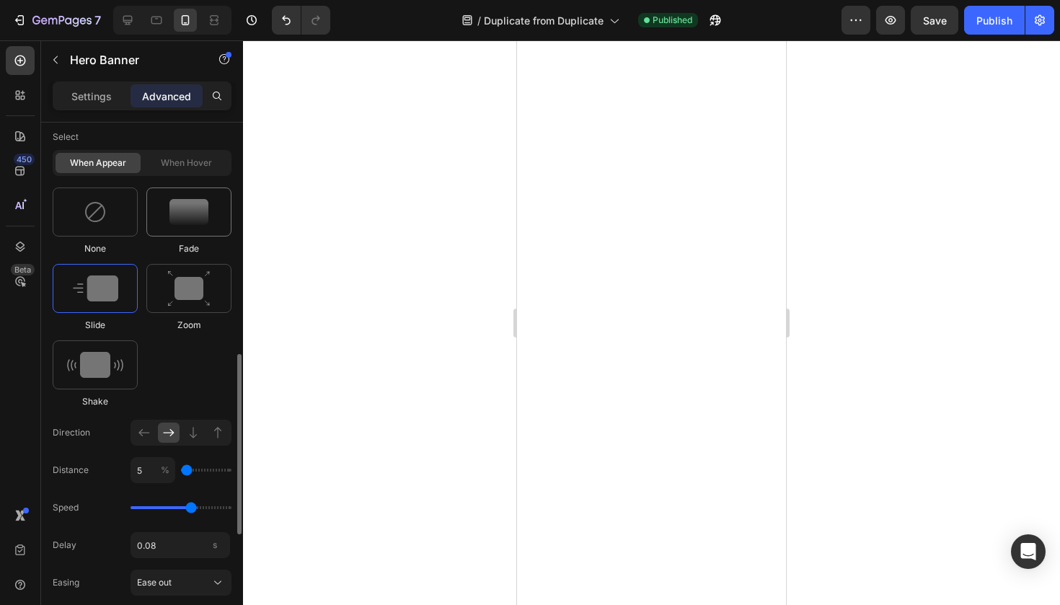
click at [187, 207] on img at bounding box center [188, 212] width 39 height 26
type input "2.3"
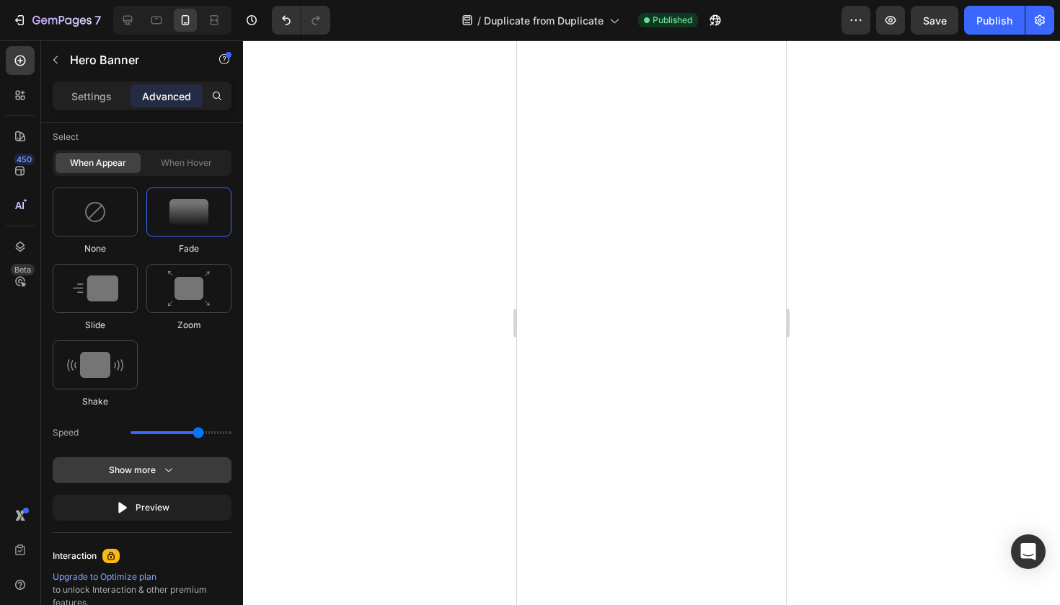
click at [187, 479] on button "Show more" at bounding box center [142, 470] width 179 height 26
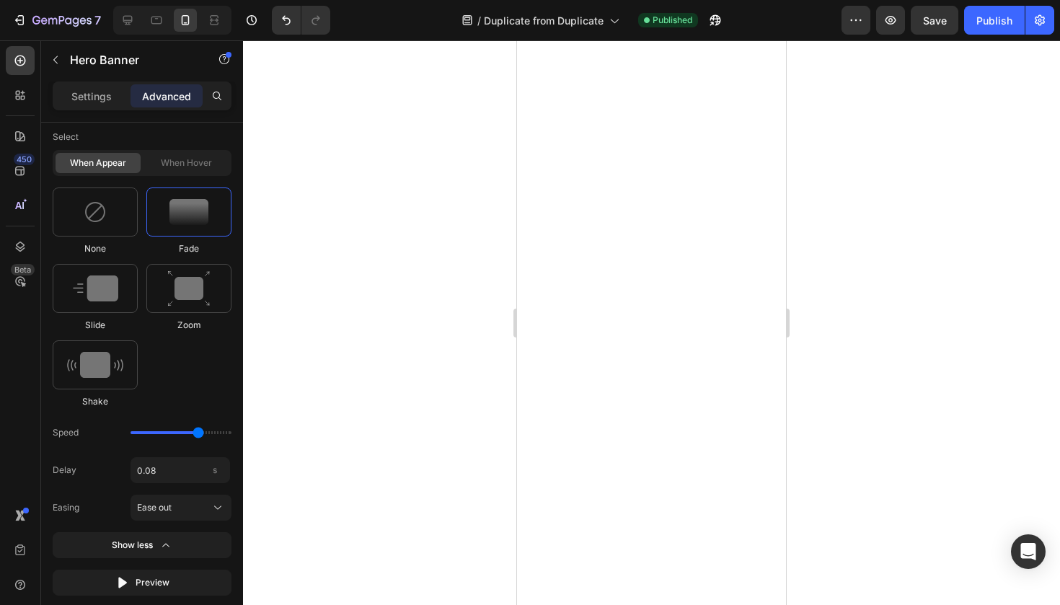
click at [849, 229] on div at bounding box center [651, 322] width 817 height 565
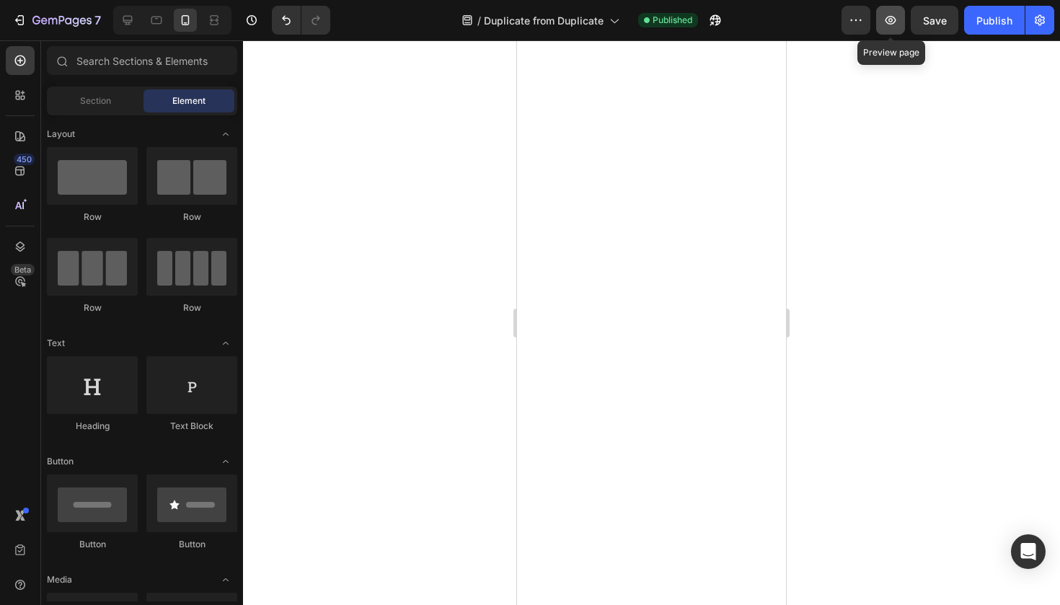
click at [893, 14] on icon "button" at bounding box center [890, 20] width 14 height 14
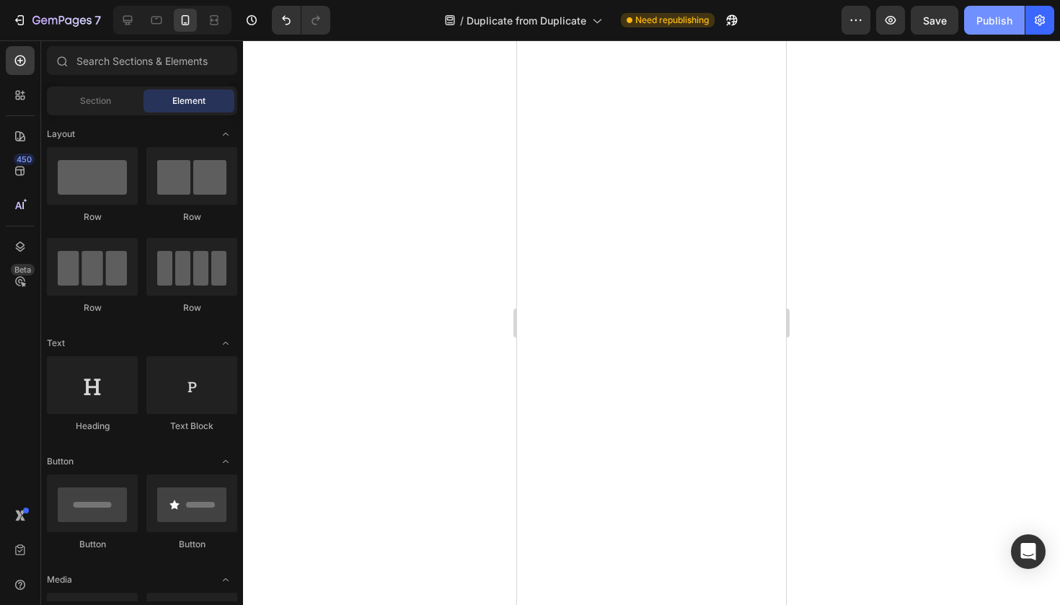
click at [1006, 17] on div "Publish" at bounding box center [994, 20] width 36 height 15
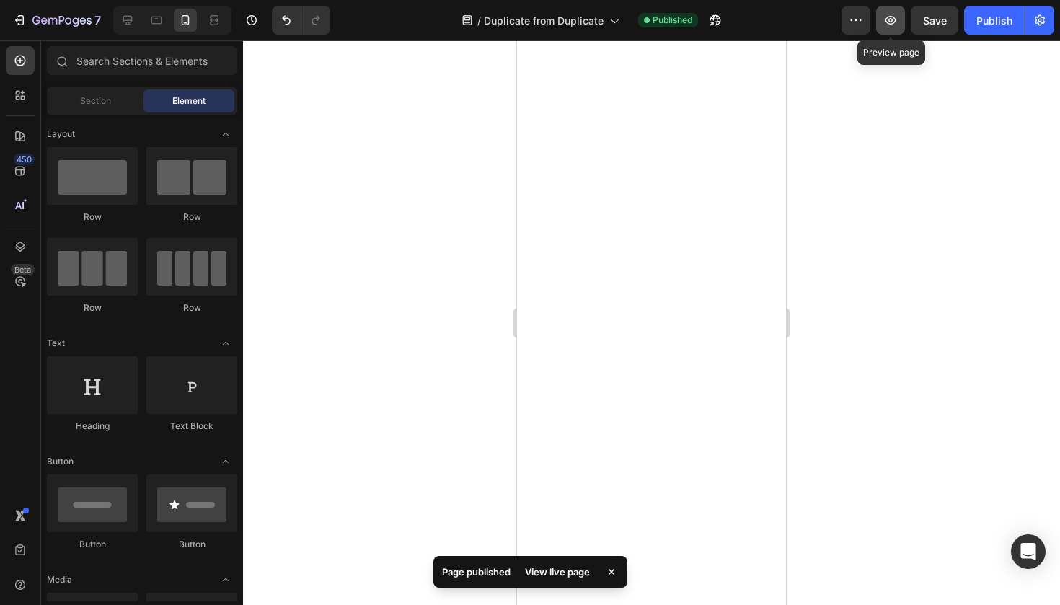
click at [898, 27] on button "button" at bounding box center [890, 20] width 29 height 29
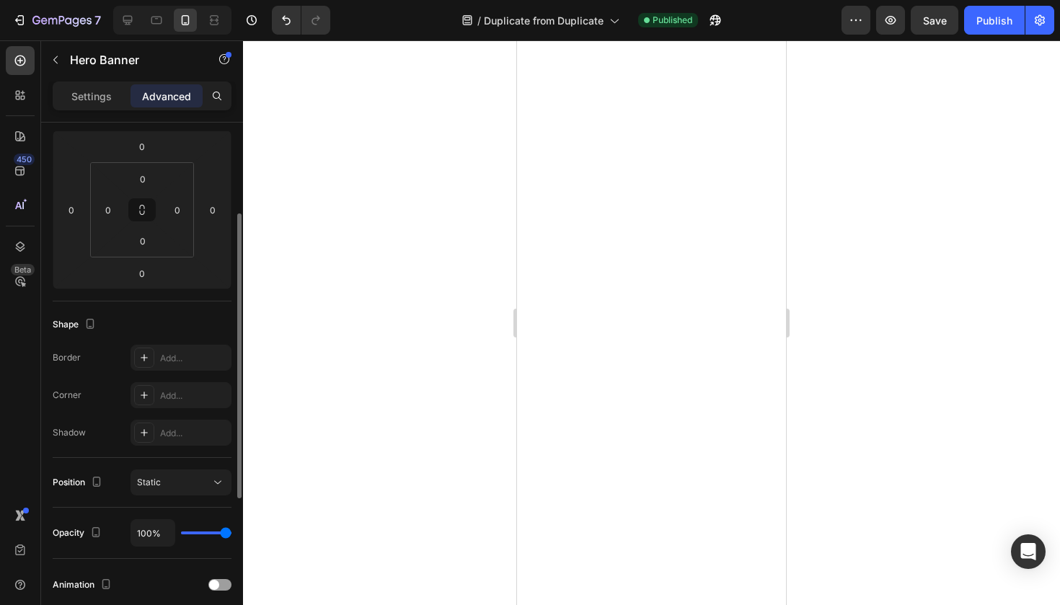
scroll to position [0, 0]
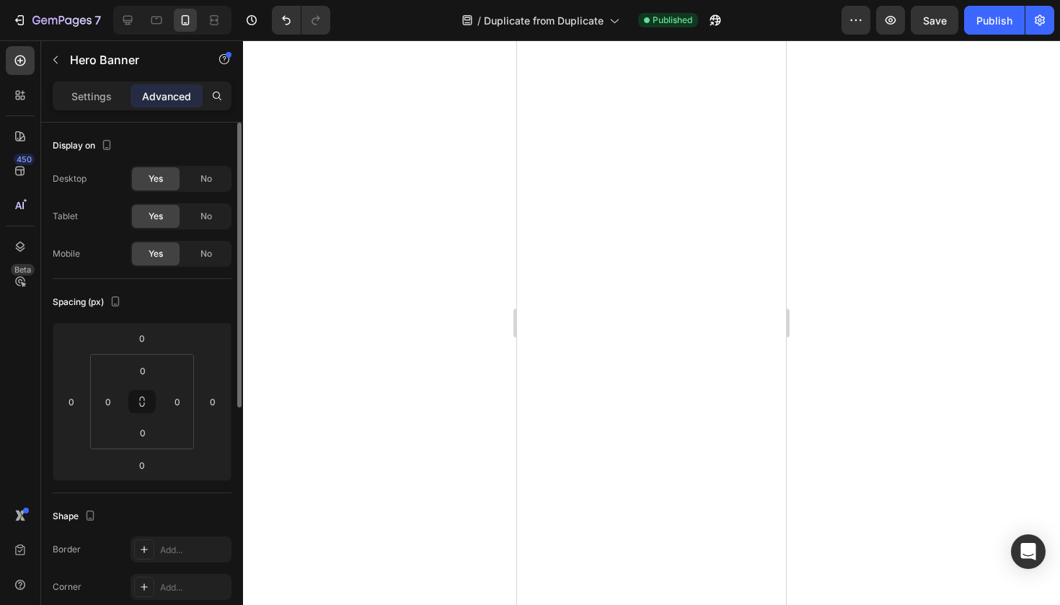
click at [110, 83] on div "Settings Advanced" at bounding box center [142, 95] width 179 height 29
click at [110, 95] on p "Settings" at bounding box center [91, 96] width 40 height 15
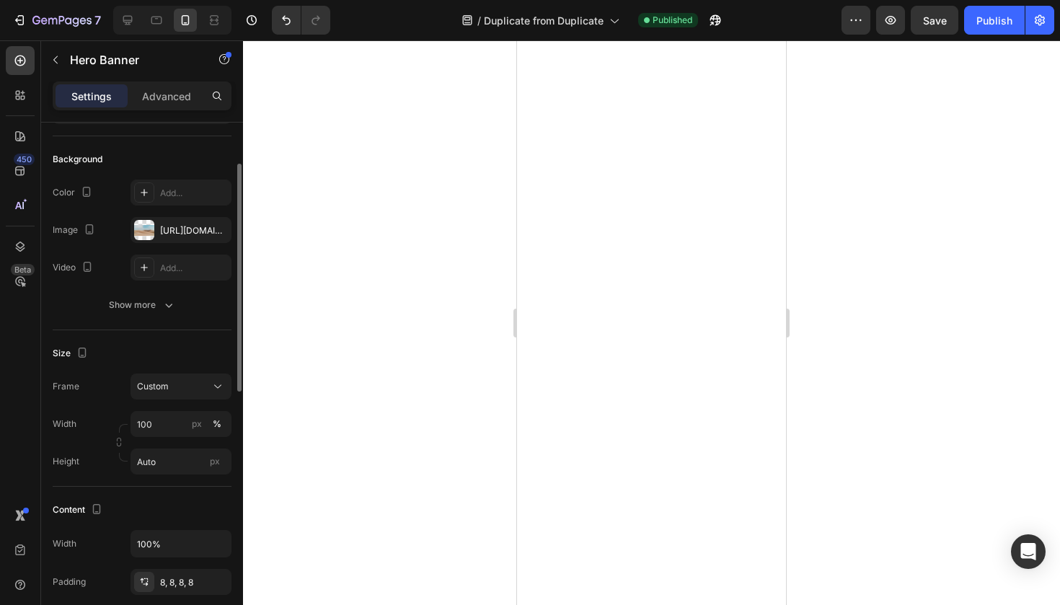
scroll to position [92, 0]
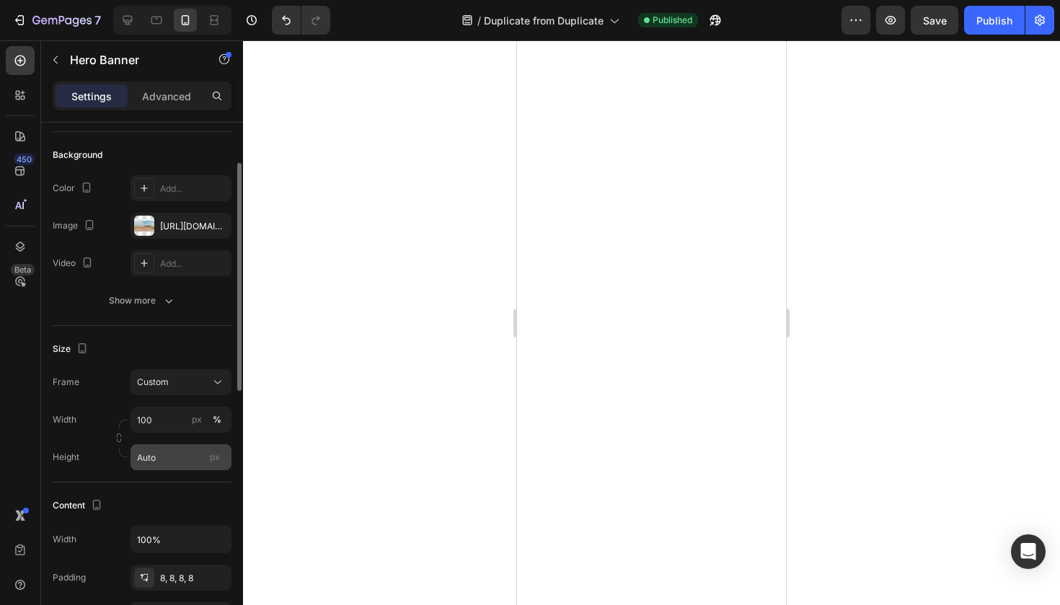
click at [211, 463] on div "px" at bounding box center [215, 457] width 22 height 19
click at [211, 463] on input "Auto" at bounding box center [181, 457] width 101 height 26
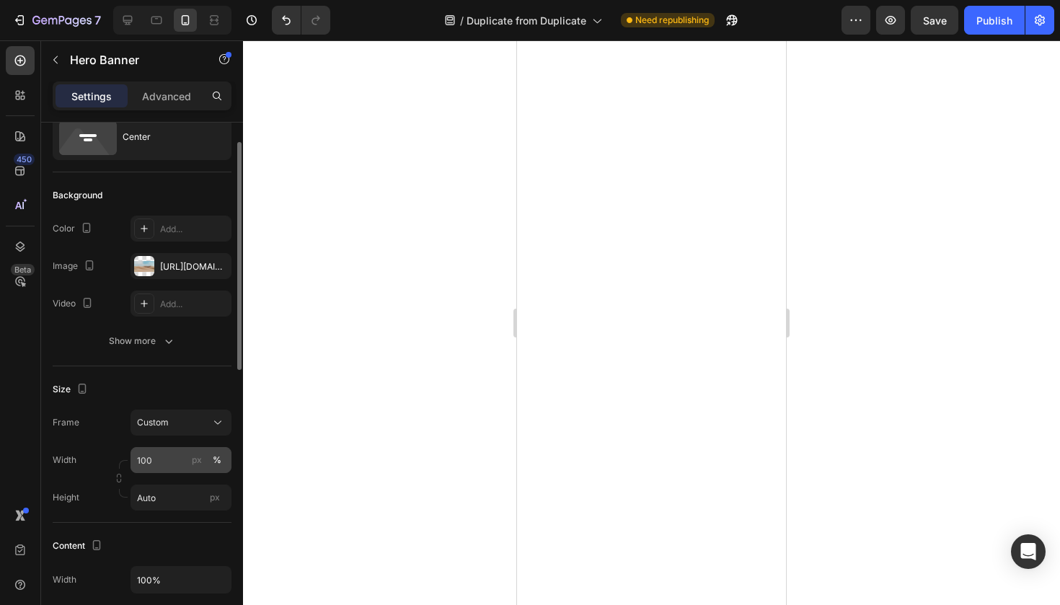
scroll to position [58, 0]
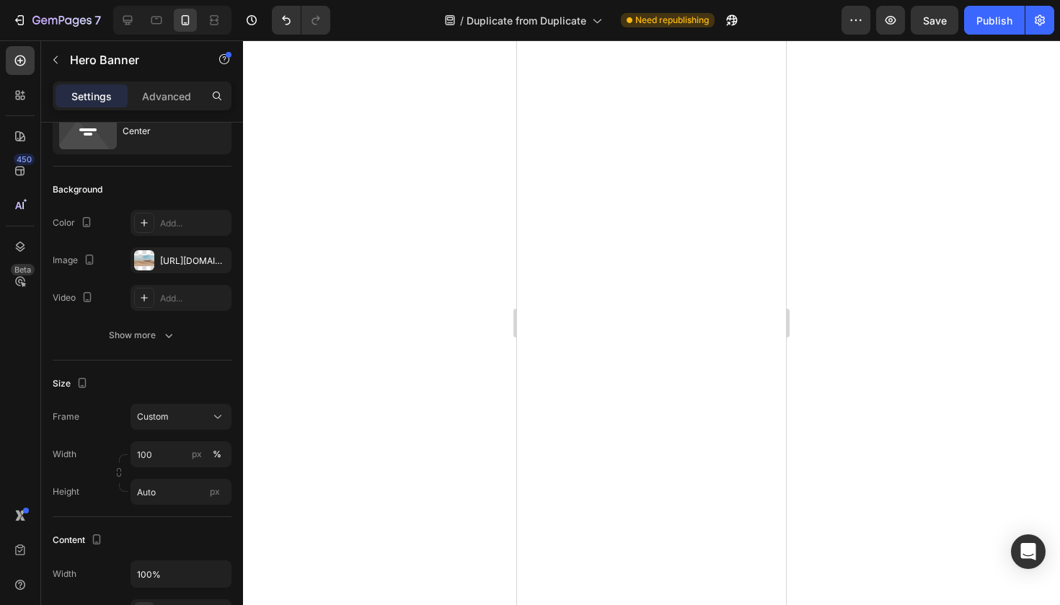
click at [826, 249] on div at bounding box center [651, 322] width 817 height 565
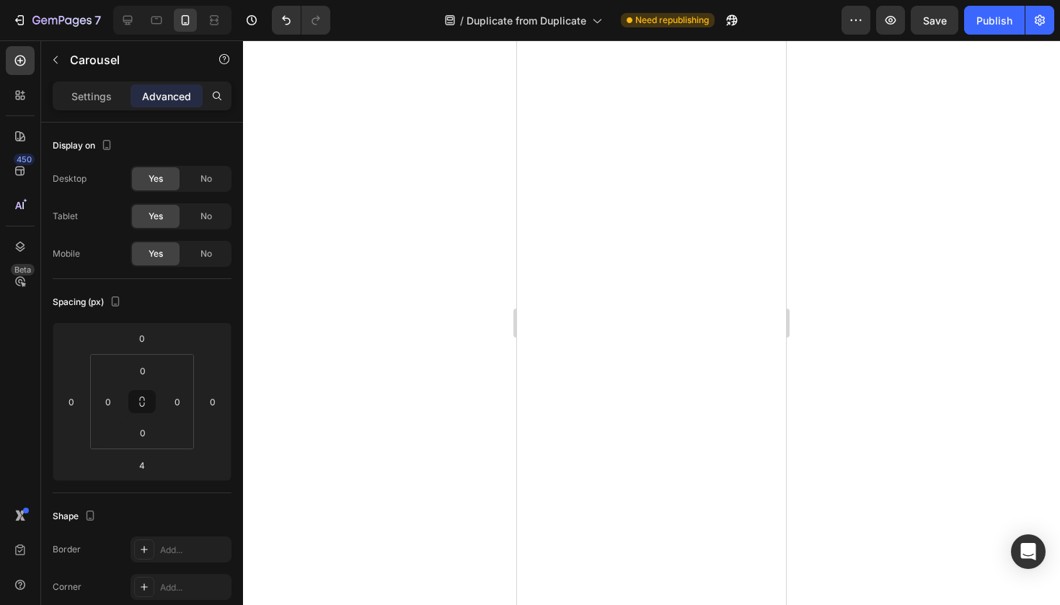
click at [856, 320] on div at bounding box center [651, 322] width 817 height 565
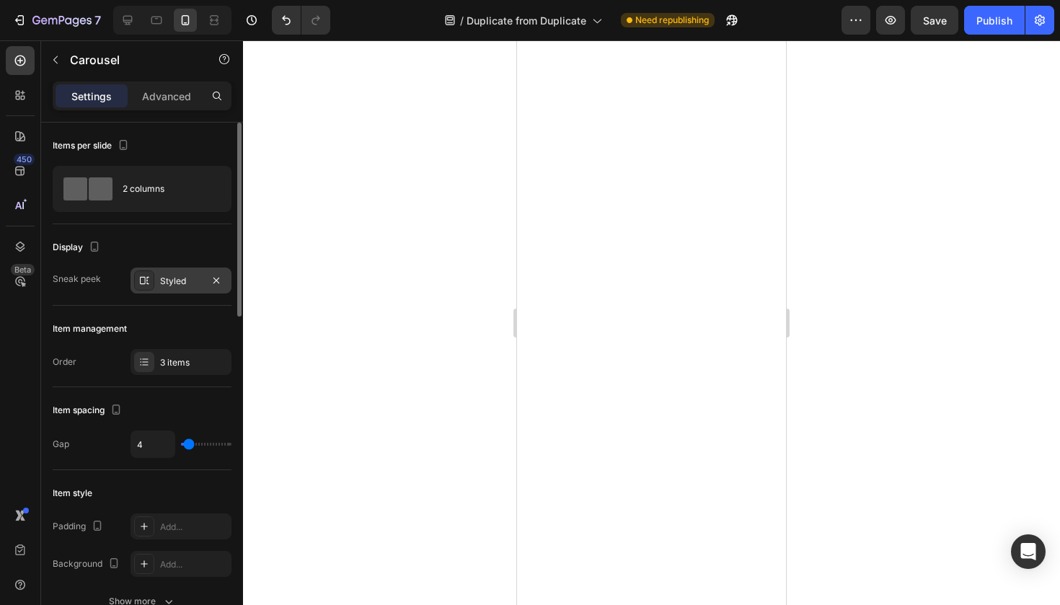
click at [174, 275] on div "Styled" at bounding box center [181, 281] width 42 height 13
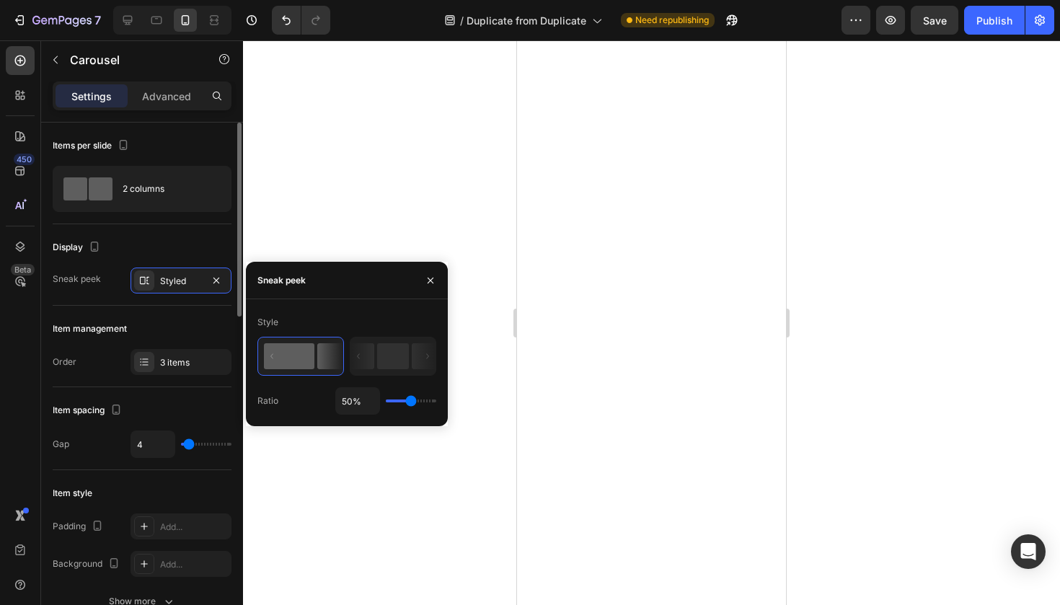
click at [179, 256] on div "Display" at bounding box center [142, 247] width 179 height 23
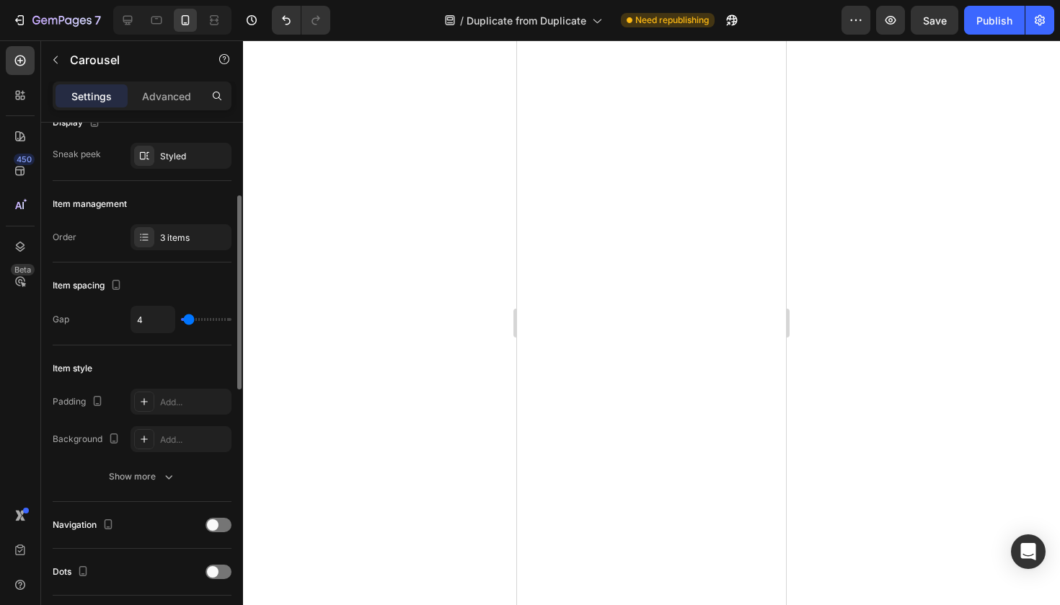
scroll to position [176, 0]
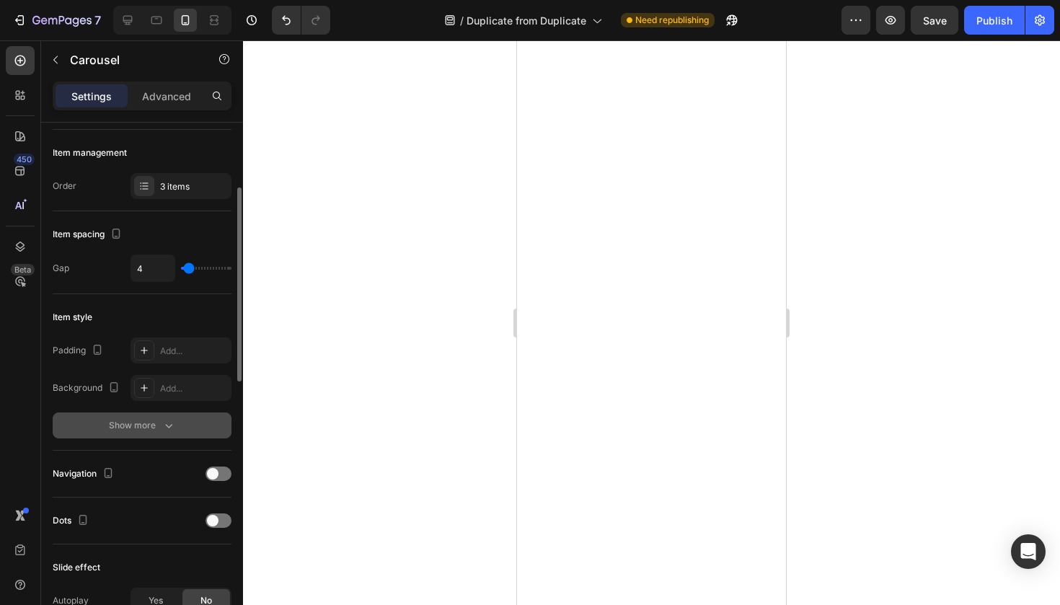
click at [149, 425] on div "Show more" at bounding box center [142, 425] width 67 height 14
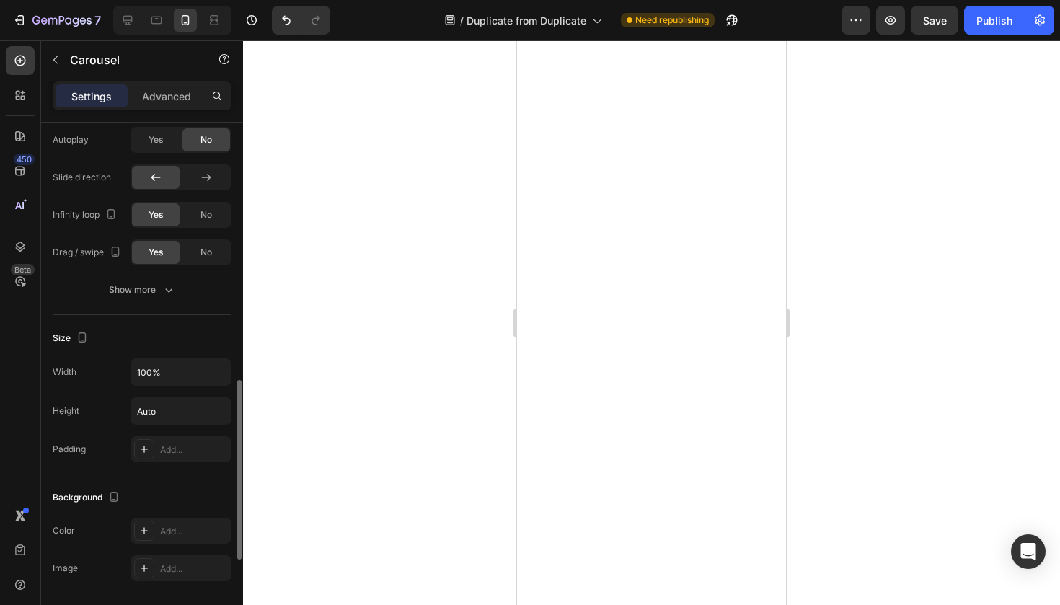
scroll to position [748, 0]
click at [210, 420] on button "button" at bounding box center [218, 412] width 26 height 26
click at [180, 419] on input "Auto" at bounding box center [181, 412] width 100 height 26
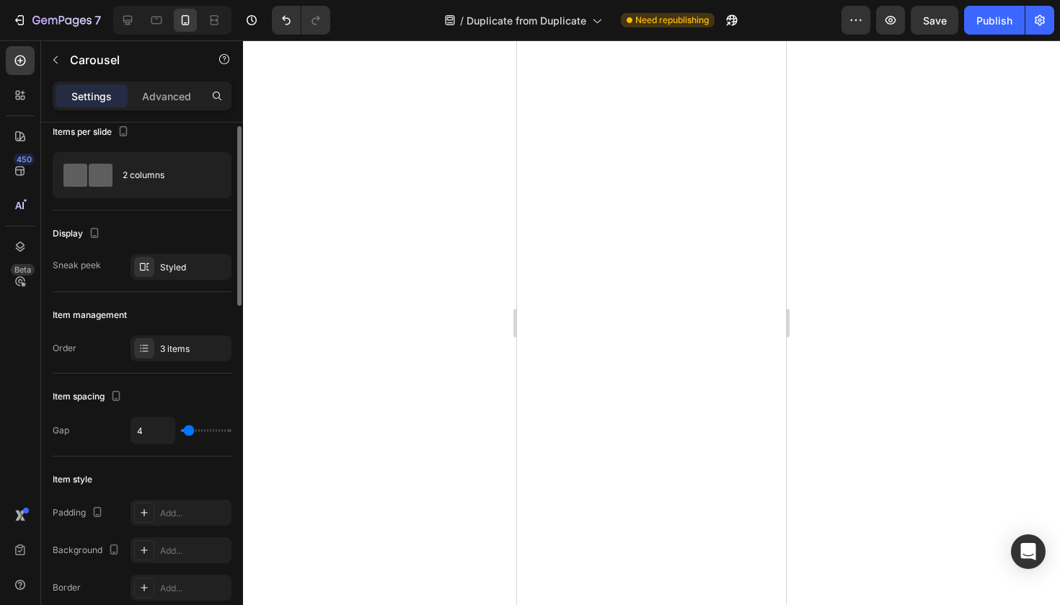
scroll to position [0, 0]
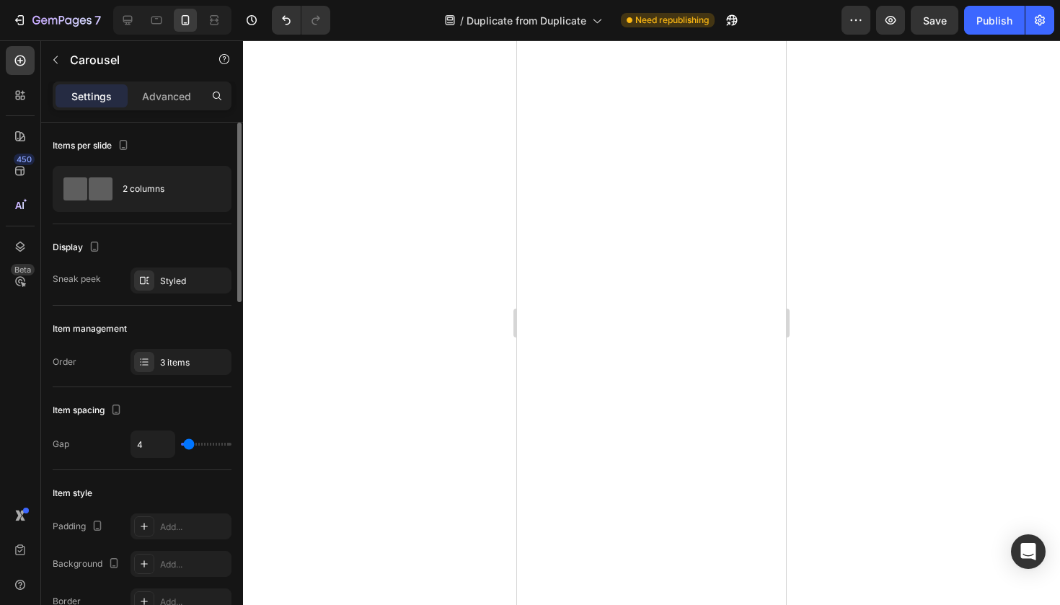
click at [165, 376] on div "Item management Order 3 items" at bounding box center [142, 346] width 179 height 81
click at [165, 373] on div "3 items" at bounding box center [181, 362] width 101 height 26
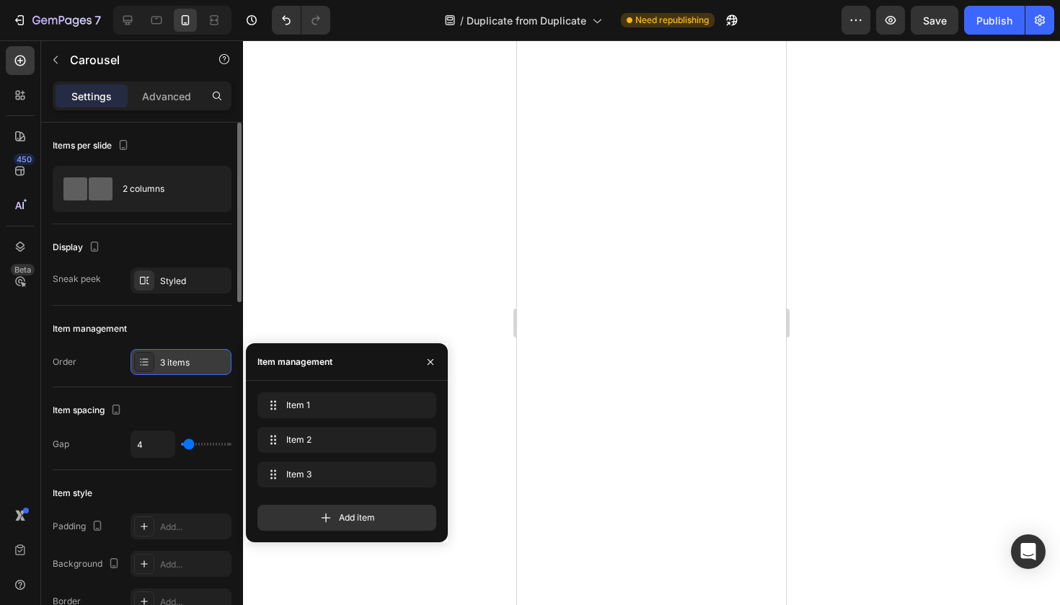
click at [165, 373] on div "3 items" at bounding box center [181, 362] width 101 height 26
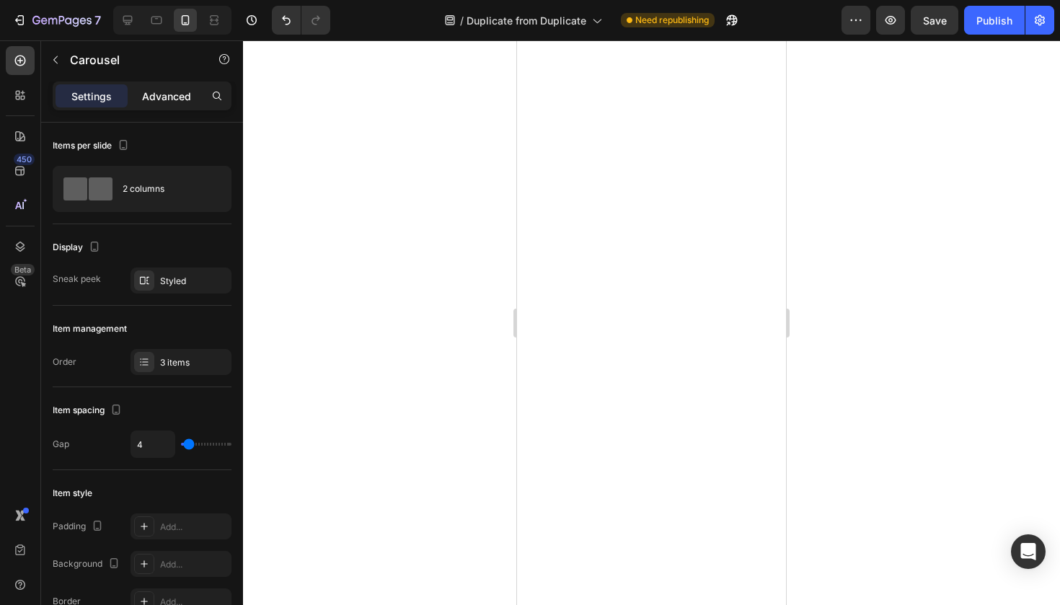
click at [146, 105] on div "Advanced" at bounding box center [167, 95] width 72 height 23
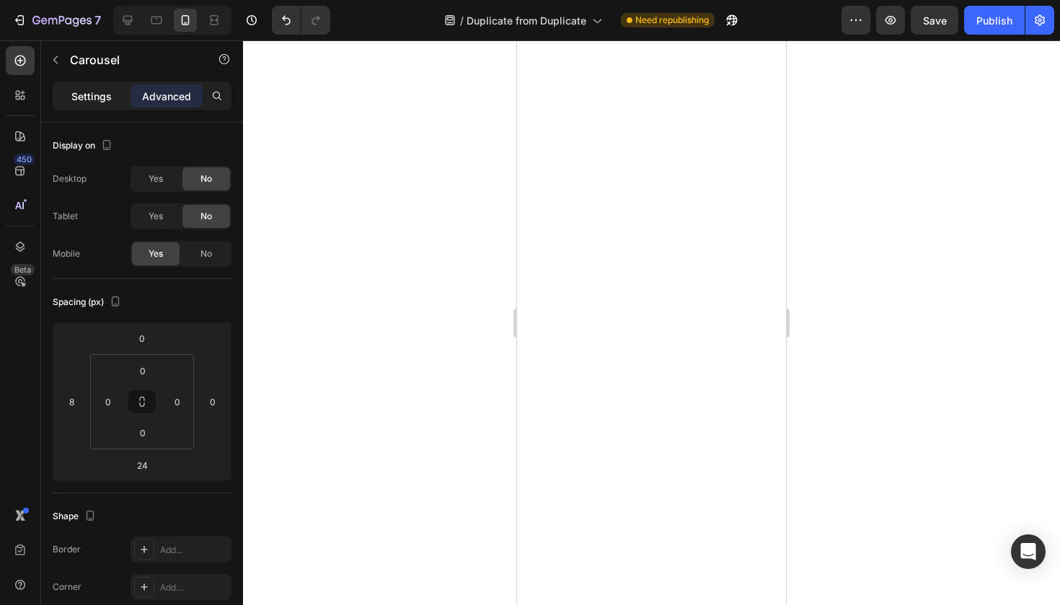
click at [103, 105] on div "Settings" at bounding box center [92, 95] width 72 height 23
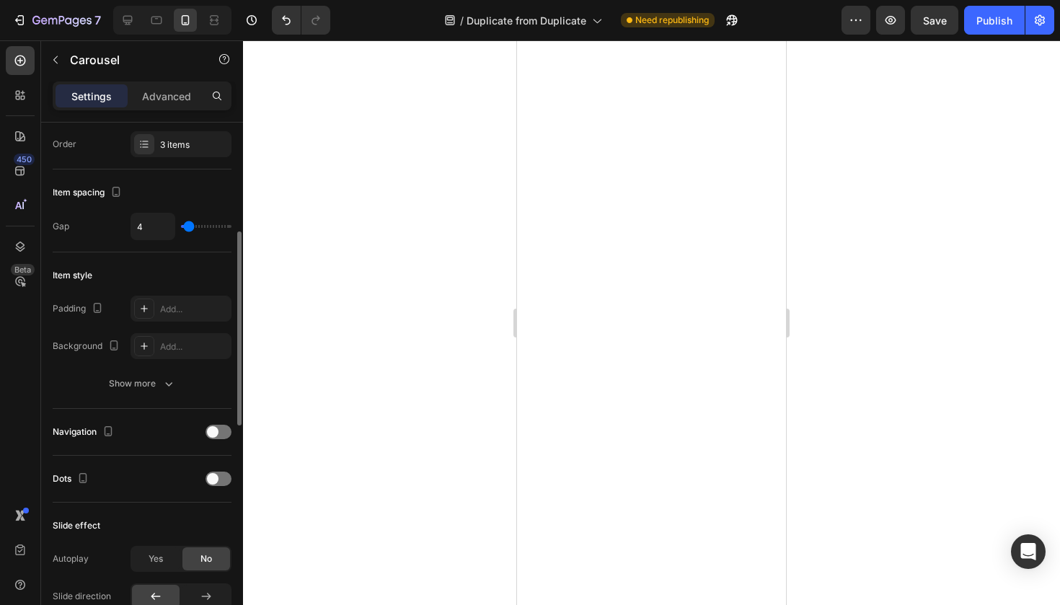
scroll to position [239, 0]
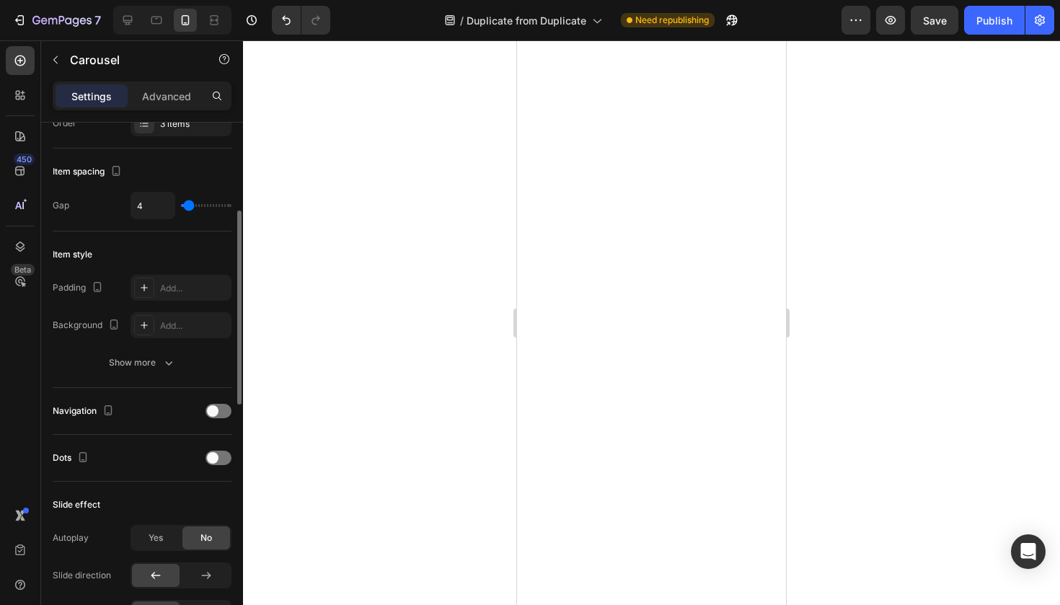
click at [142, 348] on div "Padding Add... Background Add... Show more" at bounding box center [142, 325] width 179 height 101
click at [142, 352] on button "Show more" at bounding box center [142, 363] width 179 height 26
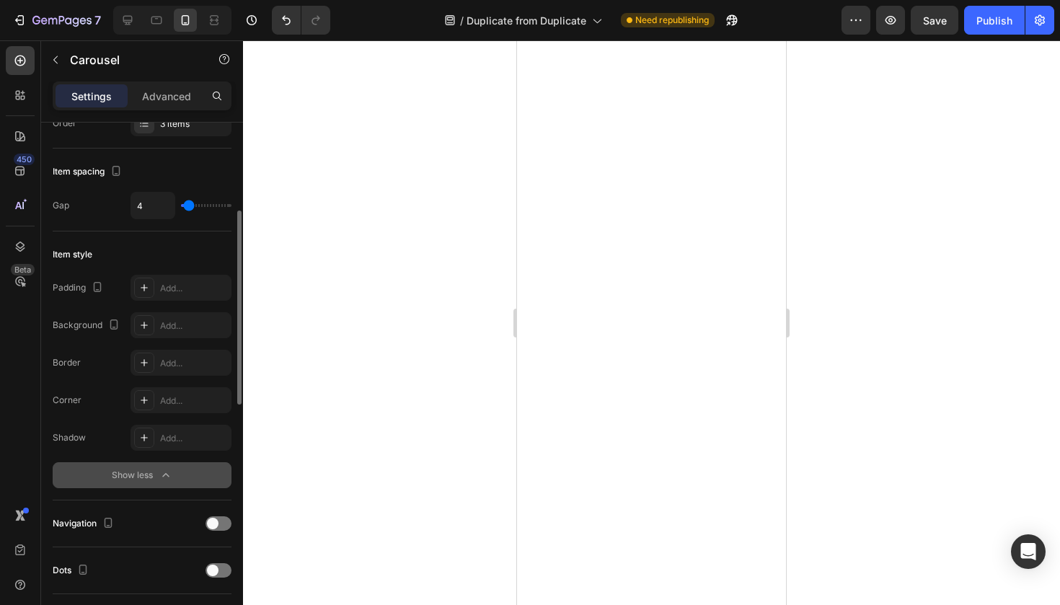
click at [139, 485] on button "Show less" at bounding box center [142, 475] width 179 height 26
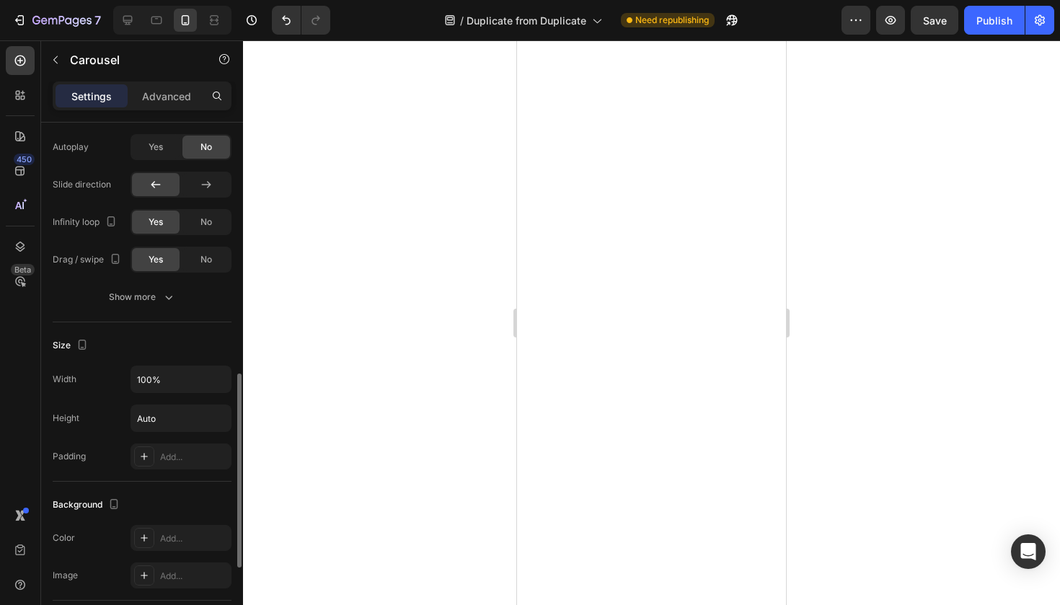
scroll to position [646, 0]
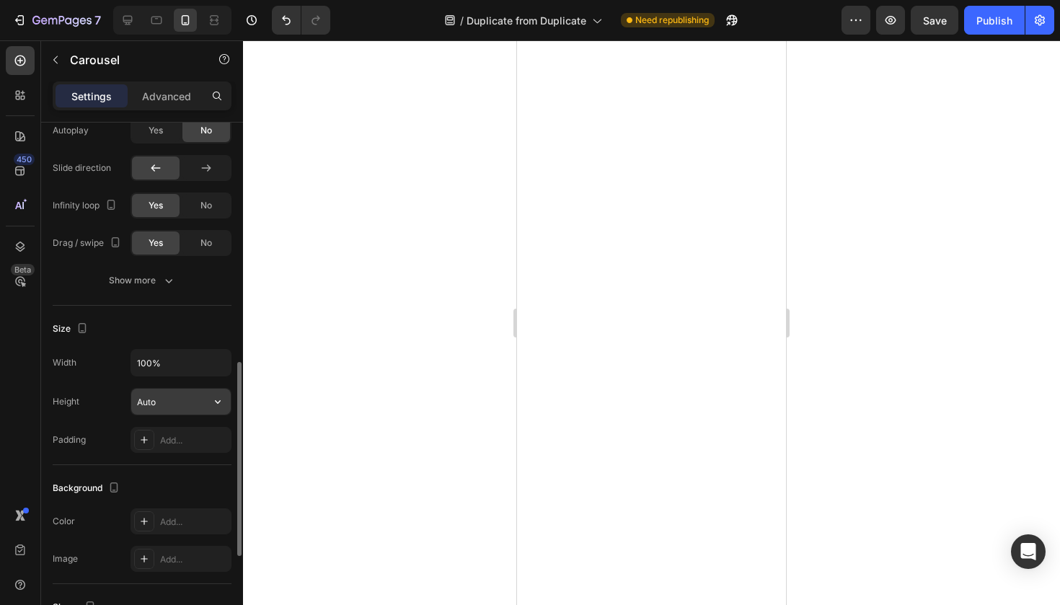
click at [165, 405] on input "Auto" at bounding box center [181, 402] width 100 height 26
click at [216, 403] on icon "button" at bounding box center [218, 401] width 14 height 14
click at [178, 409] on input "Auto" at bounding box center [181, 402] width 100 height 26
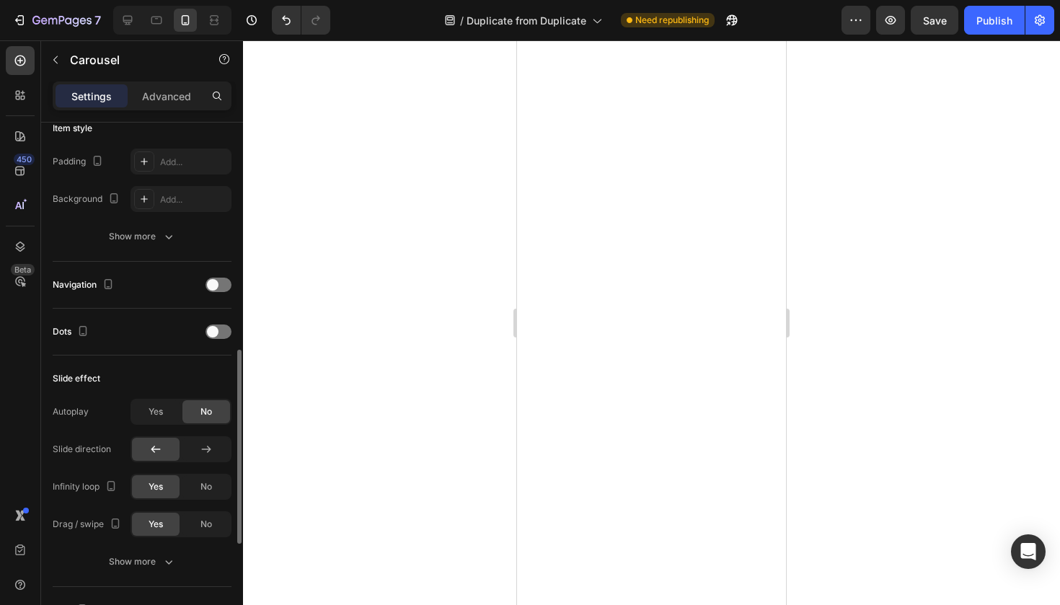
scroll to position [453, 0]
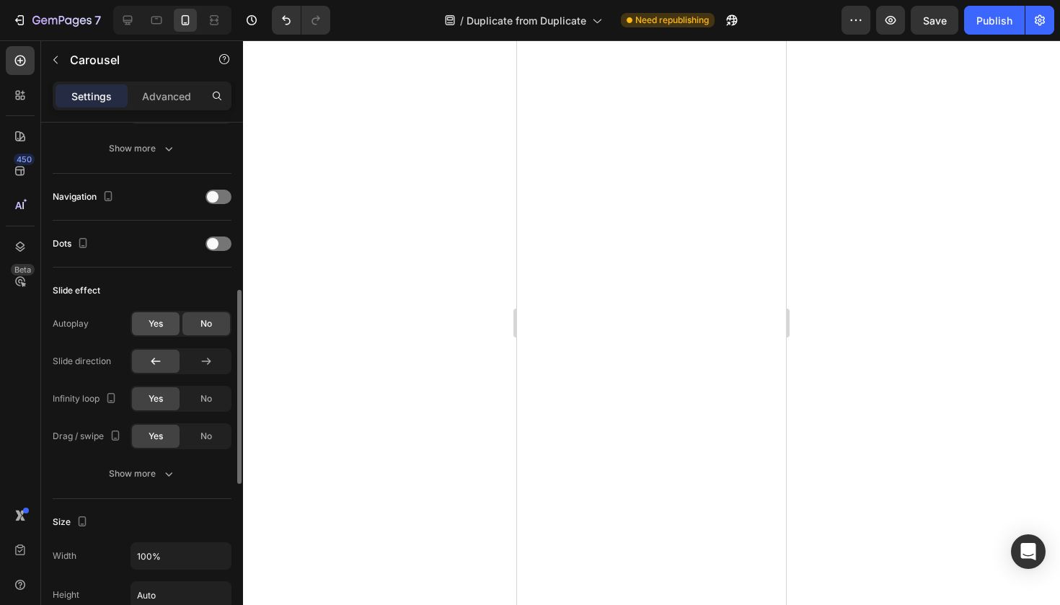
click at [150, 324] on span "Yes" at bounding box center [156, 323] width 14 height 13
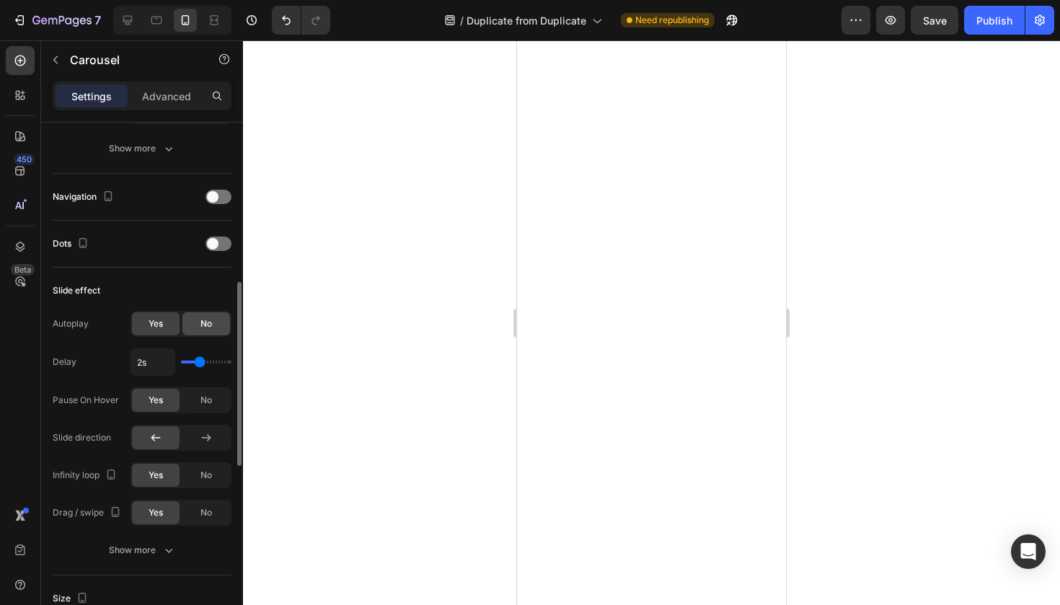
click at [193, 322] on div "No" at bounding box center [206, 323] width 48 height 23
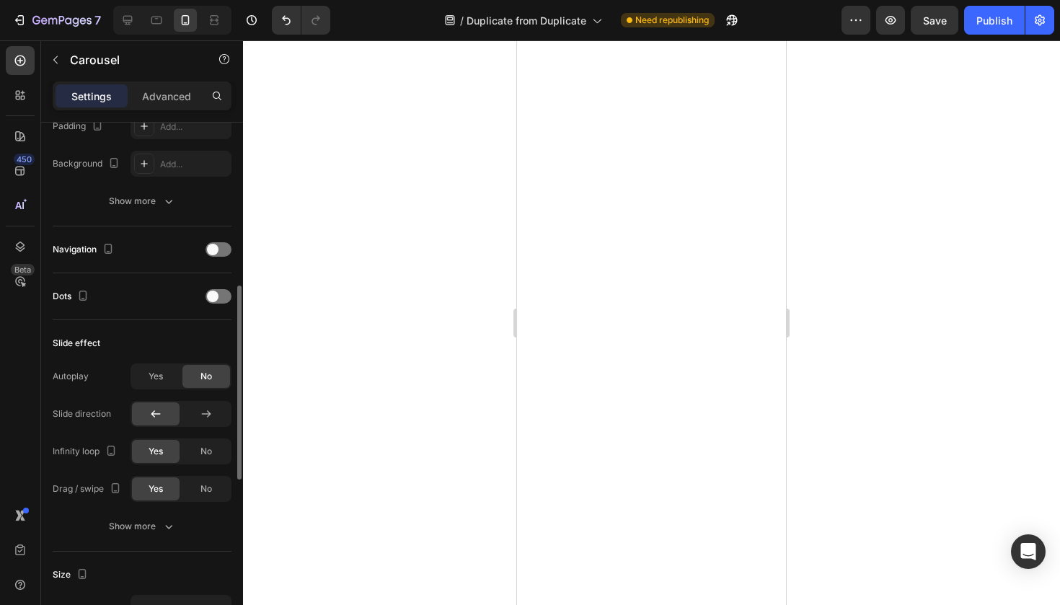
scroll to position [417, 0]
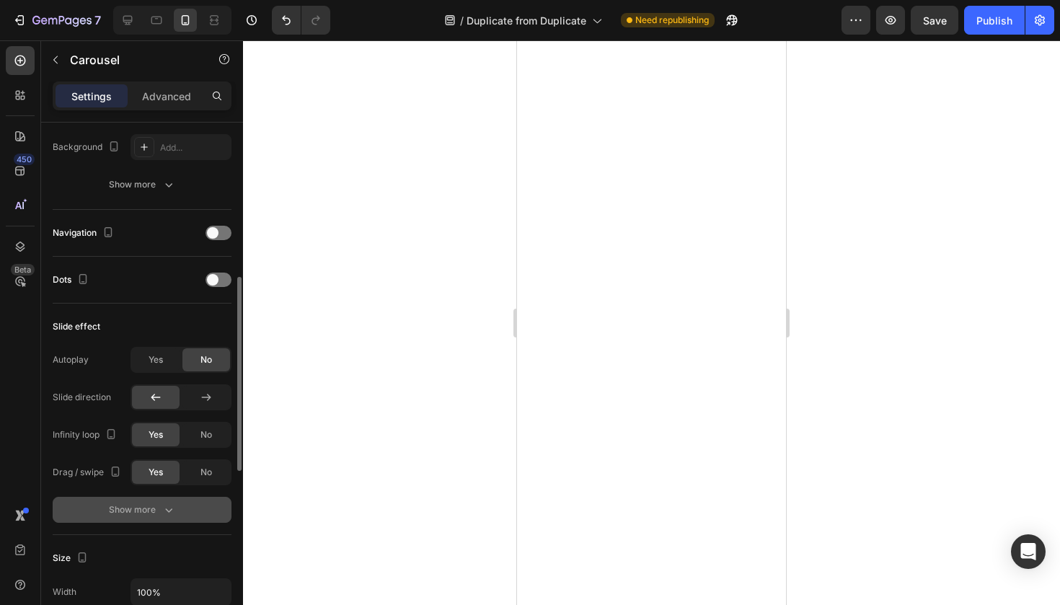
click at [159, 514] on div "Show more" at bounding box center [142, 510] width 67 height 14
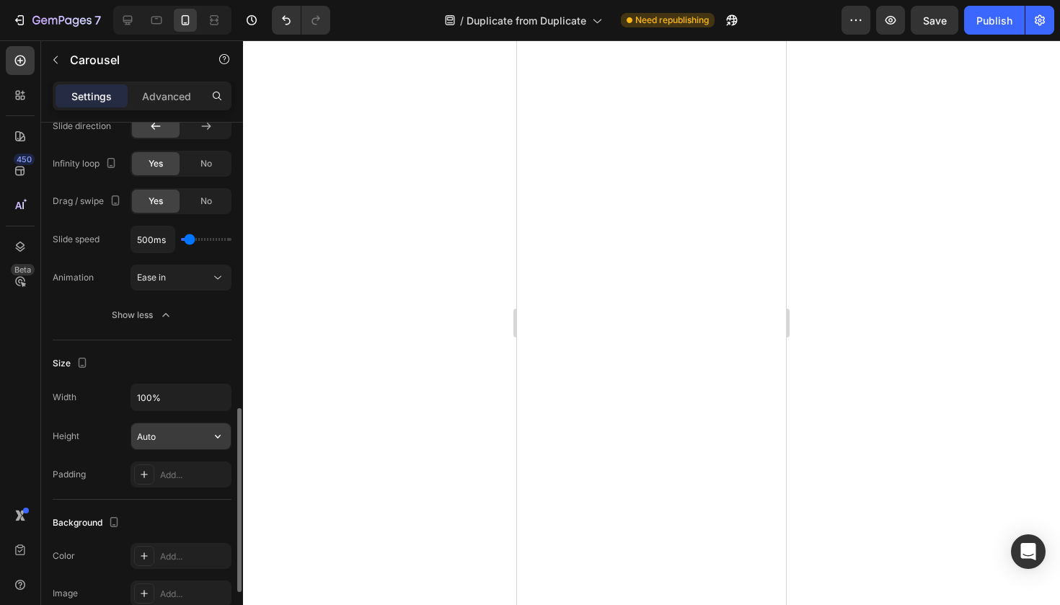
scroll to position [720, 0]
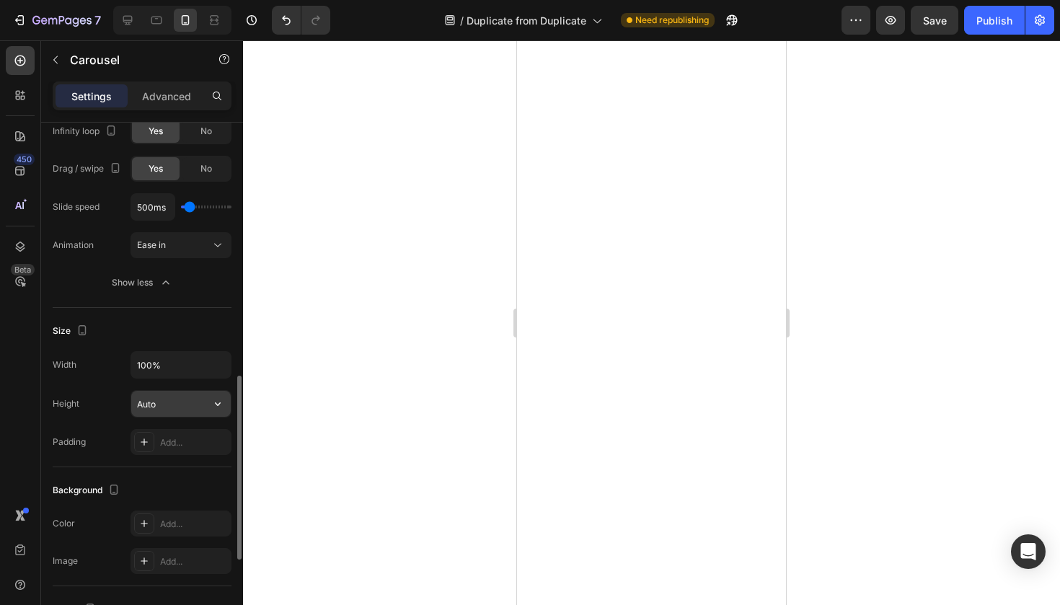
click at [172, 412] on input "Auto" at bounding box center [181, 404] width 100 height 26
click at [173, 446] on div "Add..." at bounding box center [194, 442] width 68 height 13
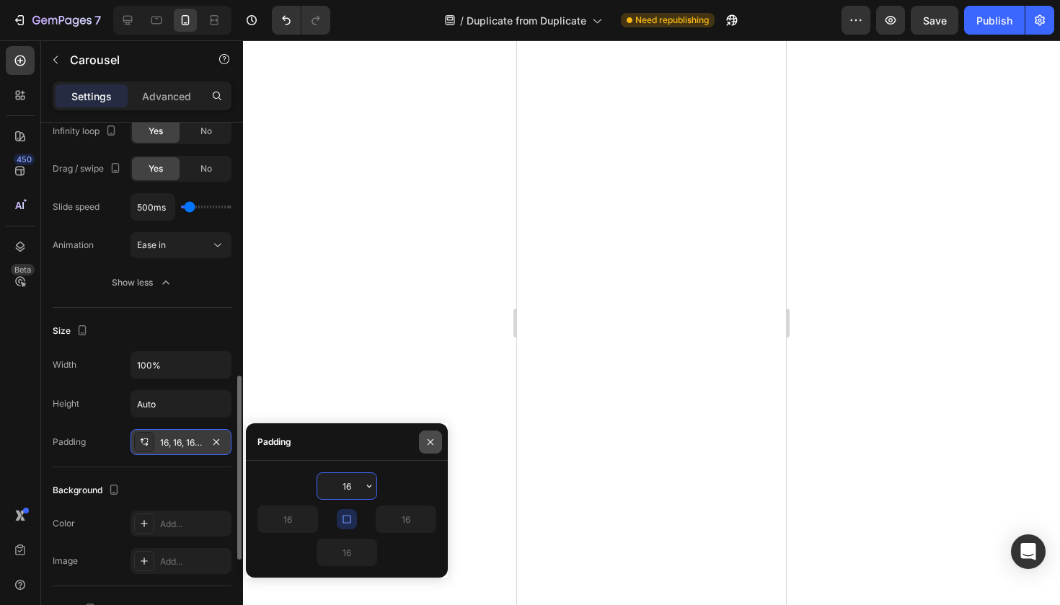
click at [425, 444] on icon "button" at bounding box center [431, 442] width 12 height 12
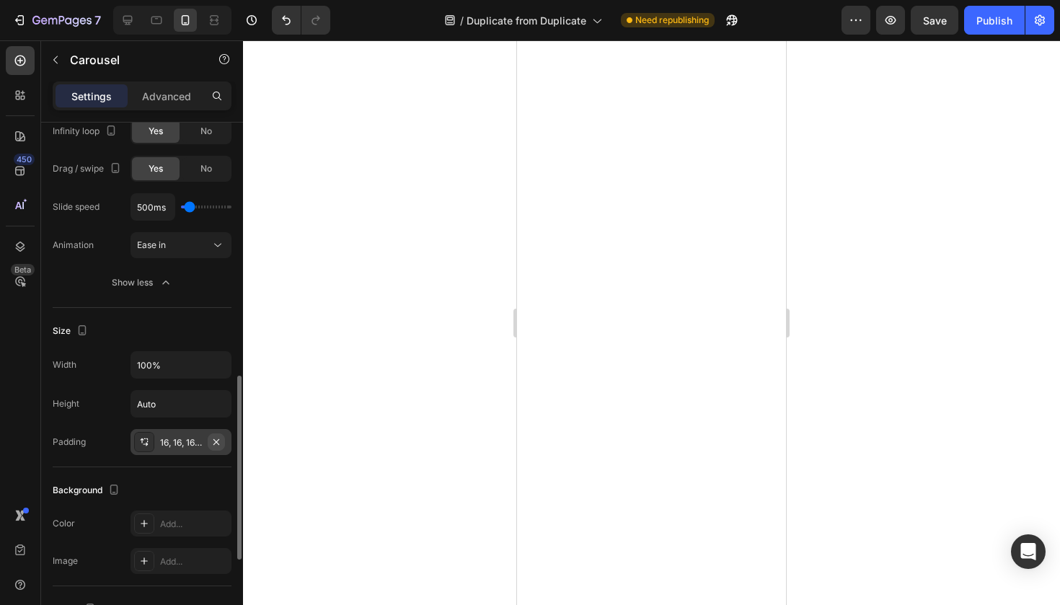
click at [218, 444] on icon "button" at bounding box center [216, 441] width 6 height 6
click at [169, 399] on input "Auto" at bounding box center [181, 404] width 100 height 26
click at [180, 405] on input "Auto" at bounding box center [181, 404] width 100 height 26
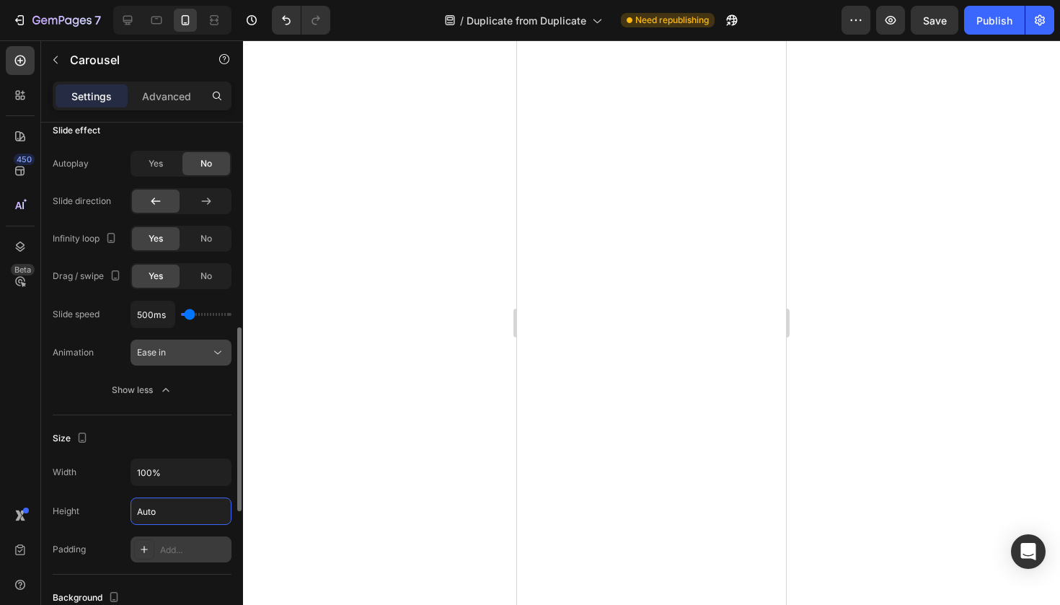
scroll to position [605, 0]
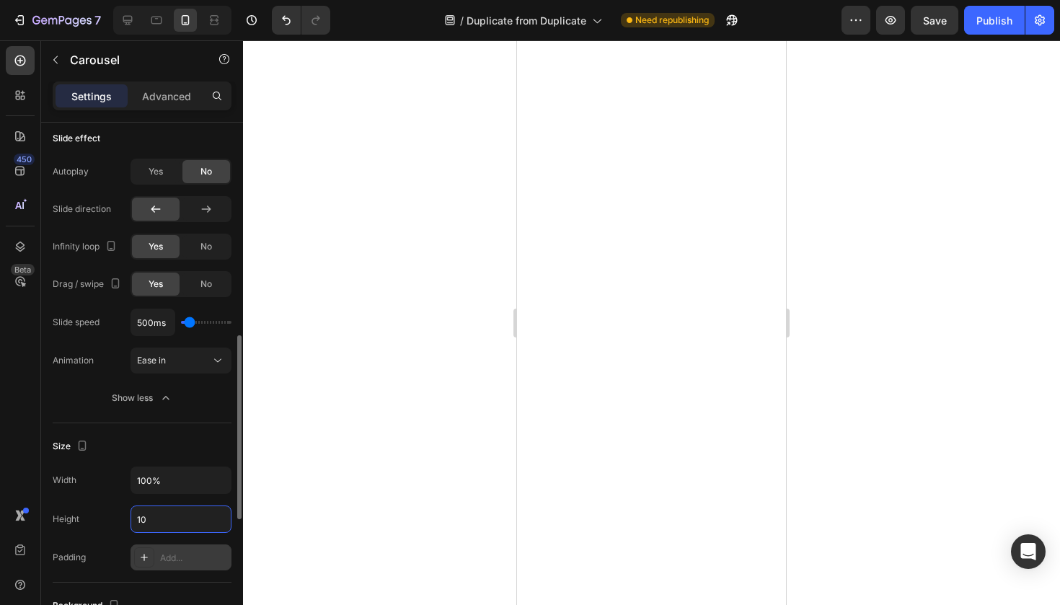
type input "100"
click at [385, 334] on div at bounding box center [651, 322] width 817 height 565
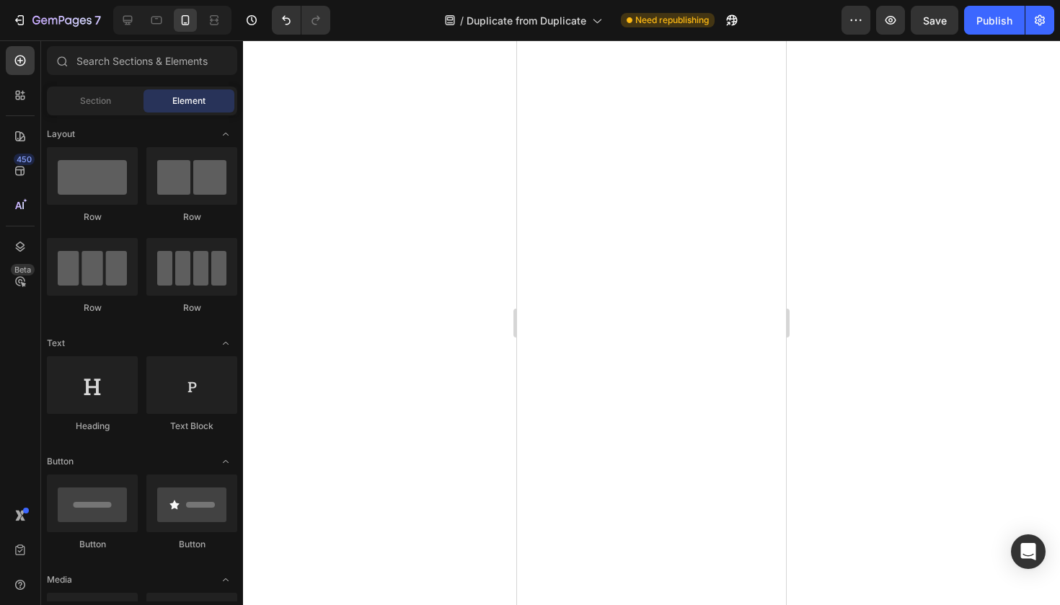
click at [878, 278] on div at bounding box center [651, 322] width 817 height 565
click at [993, 28] on button "Publish" at bounding box center [994, 20] width 61 height 29
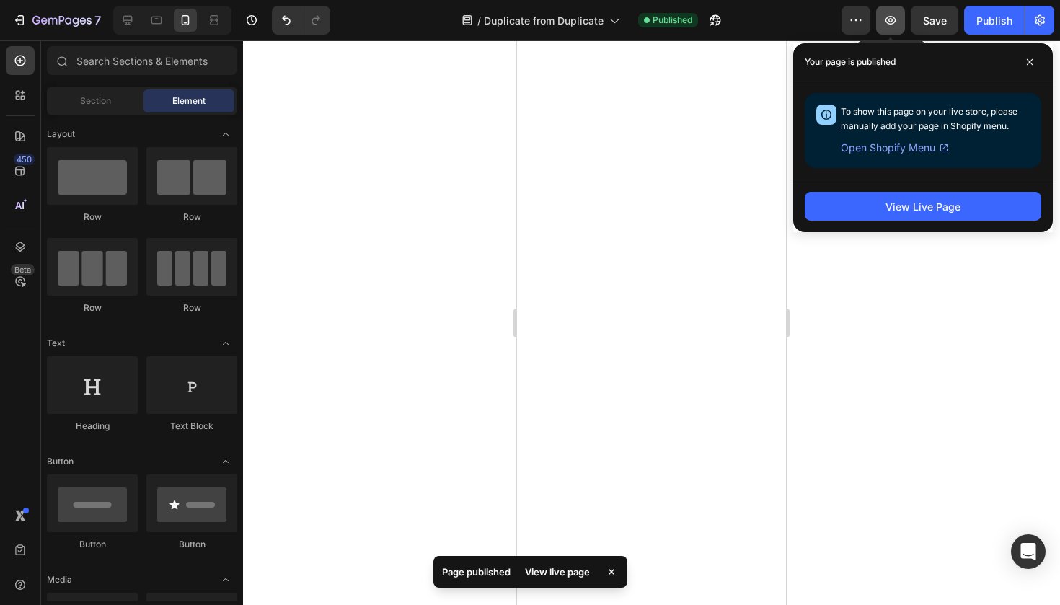
click at [895, 6] on button "button" at bounding box center [890, 20] width 29 height 29
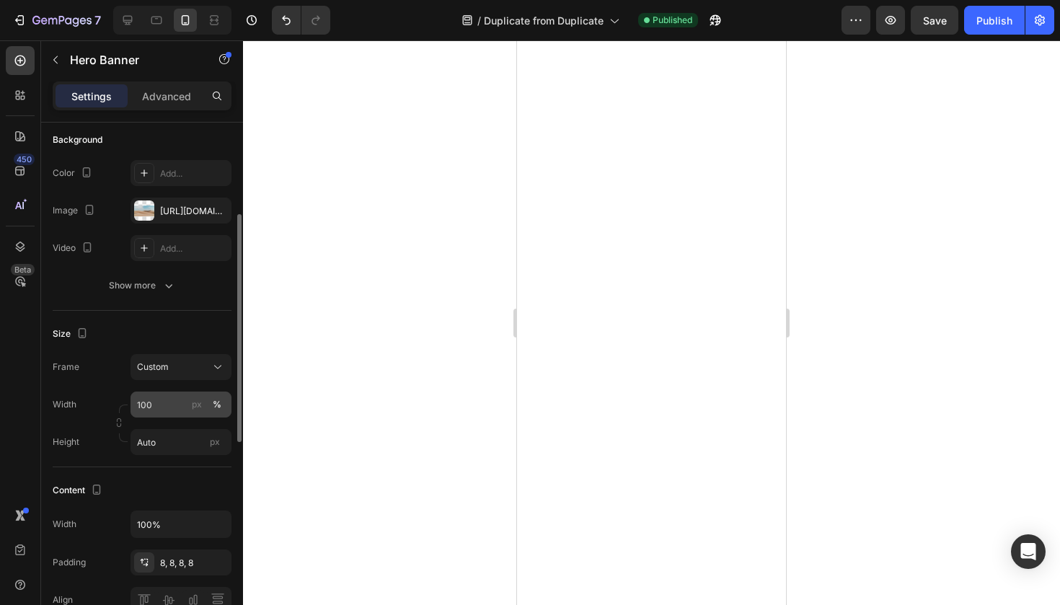
scroll to position [147, 0]
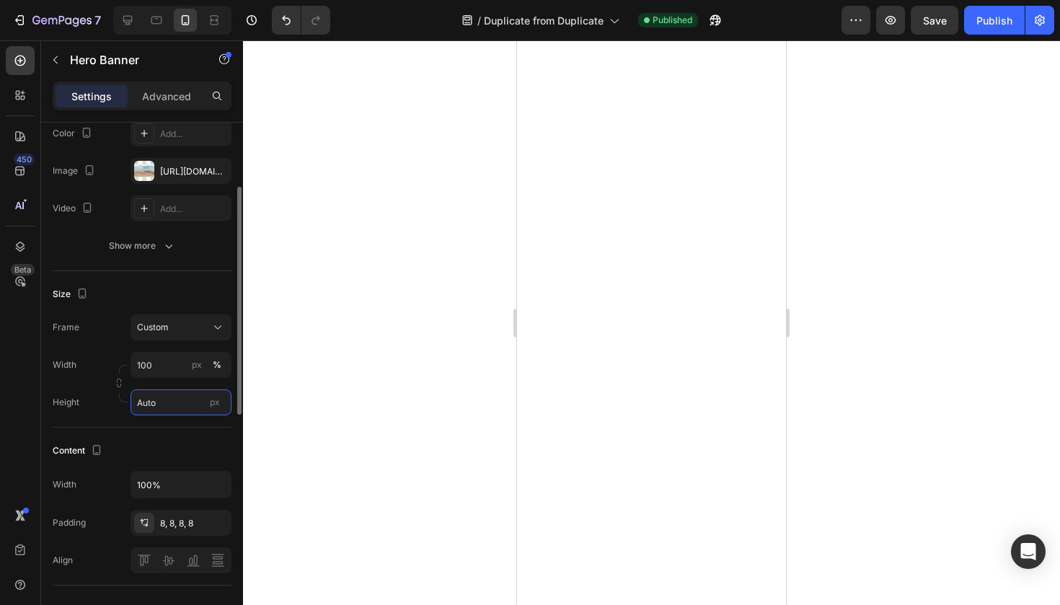
click at [193, 401] on input "Auto" at bounding box center [181, 402] width 101 height 26
type input "1"
type input "9"
type input "95"
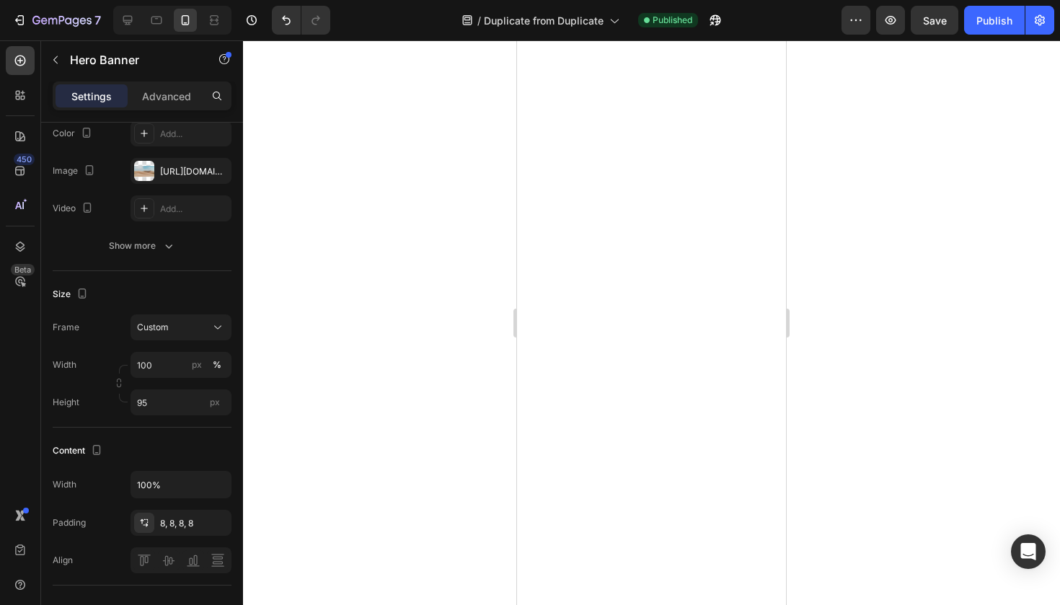
click at [443, 376] on div at bounding box center [651, 322] width 817 height 565
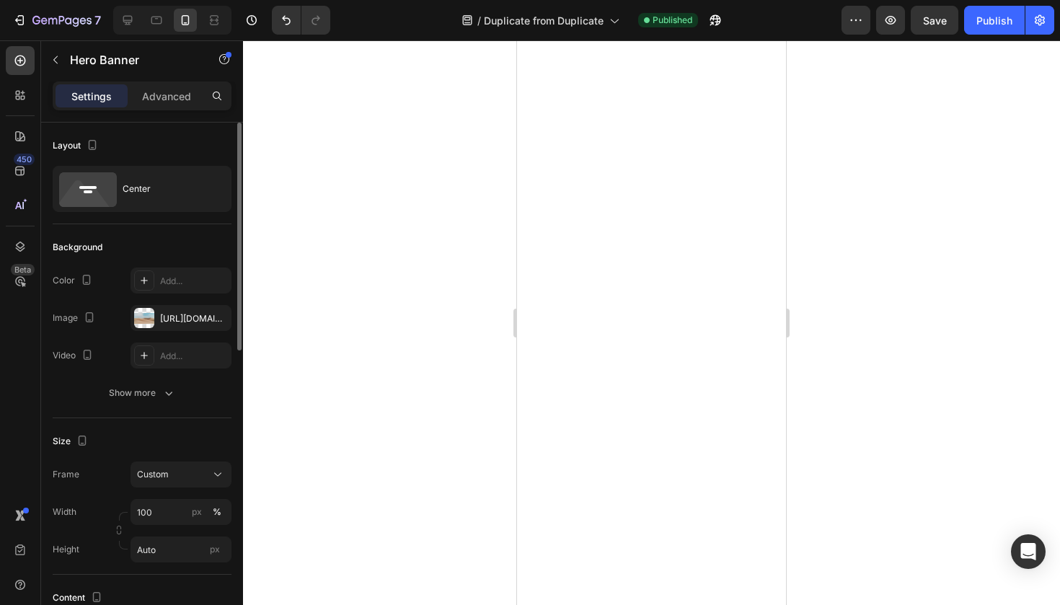
click at [170, 534] on div "Width 100 px % Height Auto px" at bounding box center [142, 530] width 179 height 63
click at [170, 520] on input "100" at bounding box center [181, 512] width 101 height 26
click at [286, 448] on div at bounding box center [651, 322] width 817 height 565
click at [184, 541] on input "Auto" at bounding box center [181, 549] width 101 height 26
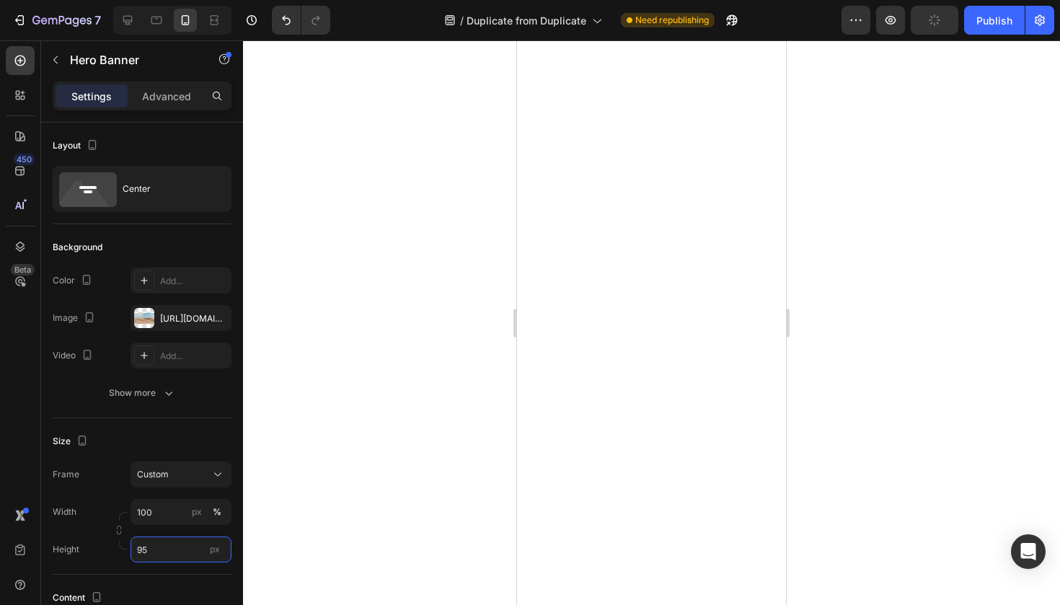
type input "95"
click at [413, 490] on div at bounding box center [651, 322] width 817 height 565
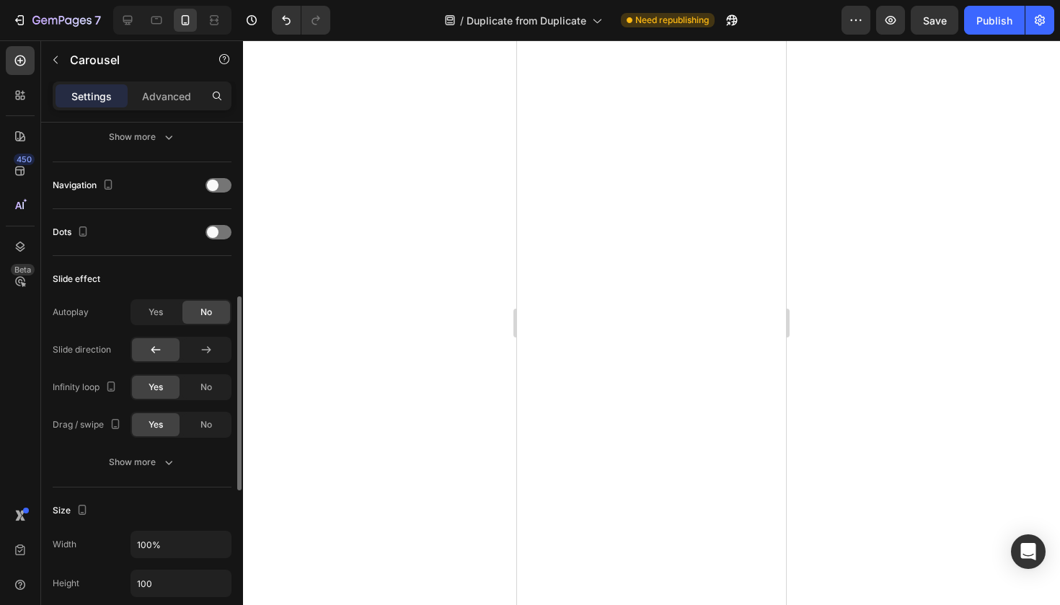
scroll to position [466, 0]
click at [221, 184] on div at bounding box center [218, 183] width 26 height 14
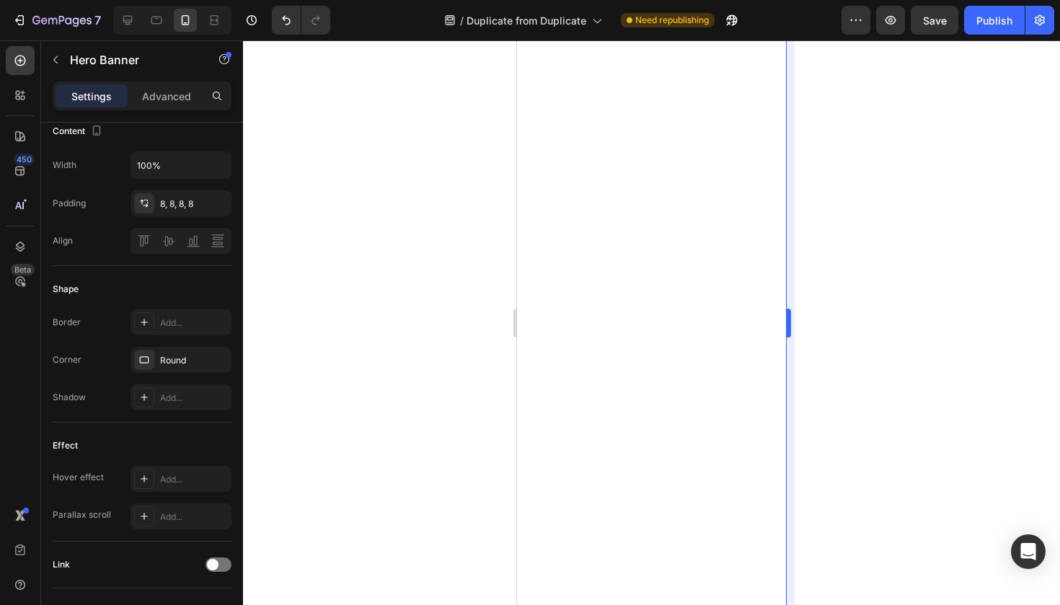
scroll to position [0, 0]
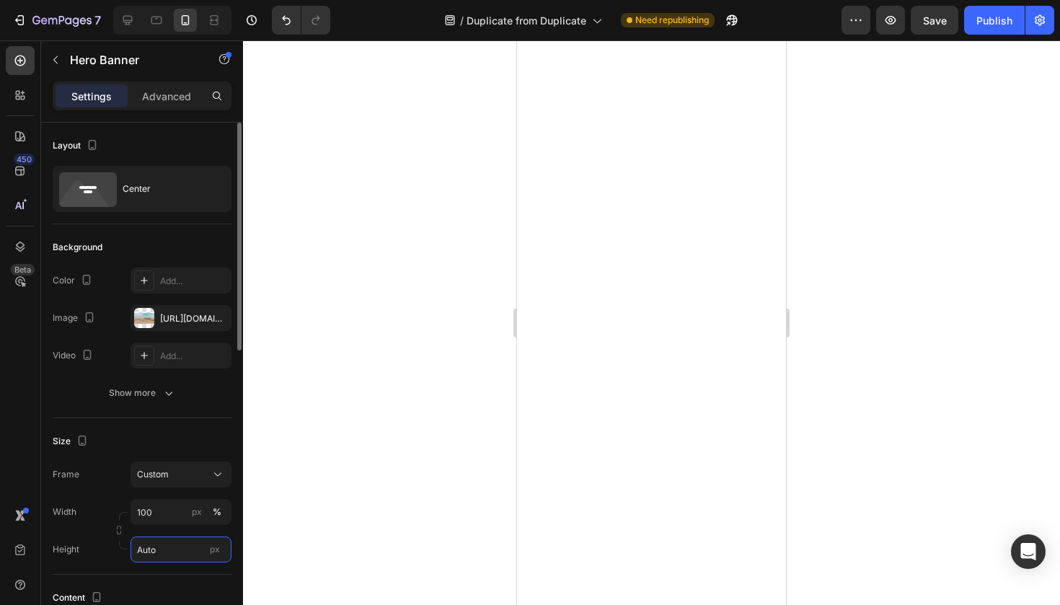
click at [154, 547] on input "Auto" at bounding box center [181, 549] width 101 height 26
type input "95"
click at [433, 492] on div at bounding box center [651, 322] width 817 height 565
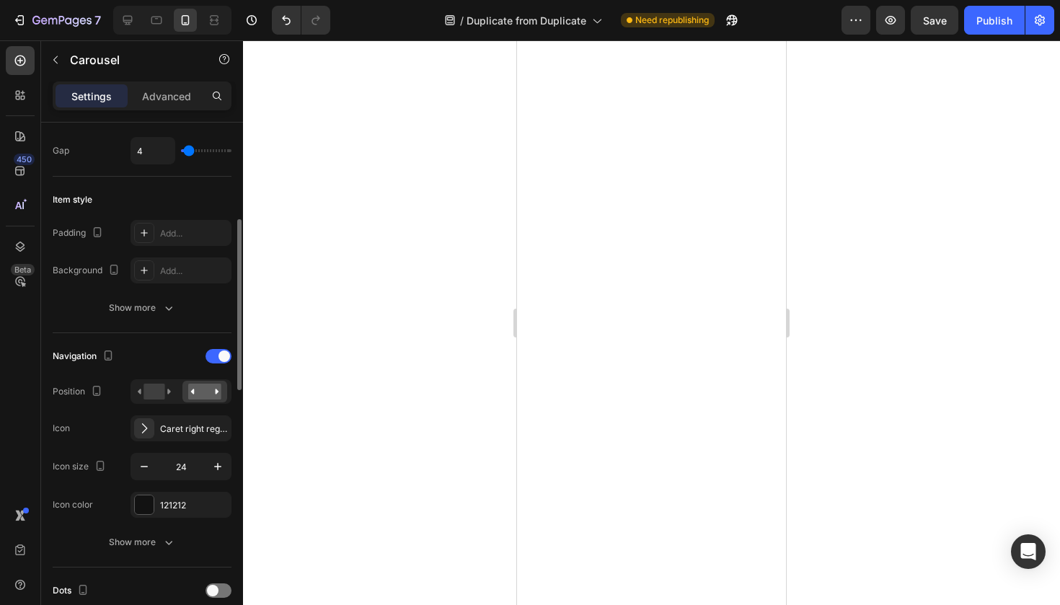
scroll to position [294, 0]
click at [221, 352] on span at bounding box center [224, 356] width 12 height 12
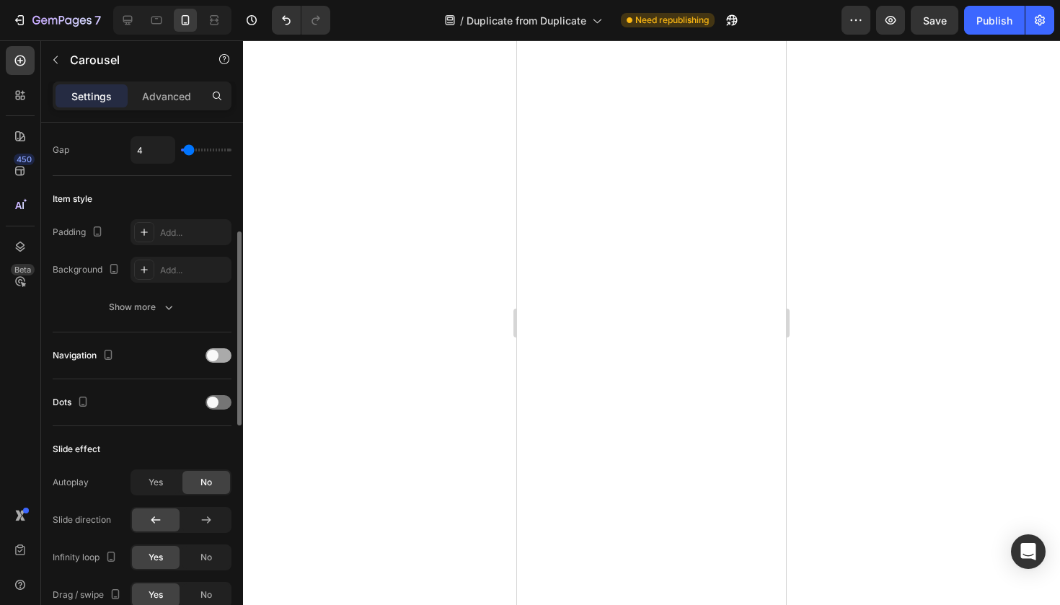
click at [213, 360] on span at bounding box center [213, 356] width 12 height 12
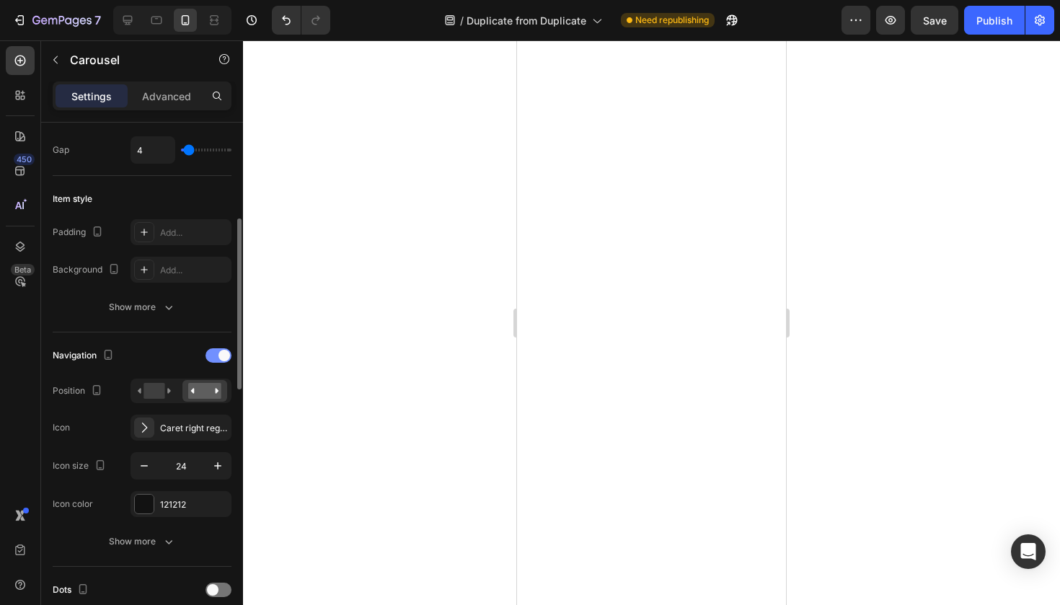
click at [218, 353] on span at bounding box center [224, 356] width 12 height 12
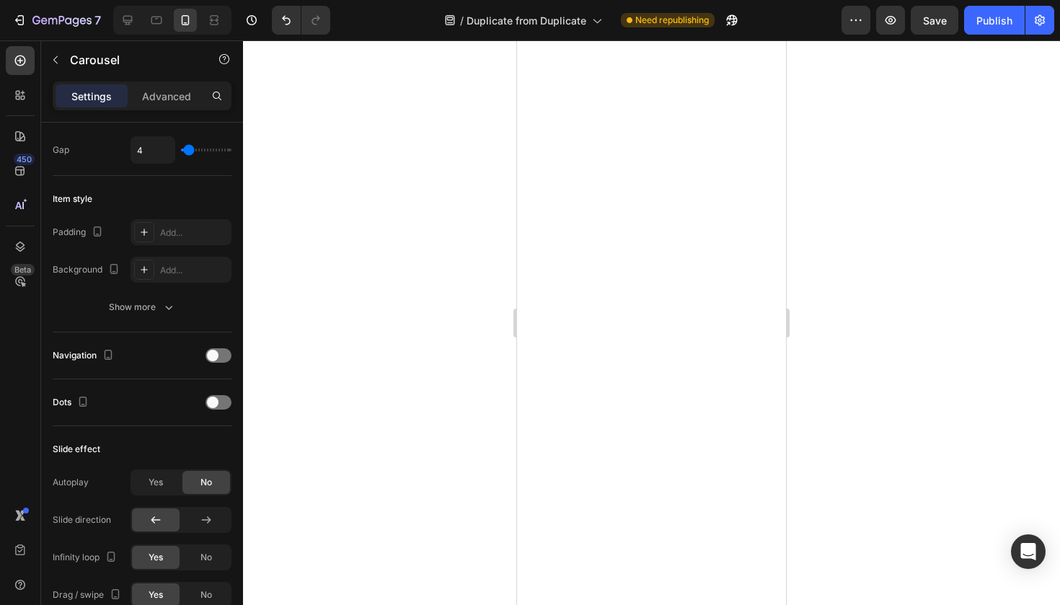
click at [493, 458] on div at bounding box center [651, 322] width 817 height 565
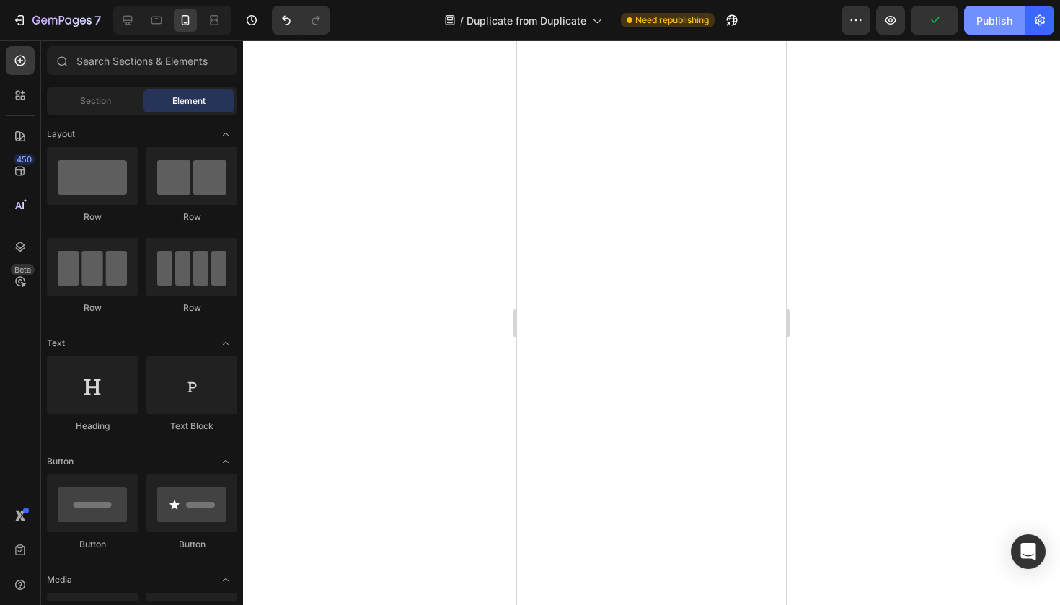
click at [986, 28] on button "Publish" at bounding box center [994, 20] width 61 height 29
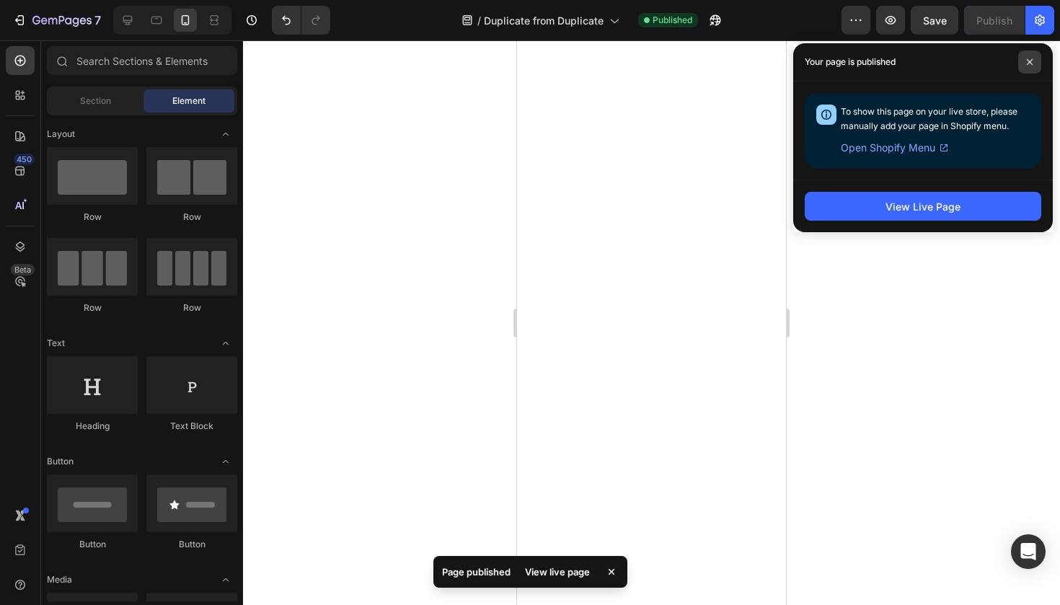
click at [1027, 64] on icon at bounding box center [1030, 62] width 6 height 6
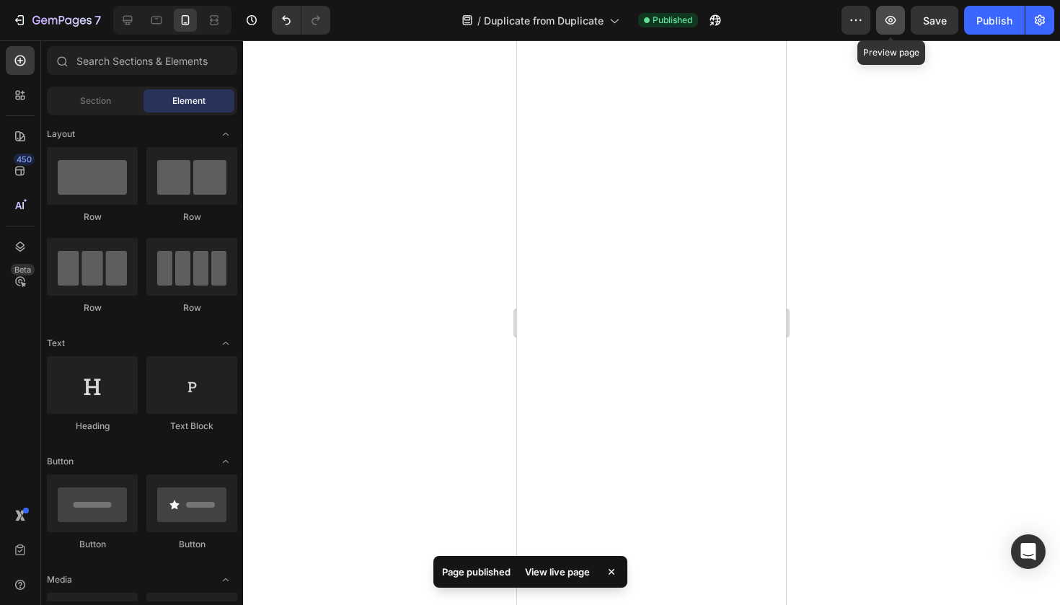
click at [897, 24] on icon "button" at bounding box center [890, 20] width 14 height 14
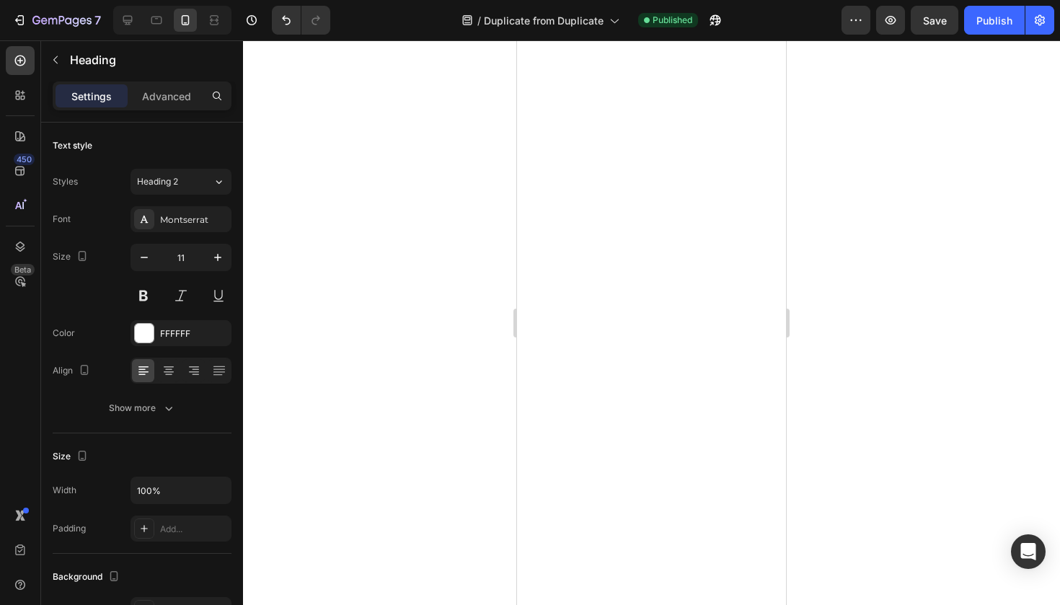
click at [827, 416] on div at bounding box center [651, 322] width 817 height 565
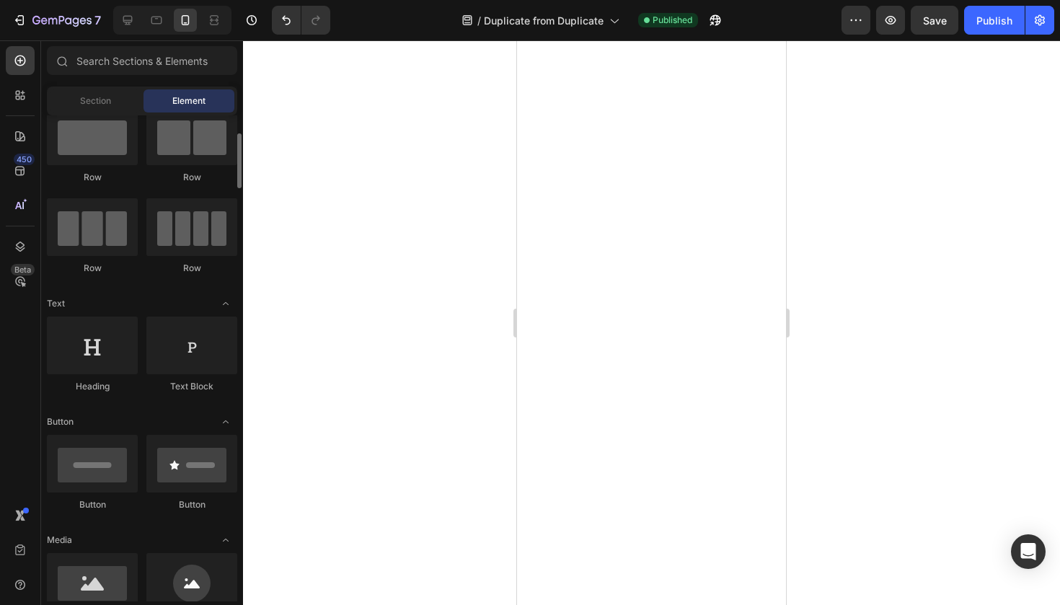
scroll to position [136, 0]
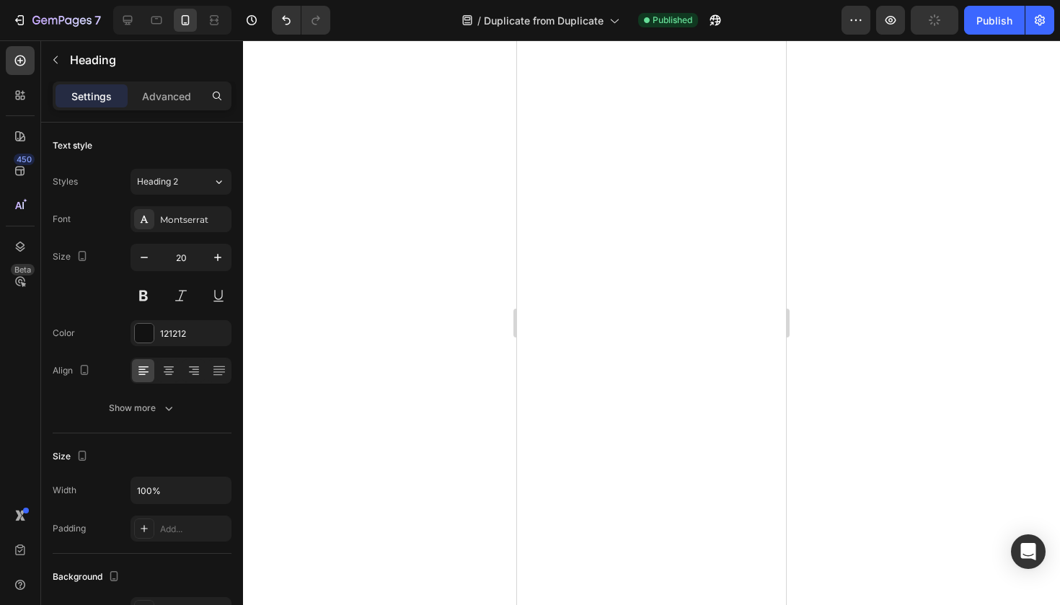
click at [878, 441] on div at bounding box center [651, 322] width 817 height 565
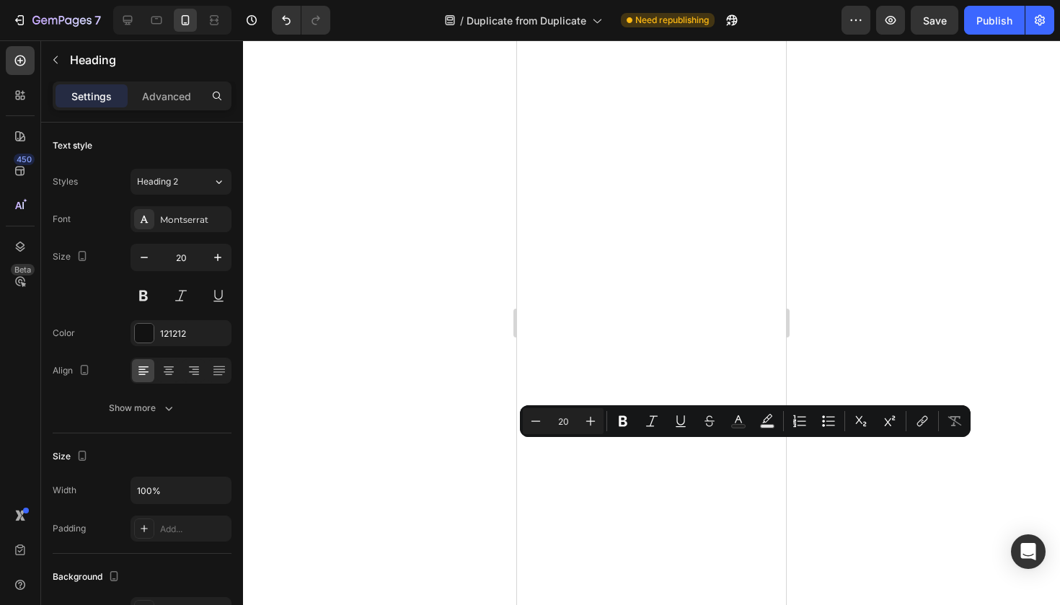
click at [748, 432] on div "Text Color" at bounding box center [738, 421] width 26 height 26
click at [747, 432] on button "Text Color" at bounding box center [738, 421] width 26 height 26
type input "121212"
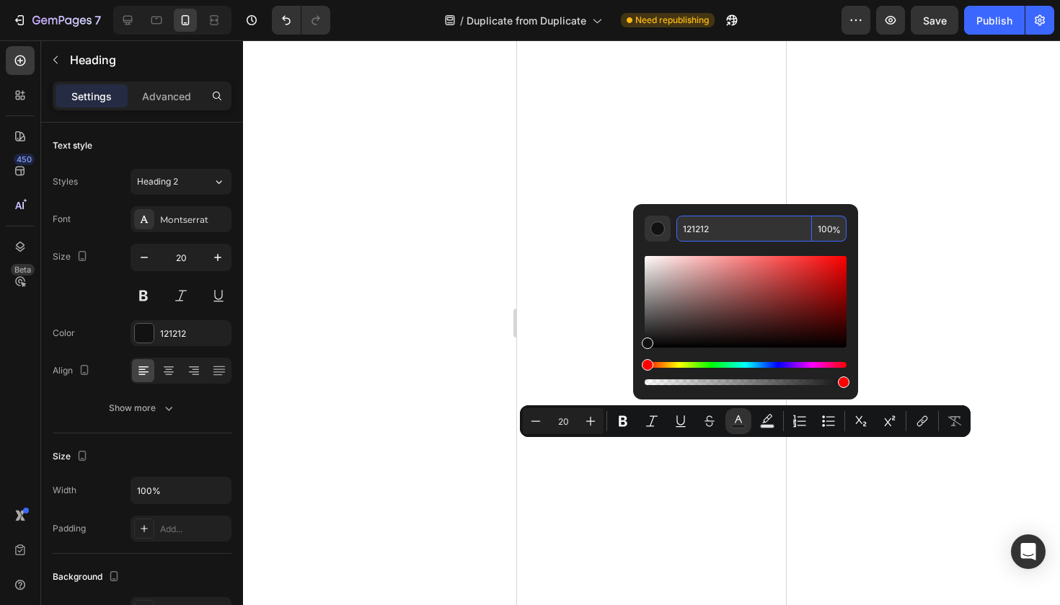
click at [694, 224] on input "121212" at bounding box center [744, 229] width 136 height 26
type input "0"
click at [924, 289] on div at bounding box center [651, 322] width 817 height 565
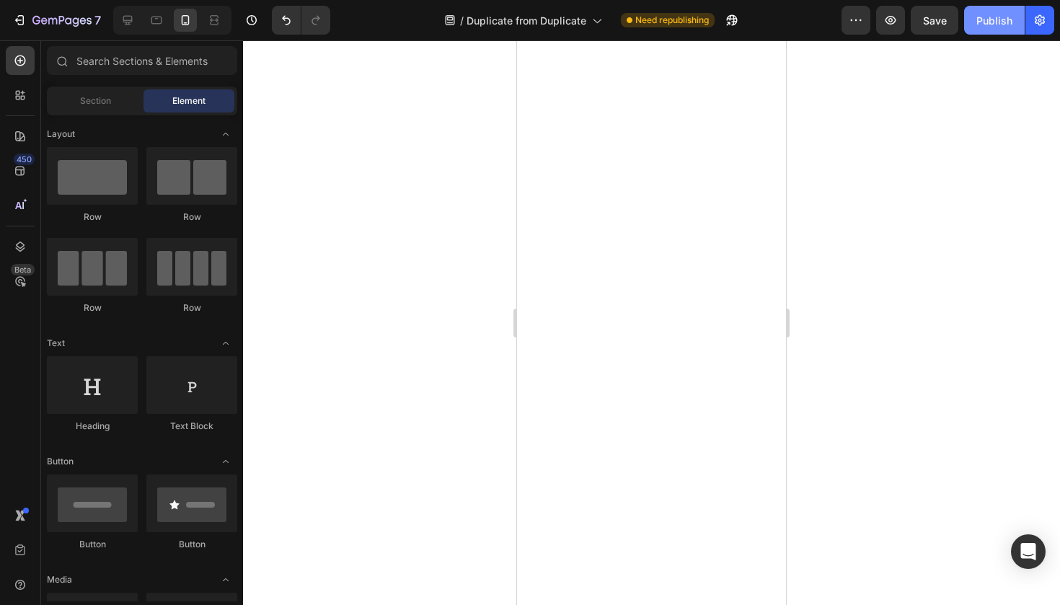
click at [980, 24] on div "Publish" at bounding box center [994, 20] width 36 height 15
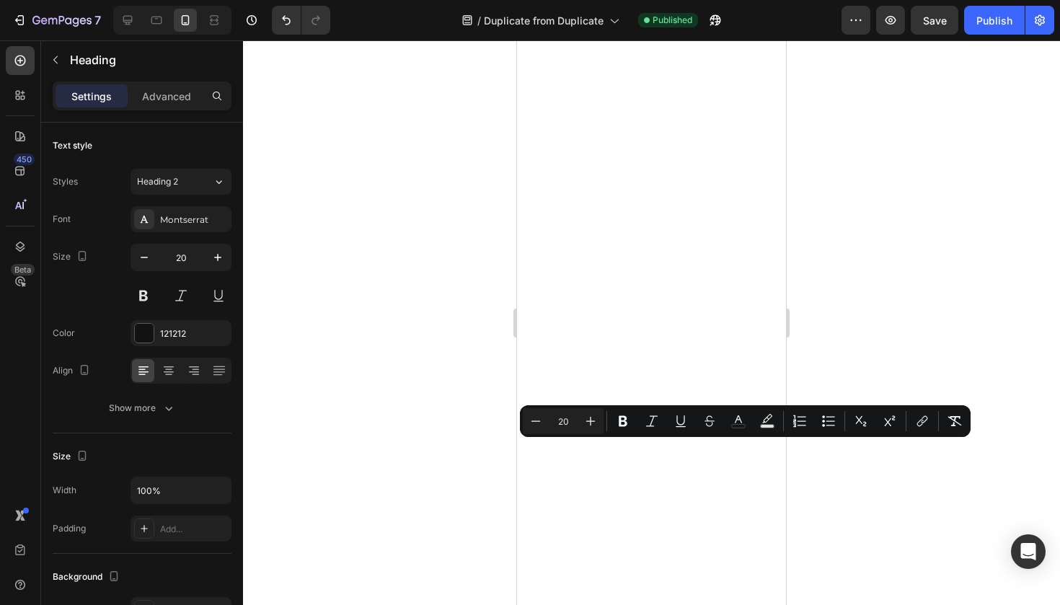
click at [311, 469] on div at bounding box center [651, 322] width 817 height 565
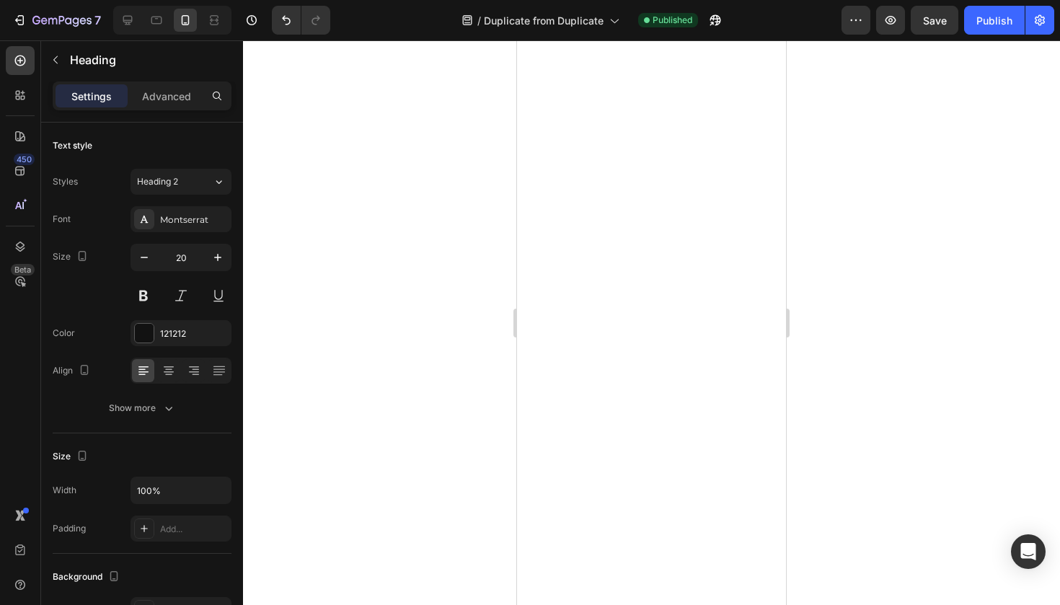
click at [831, 523] on div at bounding box center [651, 322] width 817 height 565
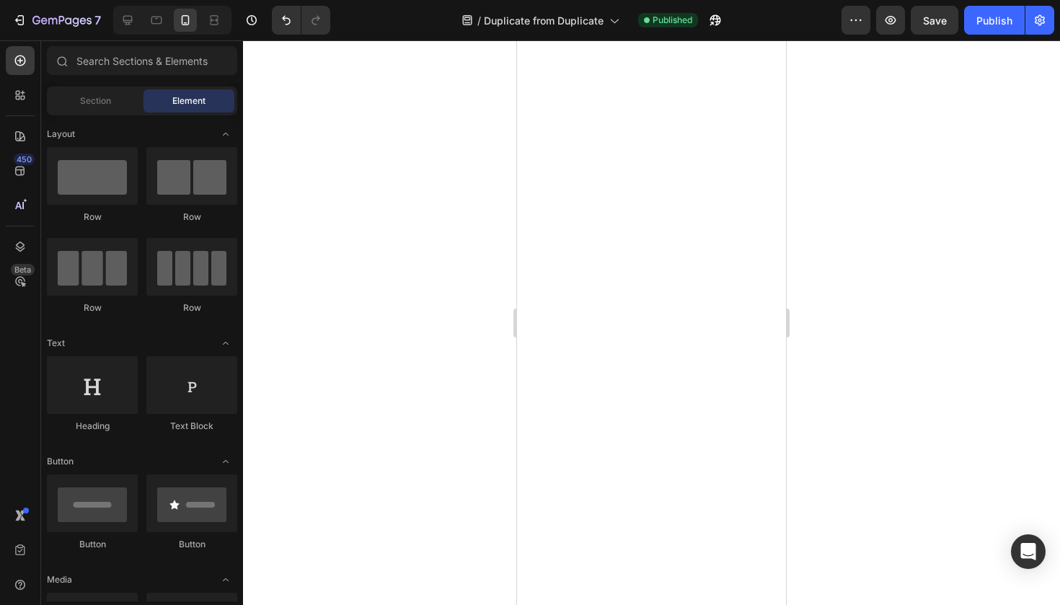
click at [828, 444] on div at bounding box center [651, 322] width 817 height 565
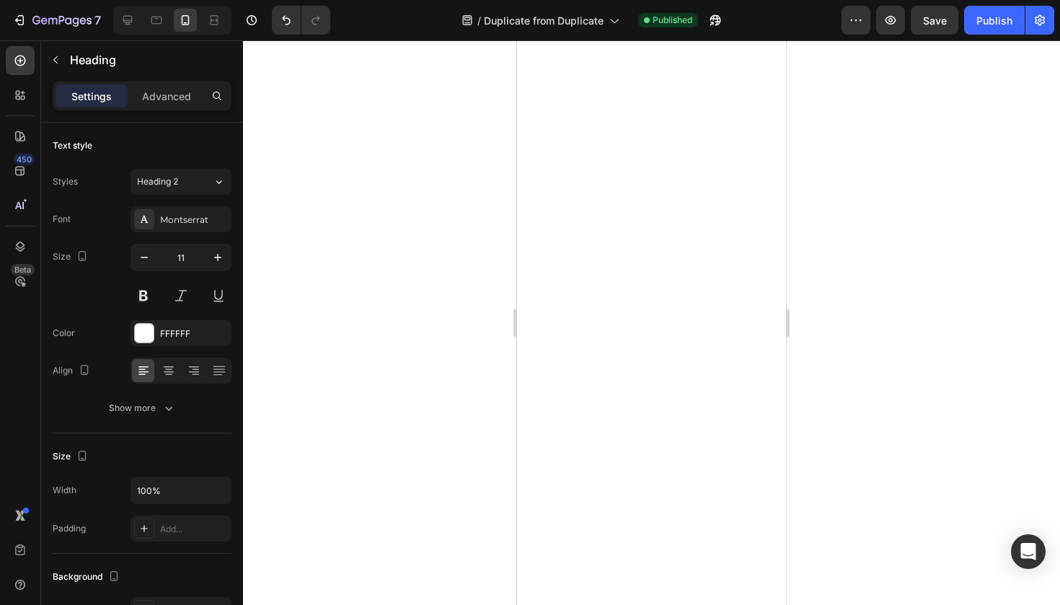
click at [443, 471] on div at bounding box center [651, 322] width 817 height 565
